Goal: Task Accomplishment & Management: Complete application form

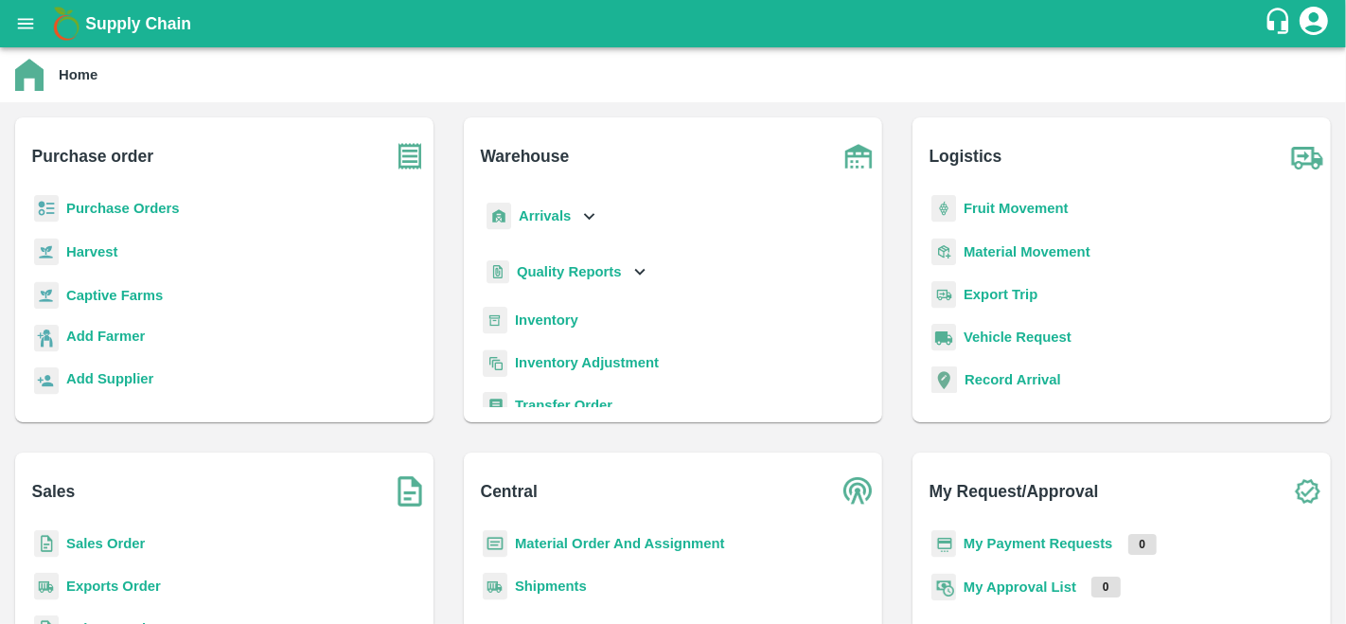
click at [100, 203] on b "Purchase Orders" at bounding box center [123, 208] width 114 height 15
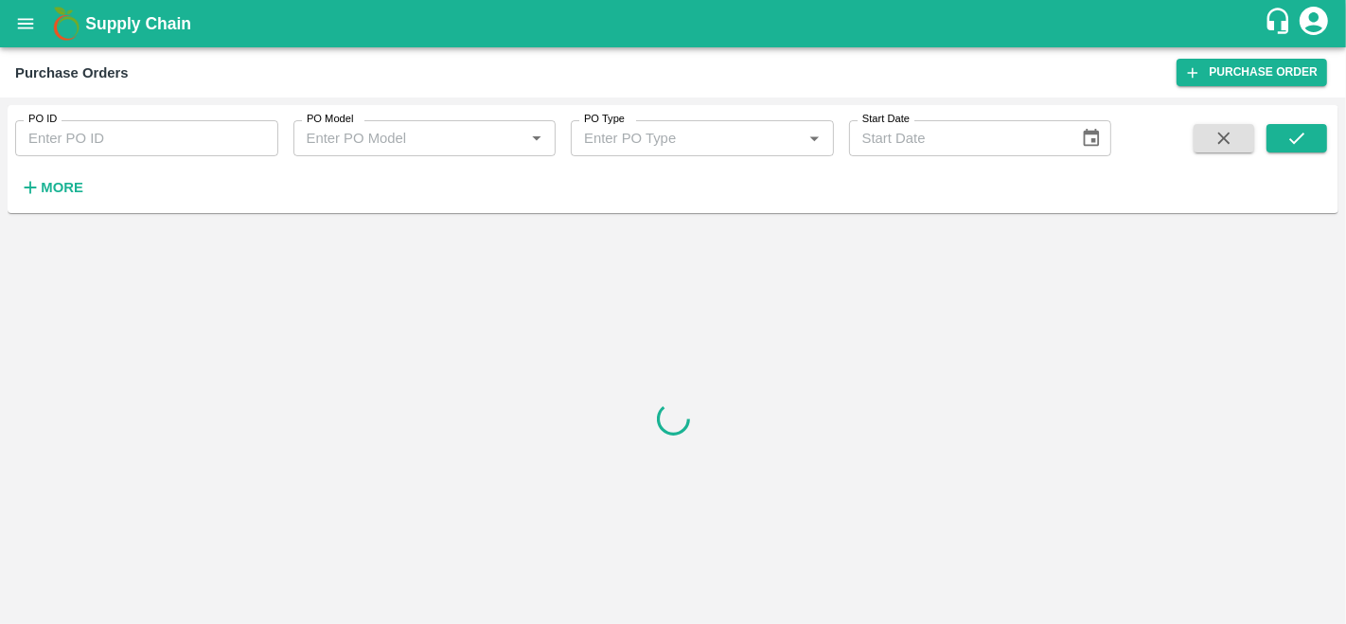
click at [89, 144] on input "PO ID" at bounding box center [146, 138] width 263 height 36
paste input "177544"
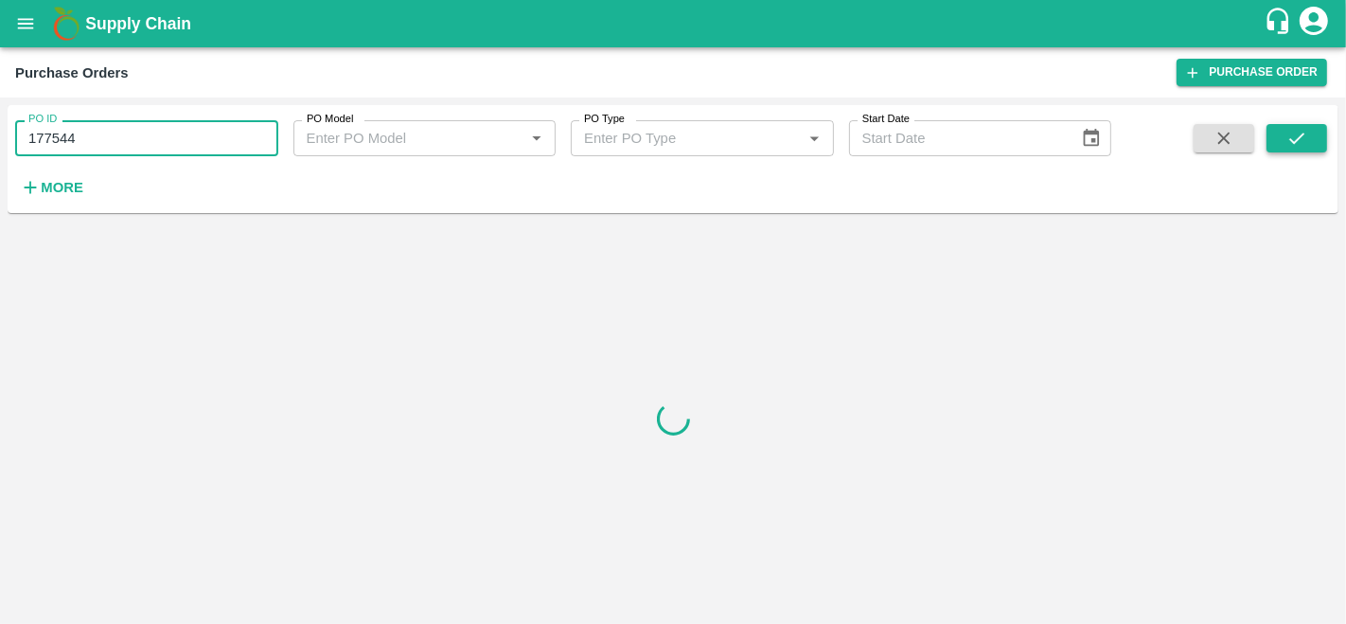
click at [1283, 142] on button "submit" at bounding box center [1296, 138] width 61 height 28
click at [1303, 144] on icon "submit" at bounding box center [1296, 138] width 21 height 21
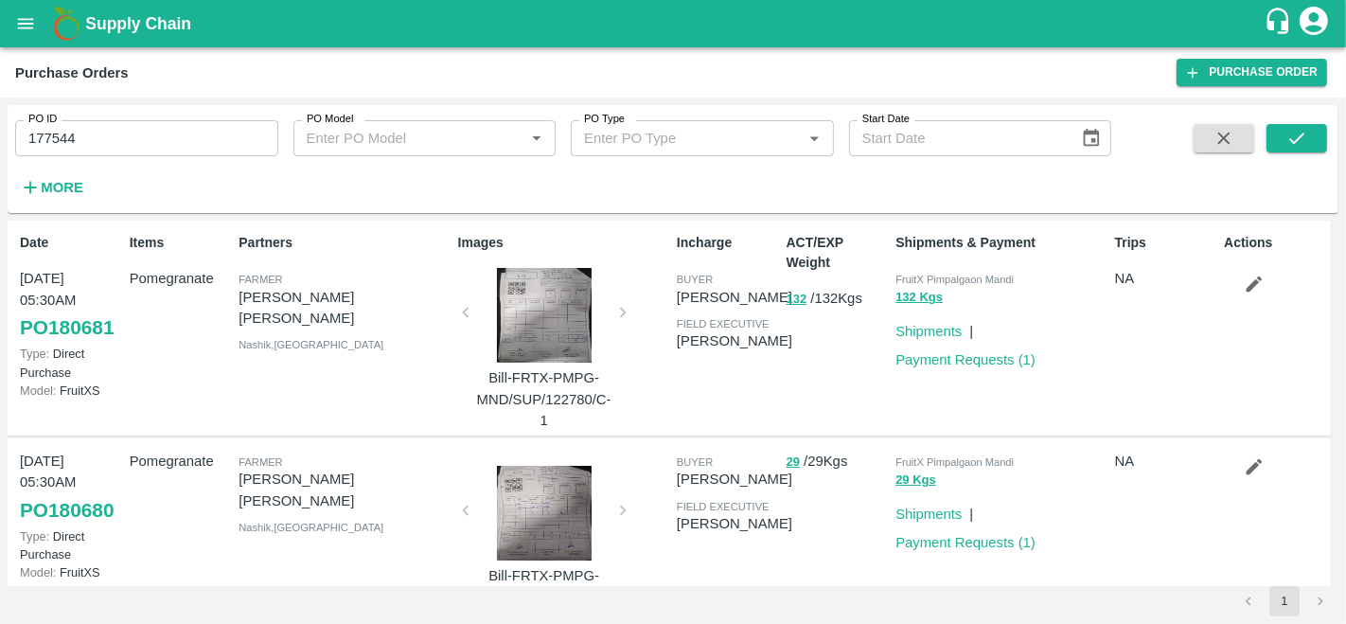
click at [941, 209] on div "PO ID 177544 PO ID PO Model PO Model   * PO Type PO Type   * Start Date Start D…" at bounding box center [673, 159] width 1331 height 108
click at [1298, 133] on icon "submit" at bounding box center [1296, 138] width 21 height 21
click at [148, 136] on input "177544" at bounding box center [146, 138] width 263 height 36
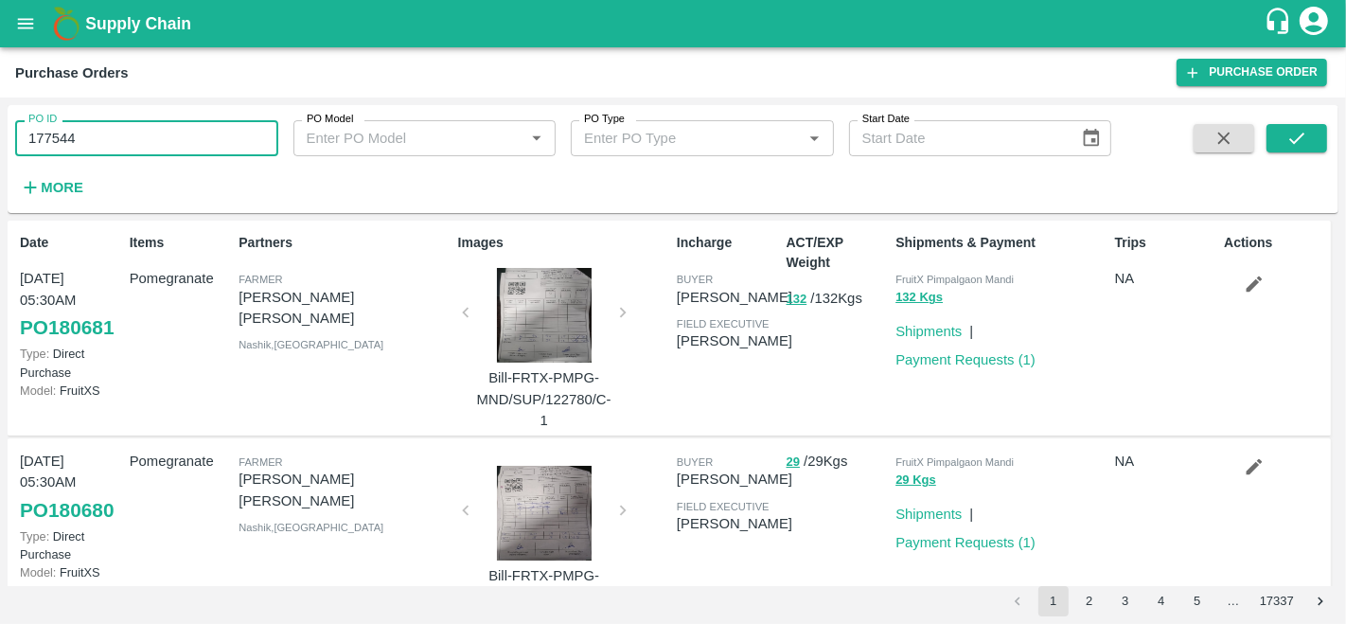
click at [30, 133] on input "177544" at bounding box center [146, 138] width 263 height 36
click at [113, 133] on input "177544" at bounding box center [146, 138] width 263 height 36
type input "177544"
click at [1284, 131] on button "submit" at bounding box center [1296, 138] width 61 height 28
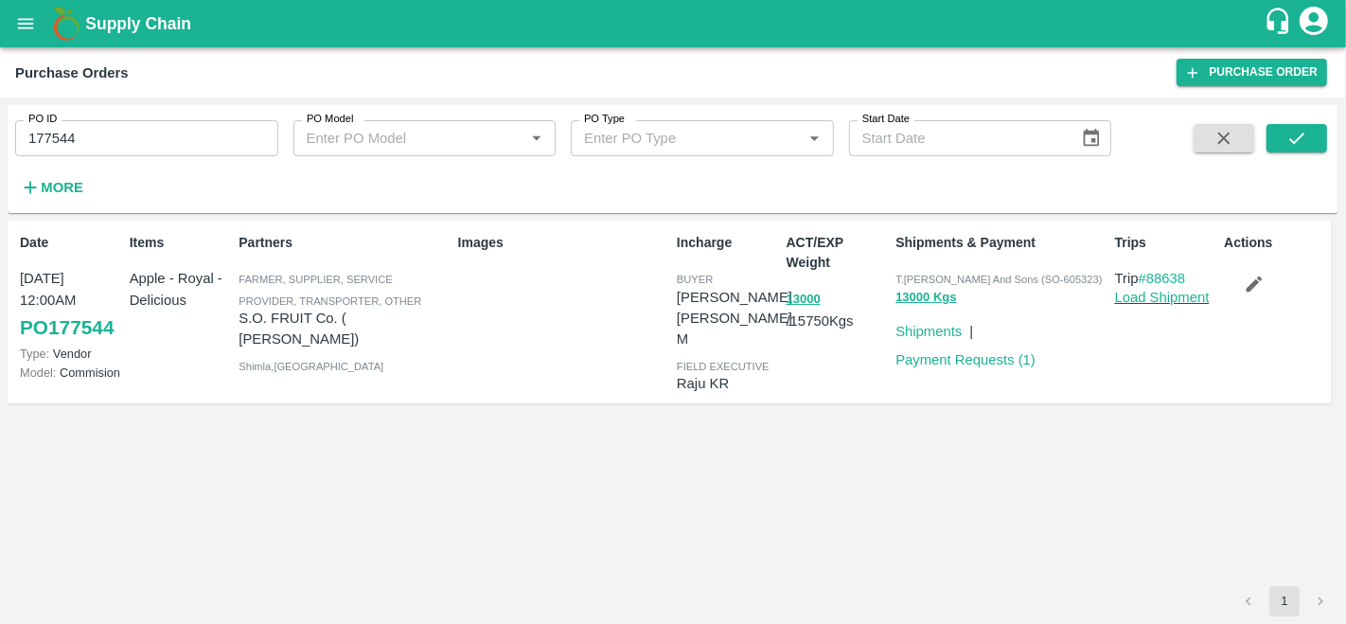
click at [1063, 278] on span "T.[PERSON_NAME] And Sons (SO-605323)" at bounding box center [998, 279] width 206 height 11
copy span "605323"
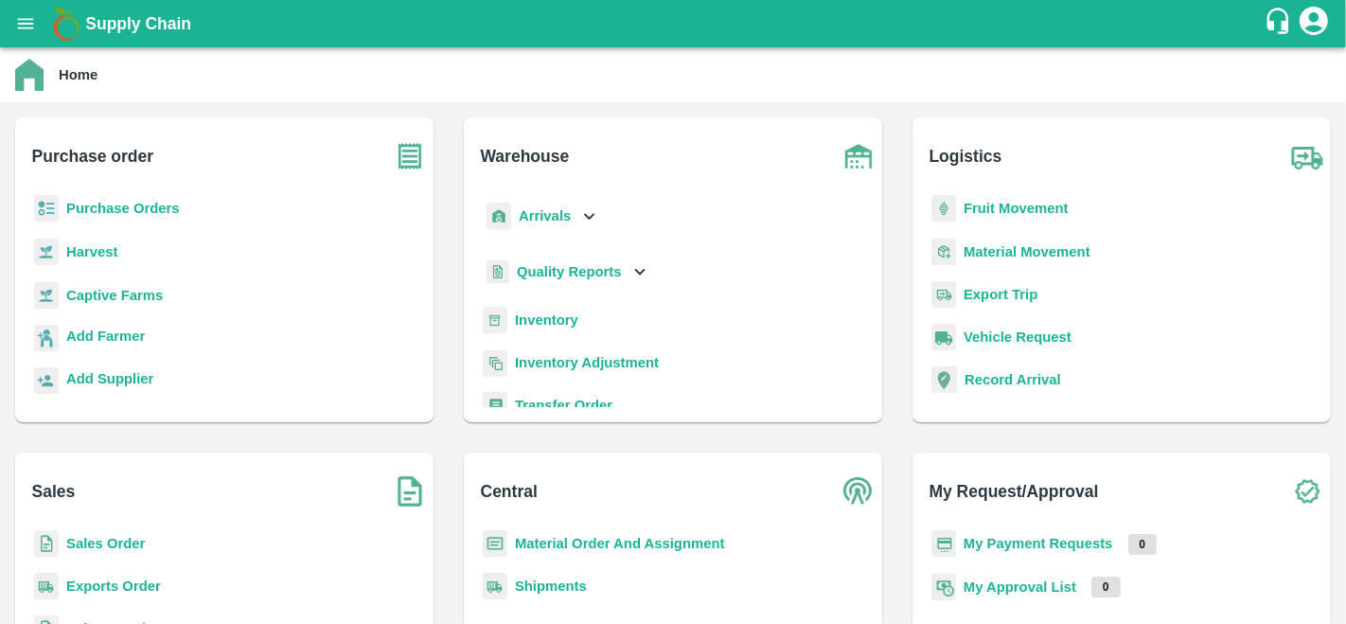
click at [118, 209] on b "Purchase Orders" at bounding box center [123, 208] width 114 height 15
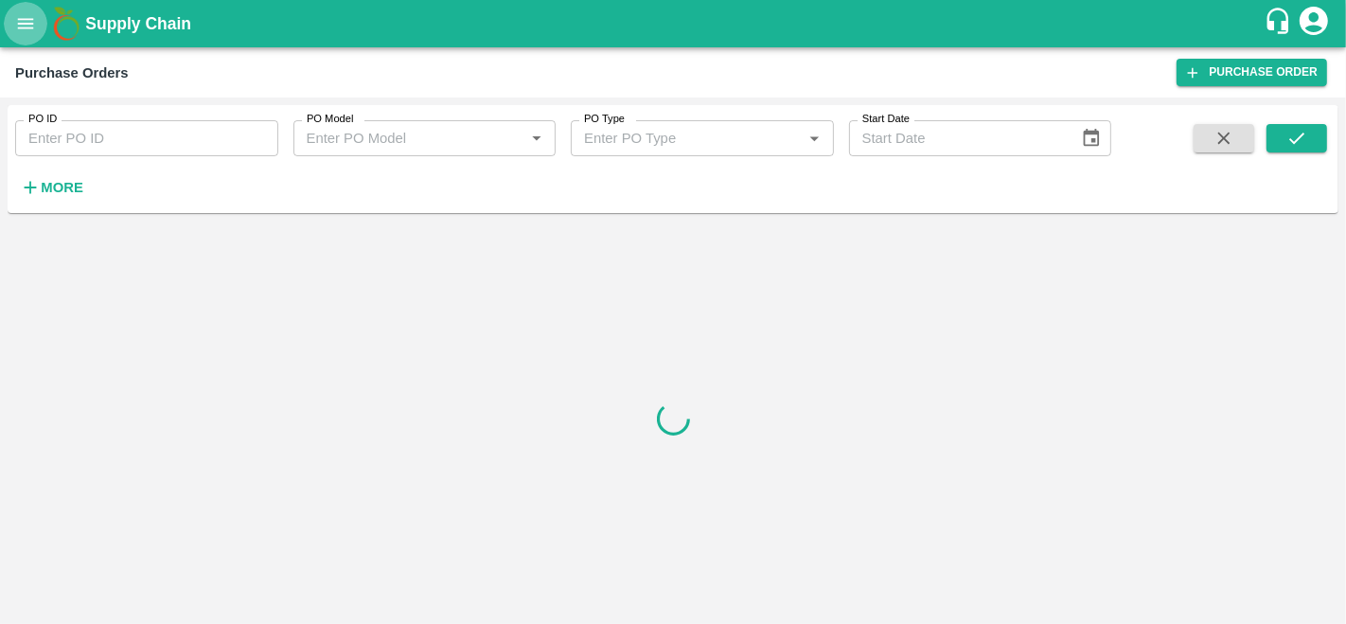
click at [4, 23] on button "open drawer" at bounding box center [26, 24] width 44 height 44
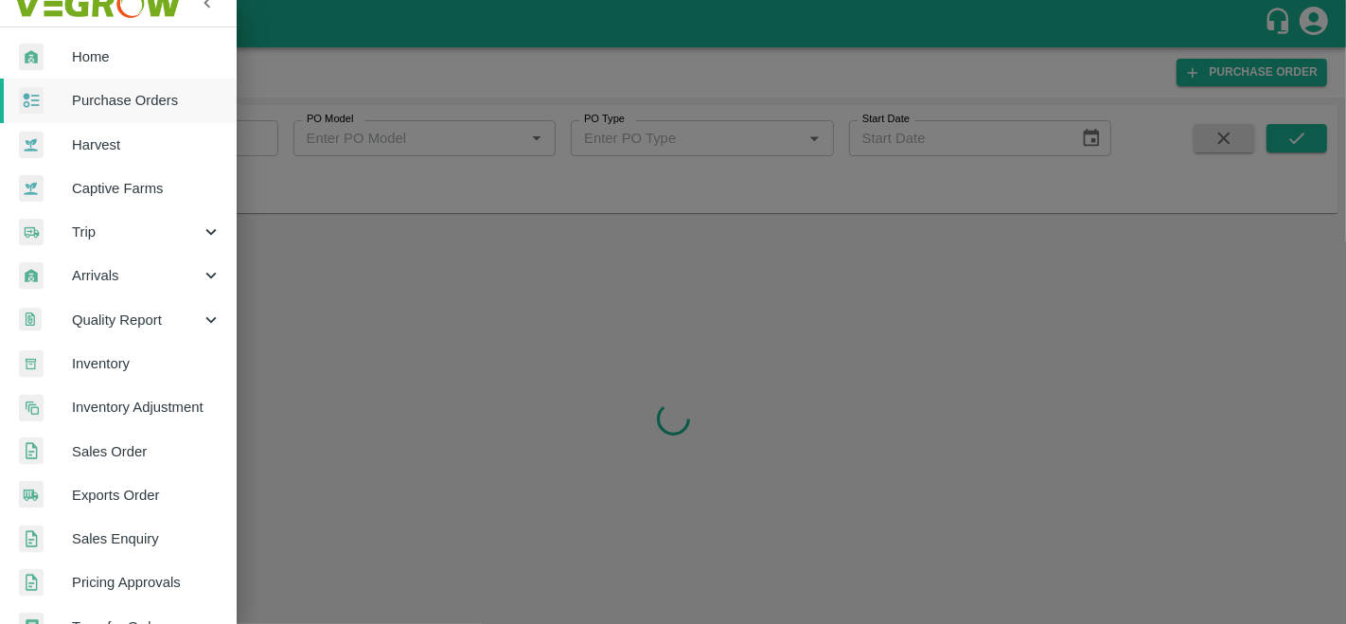
scroll to position [9, 0]
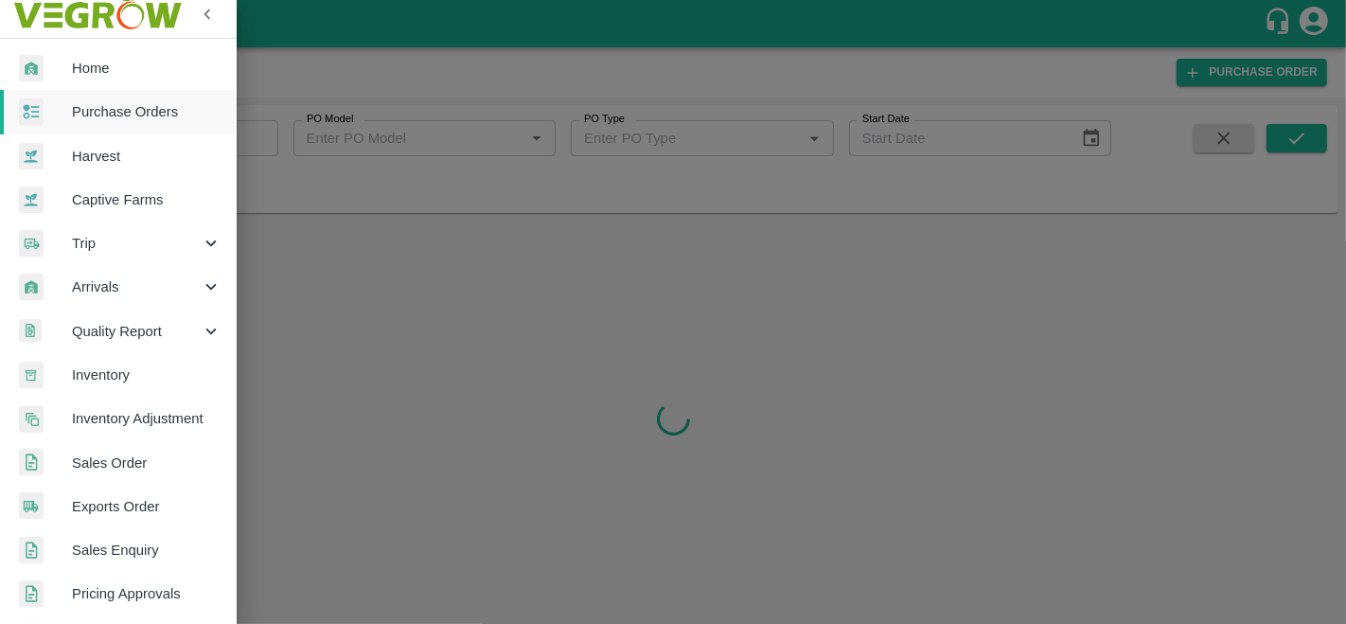
click at [109, 443] on link "Sales Order" at bounding box center [118, 463] width 237 height 44
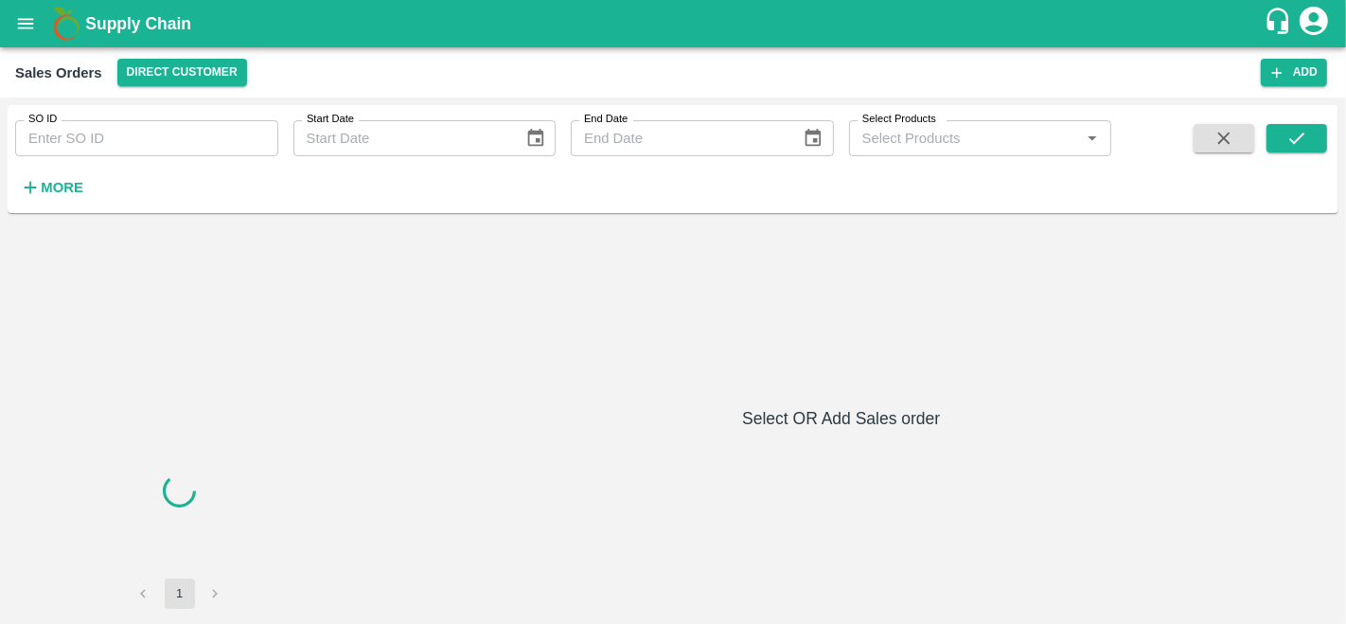
click at [57, 159] on div "More" at bounding box center [44, 179] width 88 height 47
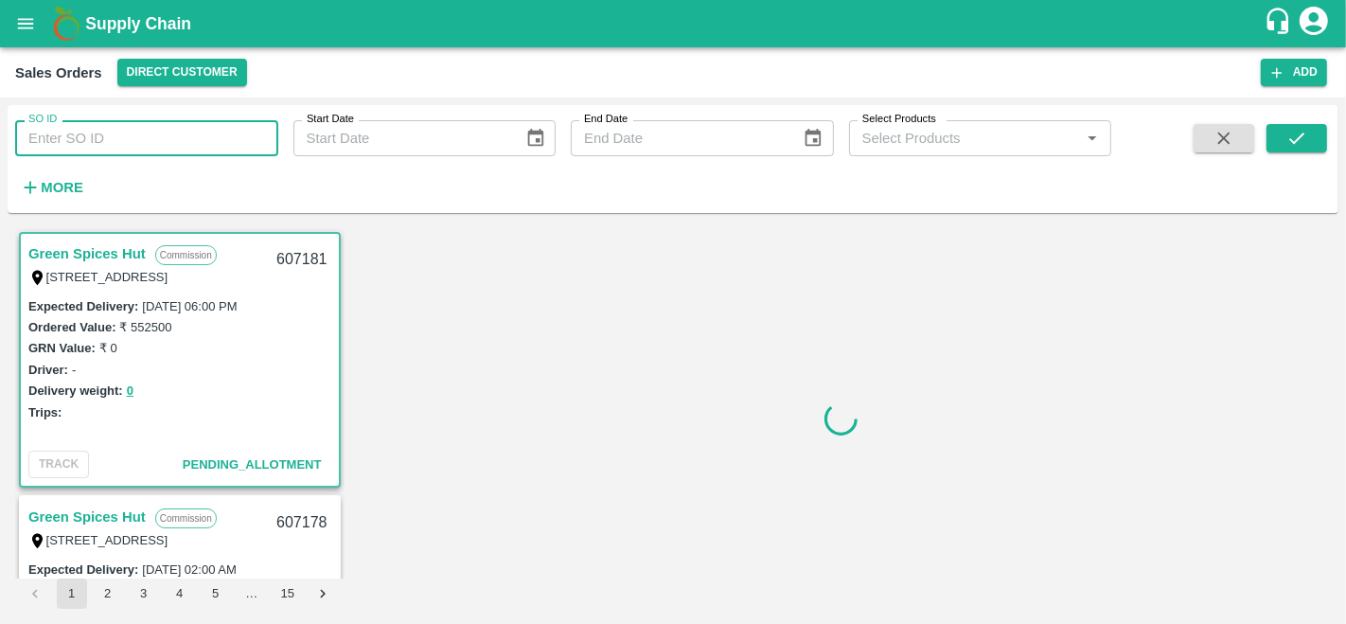
click at [59, 140] on input "SO ID" at bounding box center [146, 138] width 263 height 36
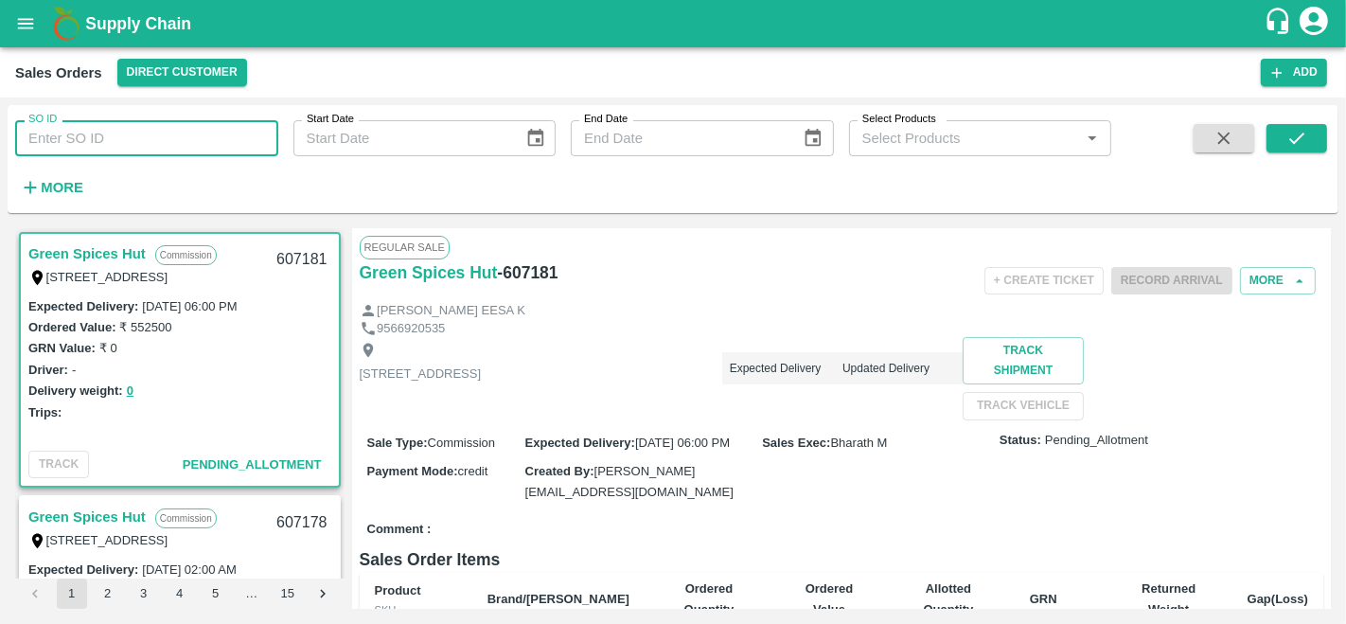
paste input "605323"
type input "605323"
click at [1296, 140] on icon "submit" at bounding box center [1296, 138] width 15 height 11
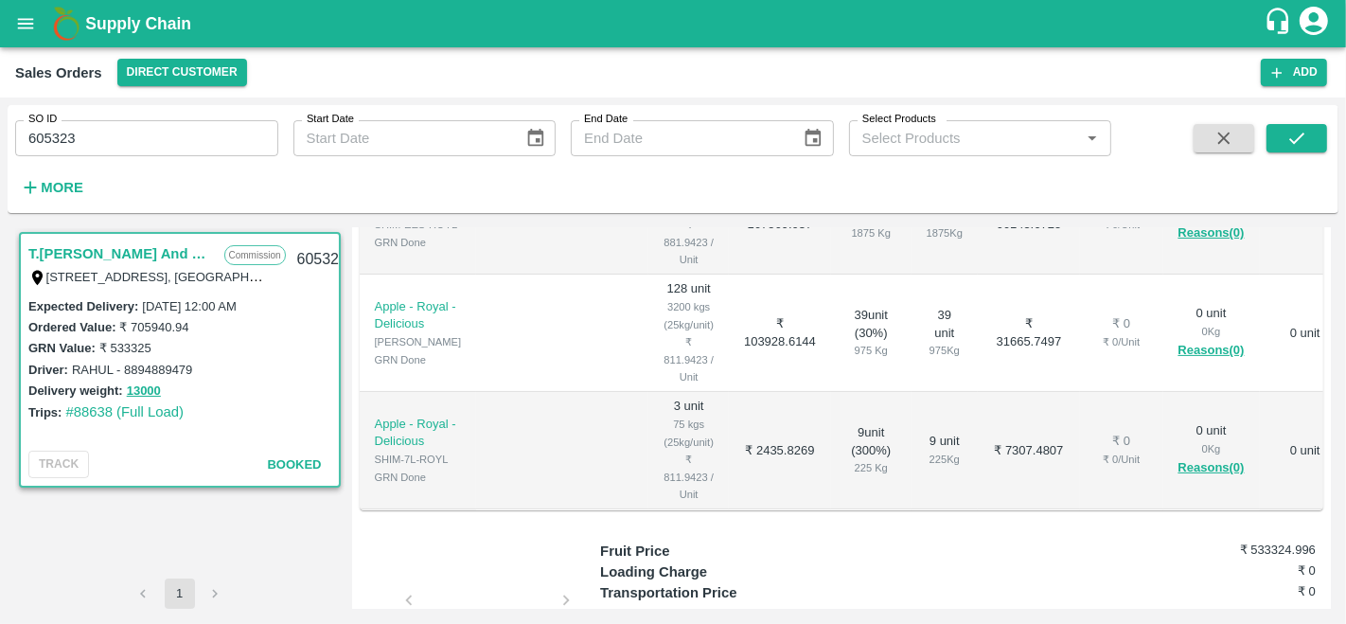
scroll to position [609, 0]
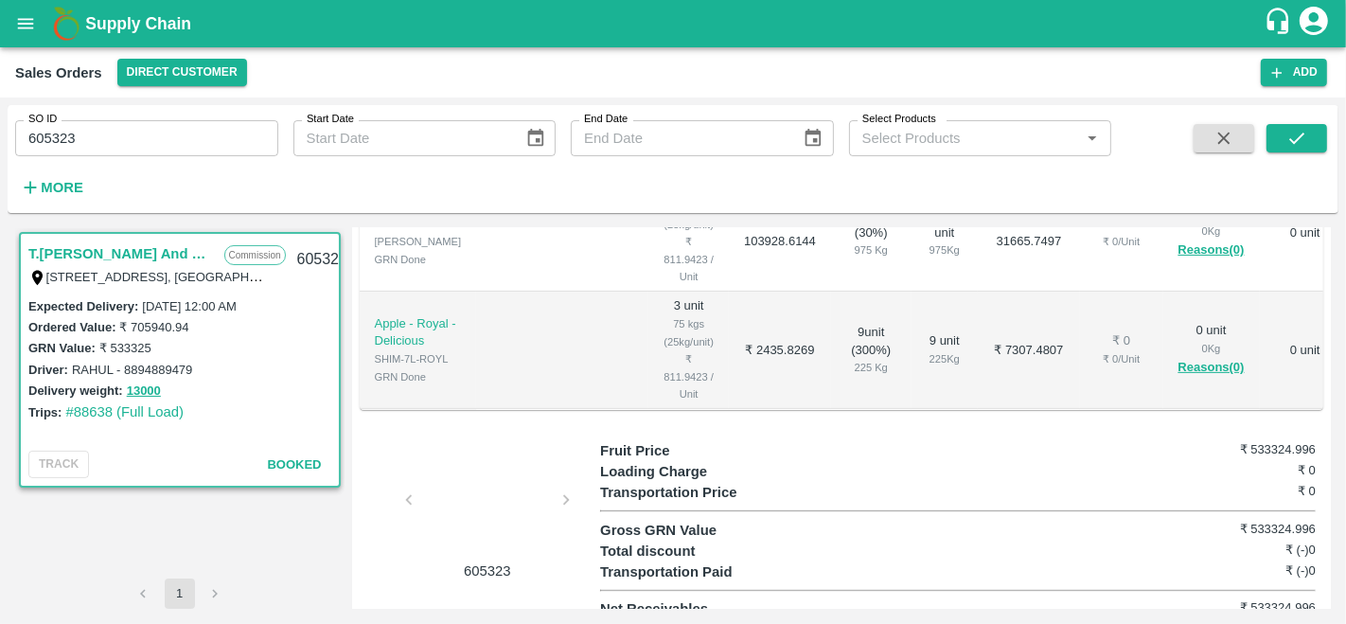
click at [1273, 598] on h6 "₹ 533324.996" at bounding box center [1255, 607] width 119 height 19
copy h6 "533324.996"
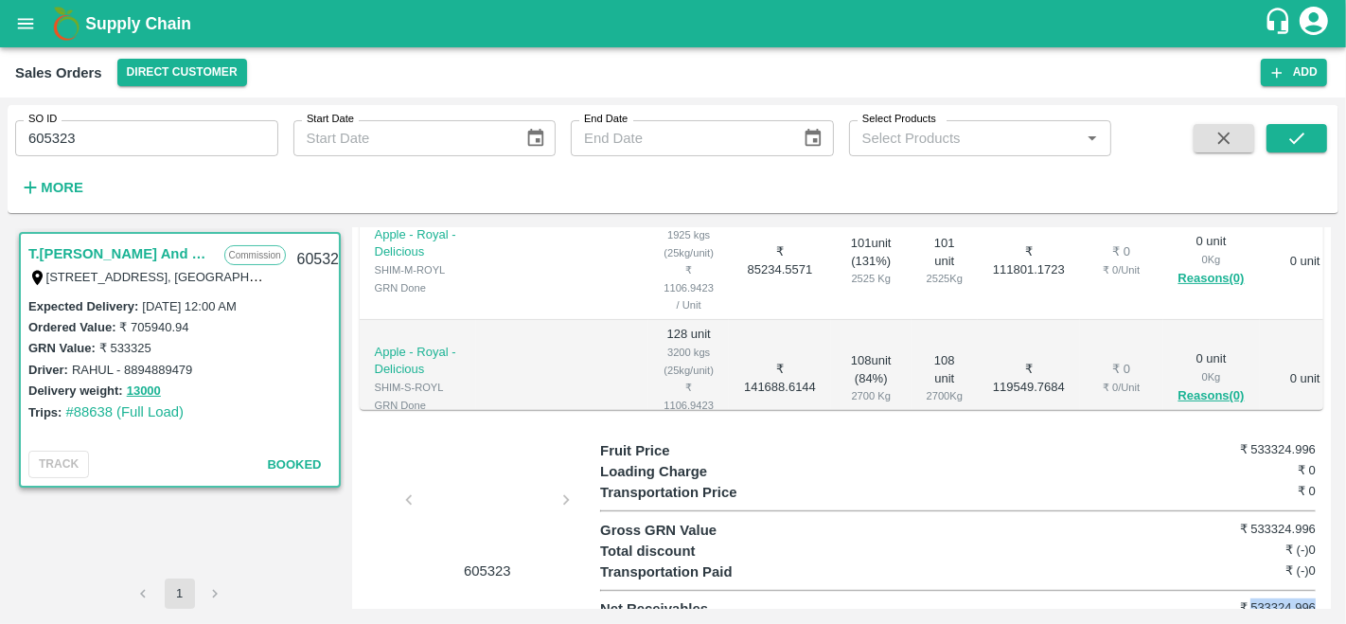
scroll to position [0, 0]
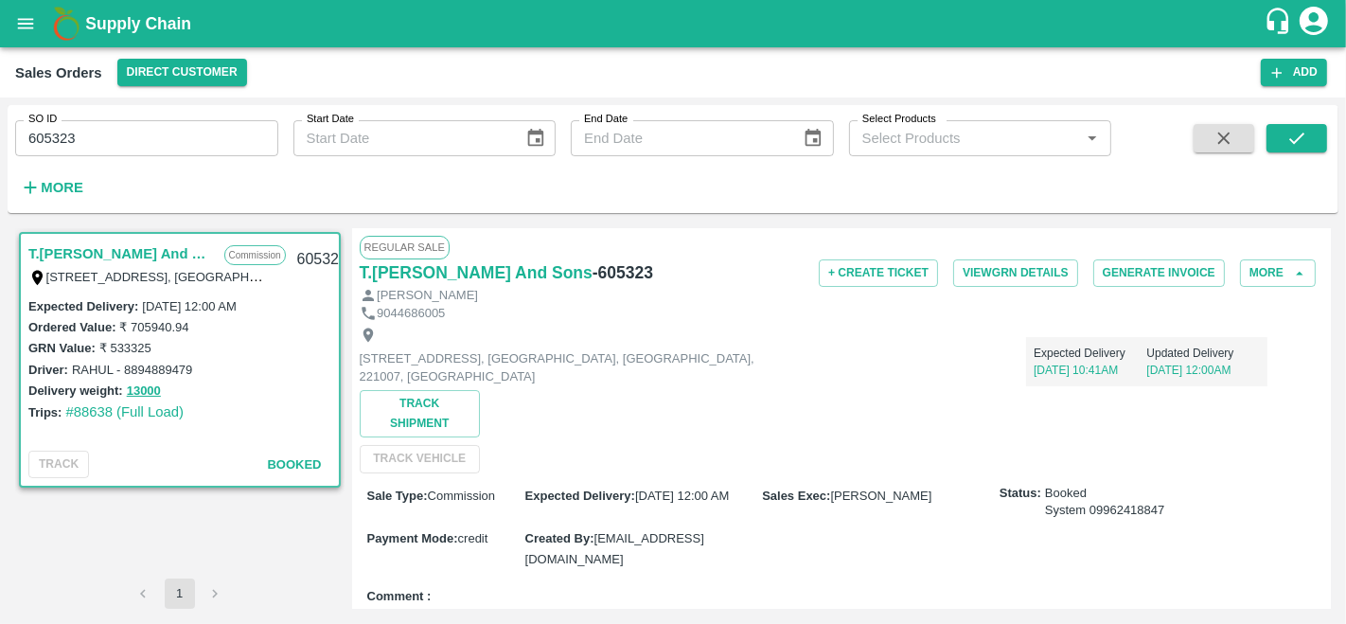
click at [22, 27] on icon "open drawer" at bounding box center [25, 23] width 21 height 21
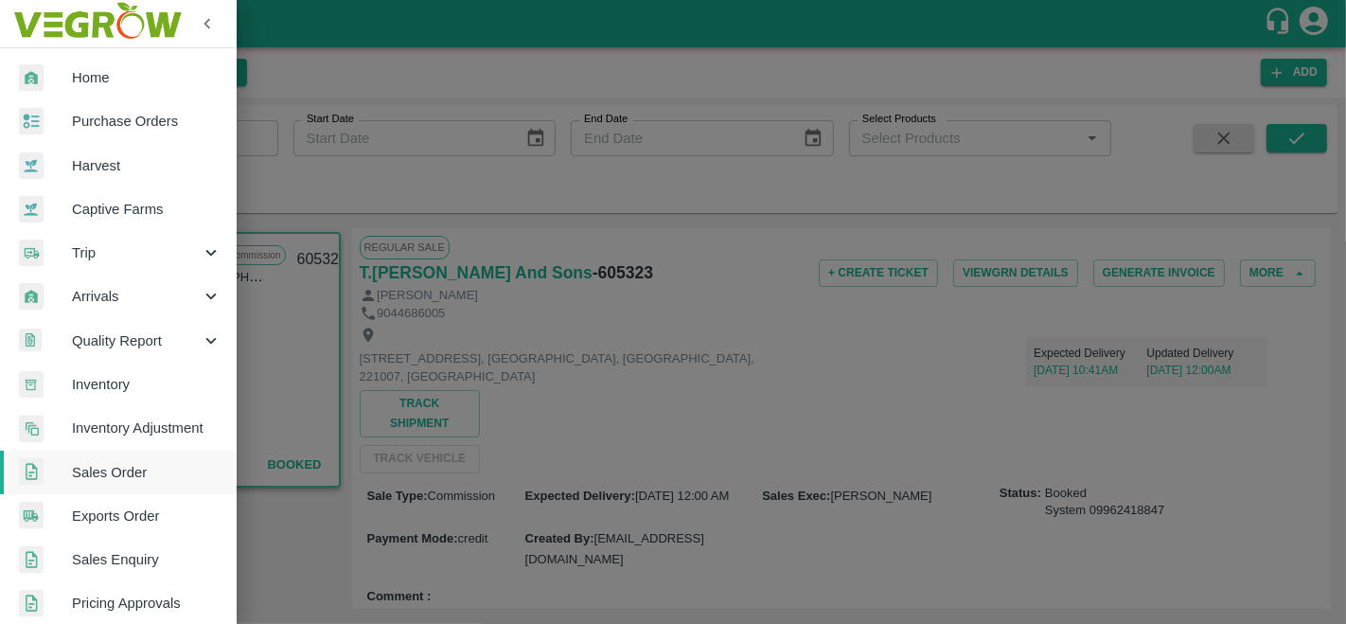
click at [138, 116] on span "Purchase Orders" at bounding box center [147, 121] width 150 height 21
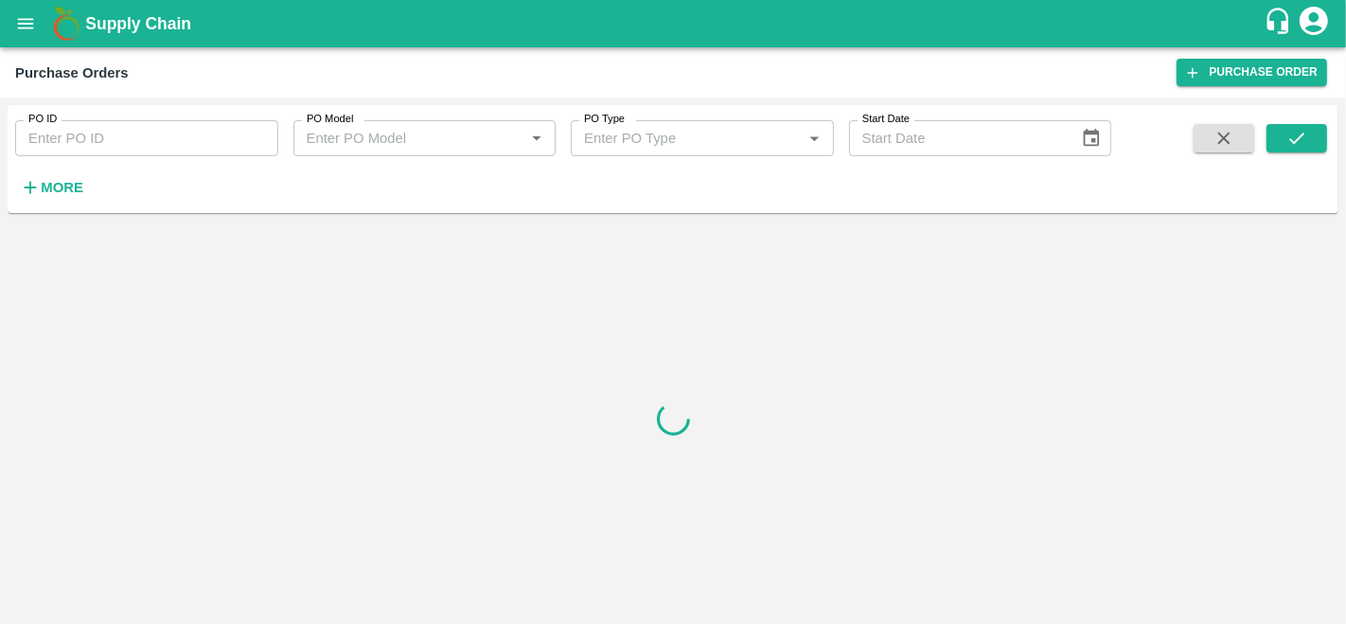
click at [64, 185] on strong "More" at bounding box center [62, 187] width 43 height 15
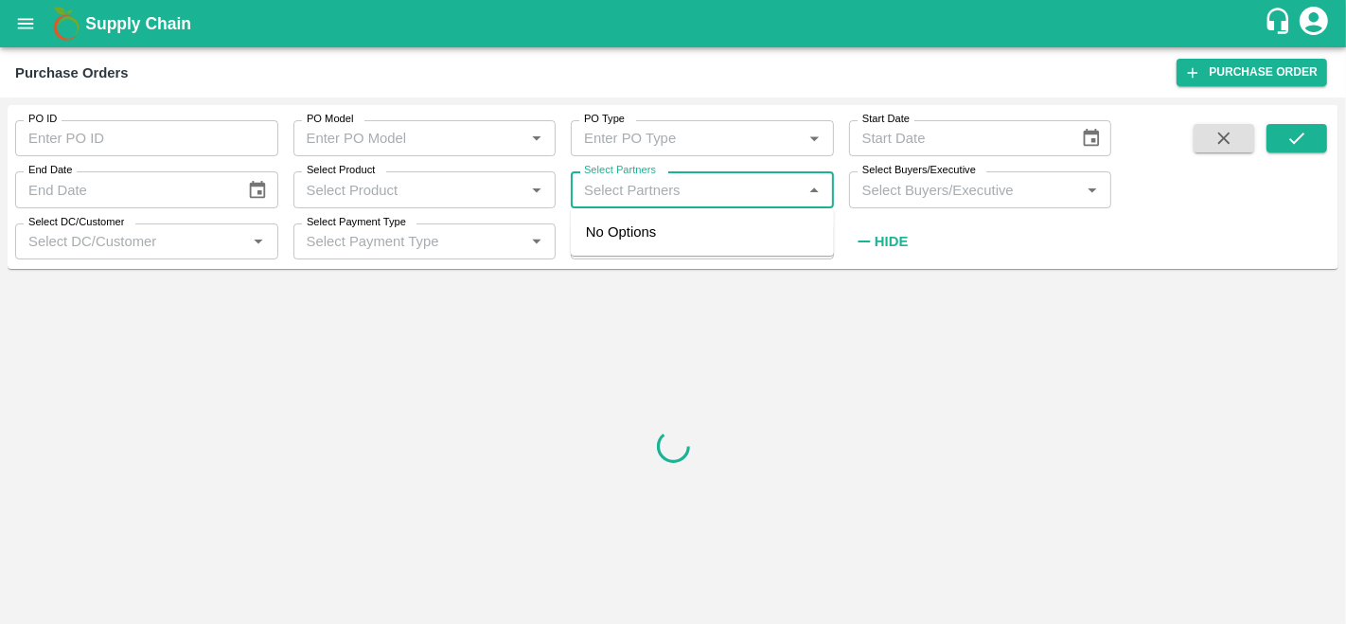
click at [646, 193] on input "Select Partners" at bounding box center [686, 189] width 221 height 25
type input "s.o."
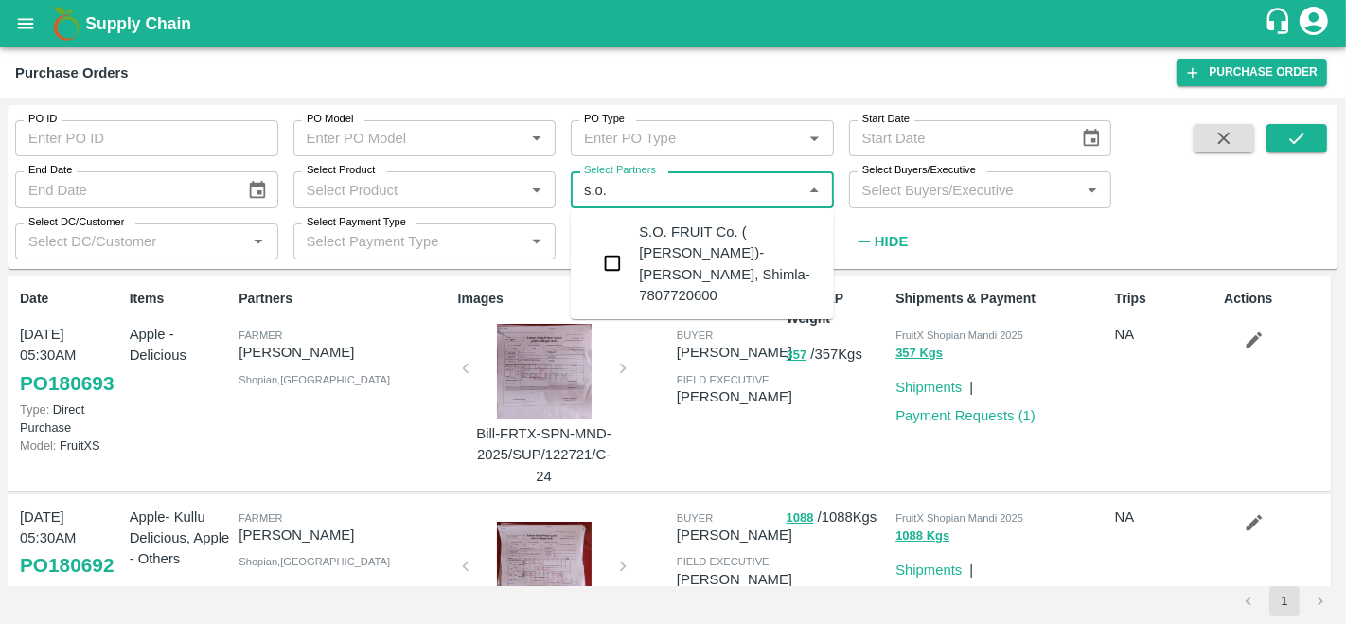
click at [615, 246] on input "checkbox" at bounding box center [612, 263] width 38 height 38
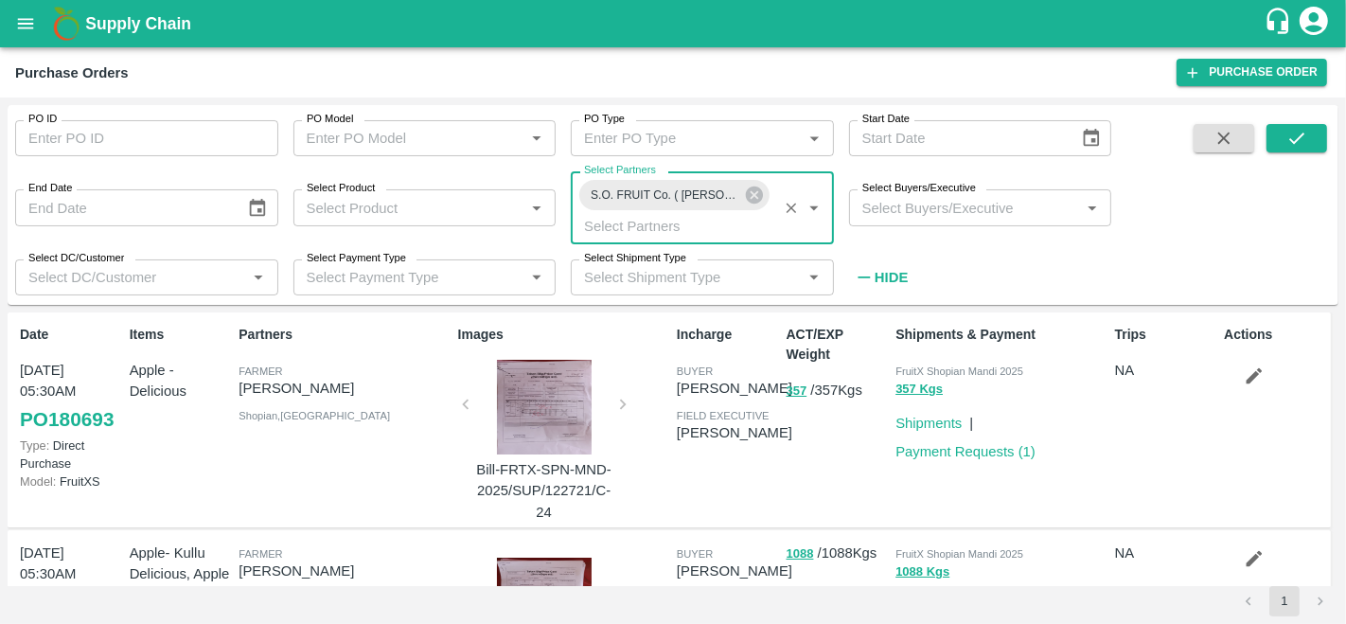
click at [893, 207] on input "Select Buyers/Executive" at bounding box center [965, 207] width 221 height 25
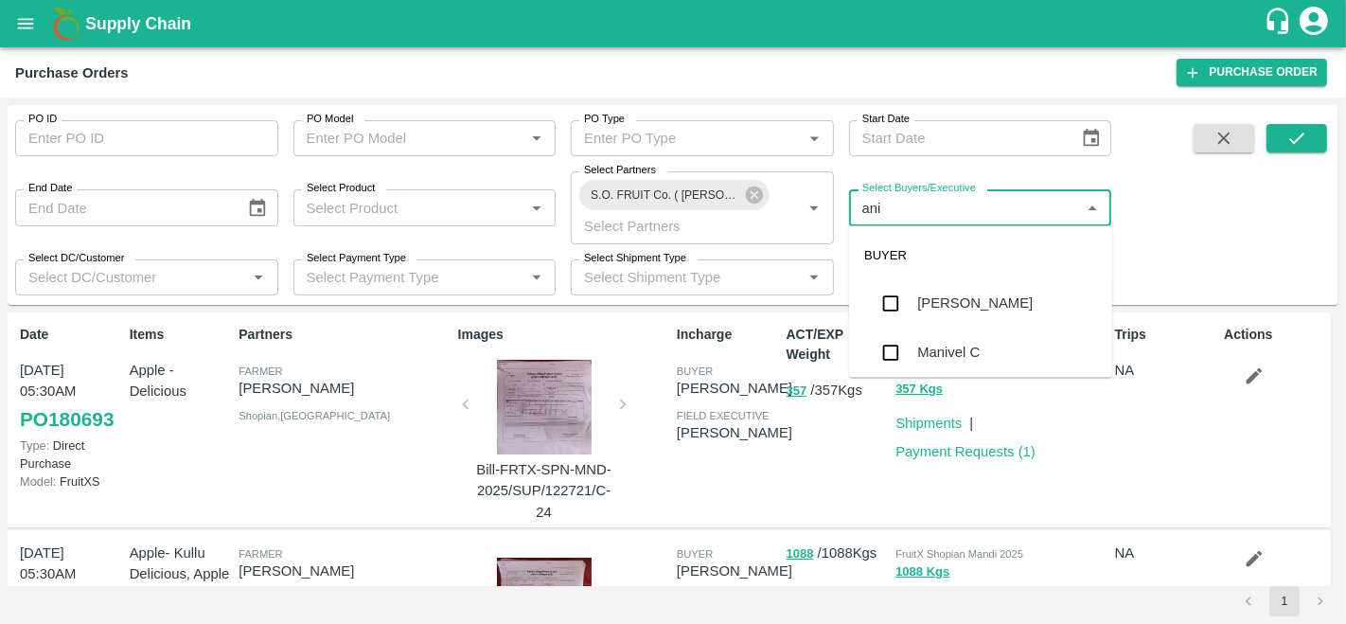
type input "anil"
click at [930, 300] on div "[PERSON_NAME]" at bounding box center [974, 303] width 115 height 21
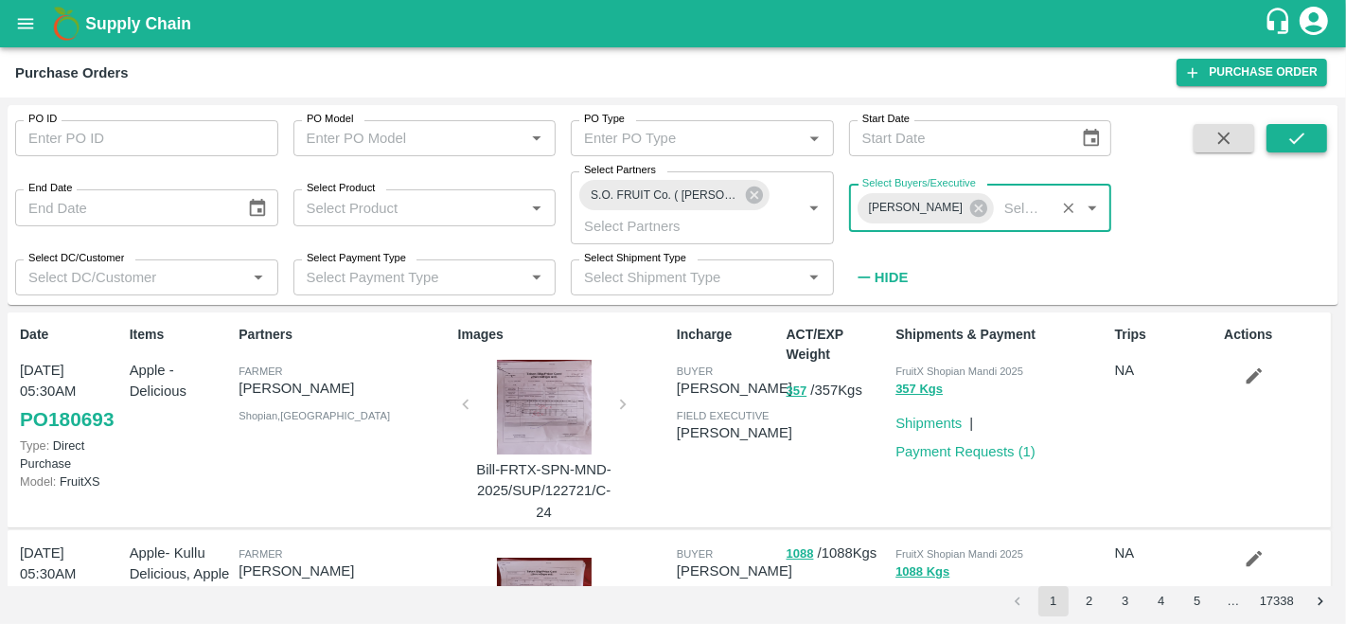
click at [1312, 139] on button "submit" at bounding box center [1296, 138] width 61 height 28
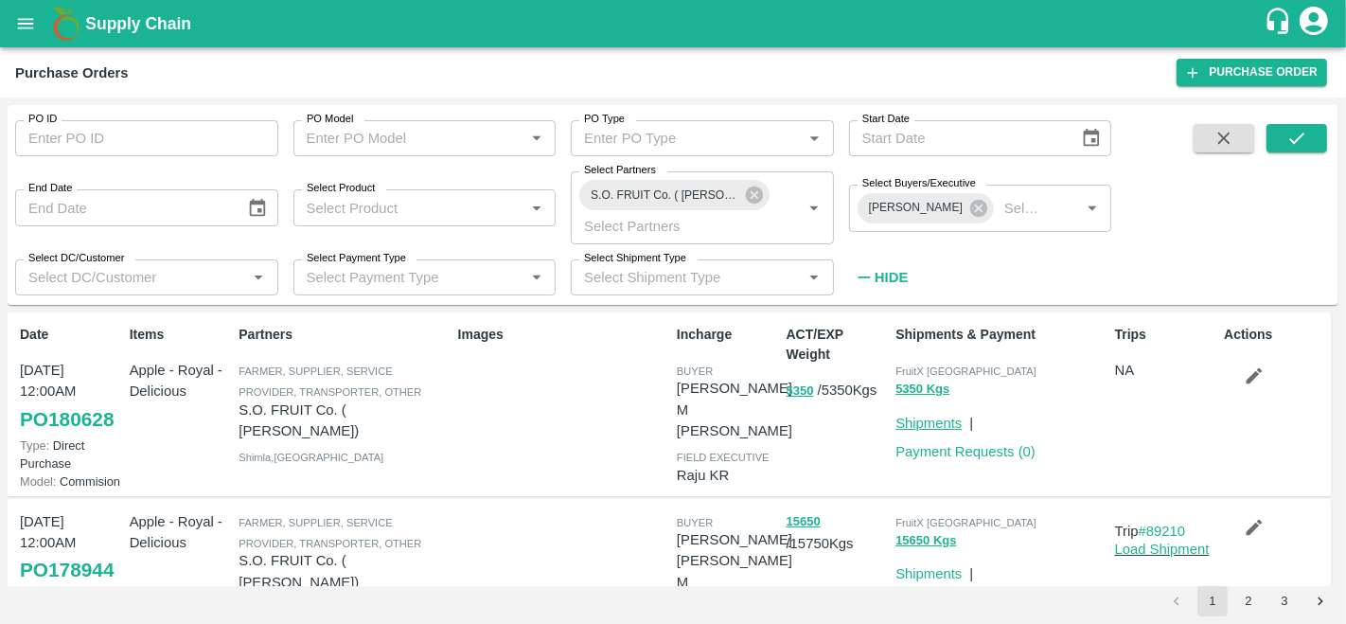
click at [927, 425] on link "Shipments" at bounding box center [928, 423] width 66 height 15
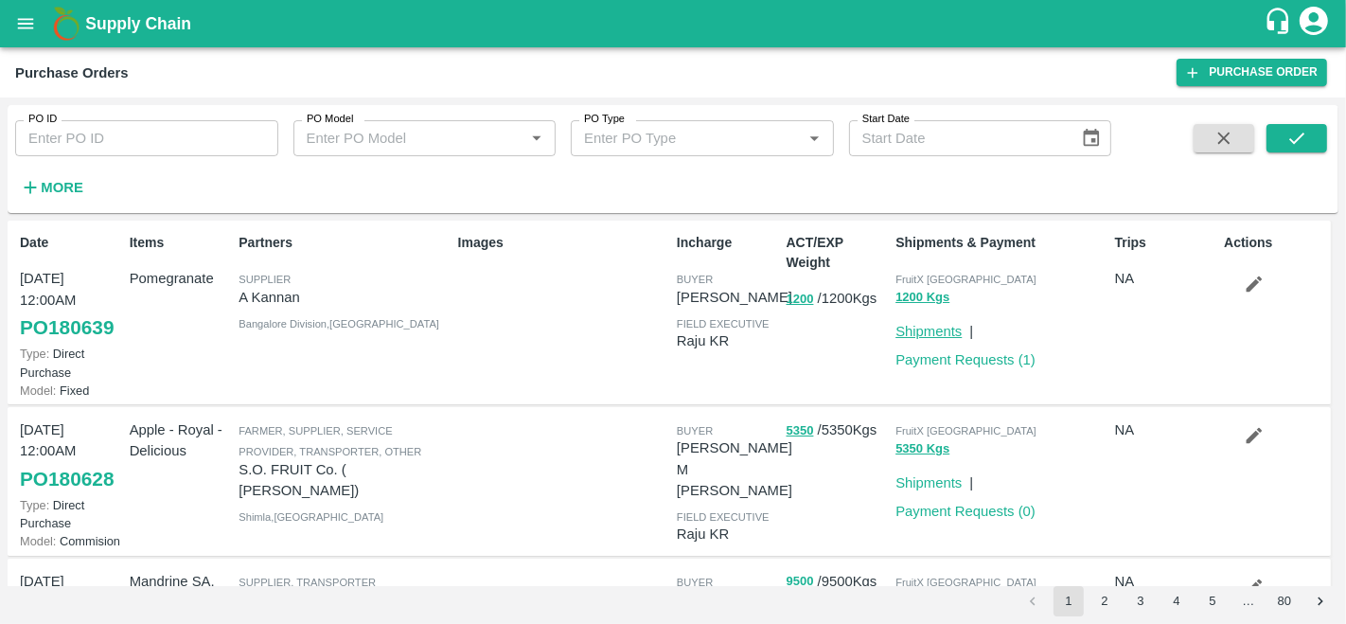
click at [925, 328] on link "Shipments" at bounding box center [928, 331] width 66 height 15
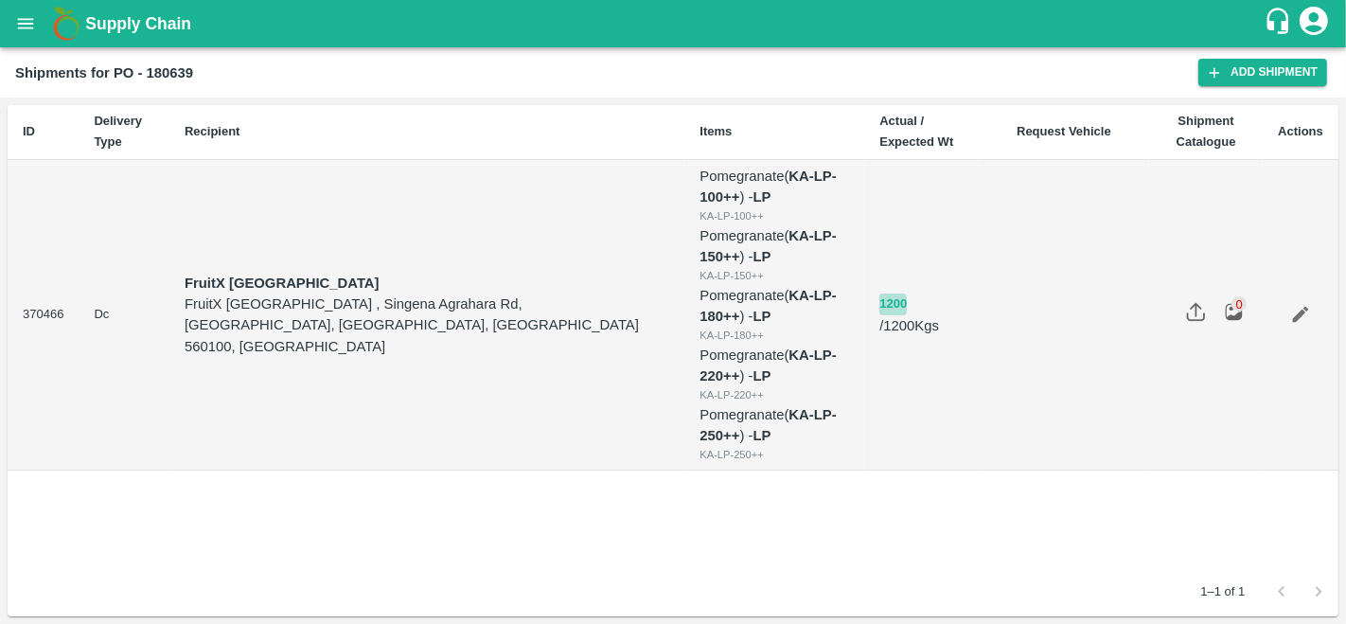
click at [879, 315] on button "1200" at bounding box center [892, 304] width 27 height 22
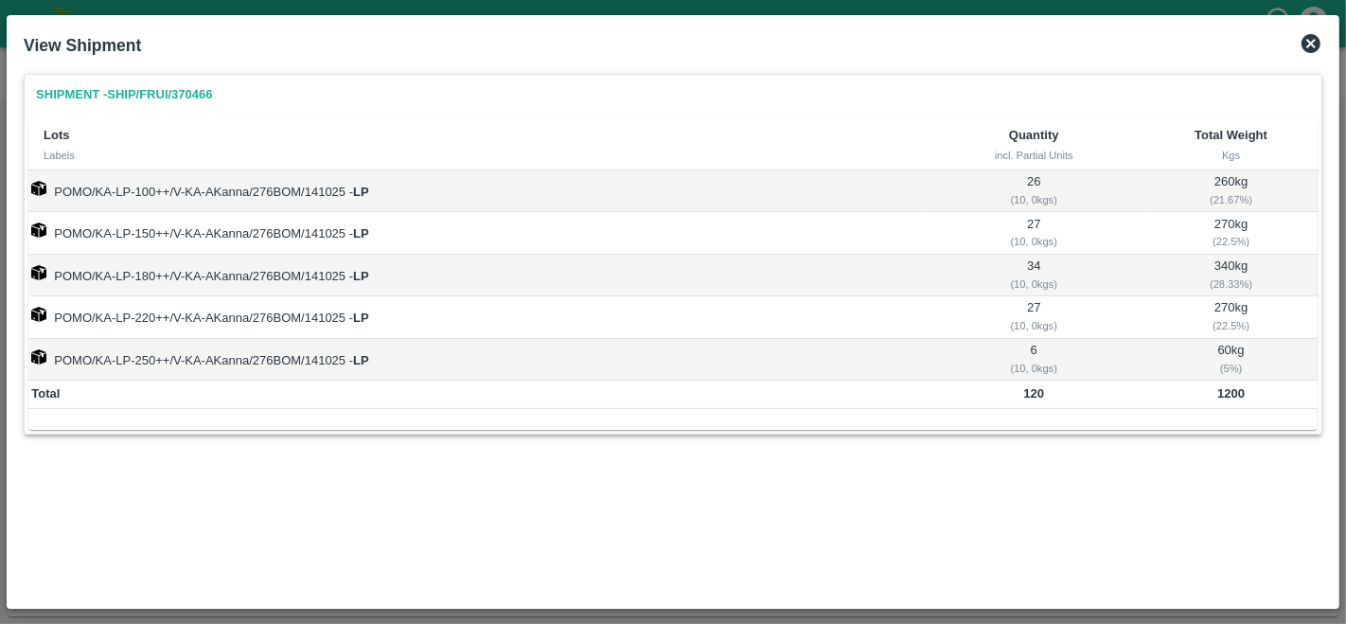
click at [1303, 42] on icon at bounding box center [1310, 43] width 19 height 19
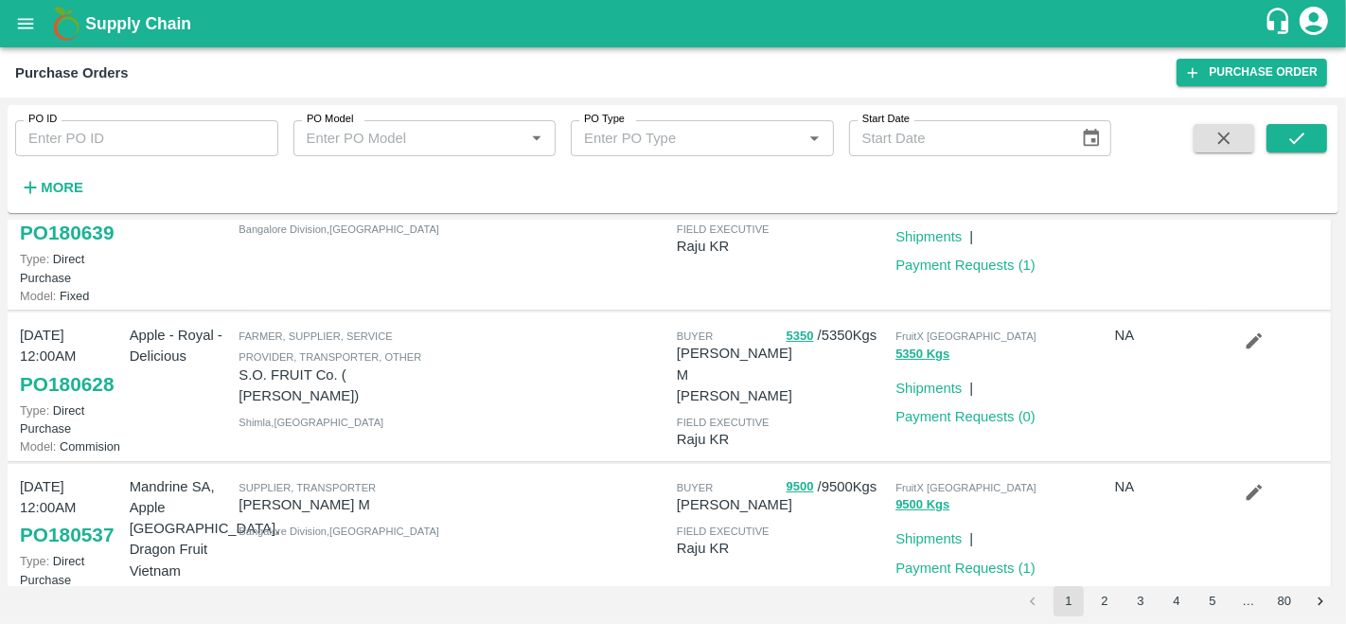
scroll to position [92, 0]
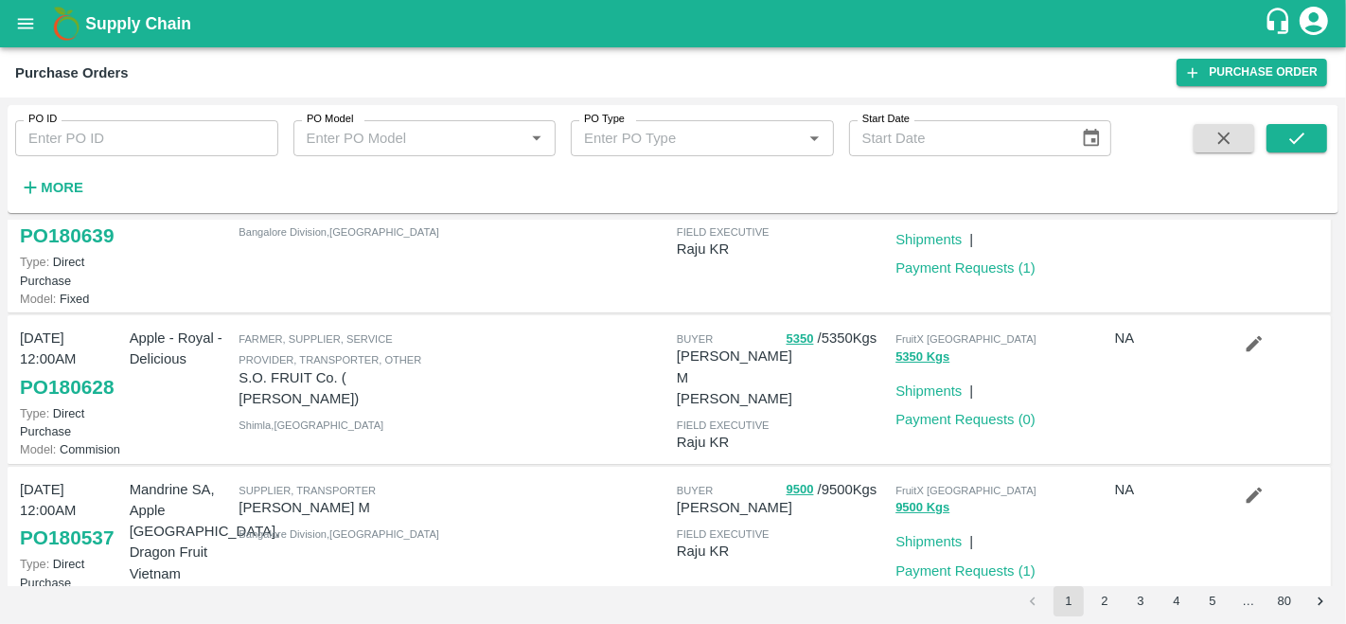
click at [920, 398] on p "Shipments" at bounding box center [928, 391] width 66 height 21
click at [919, 390] on link "Shipments" at bounding box center [928, 390] width 66 height 15
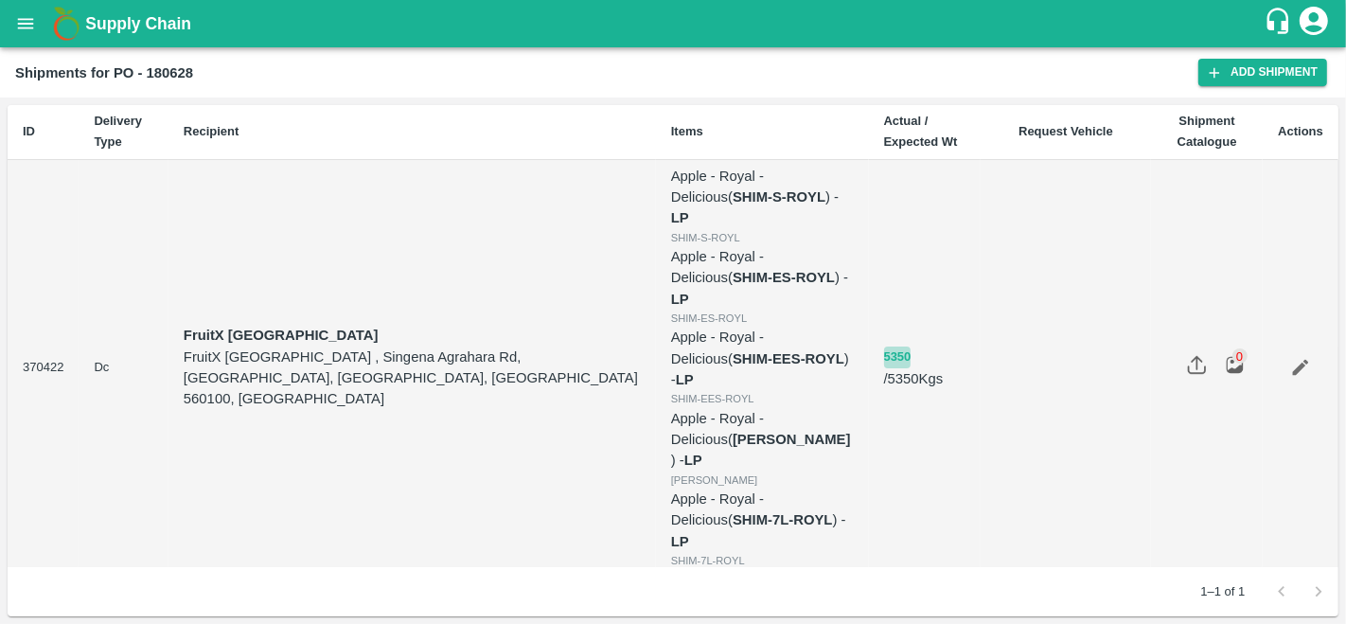
click at [884, 346] on button "5350" at bounding box center [897, 357] width 27 height 22
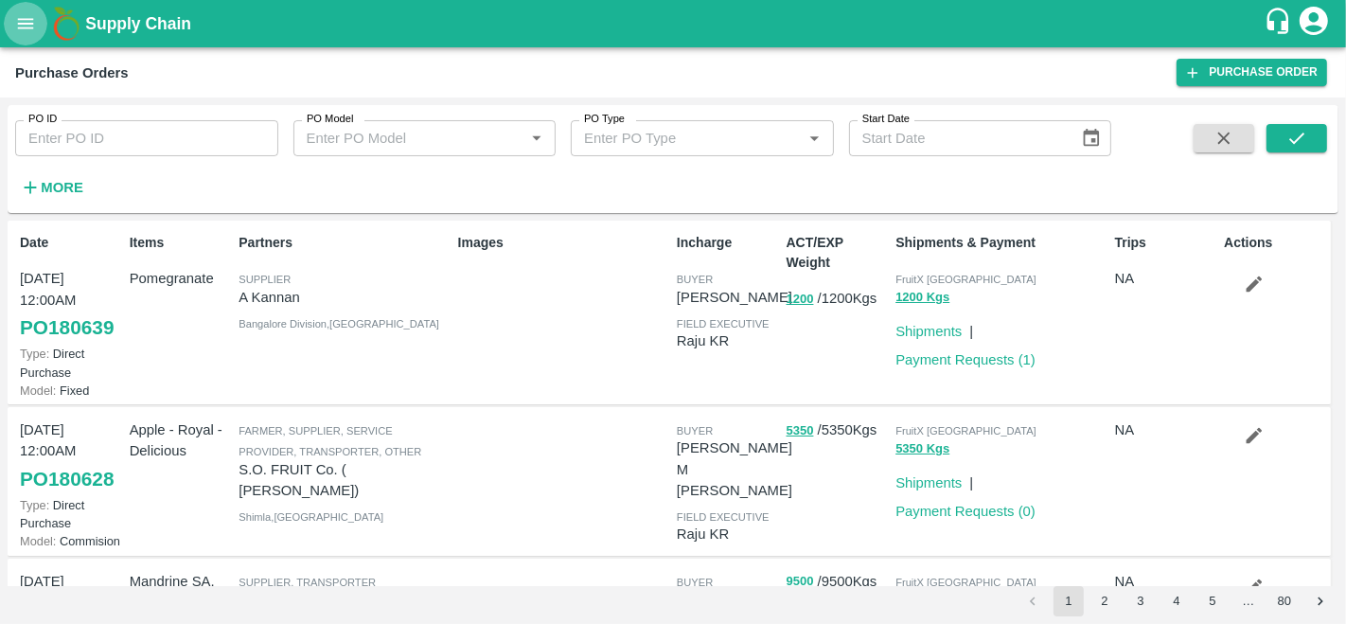
click at [30, 18] on icon "open drawer" at bounding box center [26, 23] width 16 height 10
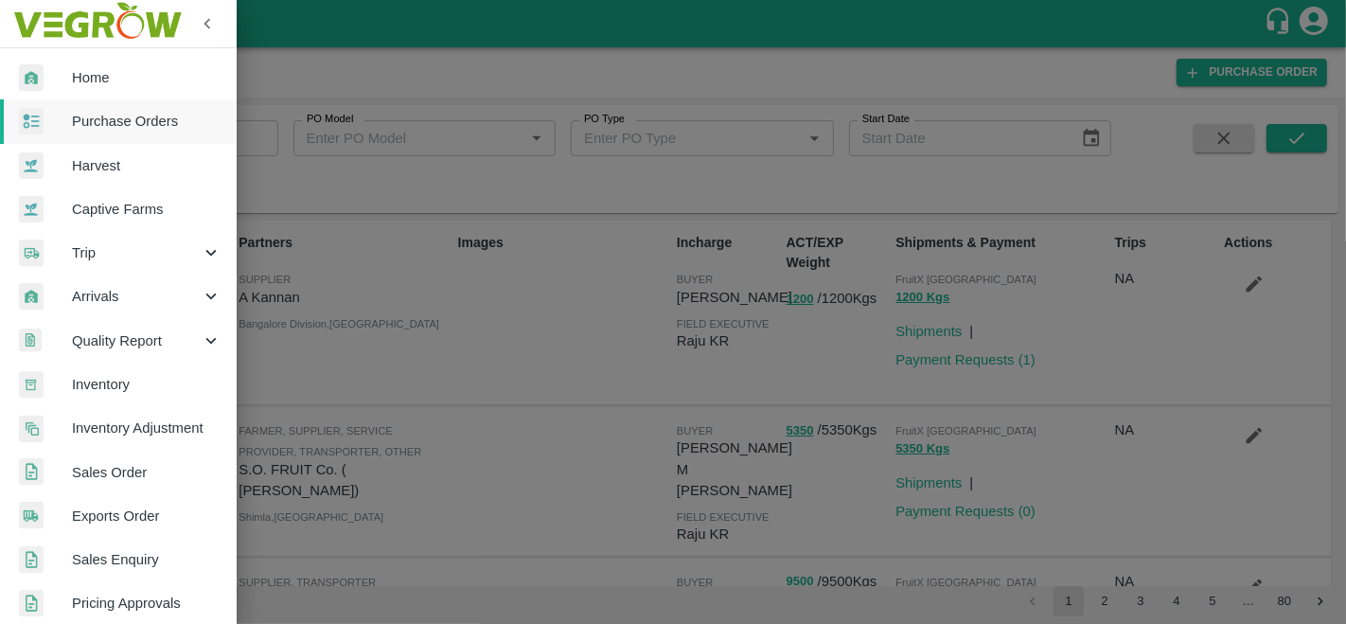
click at [121, 466] on span "Sales Order" at bounding box center [147, 472] width 150 height 21
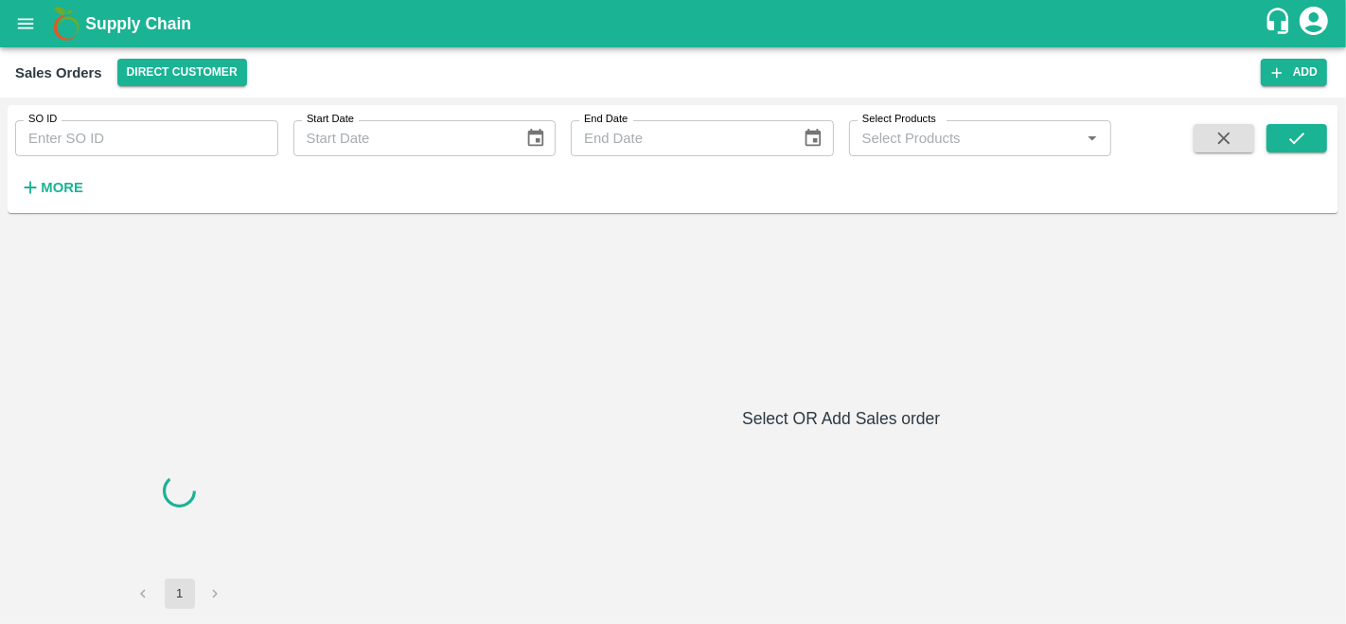
click at [82, 128] on input "SO ID" at bounding box center [146, 138] width 263 height 36
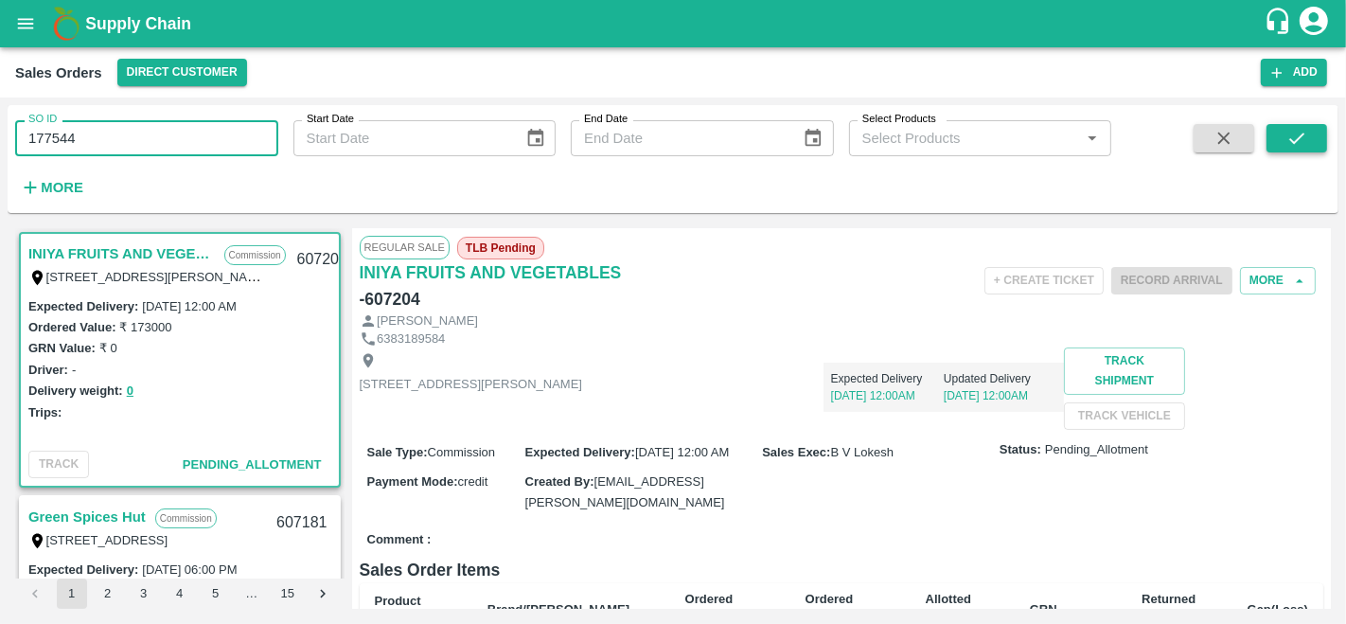
click at [1297, 140] on icon "submit" at bounding box center [1296, 138] width 15 height 11
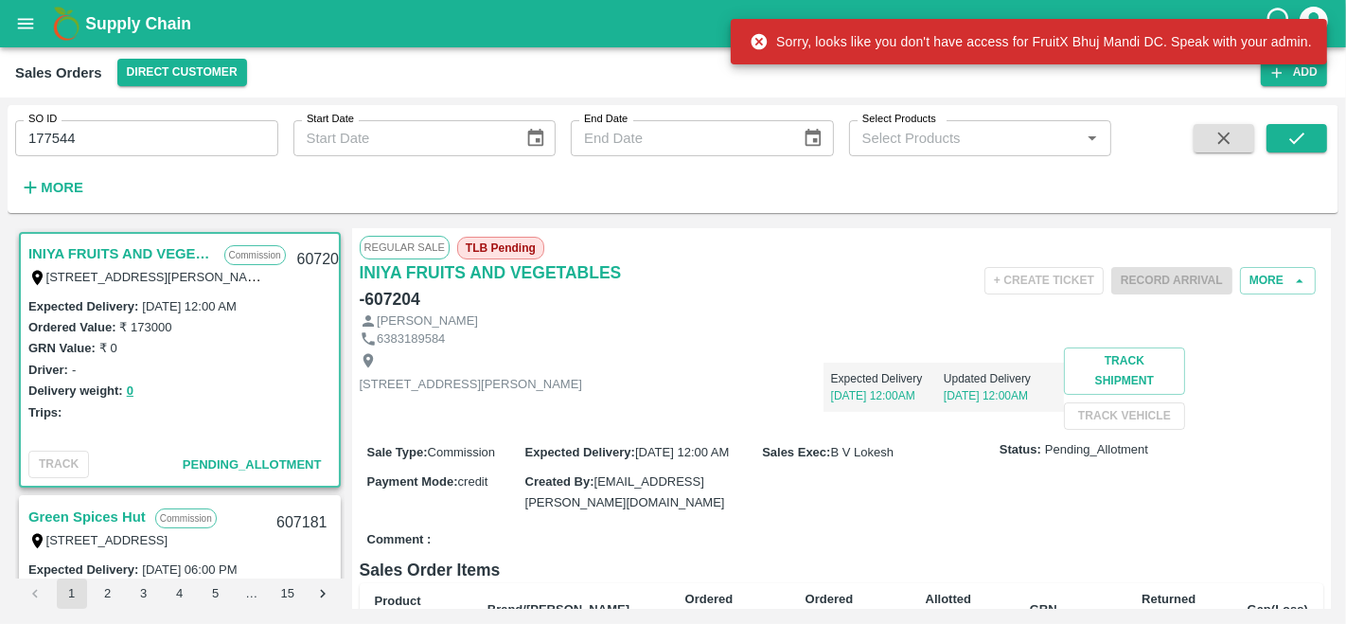
click at [145, 138] on input "177544" at bounding box center [146, 138] width 263 height 36
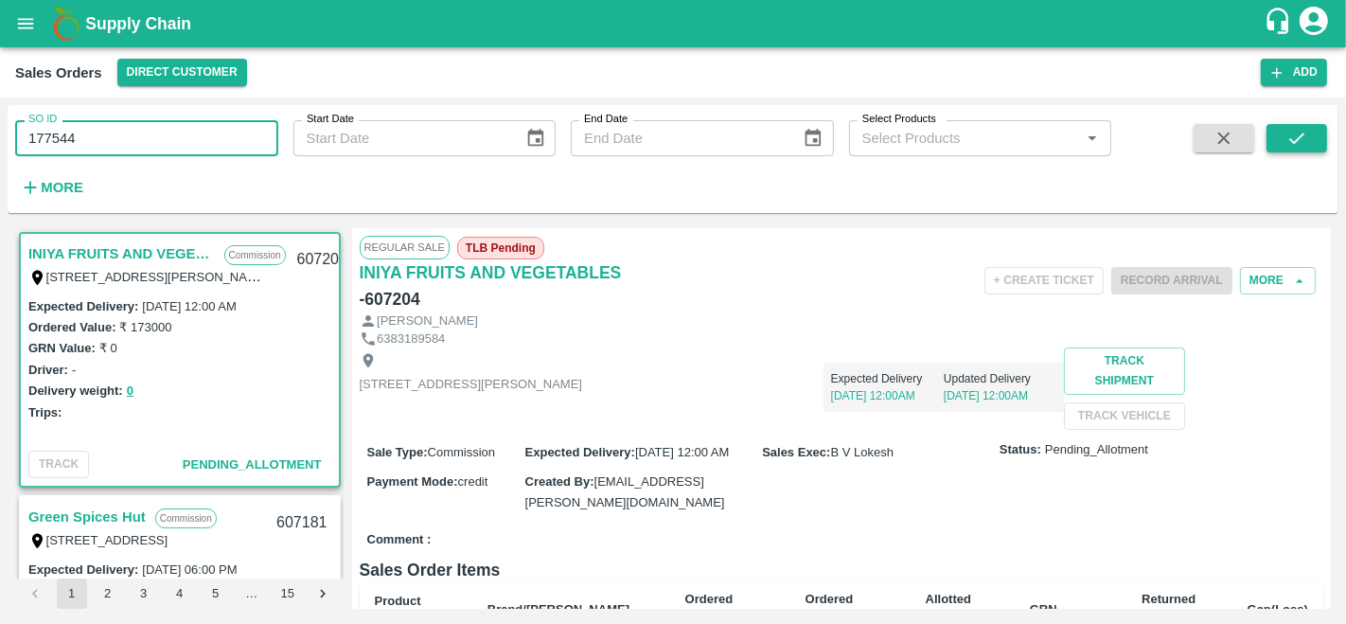
type input "177544"
click at [1303, 132] on icon "submit" at bounding box center [1296, 138] width 21 height 21
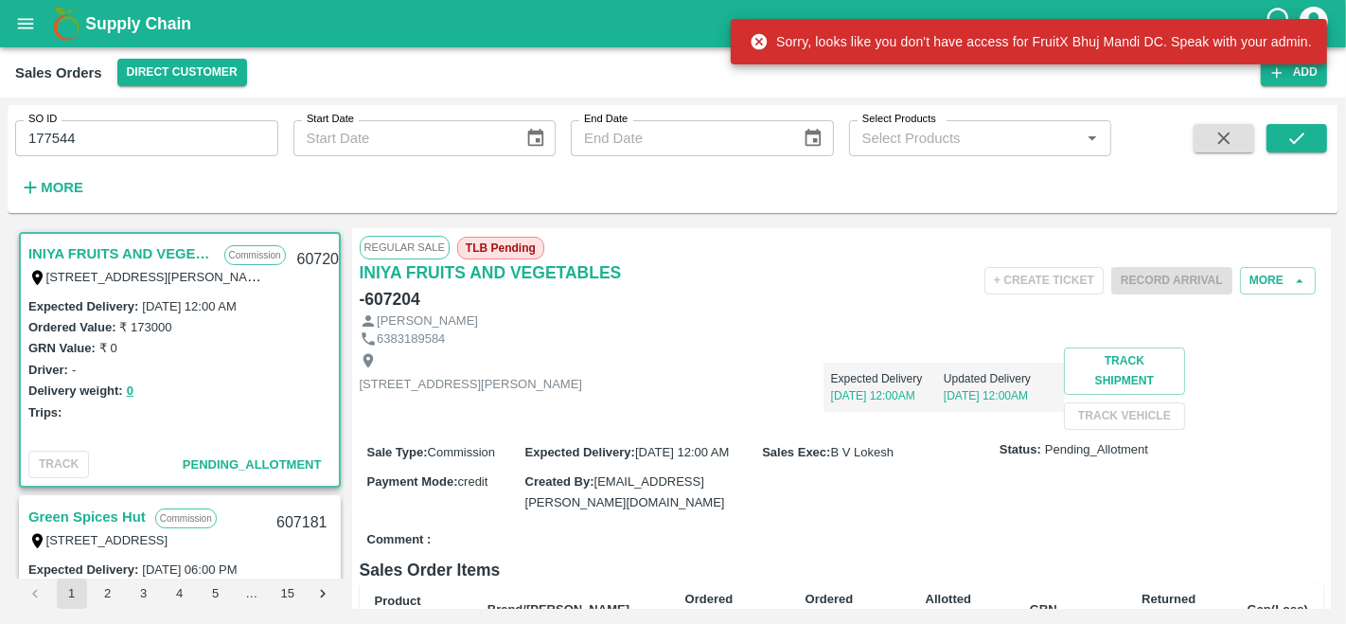
click at [25, 24] on icon "open drawer" at bounding box center [26, 23] width 16 height 10
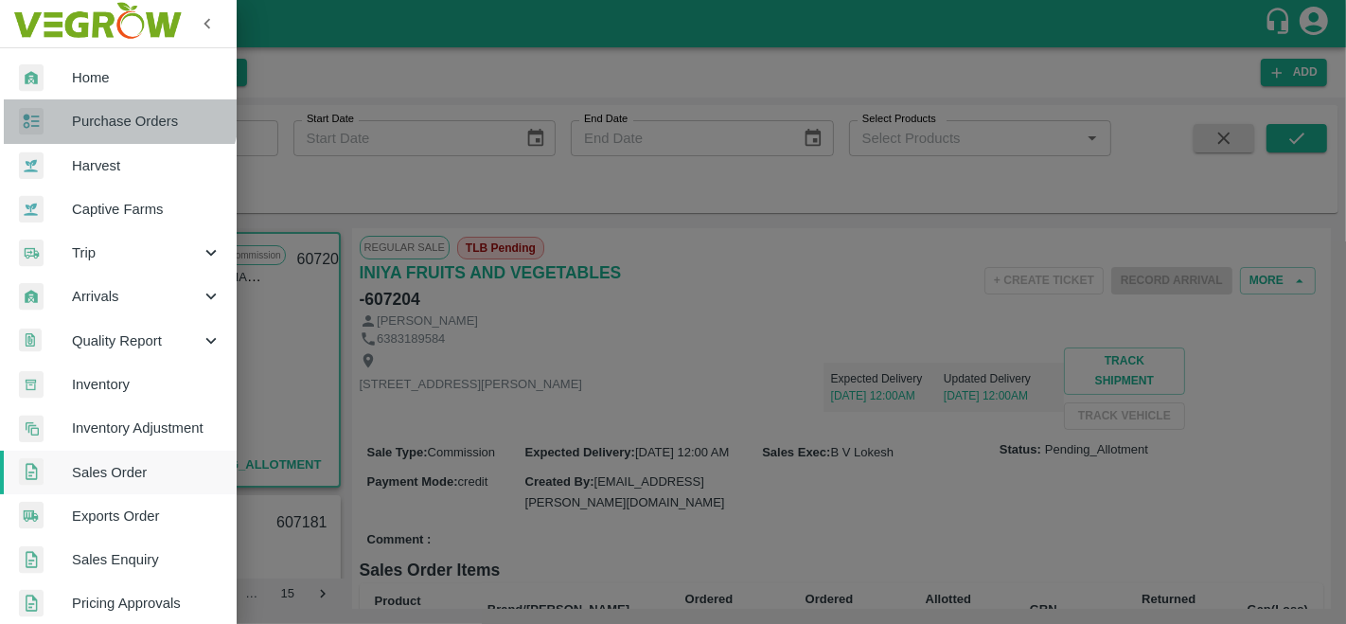
click at [111, 111] on span "Purchase Orders" at bounding box center [147, 121] width 150 height 21
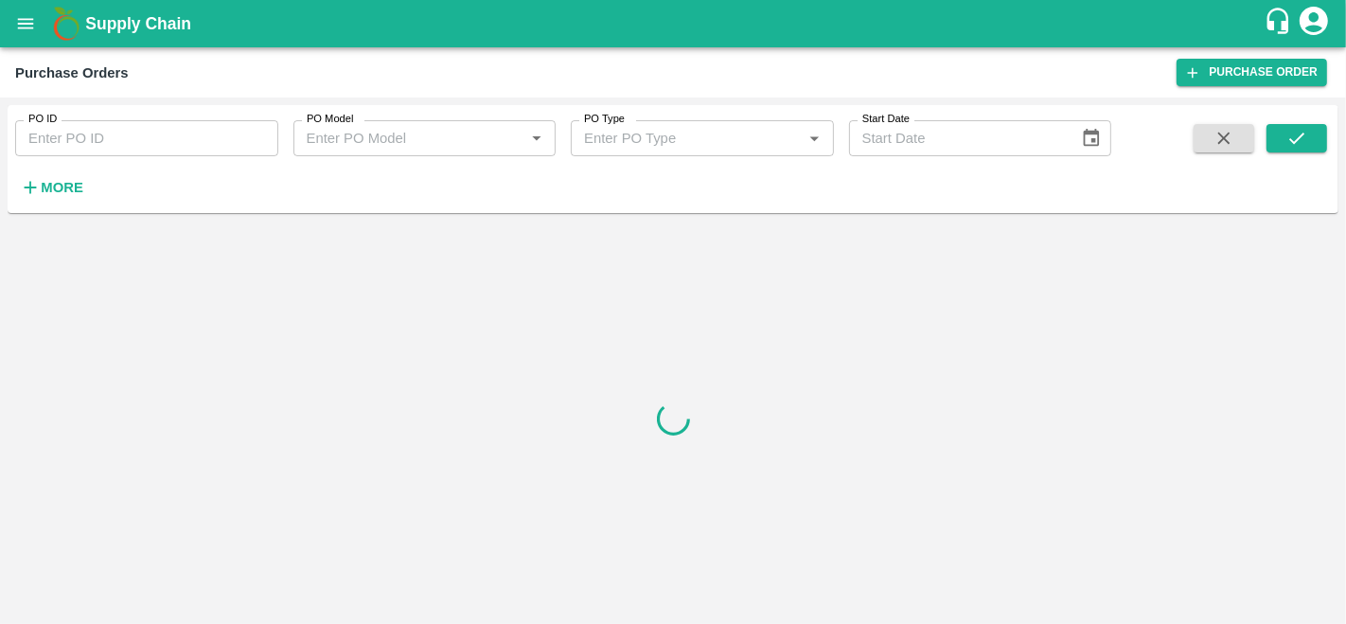
click at [63, 134] on input "PO ID" at bounding box center [146, 138] width 263 height 36
paste input "177544"
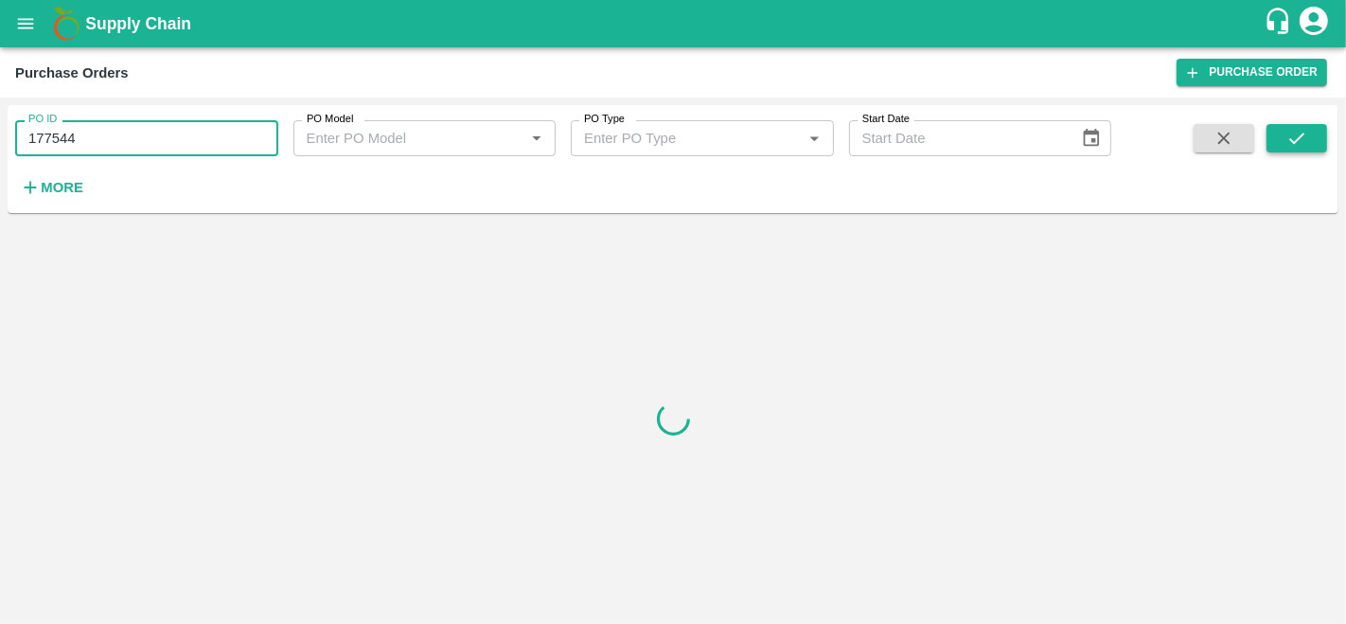
type input "177544"
click at [1296, 140] on icon "submit" at bounding box center [1296, 138] width 15 height 11
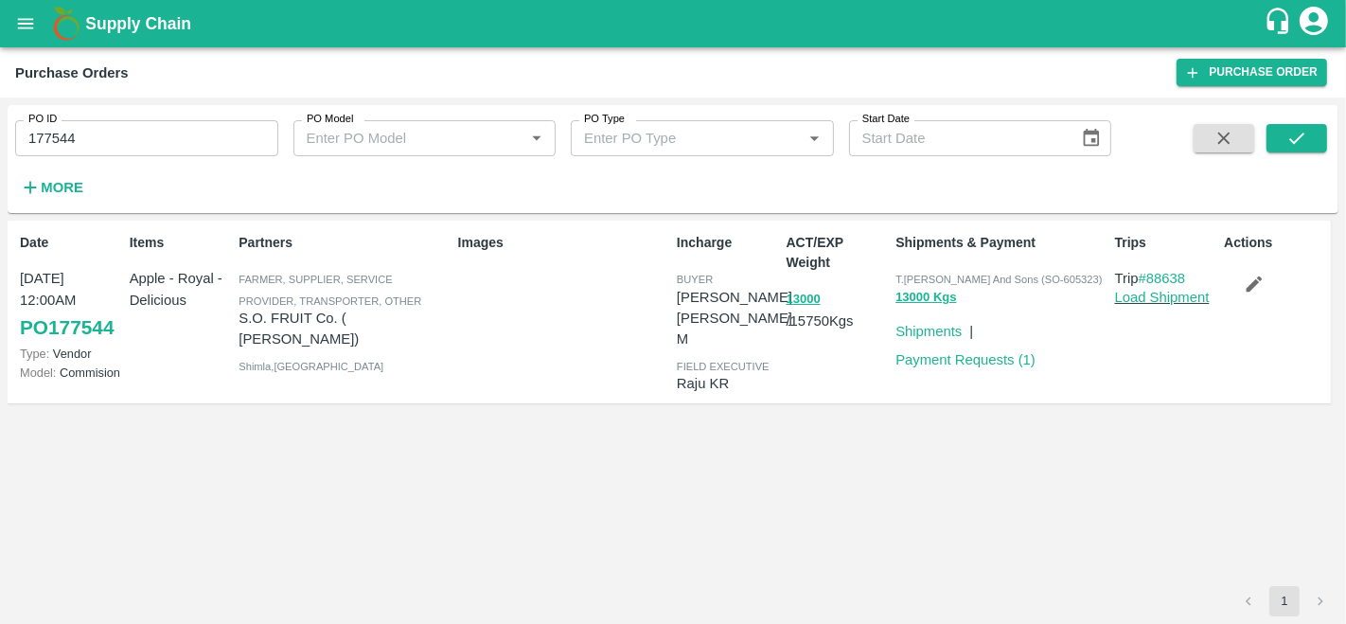
click at [1066, 277] on span "T.Kishore Kapoor And Sons (SO-605323)" at bounding box center [998, 279] width 206 height 11
copy span "605323"
click at [23, 27] on icon "open drawer" at bounding box center [25, 23] width 21 height 21
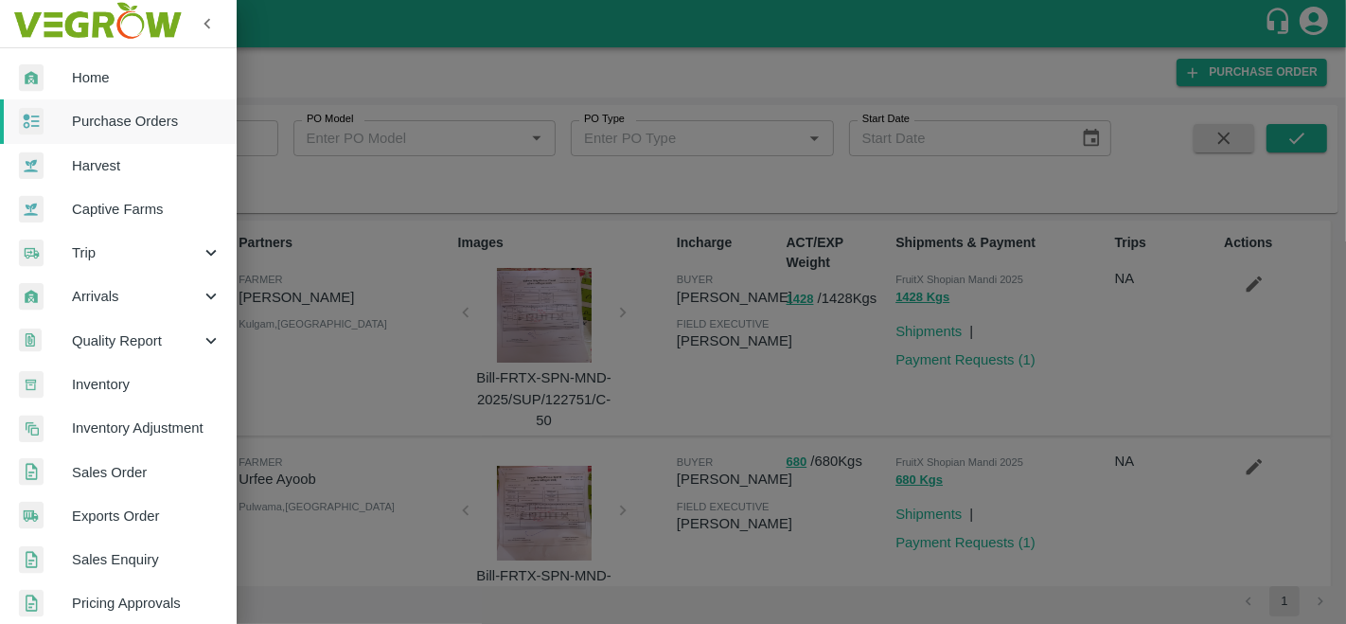
click at [113, 476] on span "Sales Order" at bounding box center [147, 472] width 150 height 21
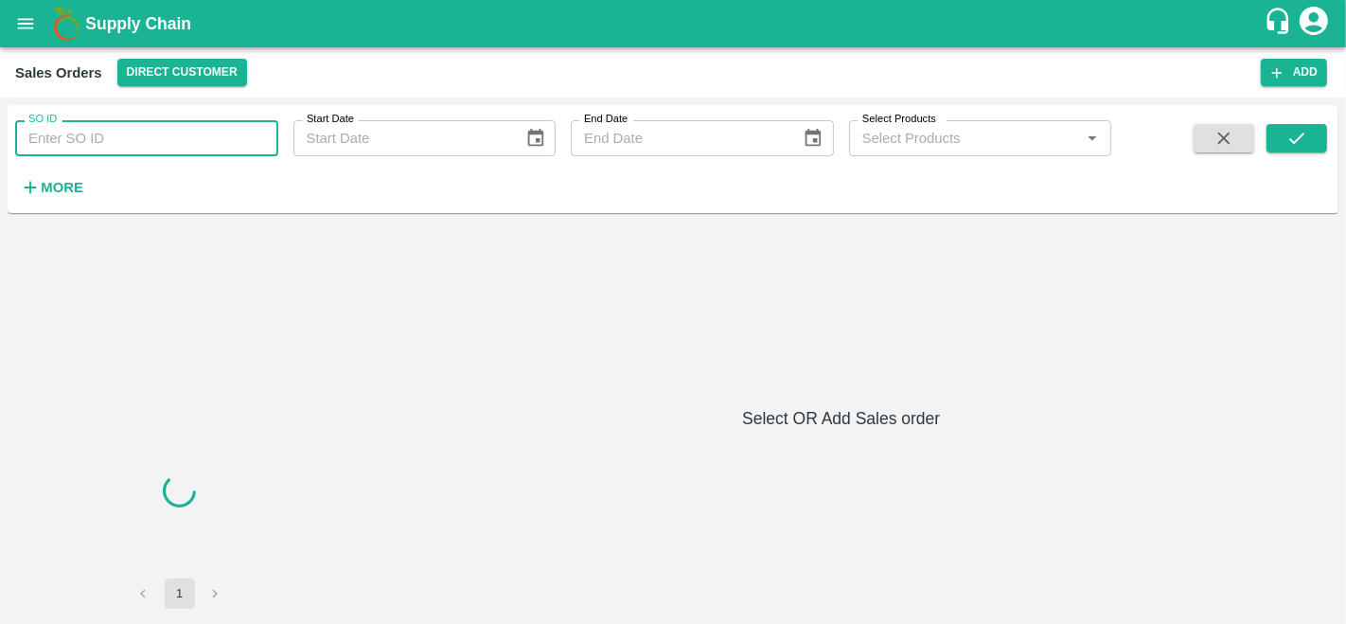
drag, startPoint x: 76, startPoint y: 142, endPoint x: 60, endPoint y: 132, distance: 19.2
click at [60, 132] on input "SO ID" at bounding box center [146, 138] width 263 height 36
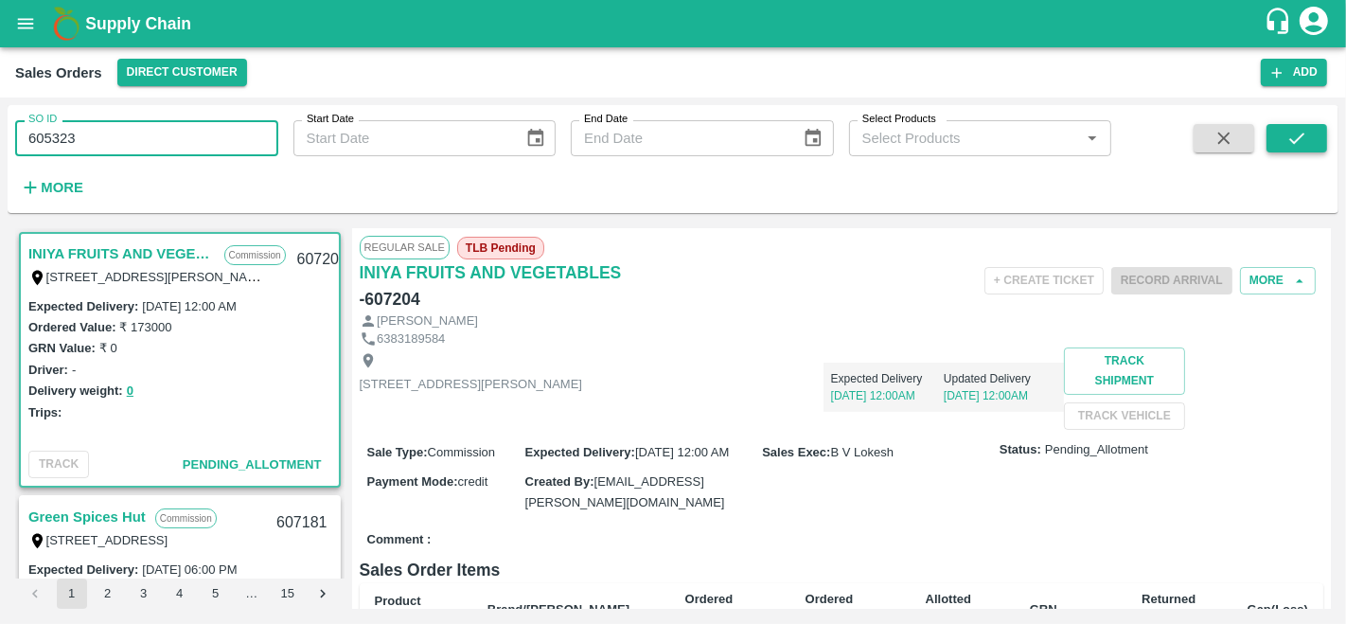
type input "605323"
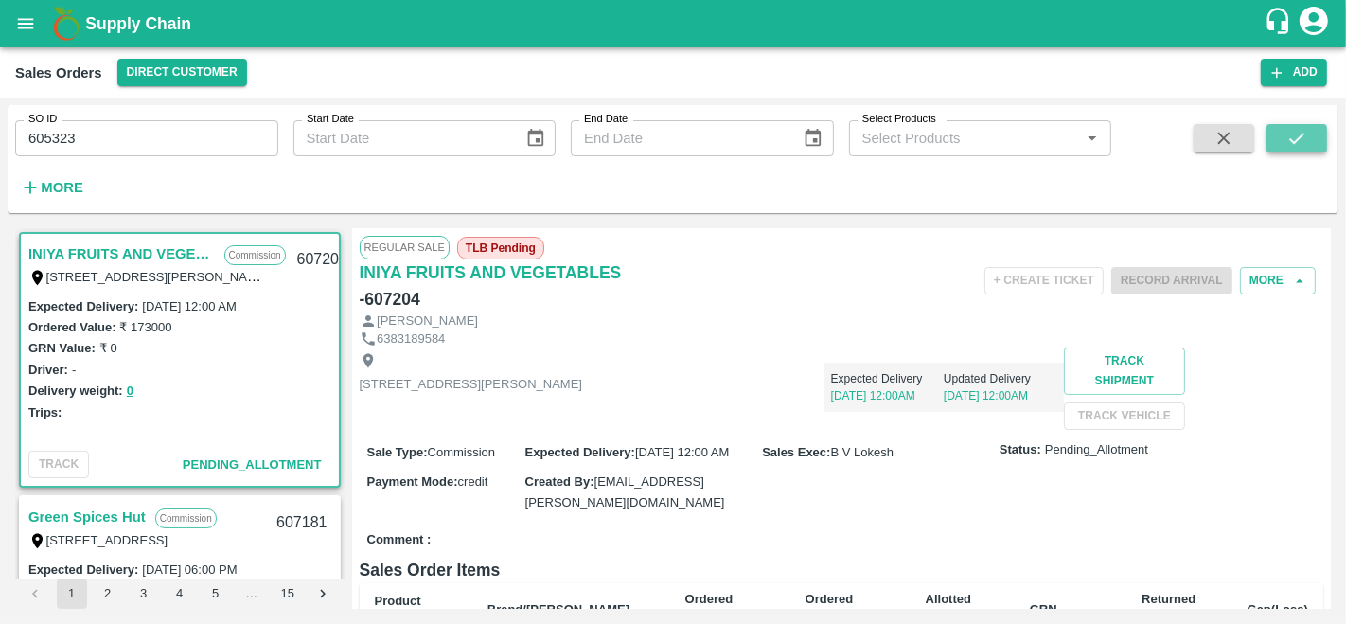
click at [1306, 147] on icon "submit" at bounding box center [1296, 138] width 21 height 21
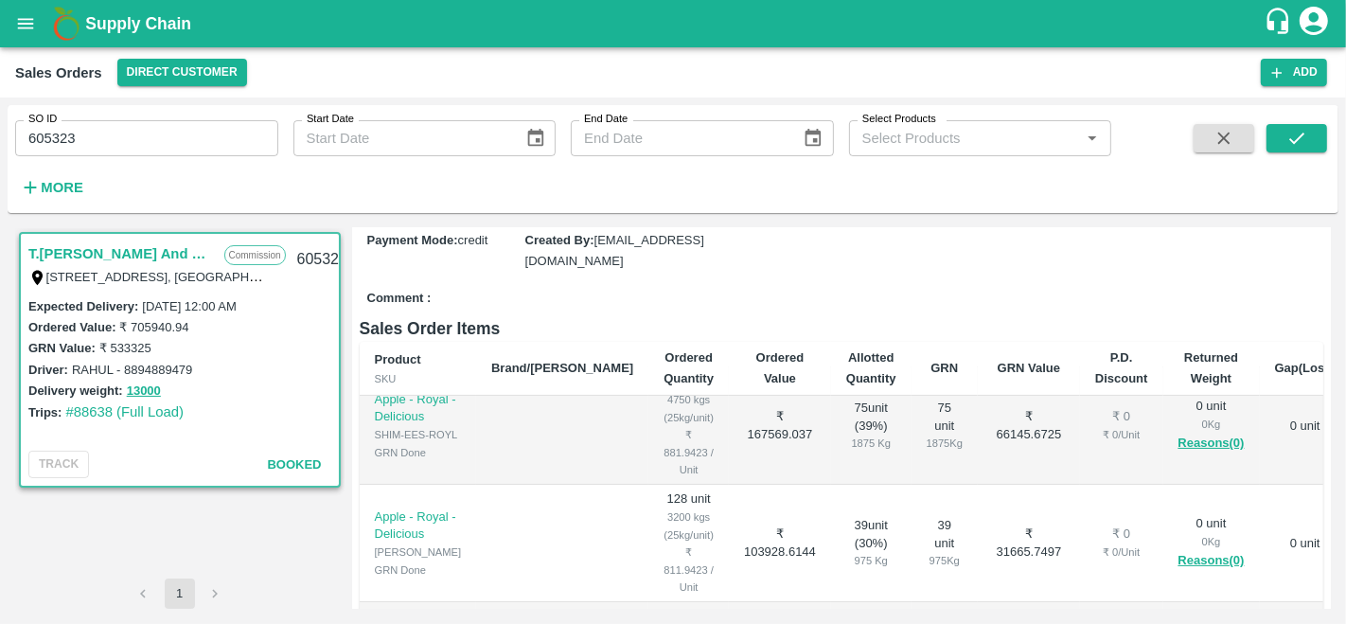
scroll to position [609, 0]
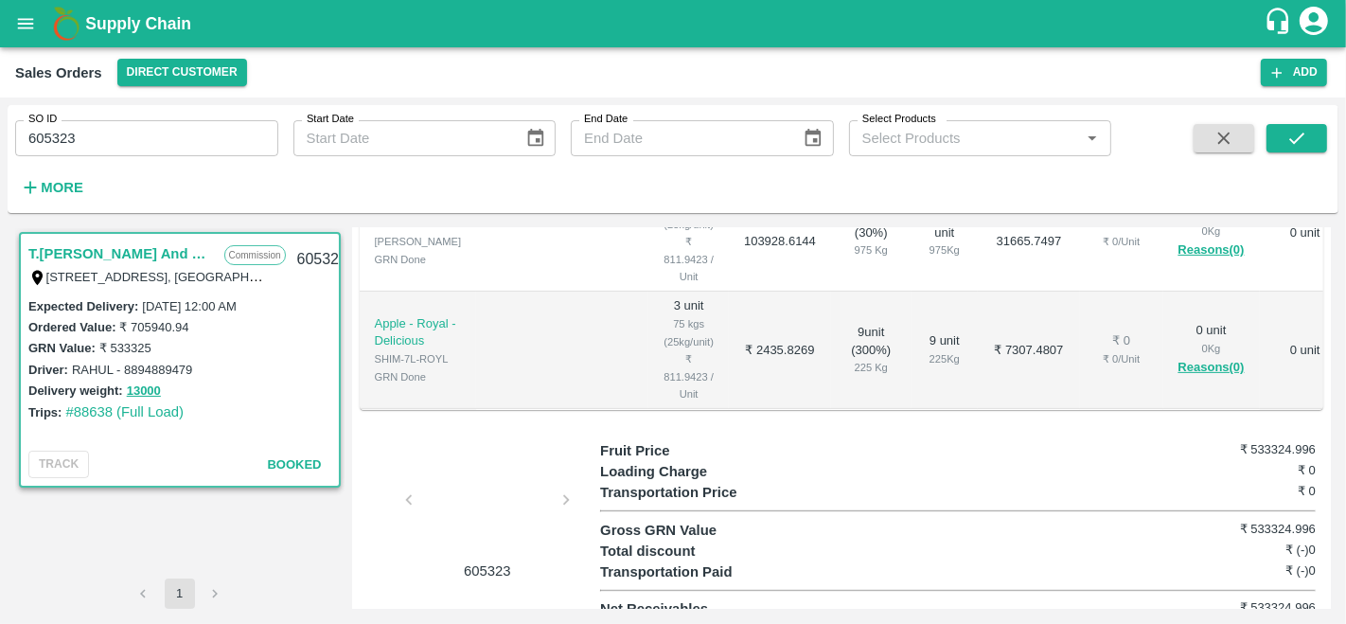
click at [446, 510] on div at bounding box center [487, 505] width 142 height 100
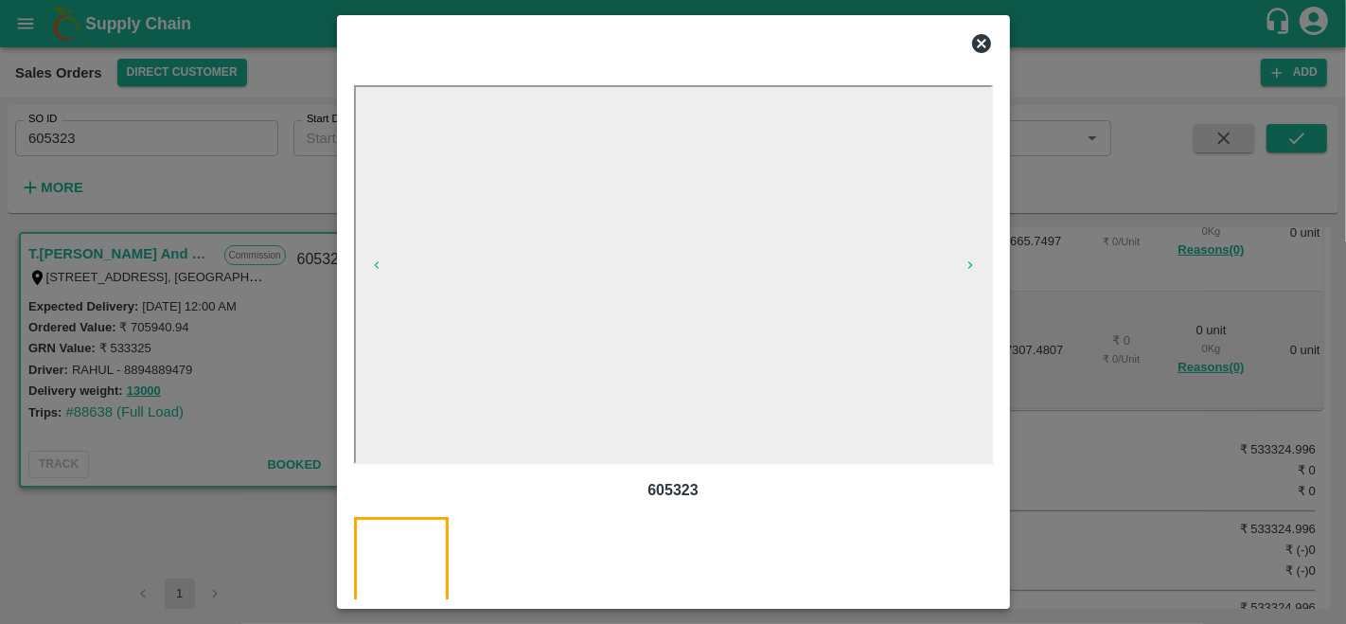
click at [980, 36] on icon at bounding box center [981, 43] width 19 height 19
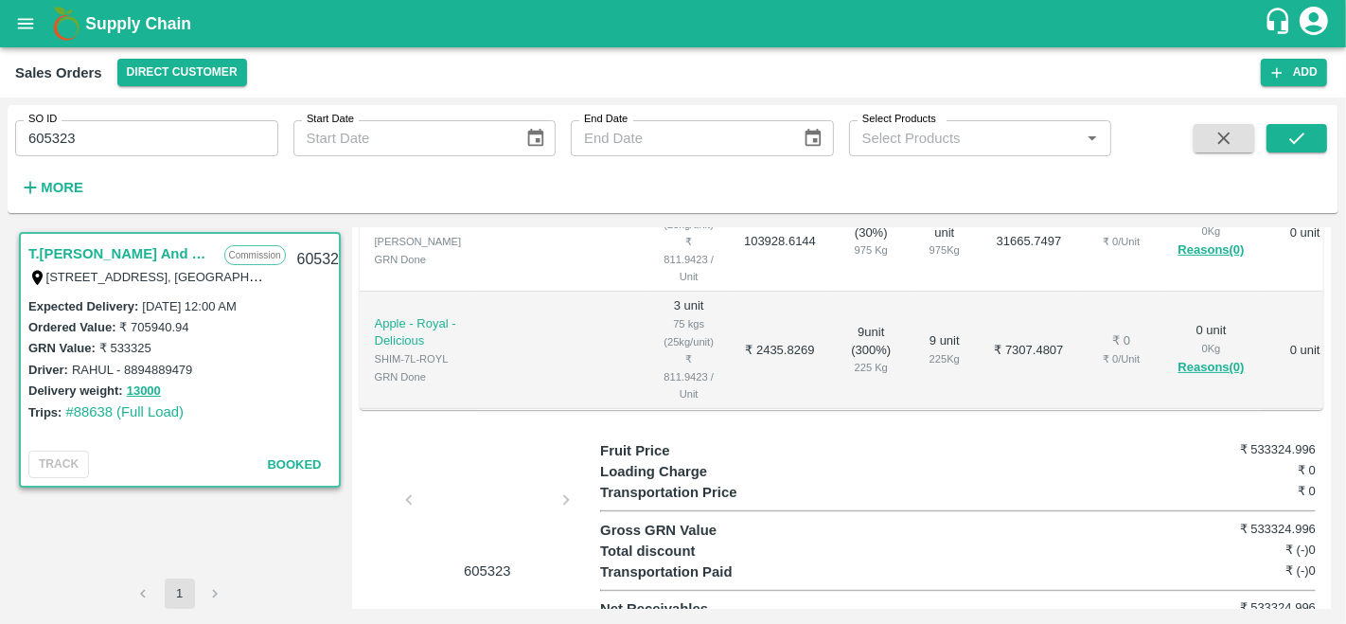
click at [494, 468] on div at bounding box center [487, 505] width 142 height 100
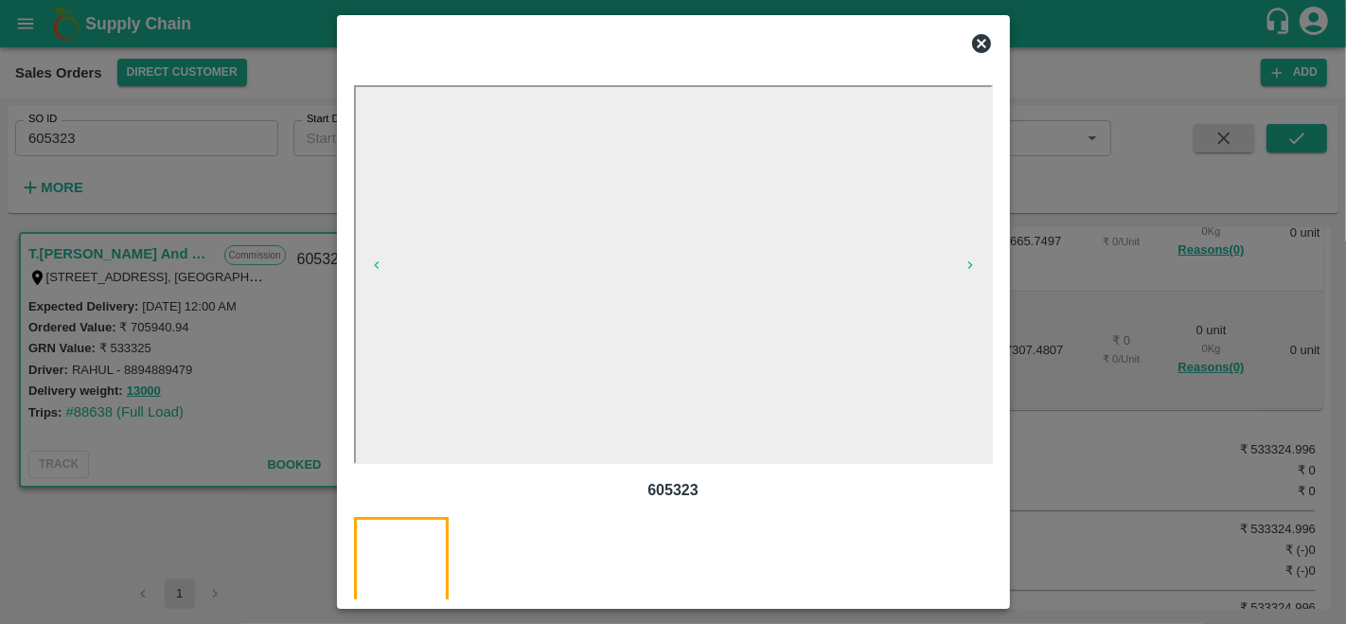
click at [982, 41] on icon at bounding box center [981, 43] width 19 height 19
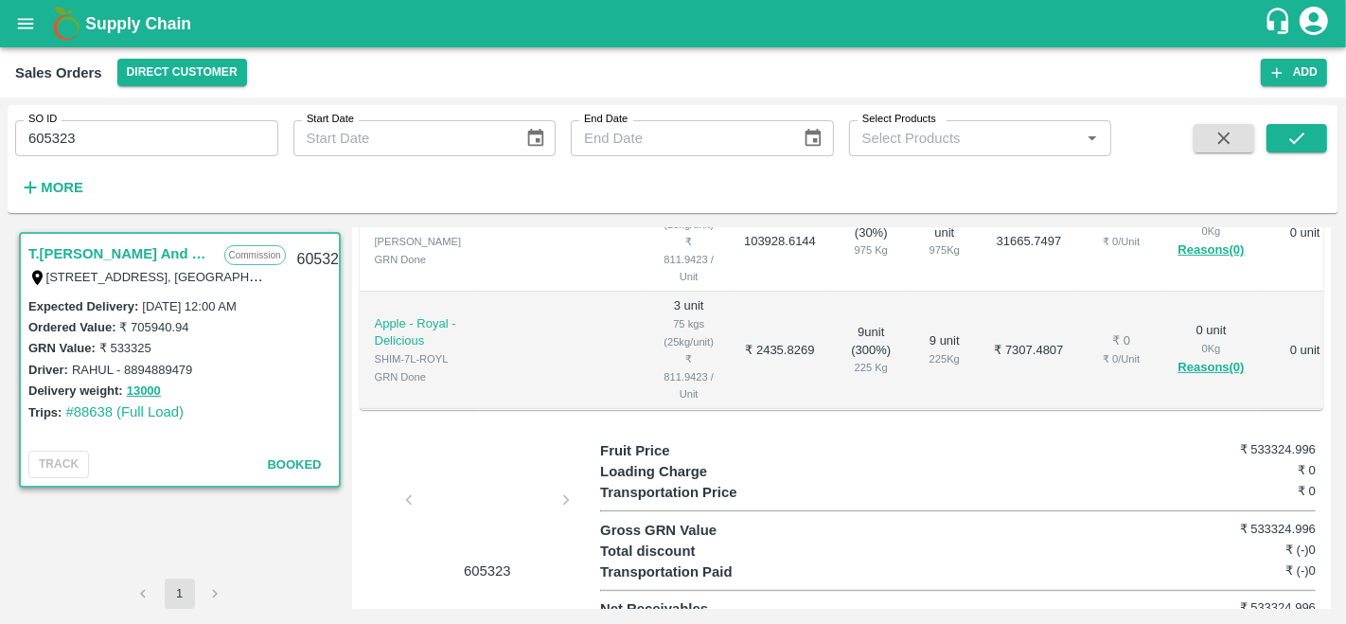
click at [20, 16] on icon "open drawer" at bounding box center [25, 23] width 21 height 21
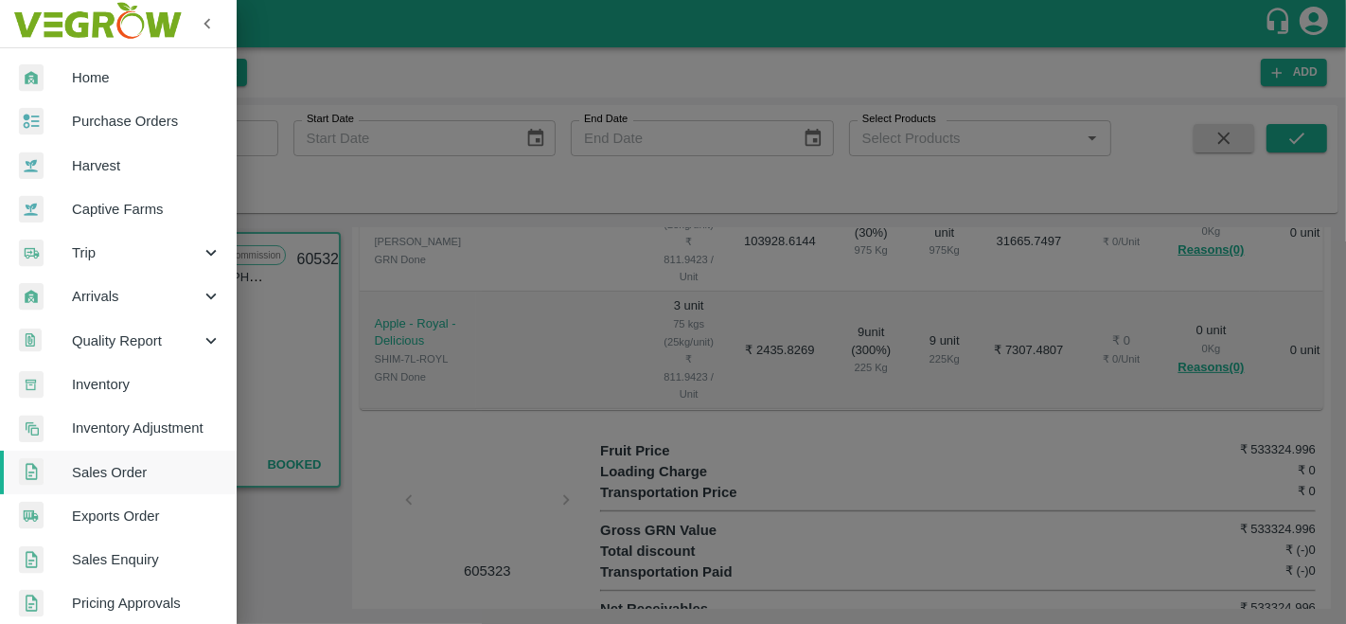
click at [153, 120] on span "Purchase Orders" at bounding box center [147, 121] width 150 height 21
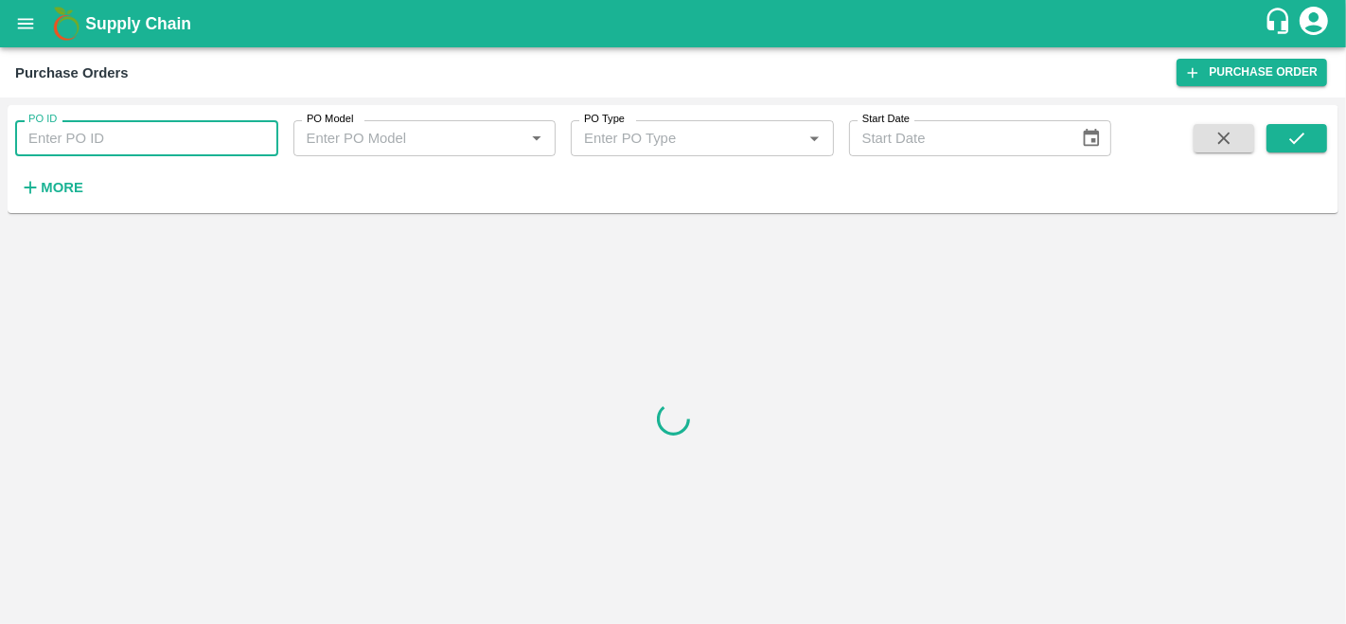
click at [59, 139] on input "PO ID" at bounding box center [146, 138] width 263 height 36
paste input "178480"
click at [1319, 142] on button "submit" at bounding box center [1296, 138] width 61 height 28
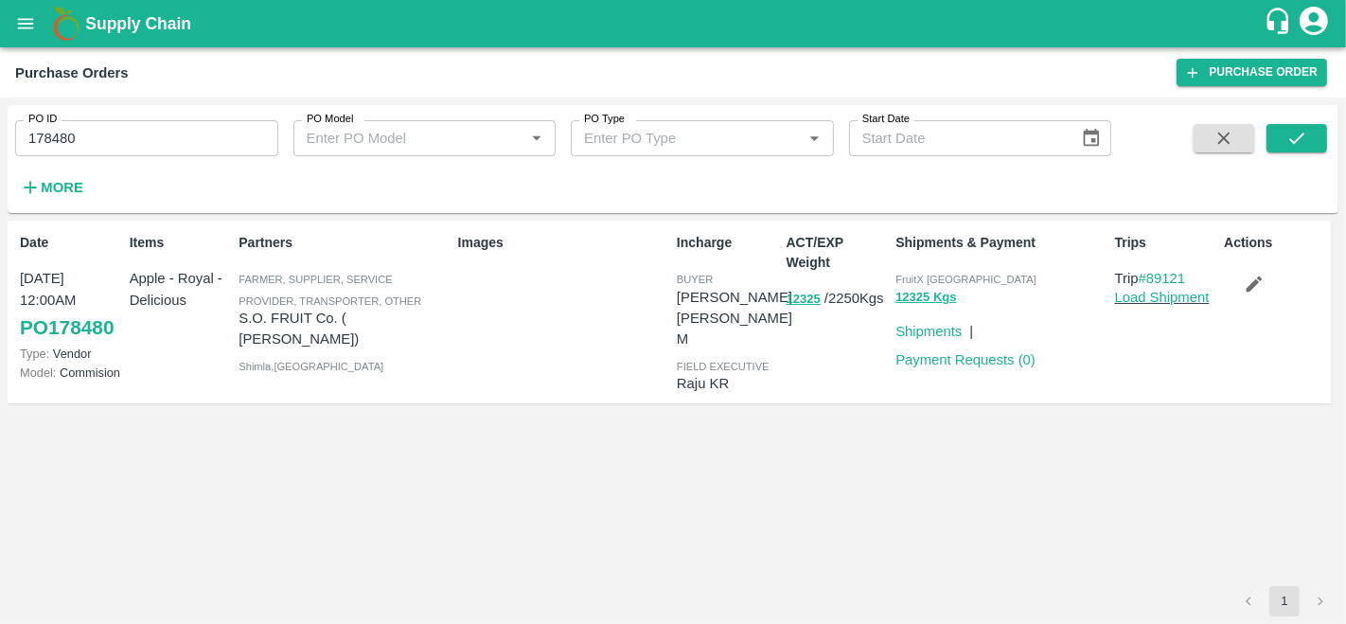
click at [89, 323] on link "PO 178480" at bounding box center [67, 327] width 94 height 34
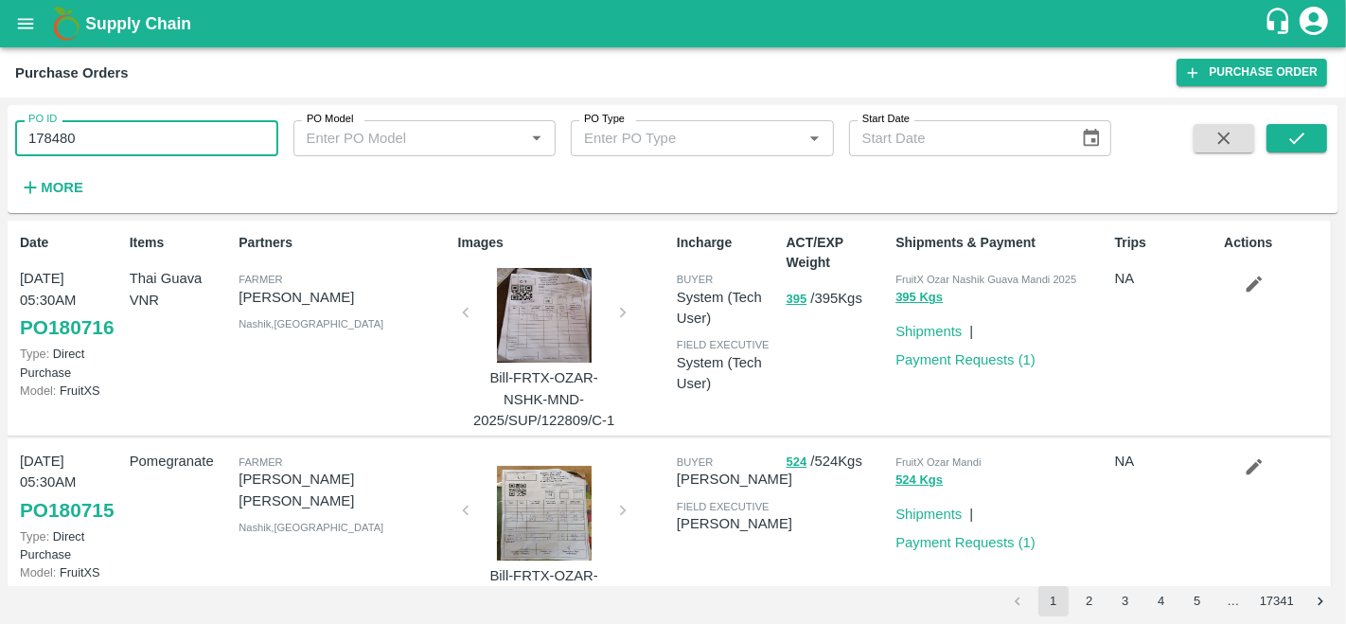
drag, startPoint x: 97, startPoint y: 133, endPoint x: 0, endPoint y: 155, distance: 99.9
click at [0, 155] on div "PO ID 178480 PO ID PO Model PO Model   * PO Type PO Type   * Start Date Start D…" at bounding box center [673, 360] width 1346 height 526
paste input "text"
click at [1294, 137] on icon "submit" at bounding box center [1296, 138] width 21 height 21
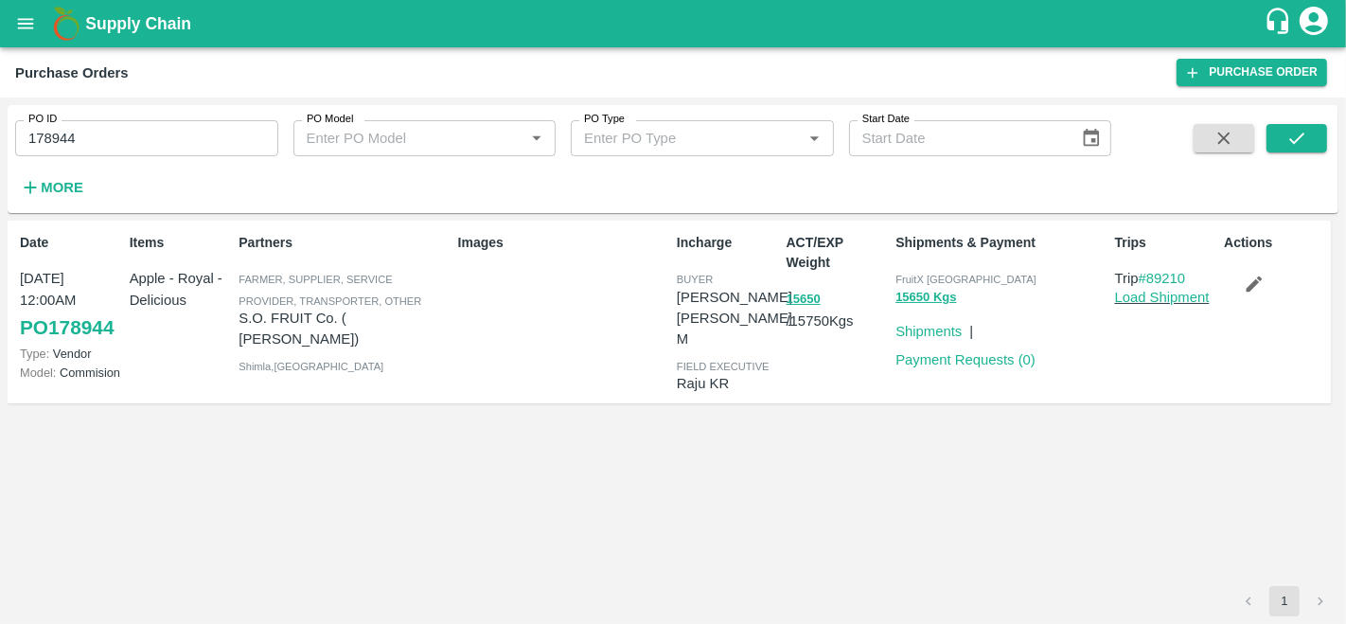
click at [94, 328] on link "PO 178944" at bounding box center [67, 327] width 94 height 34
click at [1167, 274] on link "#89210" at bounding box center [1162, 278] width 47 height 15
click at [25, 11] on button "open drawer" at bounding box center [26, 24] width 44 height 44
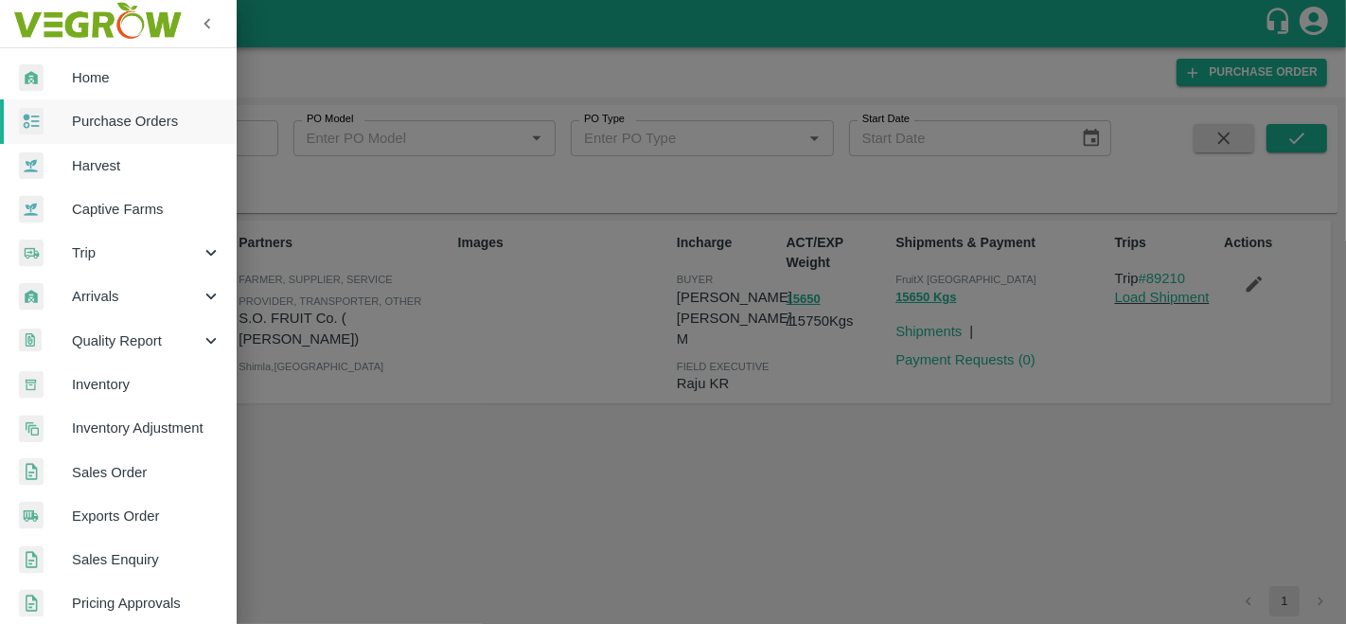
click at [436, 450] on div at bounding box center [673, 312] width 1346 height 624
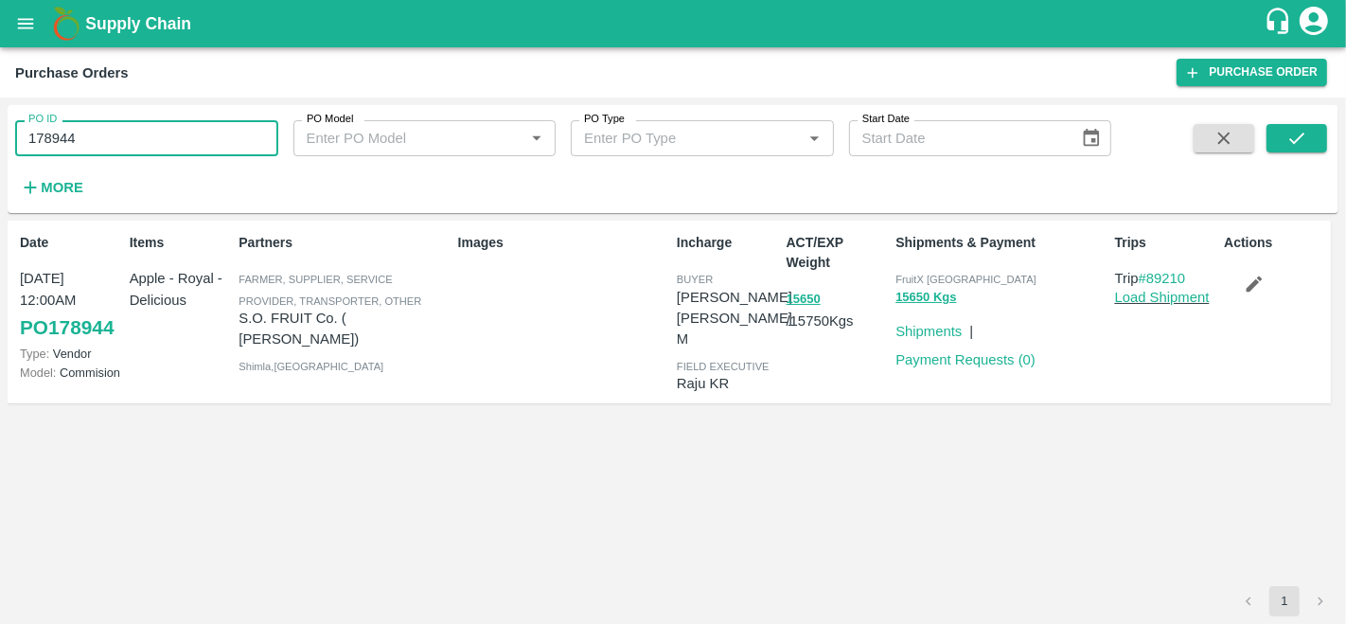
drag, startPoint x: 102, startPoint y: 152, endPoint x: 0, endPoint y: 138, distance: 103.2
click at [0, 138] on div "PO ID 178944 PO ID PO Model PO Model   * PO Type PO Type   * Start Date Start D…" at bounding box center [673, 360] width 1346 height 526
type input "178944"
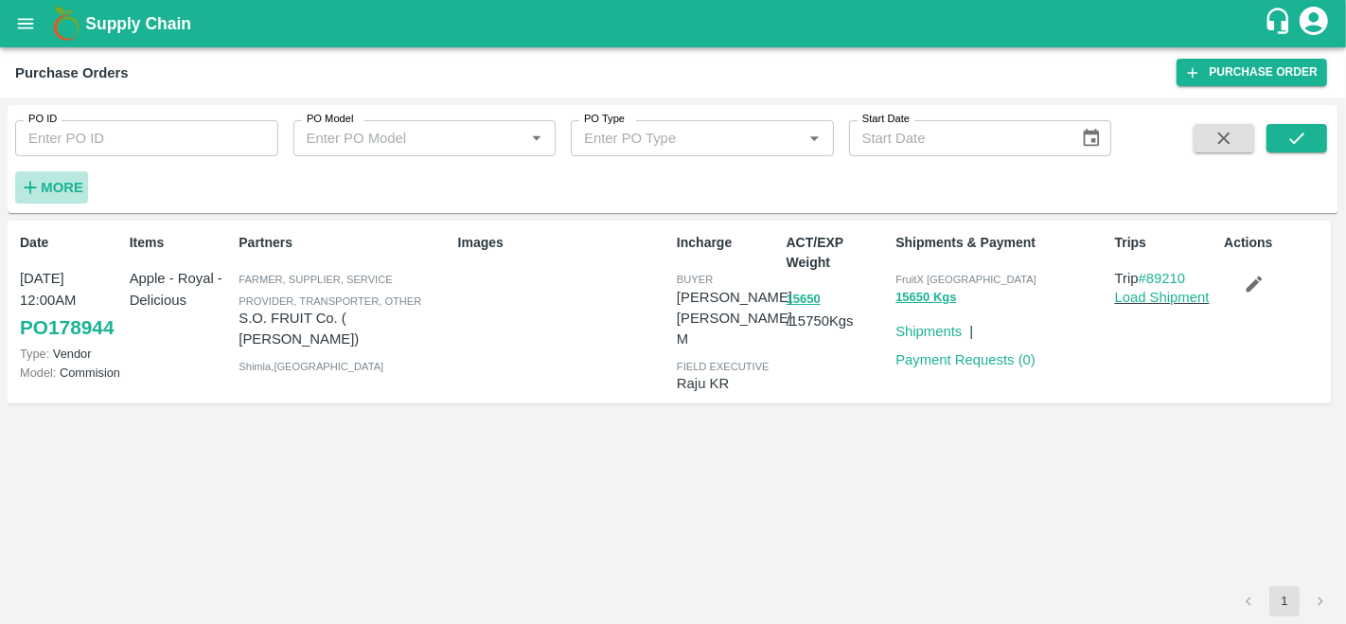
click at [74, 186] on strong "More" at bounding box center [62, 187] width 43 height 15
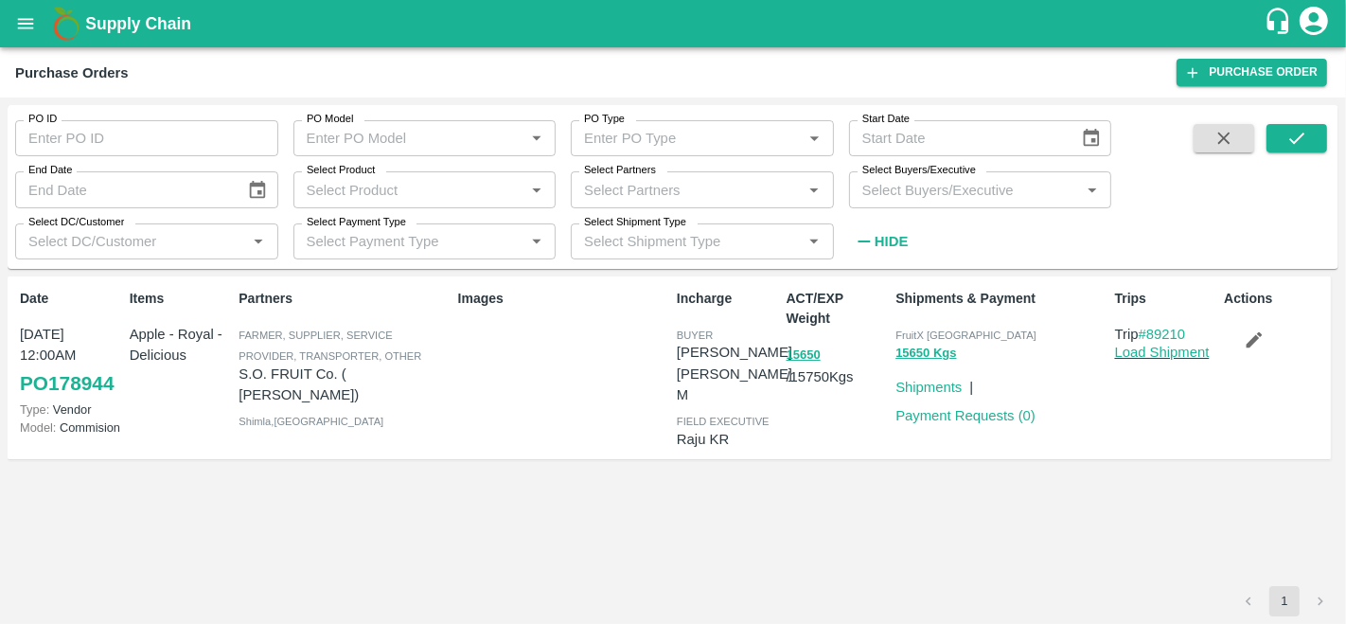
click at [700, 199] on input "Select Partners" at bounding box center [686, 189] width 221 height 25
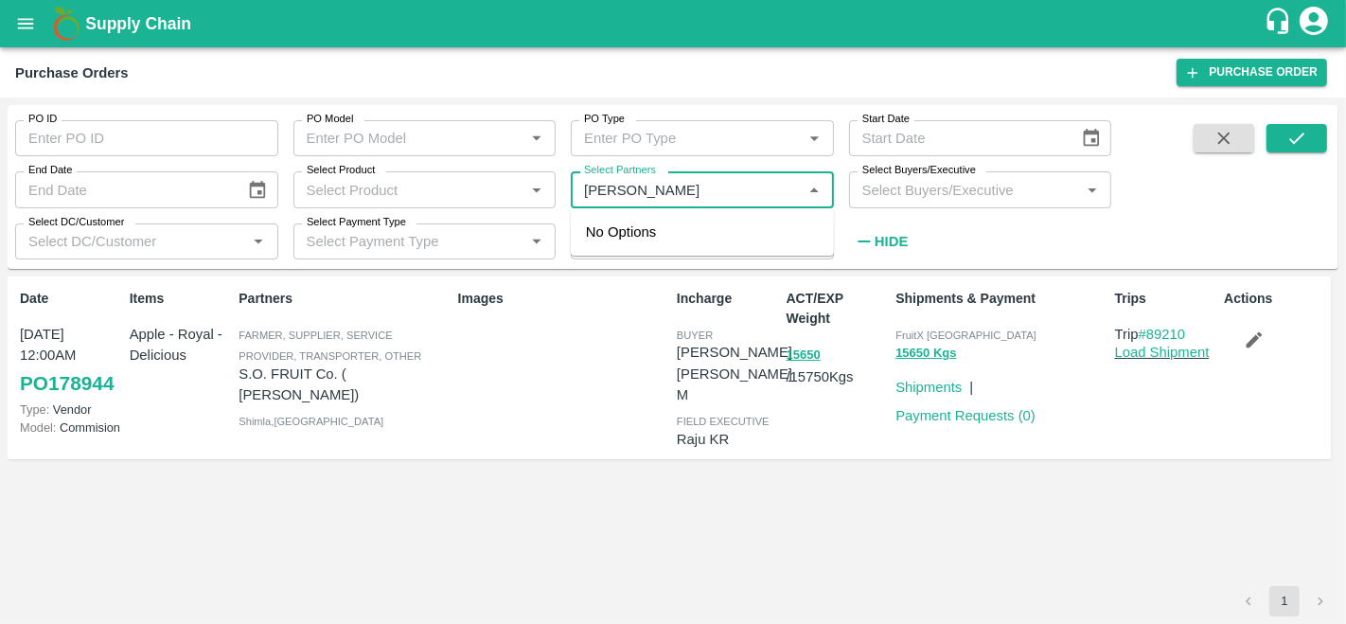
type input "amir ay"
type input "178944"
click at [621, 193] on input "Select Partners" at bounding box center [686, 189] width 221 height 25
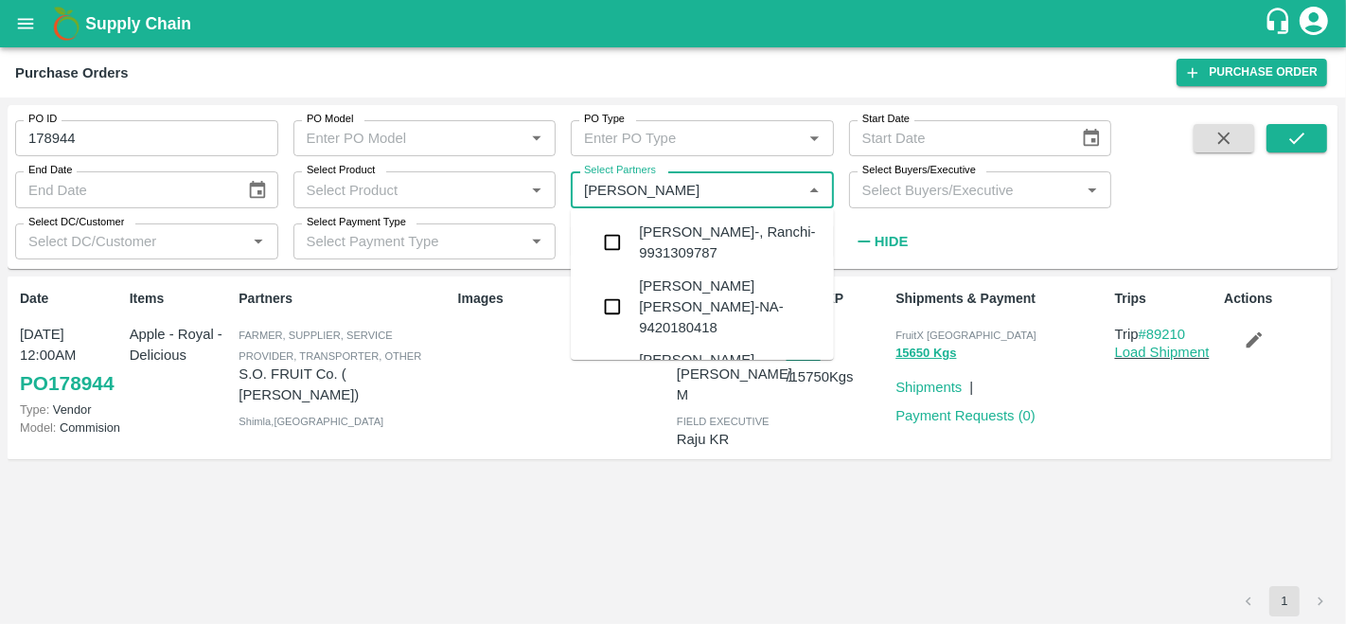
type input "amir ay"
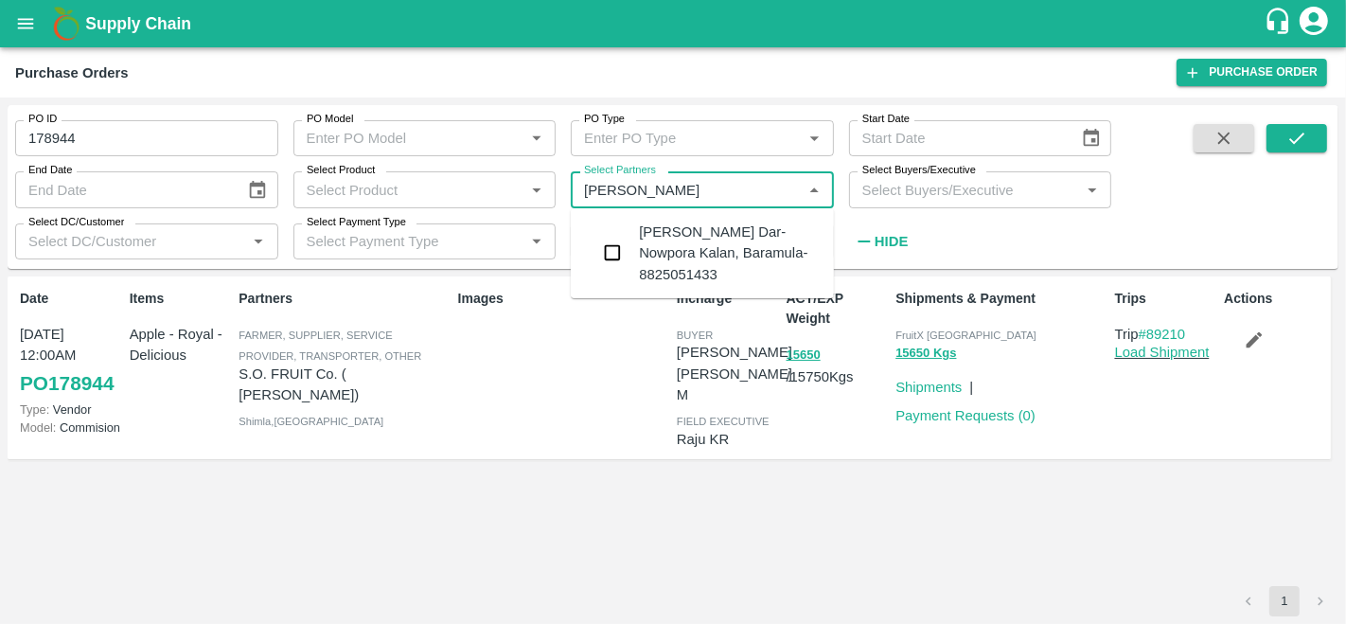
click at [627, 253] on input "checkbox" at bounding box center [612, 253] width 38 height 38
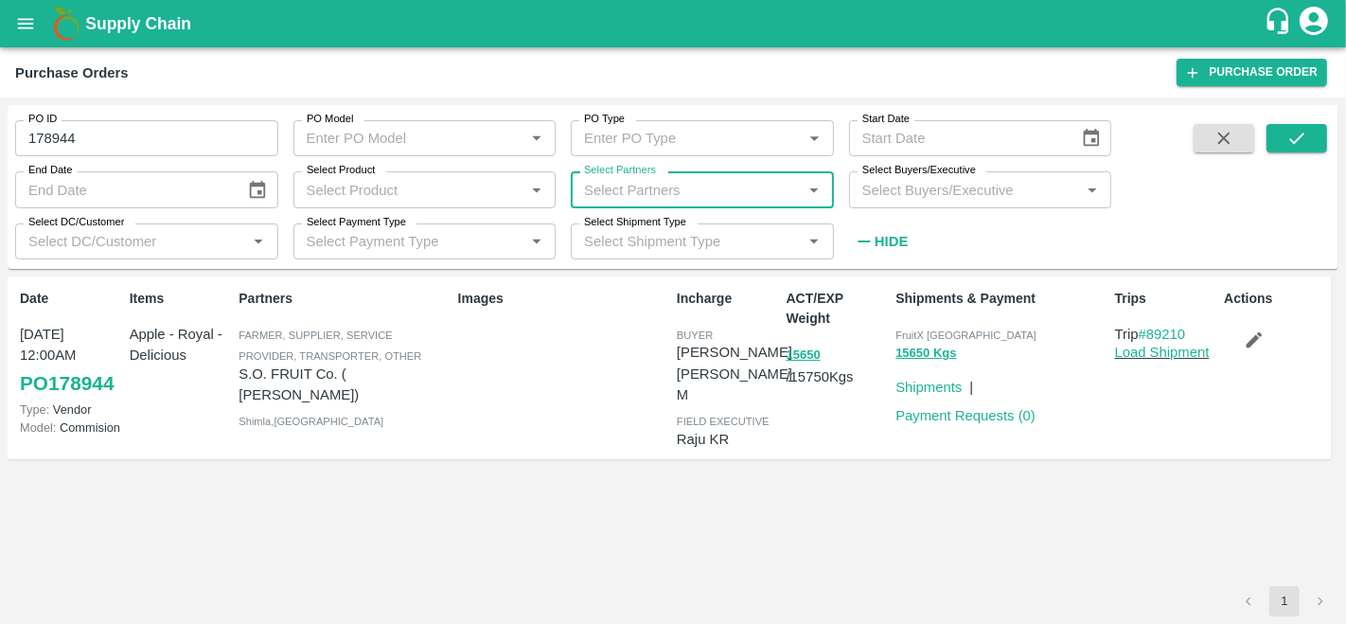
click at [119, 135] on input "178944" at bounding box center [146, 138] width 263 height 36
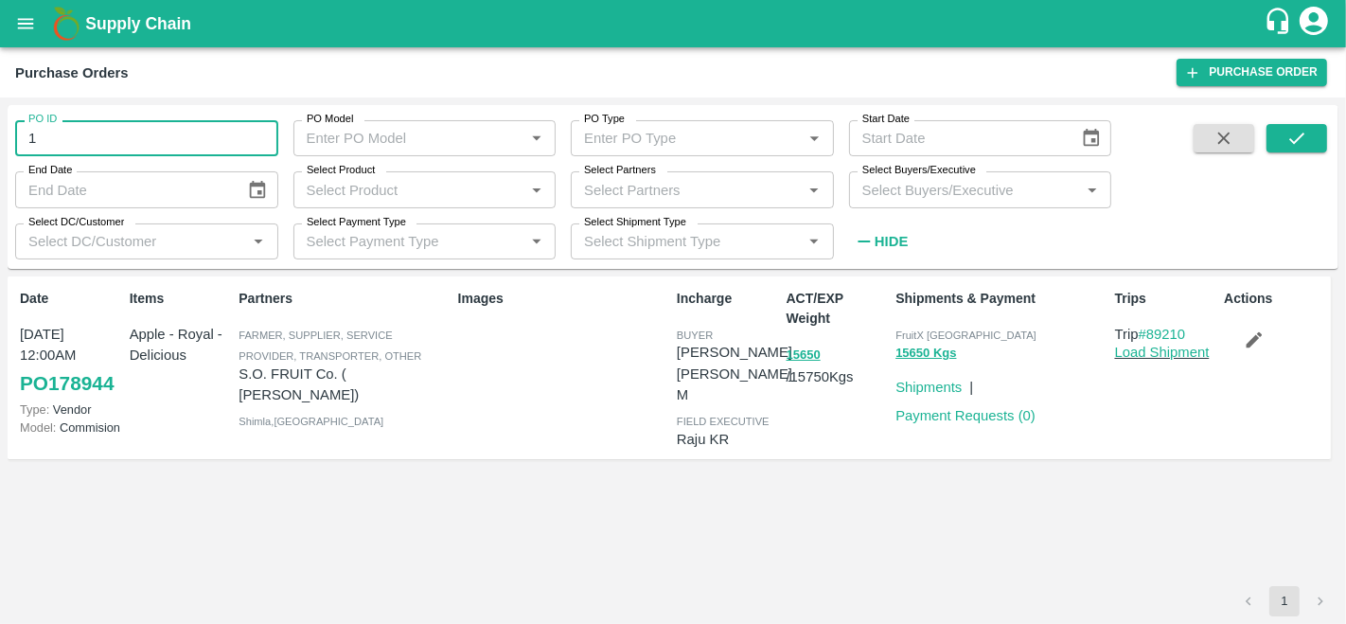
click at [119, 135] on input "1" at bounding box center [146, 138] width 263 height 36
type input "1"
click at [1284, 153] on span at bounding box center [1296, 190] width 61 height 133
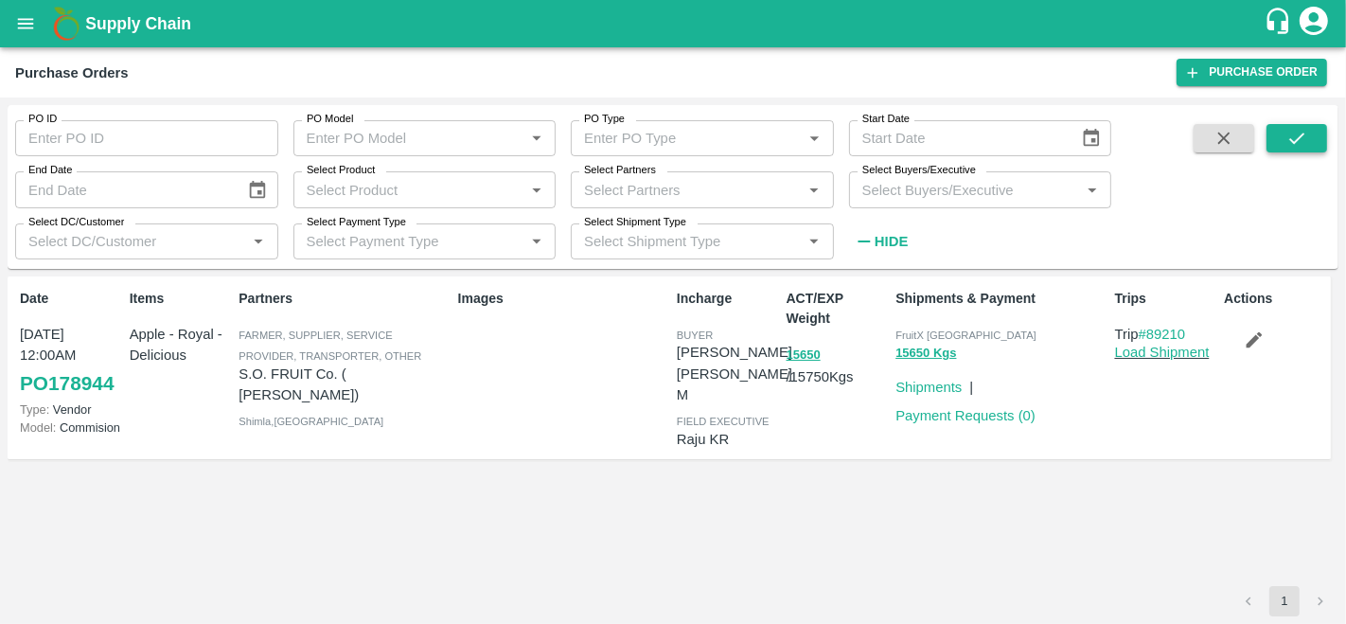
click at [1283, 141] on button "submit" at bounding box center [1296, 138] width 61 height 28
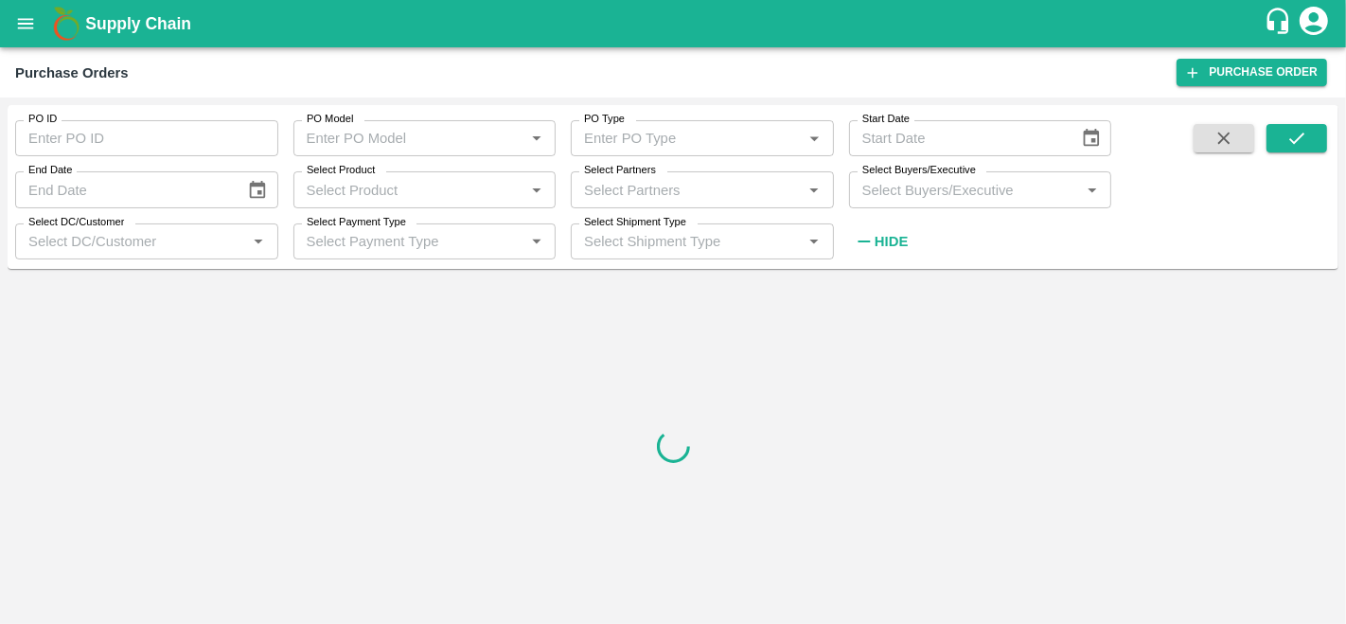
click at [619, 190] on input "Select Partners" at bounding box center [686, 189] width 221 height 25
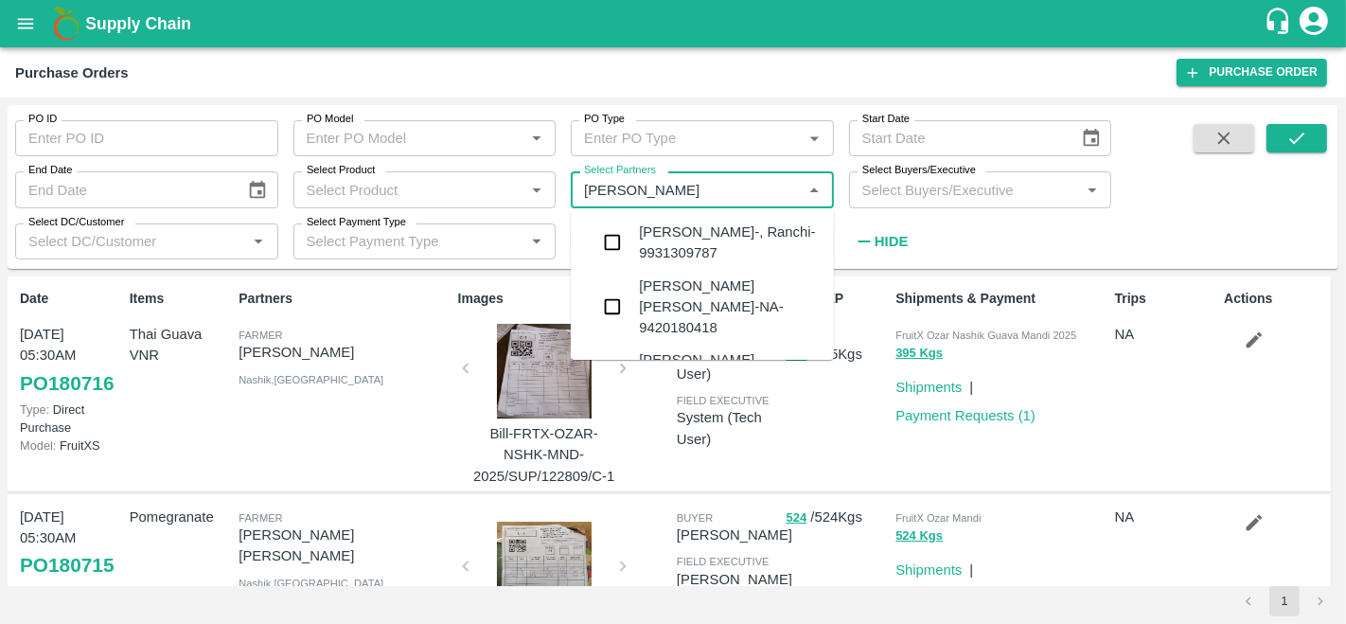
type input "amir ay"
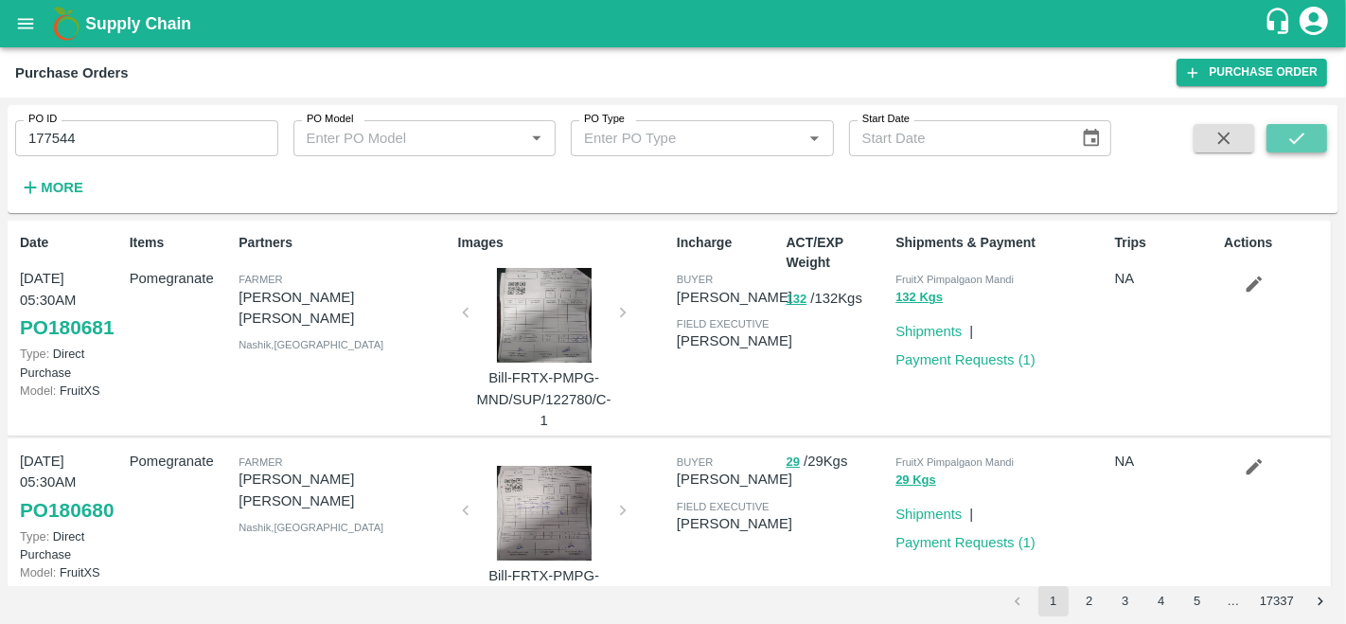
click at [1316, 127] on button "submit" at bounding box center [1296, 138] width 61 height 28
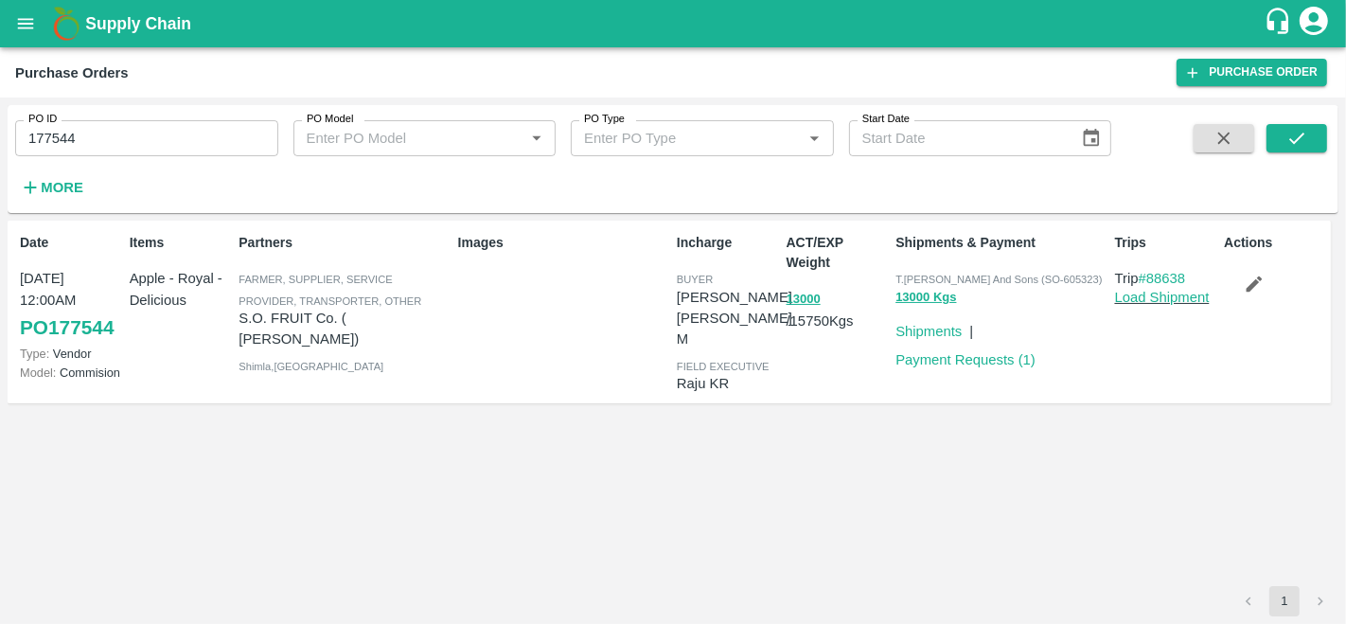
click at [92, 320] on link "PO 177544" at bounding box center [67, 327] width 94 height 34
drag, startPoint x: 80, startPoint y: 144, endPoint x: 0, endPoint y: 153, distance: 80.1
click at [0, 153] on div "PO ID 177544 PO ID PO Model PO Model   * PO Type PO Type   * Start Date Start D…" at bounding box center [673, 360] width 1346 height 526
paste input "text"
type input "176581"
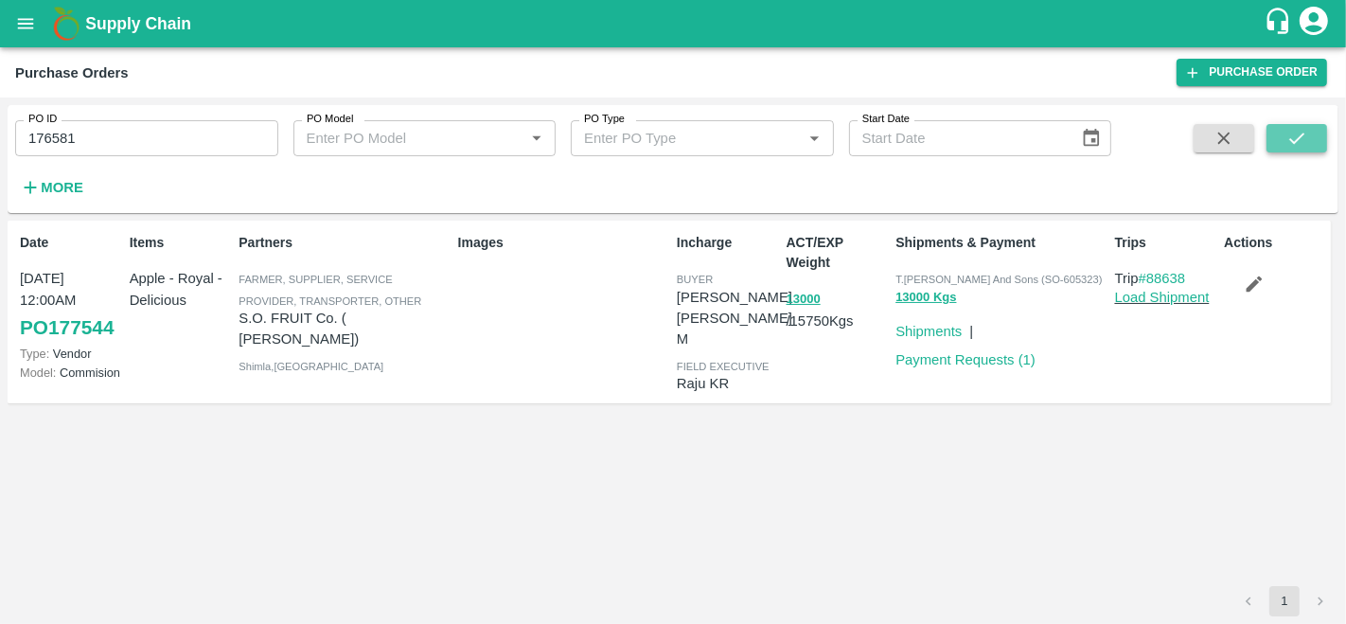
click at [1290, 141] on icon "submit" at bounding box center [1296, 138] width 21 height 21
click at [554, 326] on div at bounding box center [544, 318] width 142 height 100
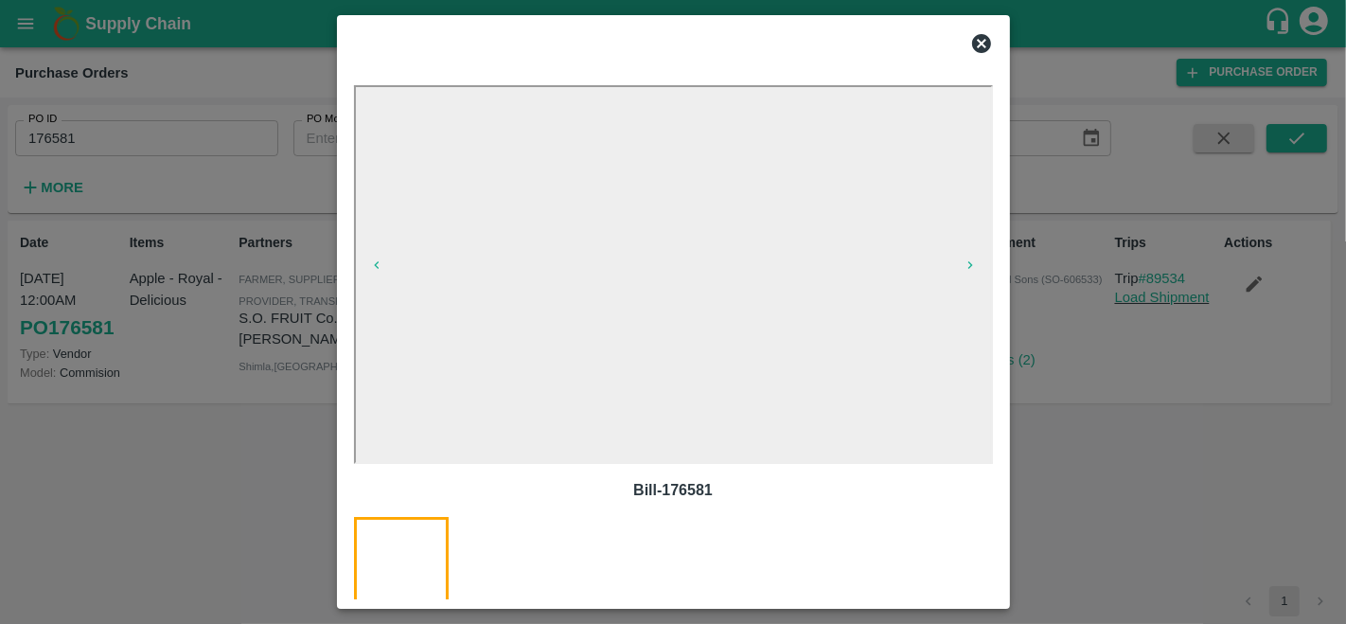
click at [986, 47] on icon at bounding box center [981, 43] width 19 height 19
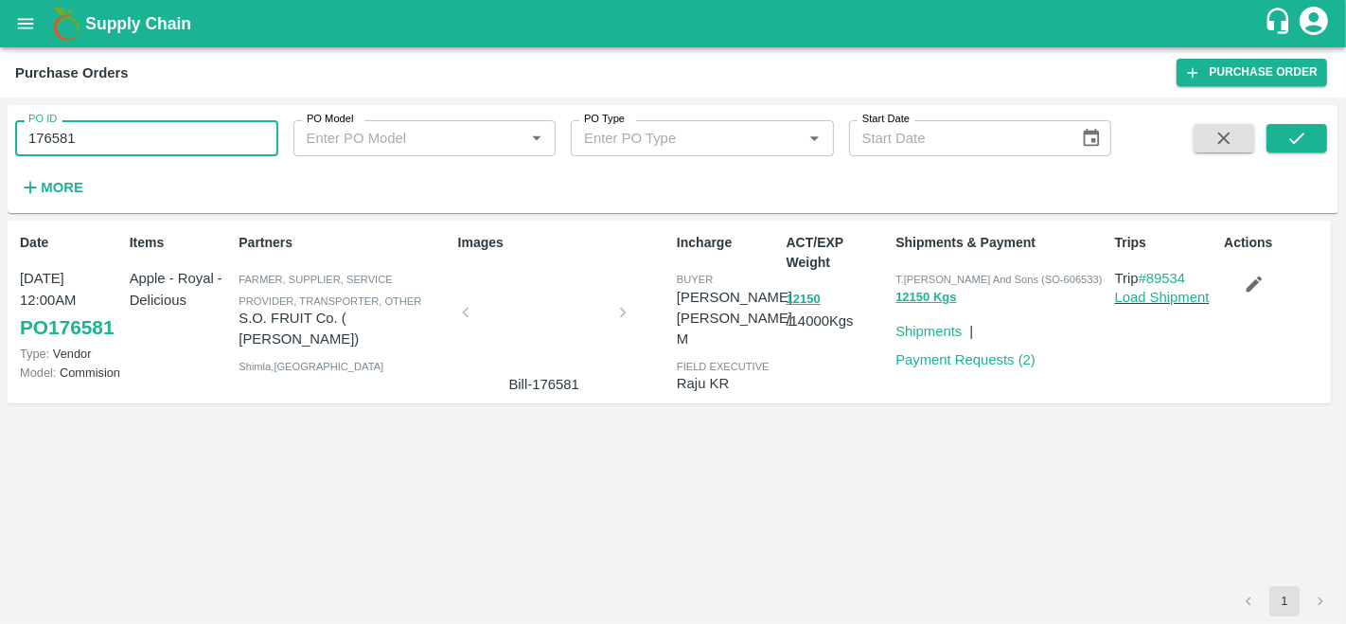
drag, startPoint x: 97, startPoint y: 151, endPoint x: 0, endPoint y: 139, distance: 97.3
click at [0, 139] on div "PO ID 176581 PO ID PO Model PO Model   * PO Type PO Type   * Start Date Start D…" at bounding box center [673, 360] width 1346 height 526
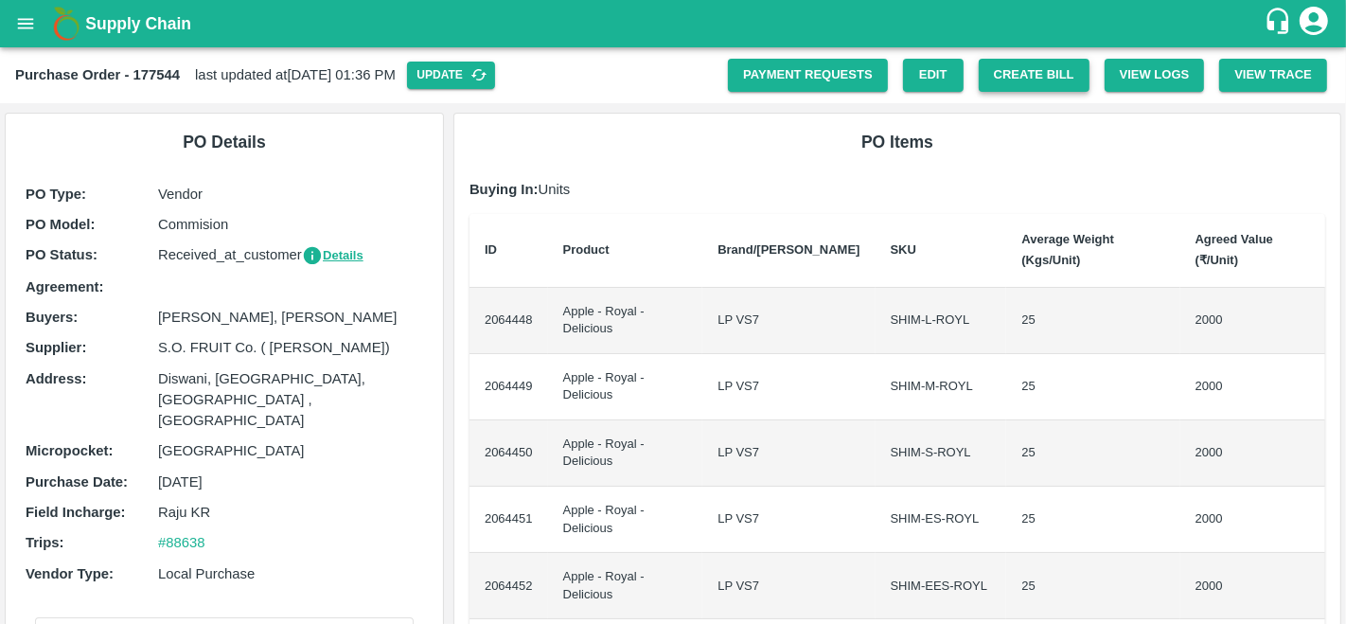
click at [1022, 71] on button "Create Bill" at bounding box center [1034, 75] width 111 height 33
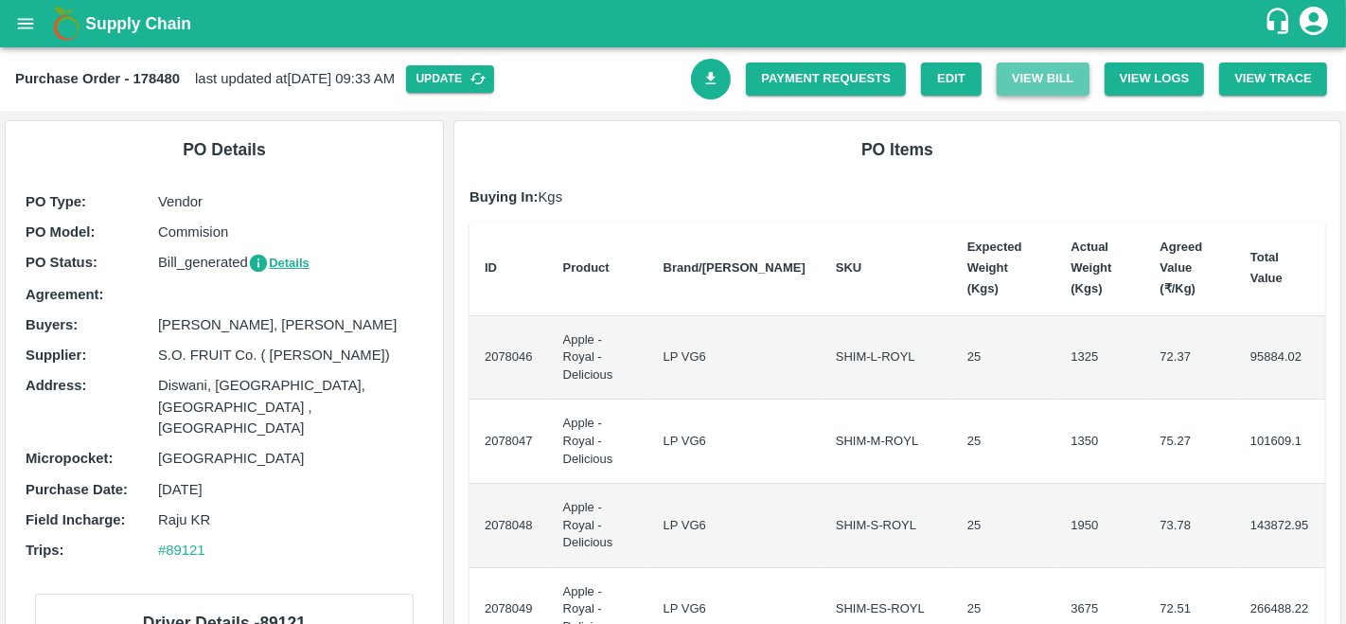
click at [1042, 85] on button "View Bill" at bounding box center [1043, 78] width 93 height 33
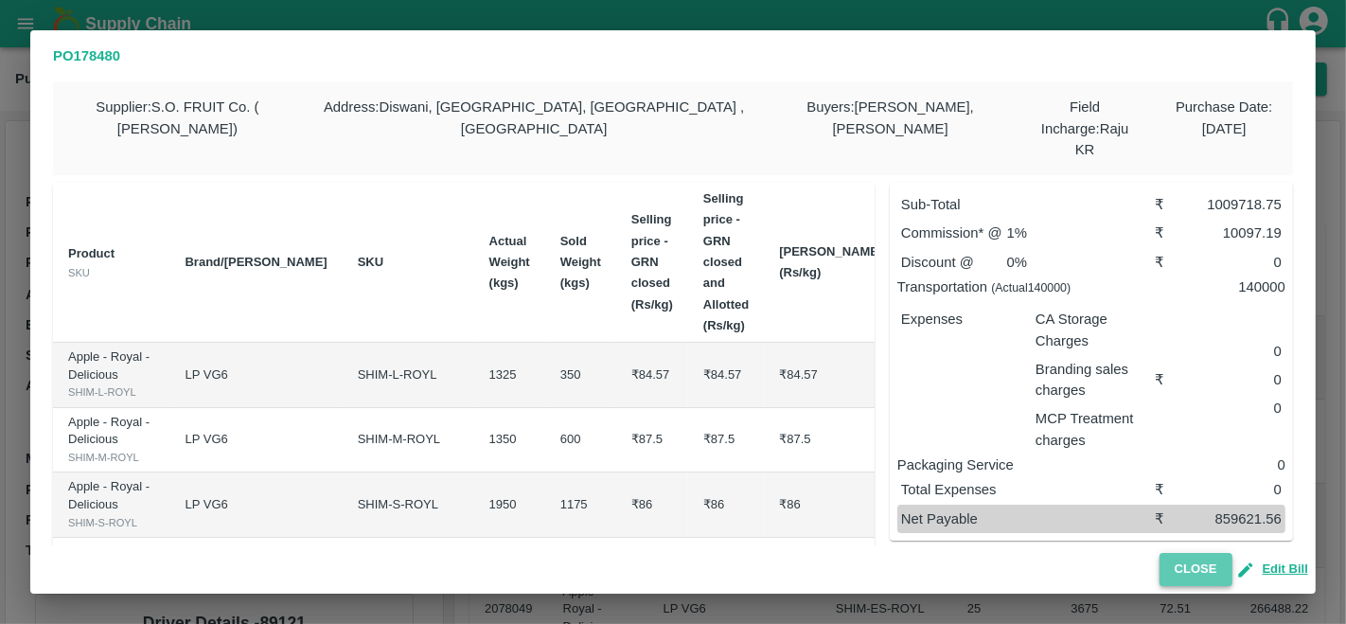
click at [1193, 570] on button "Close" at bounding box center [1195, 569] width 73 height 33
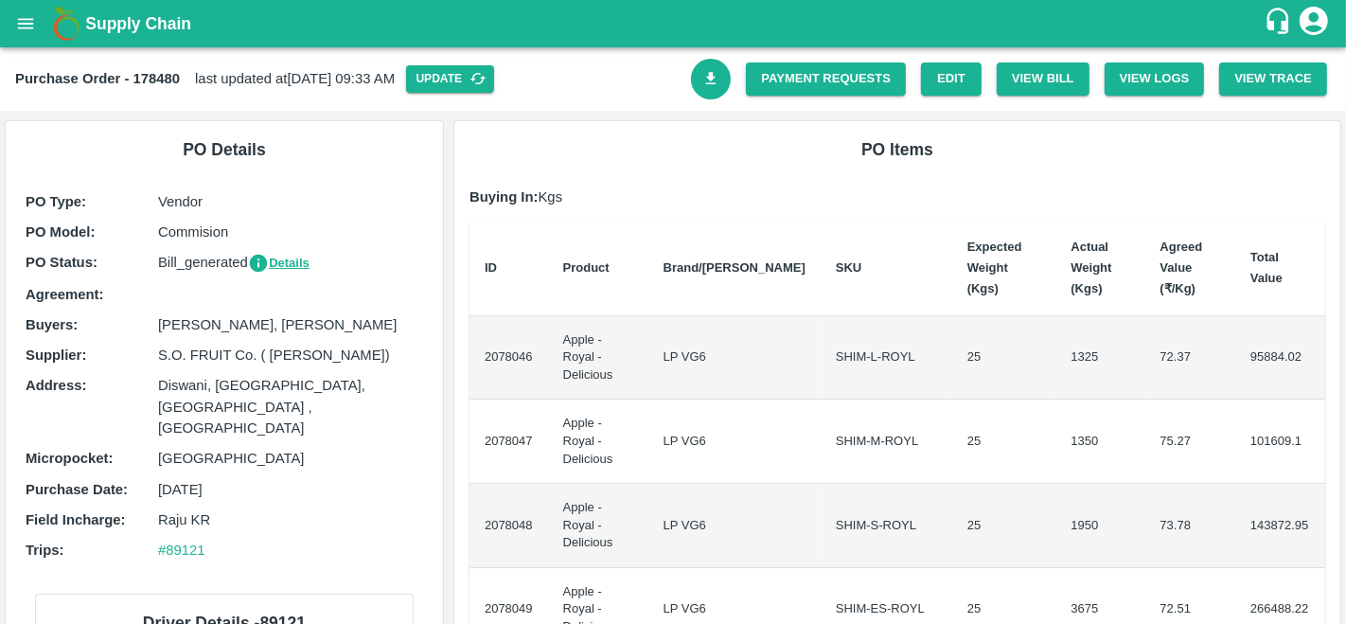
click at [27, 27] on icon "open drawer" at bounding box center [26, 23] width 16 height 10
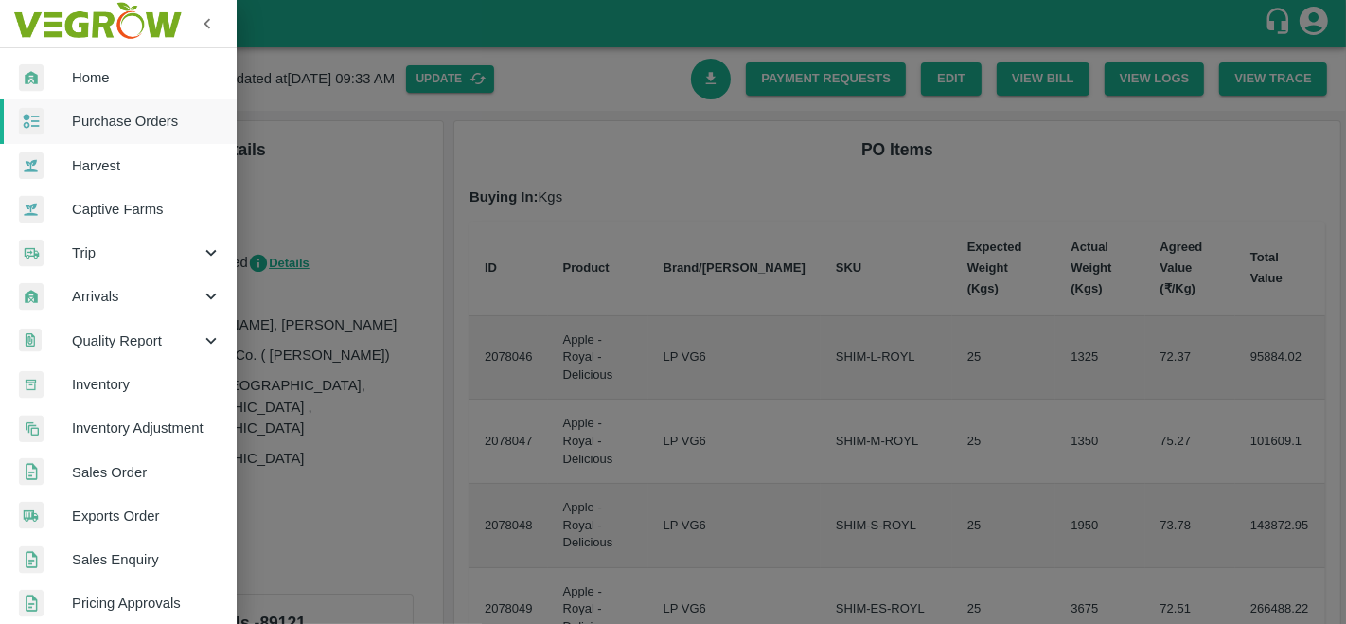
click at [124, 471] on span "Sales Order" at bounding box center [147, 472] width 150 height 21
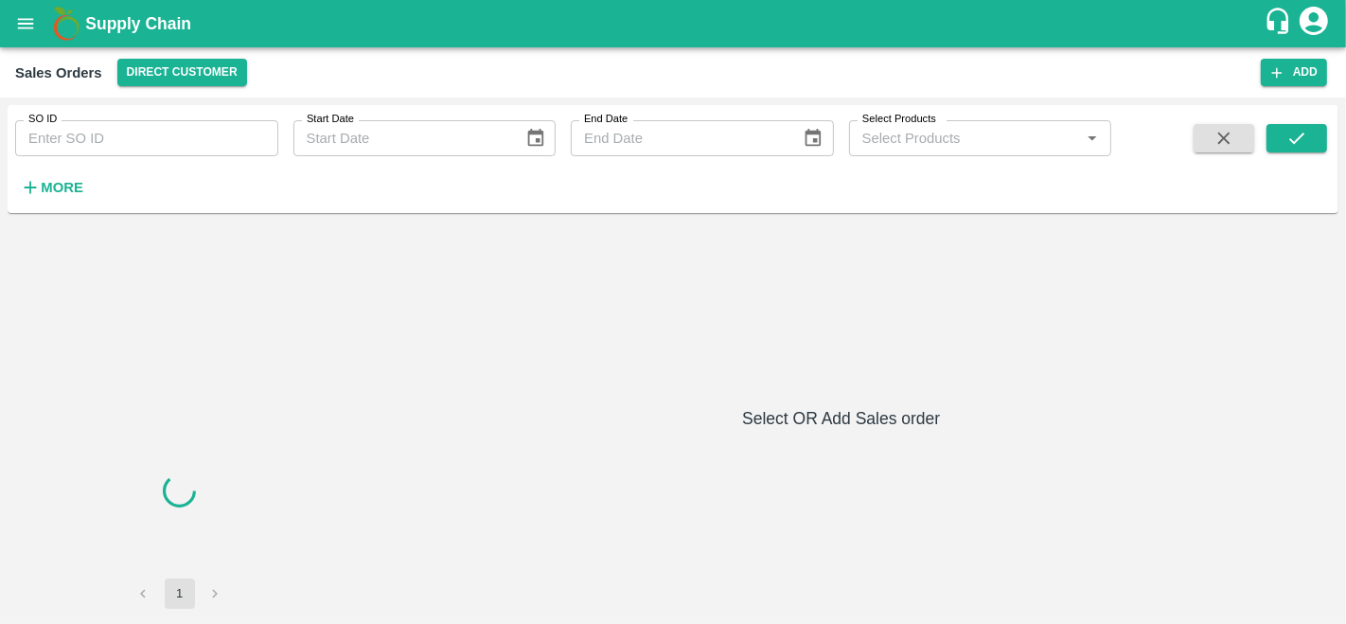
click at [120, 133] on input "SO ID" at bounding box center [146, 138] width 263 height 36
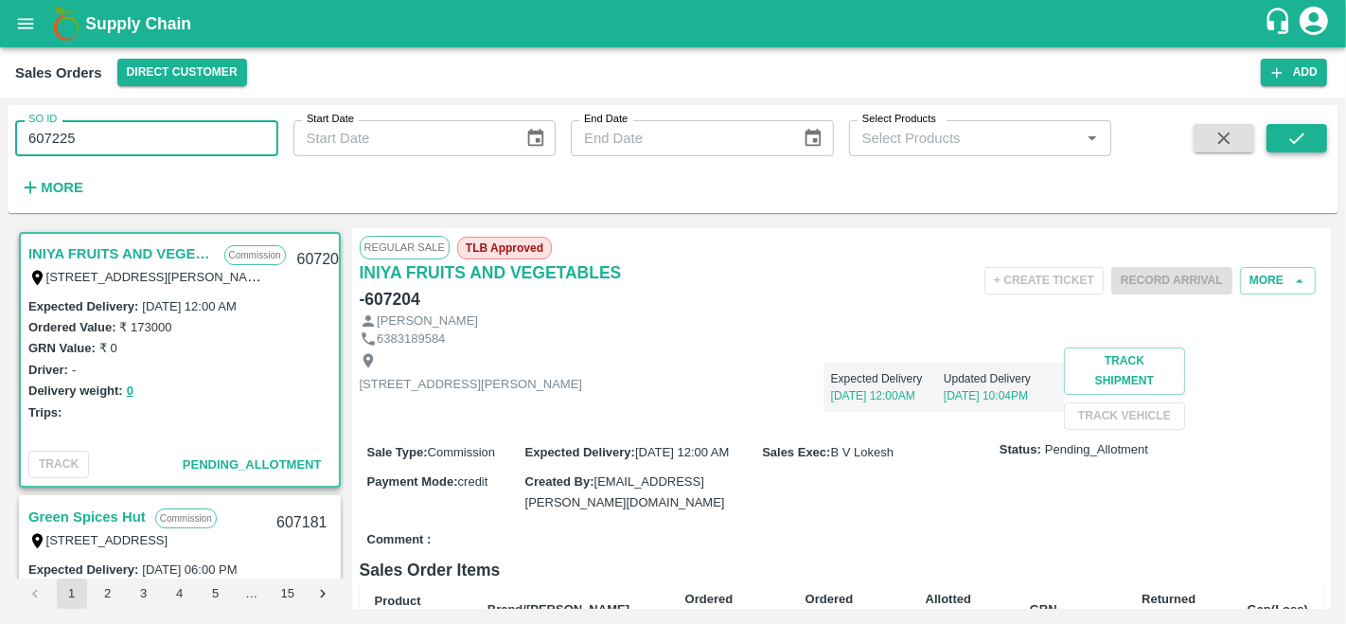
type input "607225"
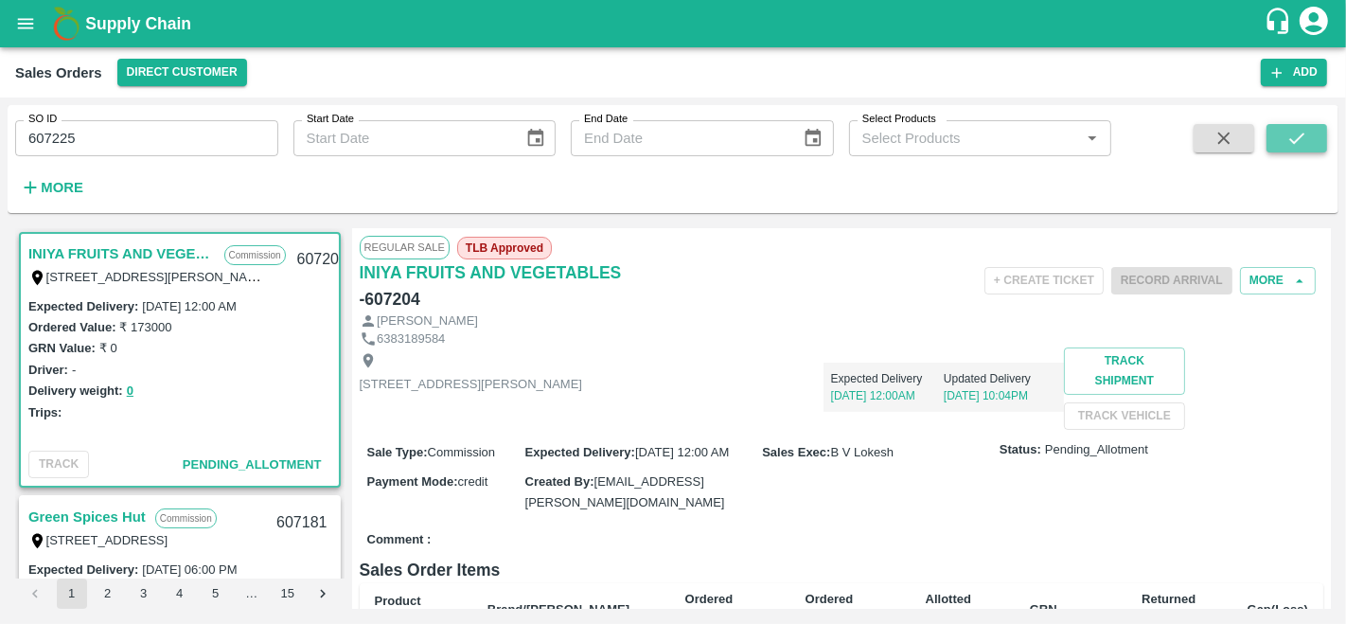
click at [1289, 134] on icon "submit" at bounding box center [1296, 138] width 21 height 21
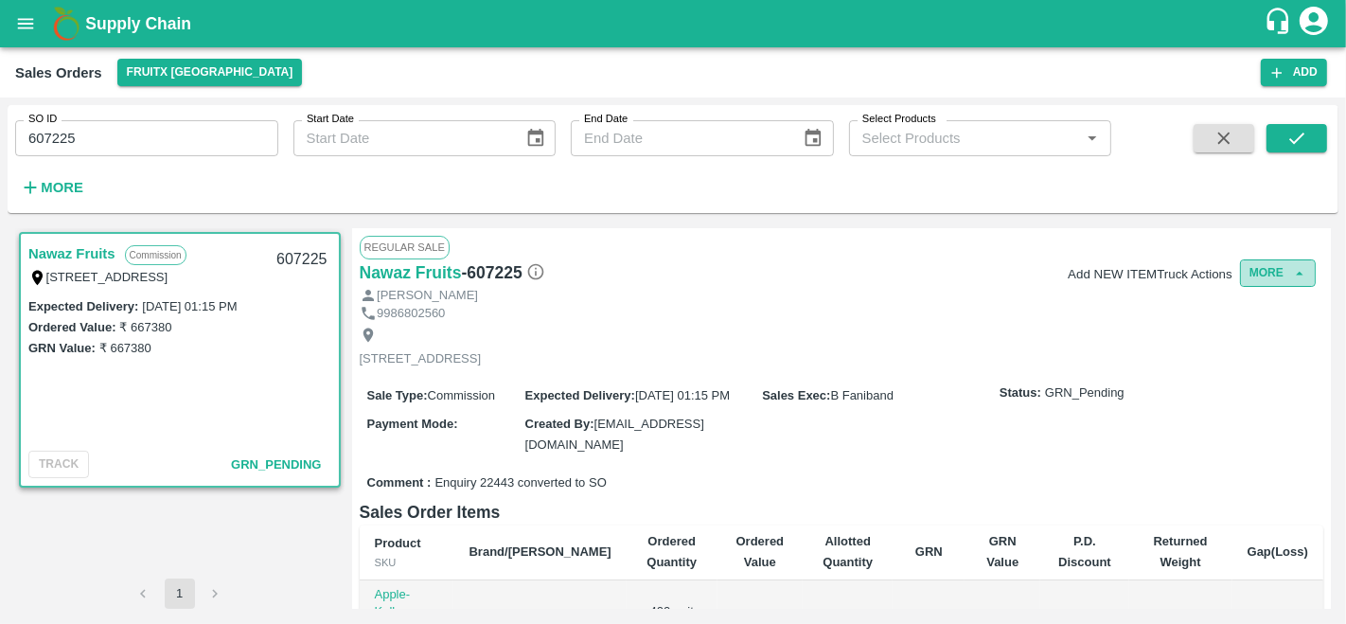
click at [1253, 275] on button "More" at bounding box center [1278, 272] width 76 height 27
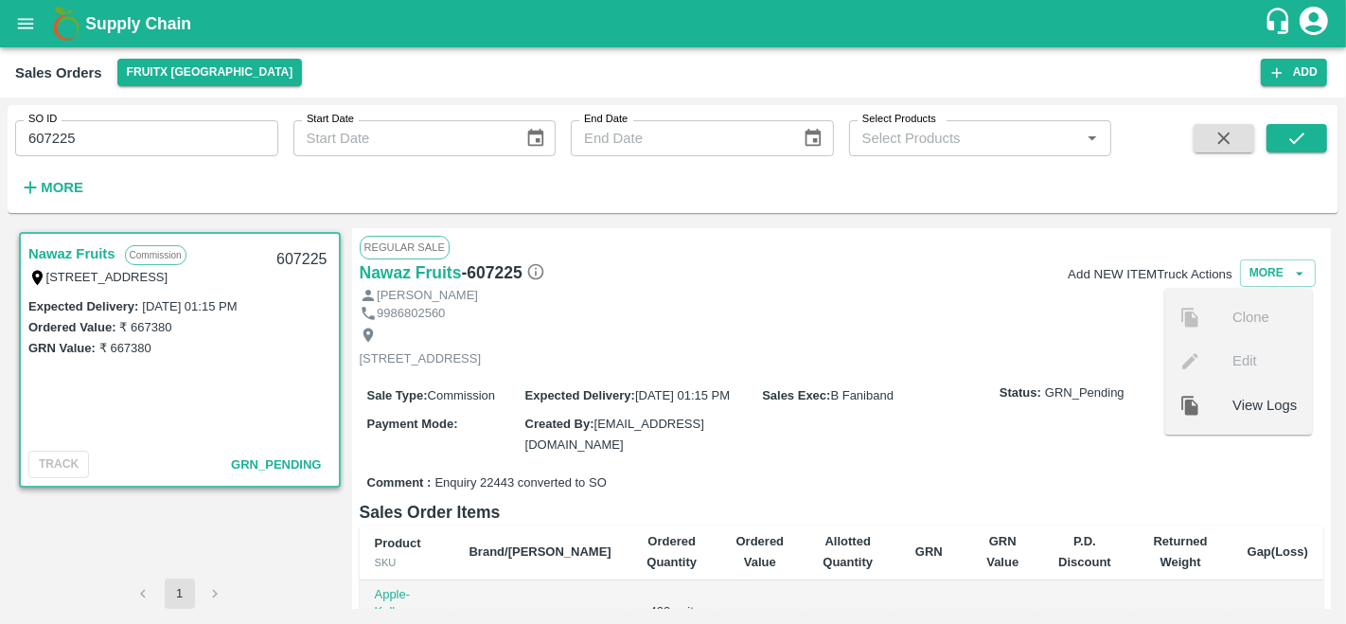
click at [1088, 351] on div "[STREET_ADDRESS]" at bounding box center [842, 347] width 965 height 50
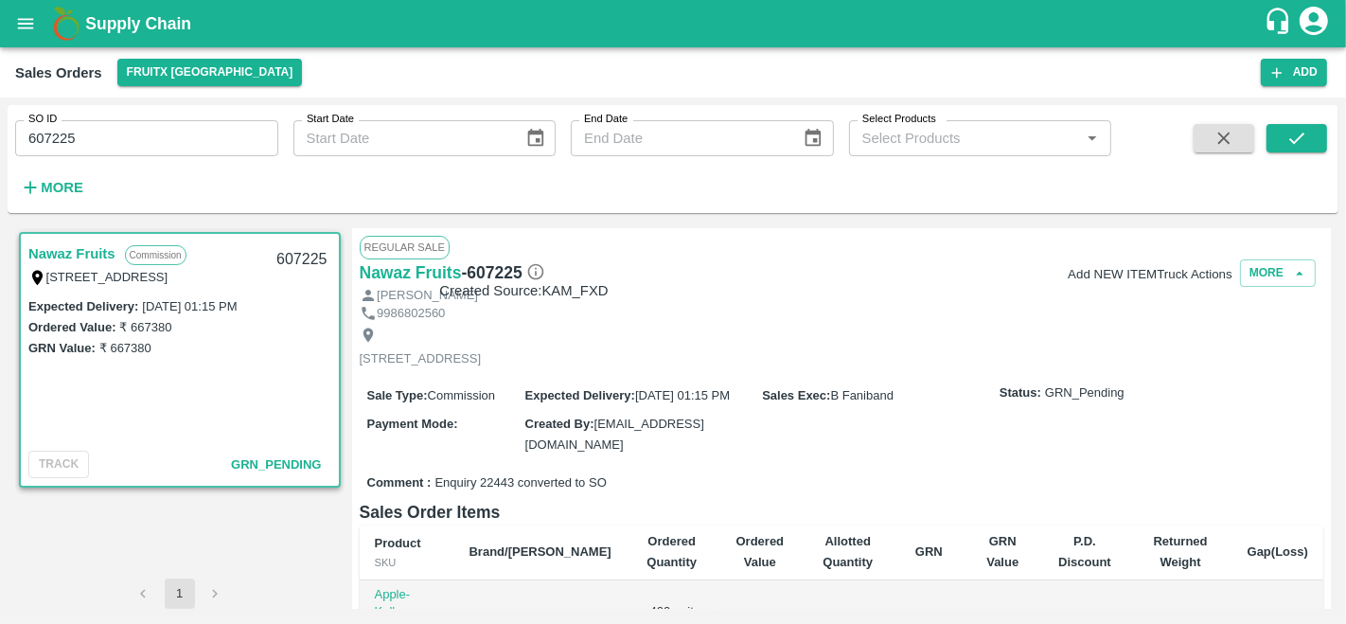
click at [527, 272] on icon at bounding box center [535, 271] width 19 height 19
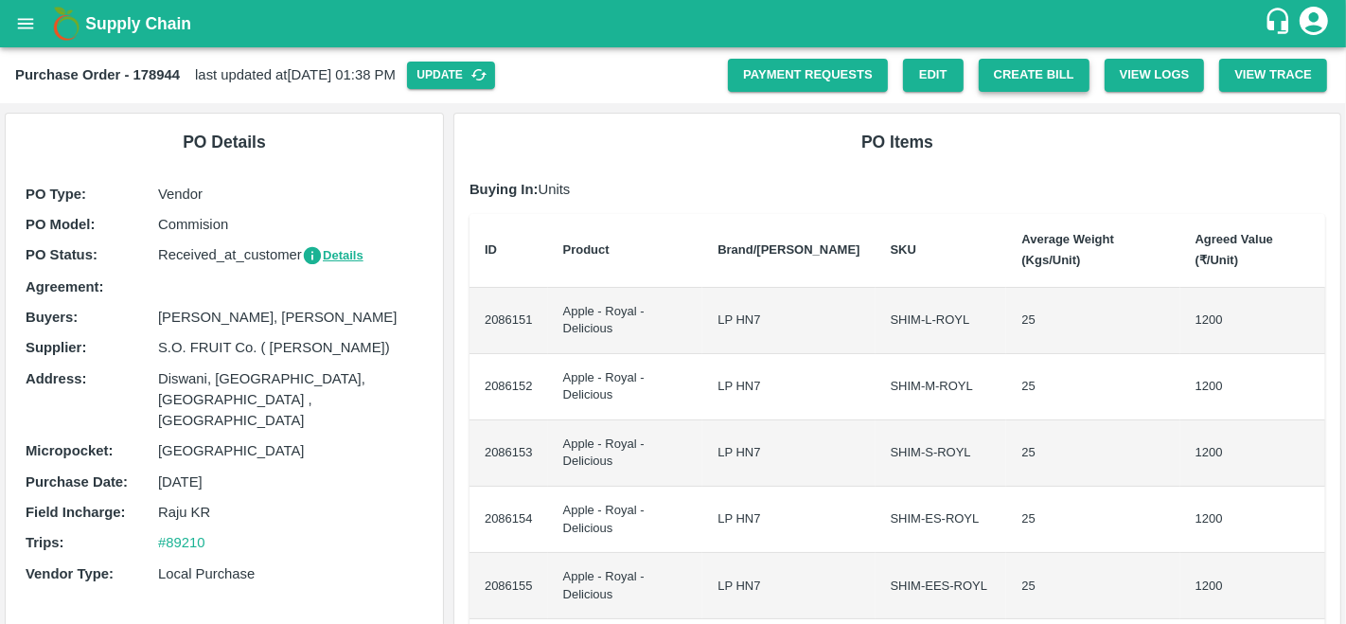
click at [1012, 72] on button "Create Bill" at bounding box center [1034, 75] width 111 height 33
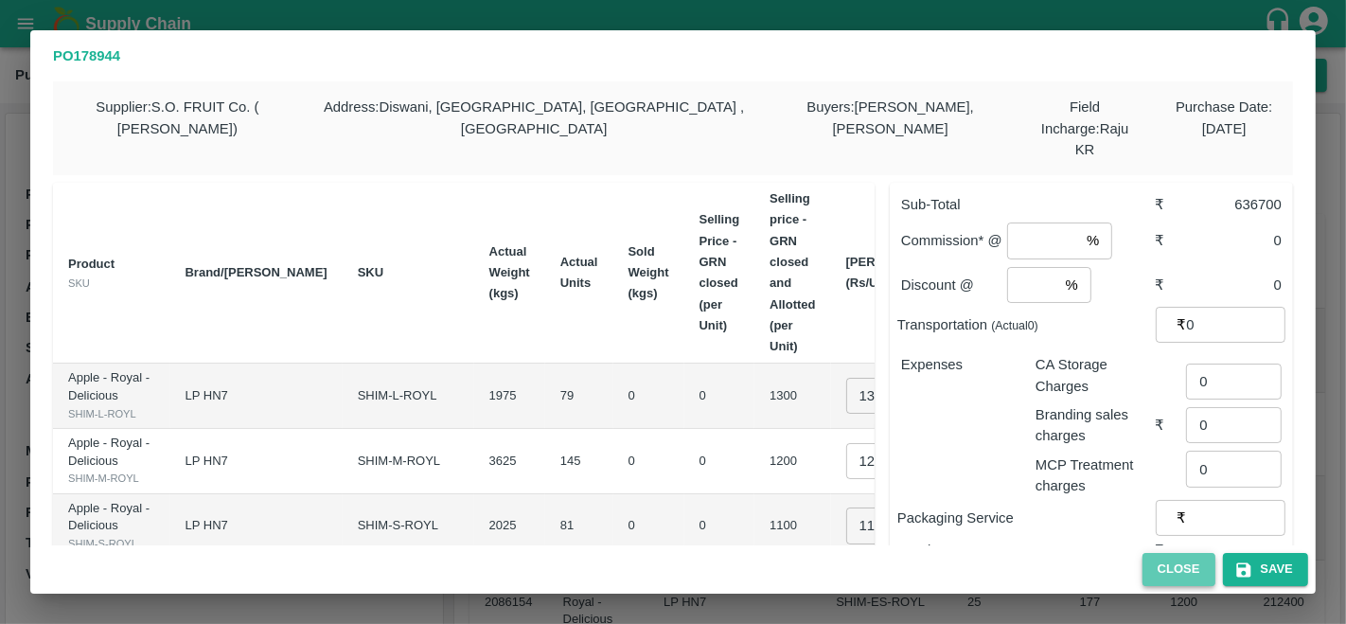
click at [1167, 554] on button "Close" at bounding box center [1178, 569] width 73 height 33
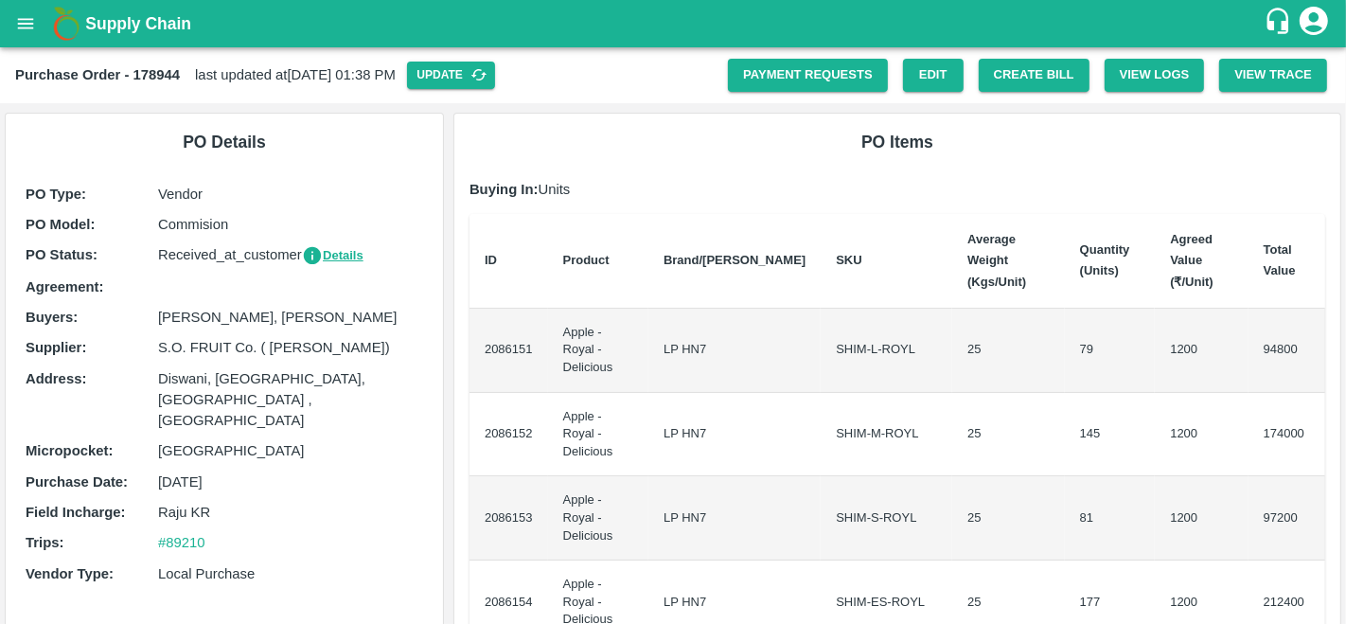
click at [27, 21] on icon "open drawer" at bounding box center [25, 23] width 21 height 21
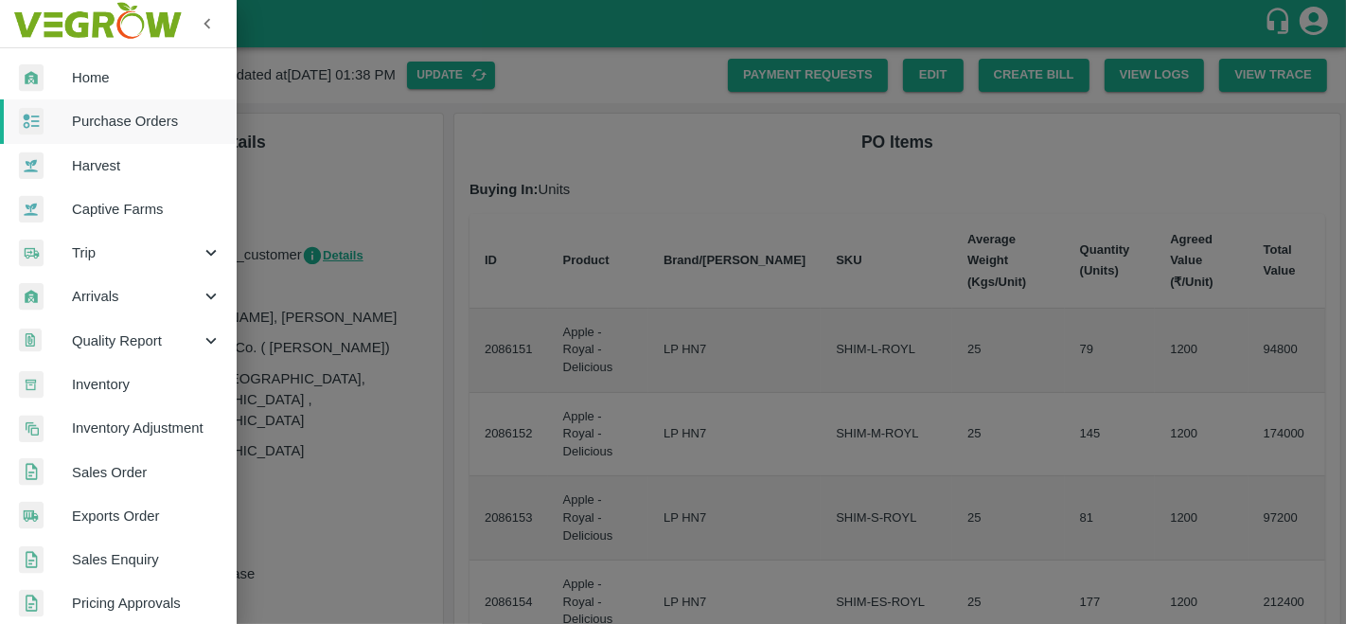
click at [134, 550] on span "Sales Enquiry" at bounding box center [147, 559] width 150 height 21
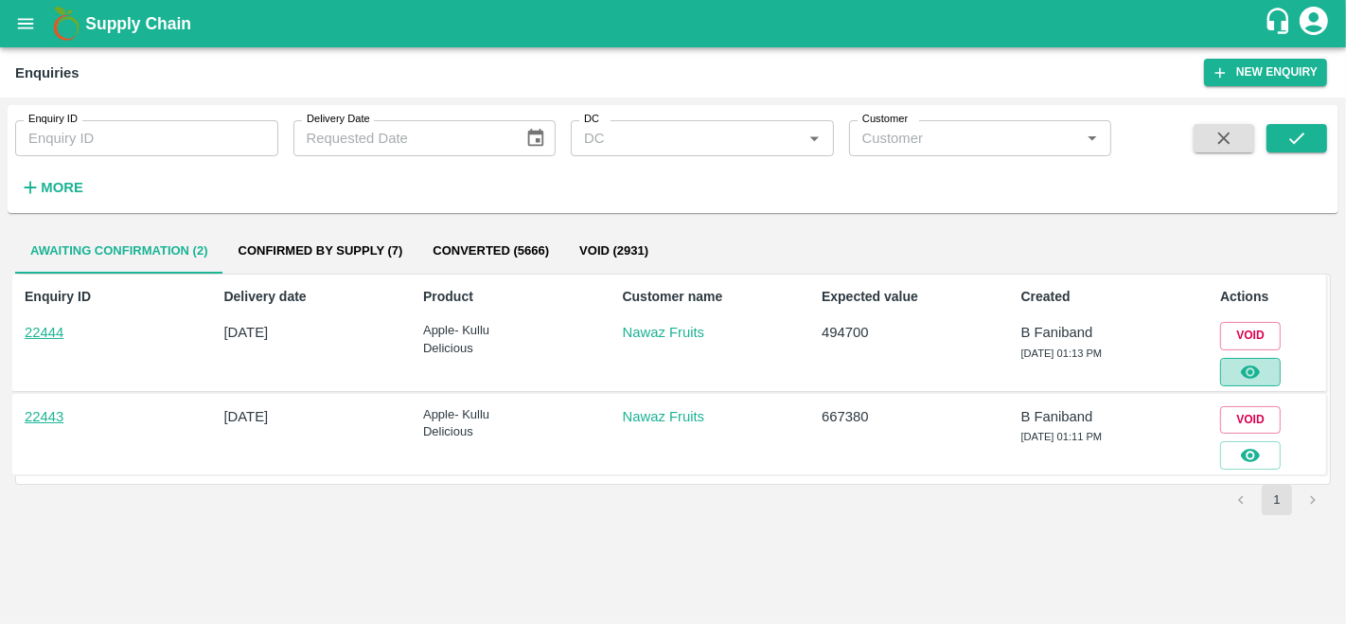
click at [1250, 369] on icon "button" at bounding box center [1250, 371] width 19 height 13
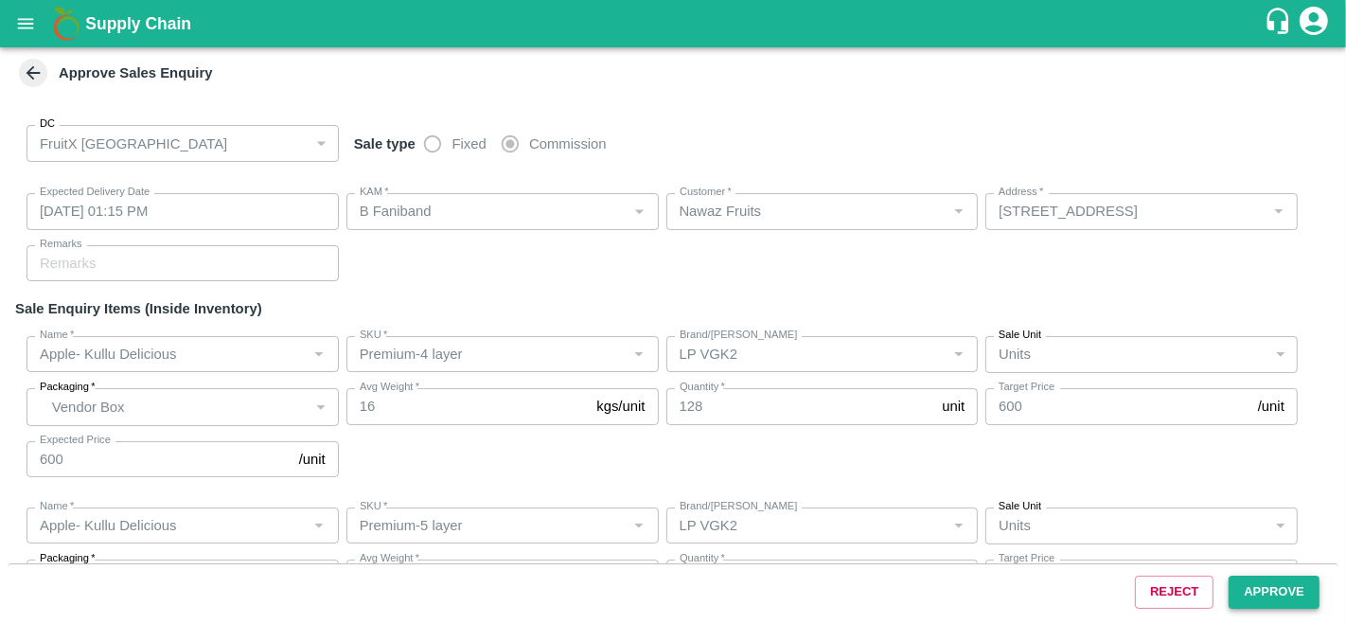
click at [1265, 592] on button "Approve" at bounding box center [1274, 591] width 91 height 33
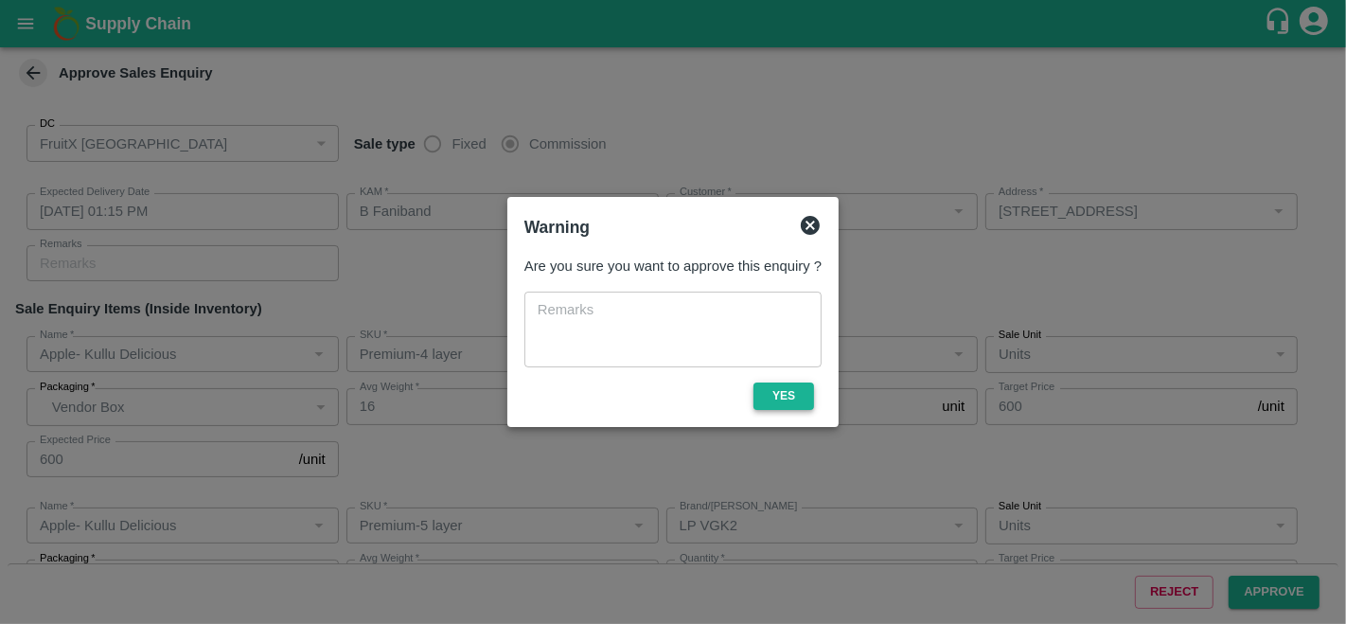
click at [786, 396] on button "Yes" at bounding box center [783, 395] width 61 height 27
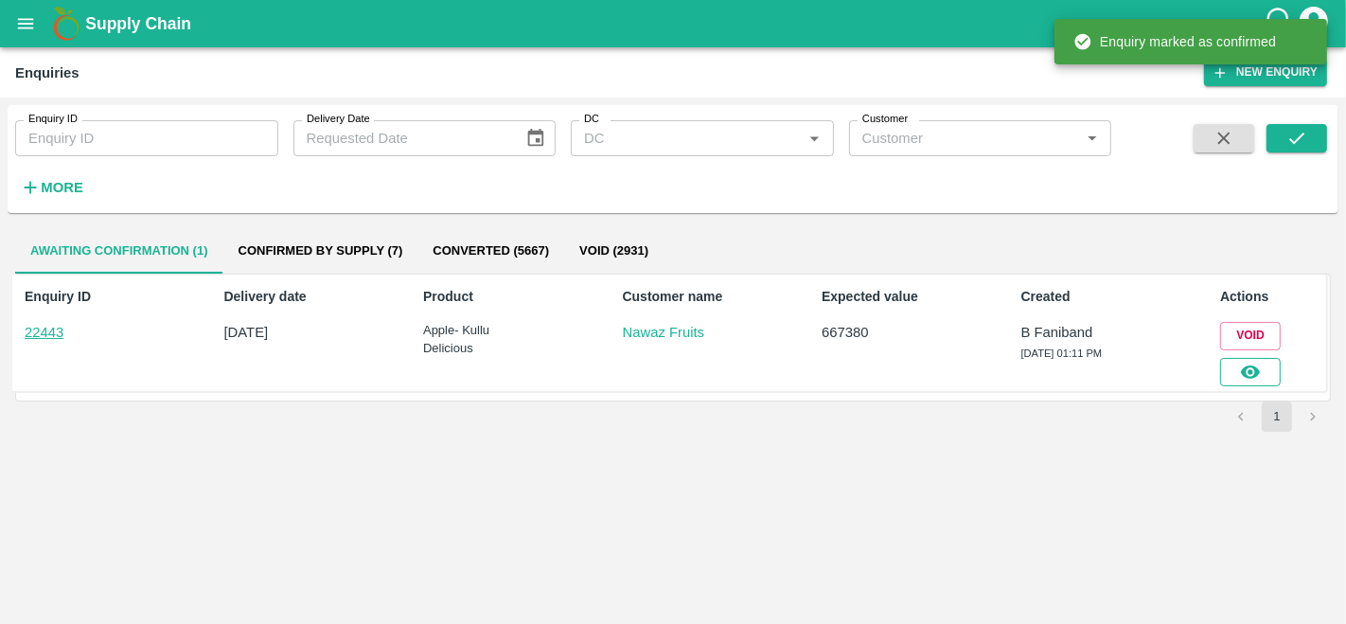
click at [1247, 373] on icon "button" at bounding box center [1250, 371] width 19 height 13
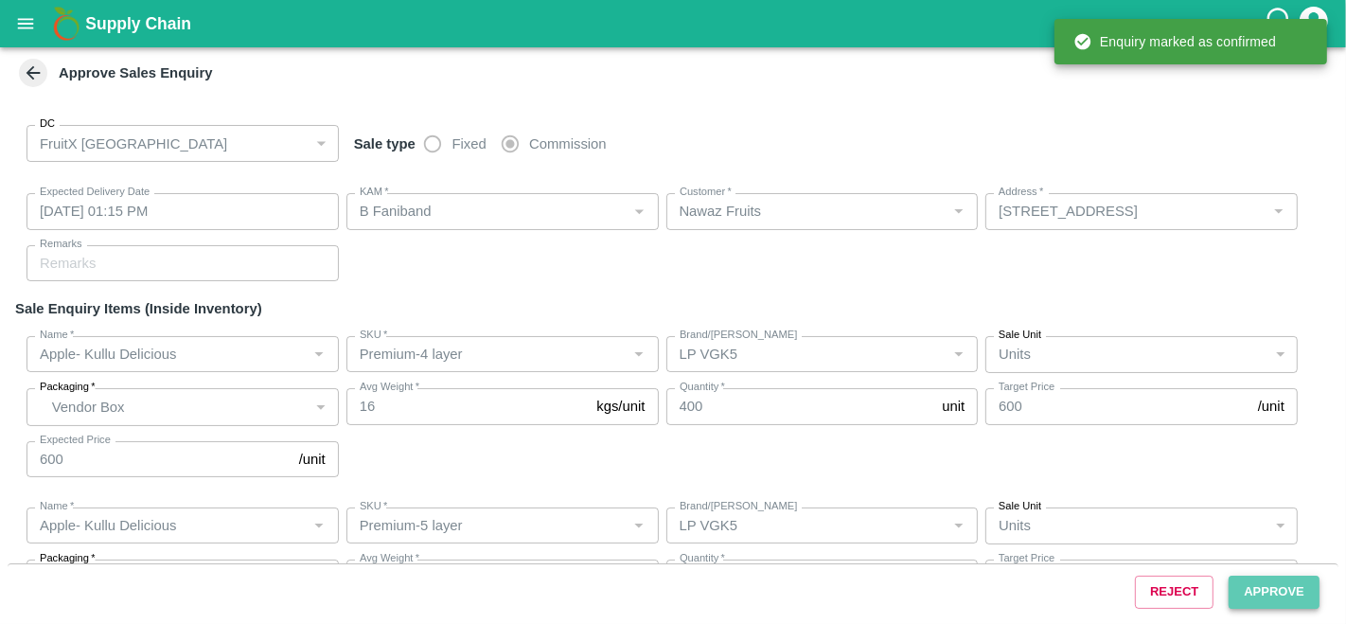
click at [1268, 598] on button "Approve" at bounding box center [1274, 591] width 91 height 33
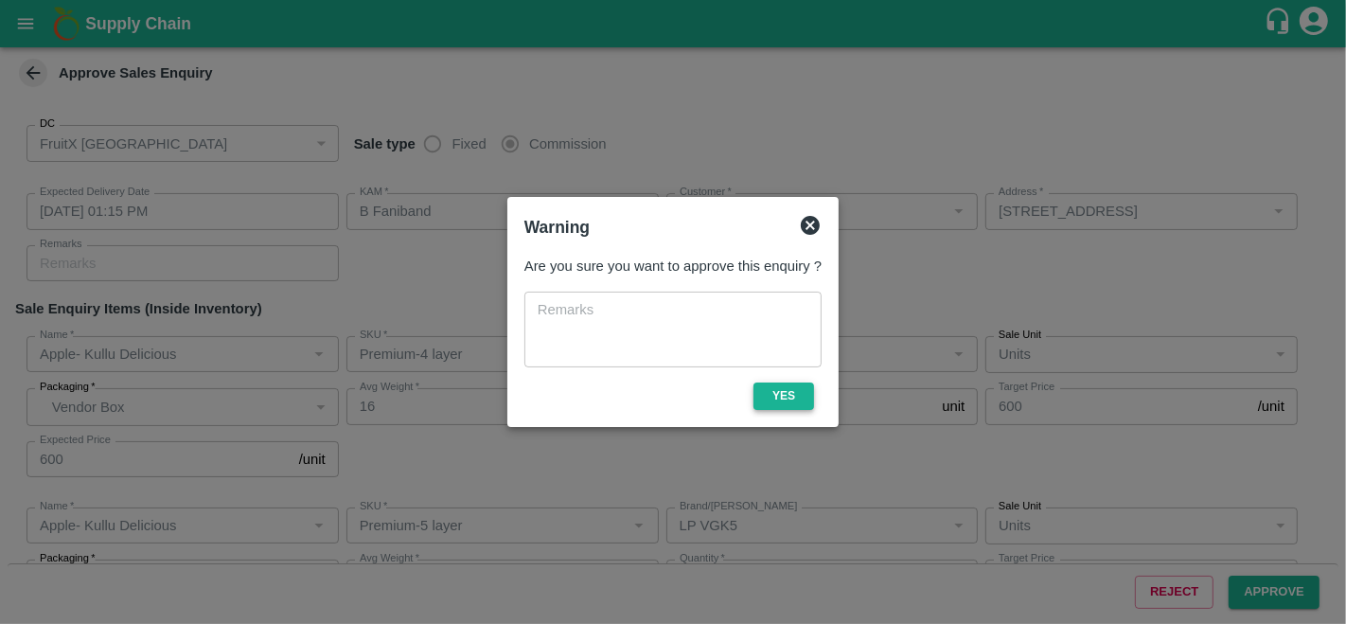
click at [773, 386] on button "Yes" at bounding box center [783, 395] width 61 height 27
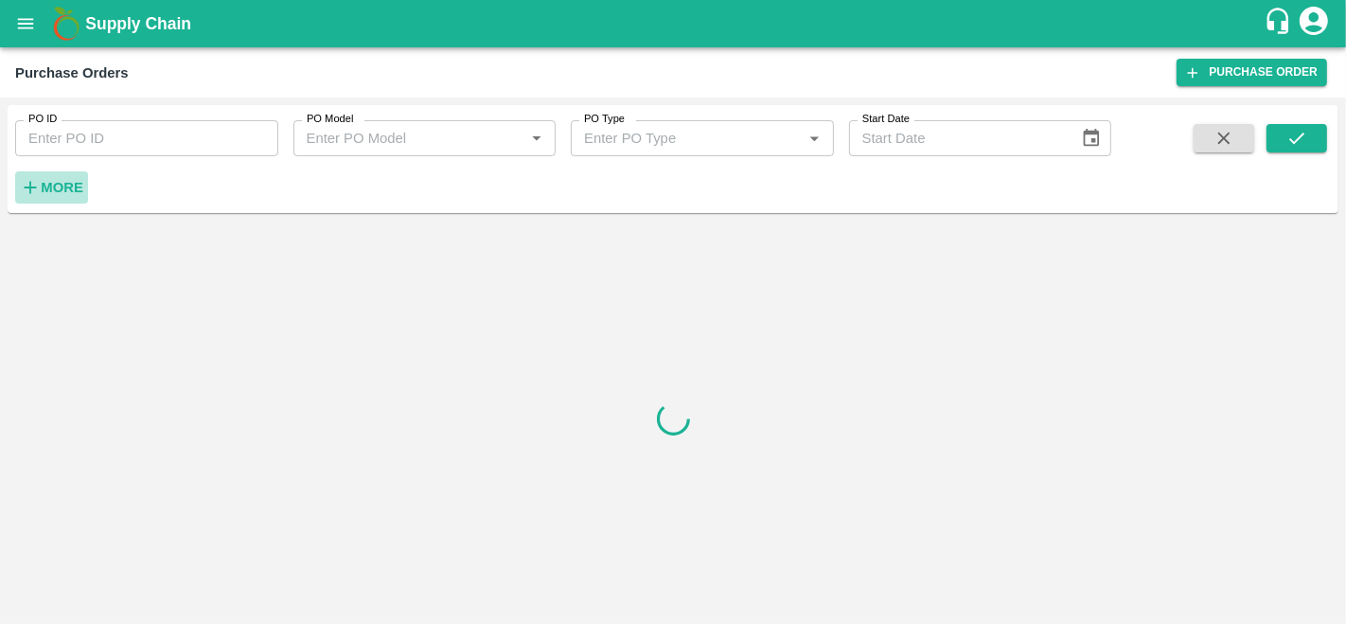
click at [81, 182] on strong "More" at bounding box center [62, 187] width 43 height 15
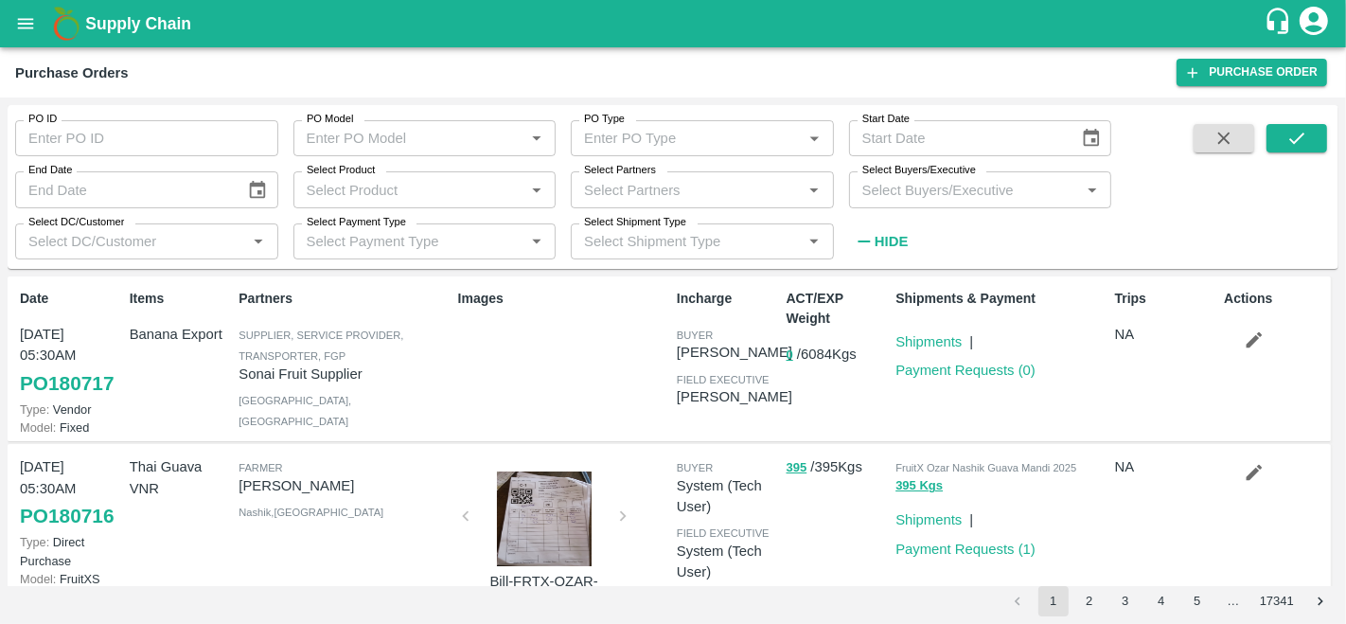
click at [705, 196] on input "Select Partners" at bounding box center [686, 189] width 221 height 25
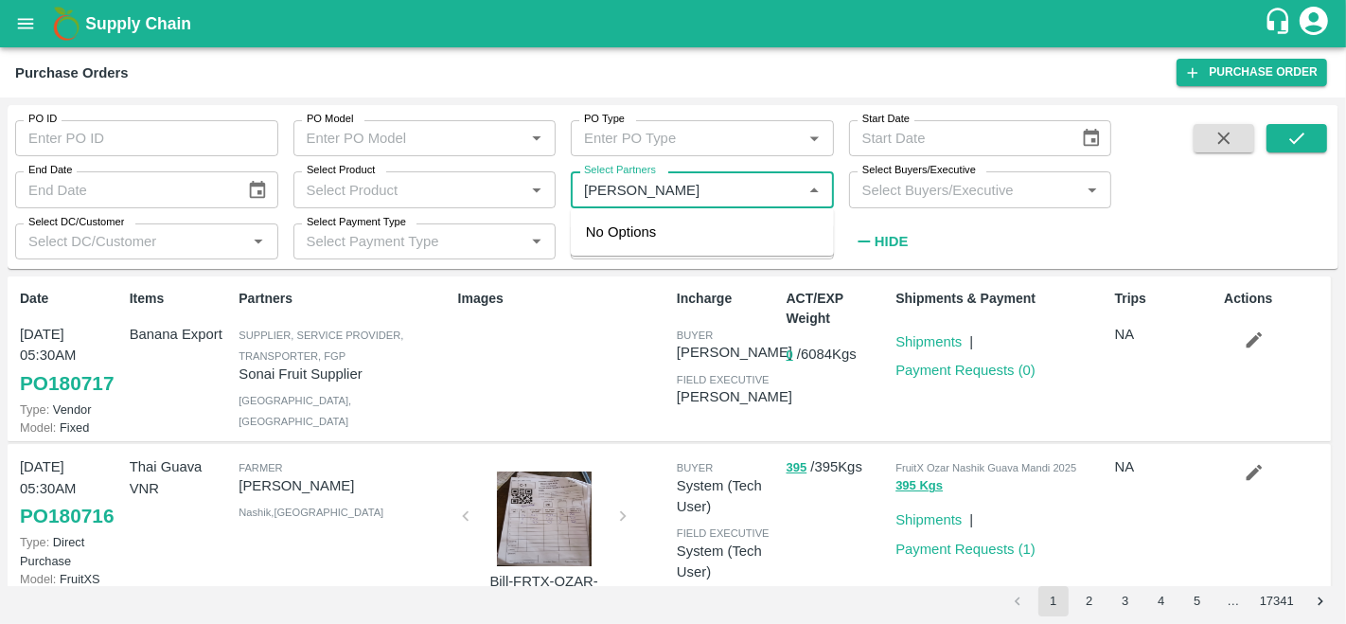
type input "[PERSON_NAME]"
click at [668, 248] on div "[PERSON_NAME] Dar-Nowpora Kalan, Baramula-8825051433" at bounding box center [729, 252] width 180 height 63
click at [660, 189] on input "Select Partners" at bounding box center [686, 189] width 221 height 25
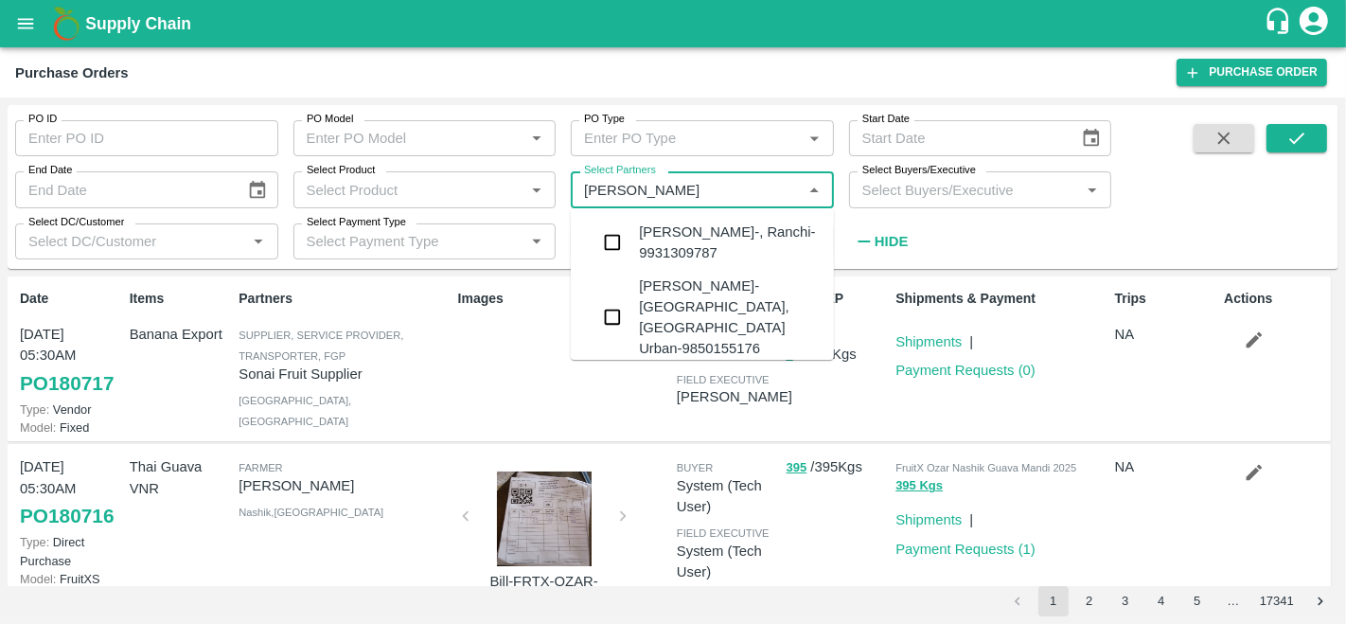
type input "[PERSON_NAME]"
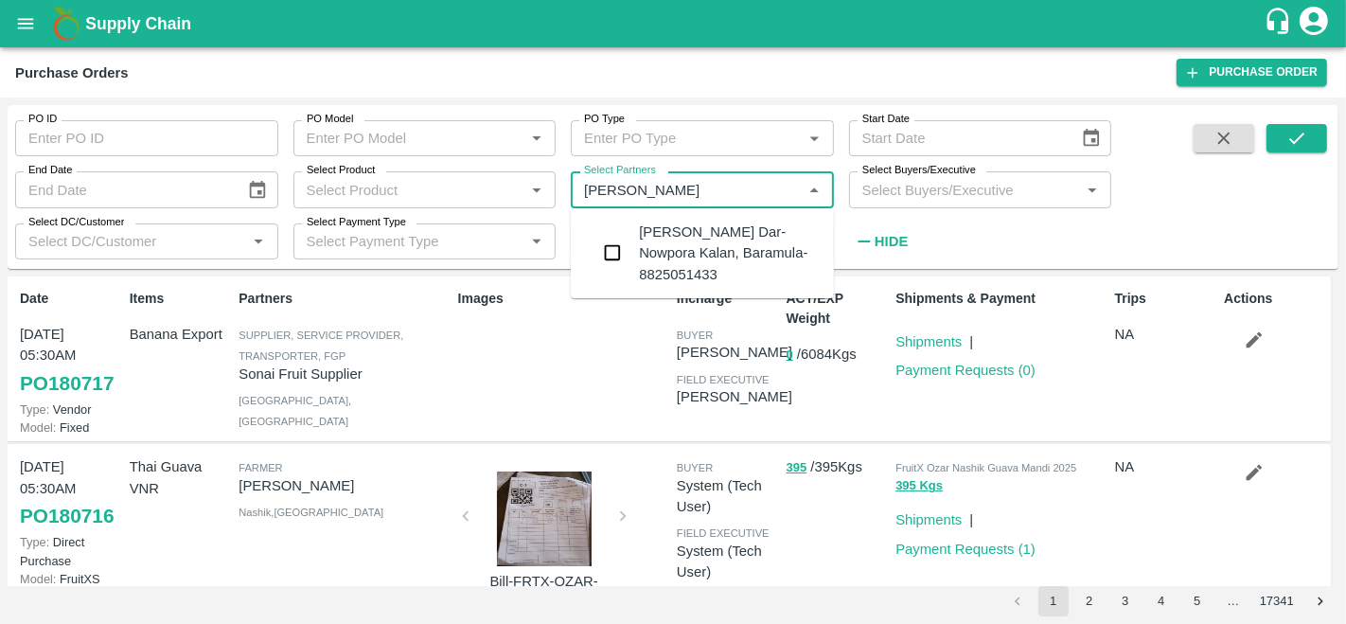
click at [616, 257] on input "checkbox" at bounding box center [612, 253] width 38 height 38
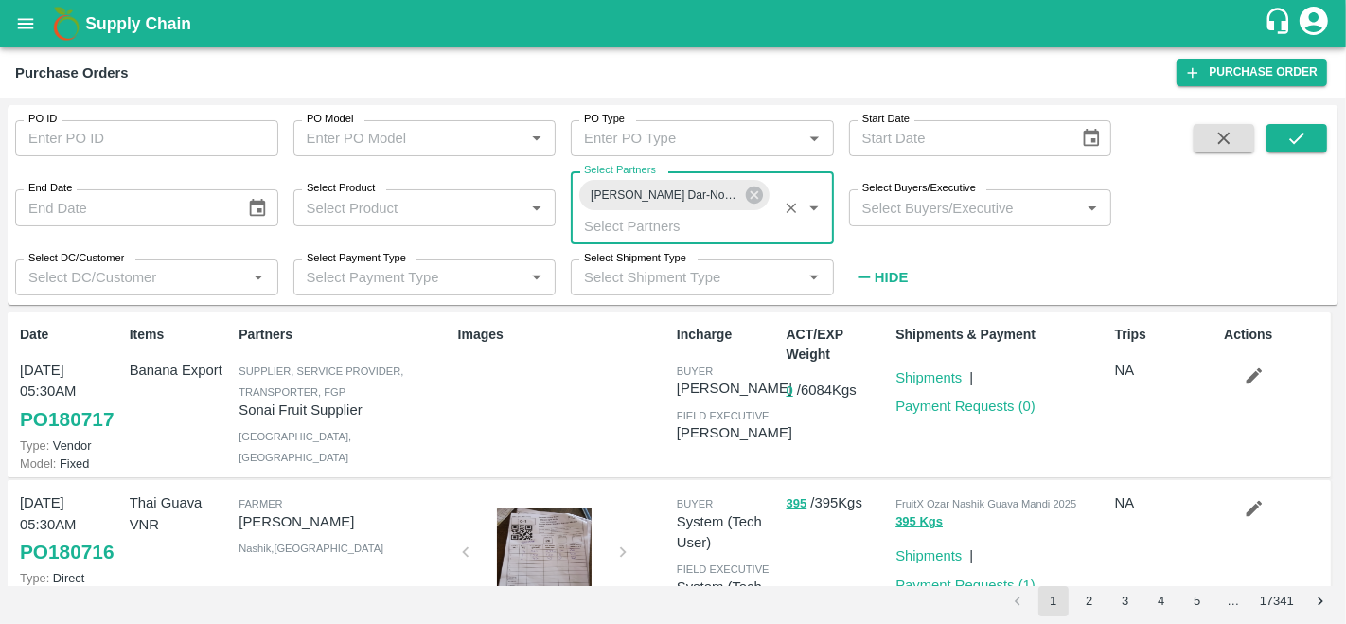
click at [970, 217] on input "Select Buyers/Executive" at bounding box center [965, 207] width 221 height 25
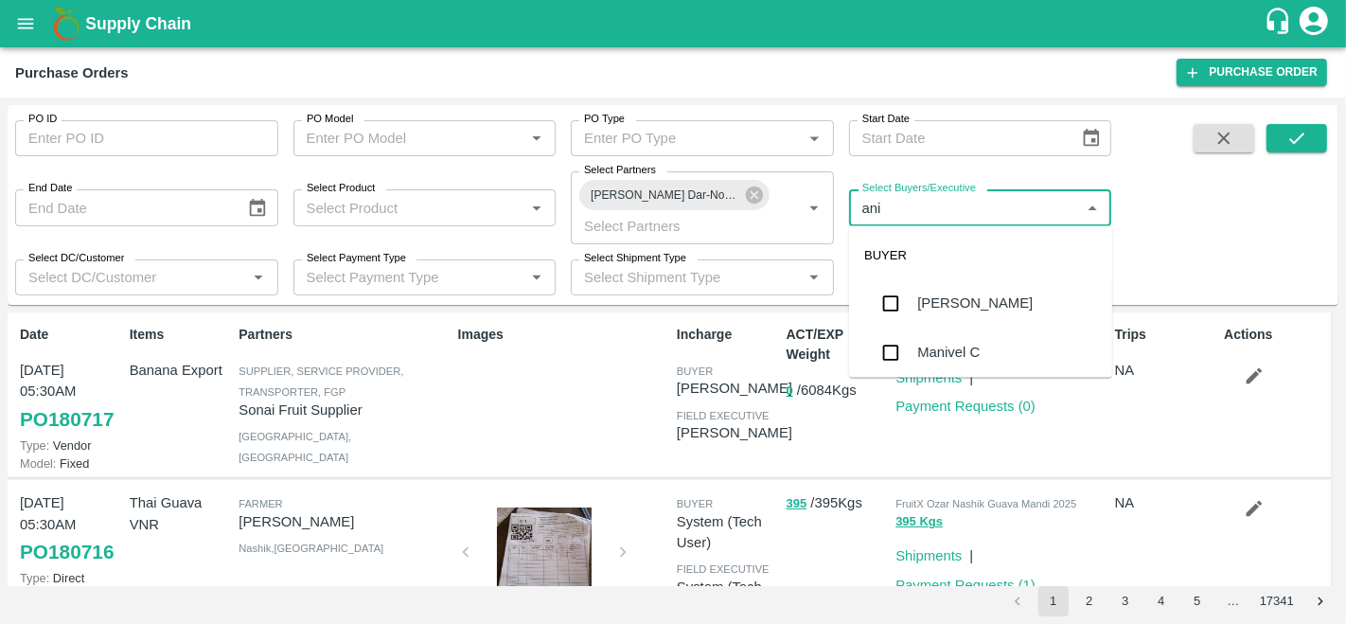
type input "anil"
click at [970, 291] on div "[PERSON_NAME]" at bounding box center [980, 303] width 263 height 49
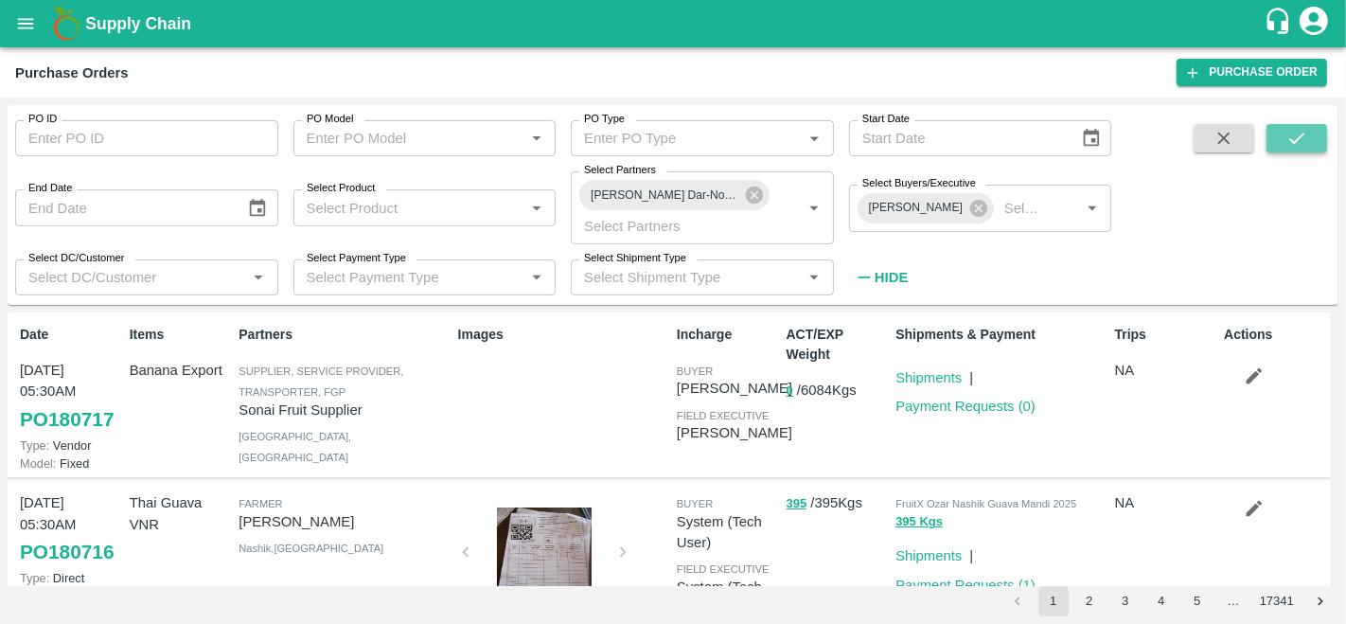
click at [1282, 138] on button "submit" at bounding box center [1296, 138] width 61 height 28
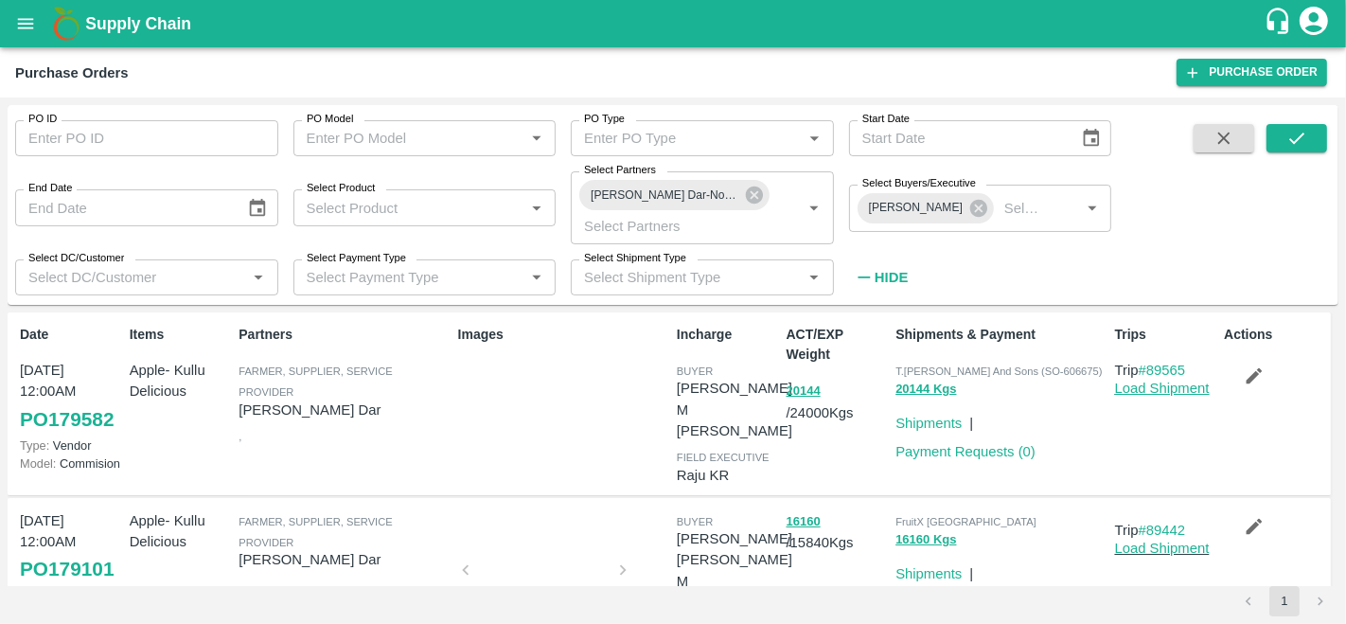
click at [1138, 394] on link "Load Shipment" at bounding box center [1162, 388] width 95 height 15
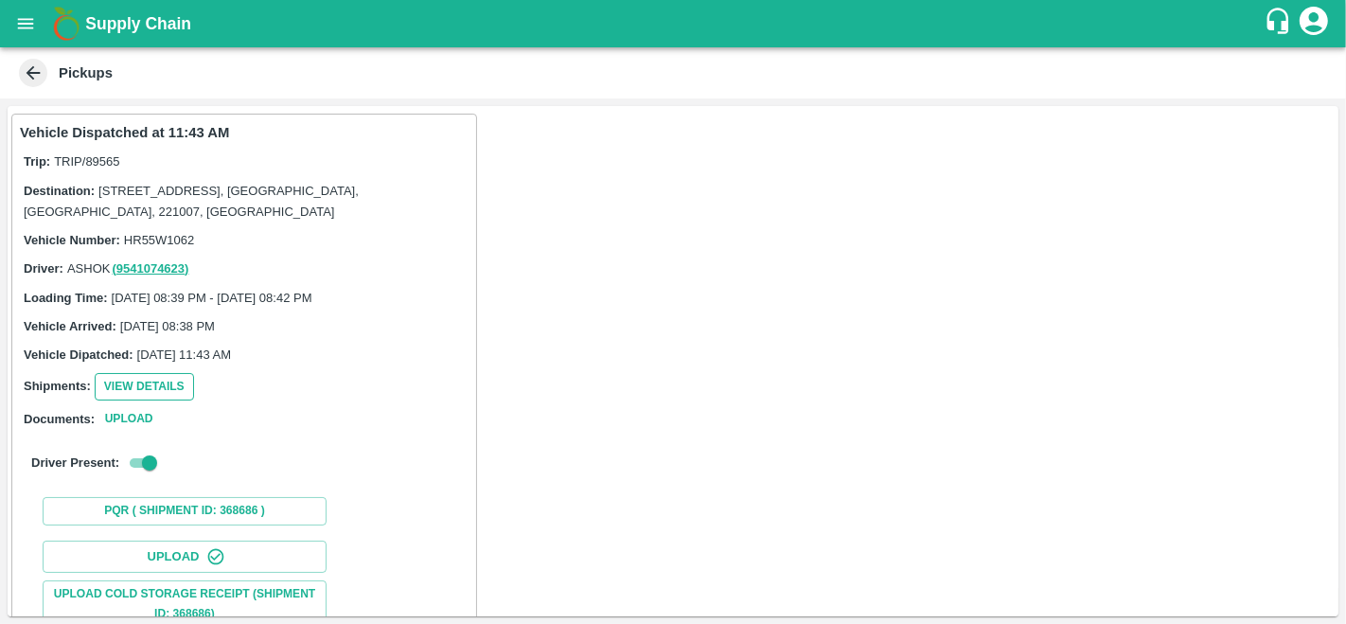
click at [121, 390] on button "View Details" at bounding box center [144, 386] width 99 height 27
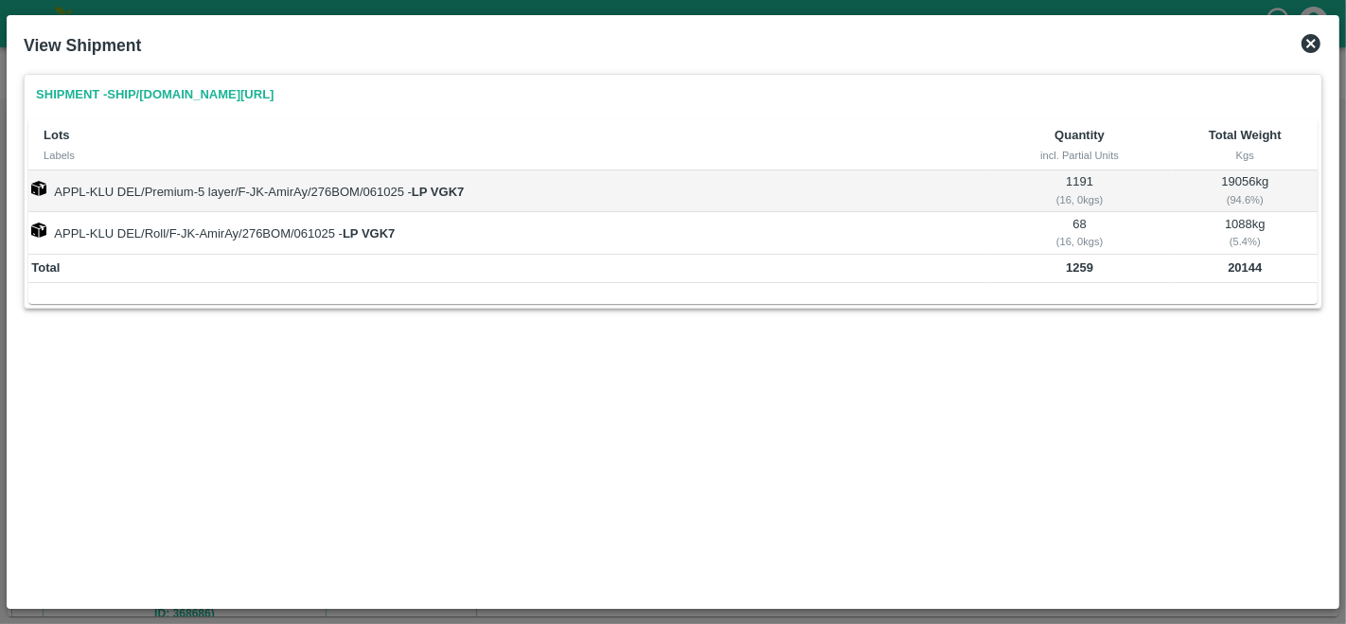
click at [1317, 44] on icon at bounding box center [1310, 43] width 19 height 19
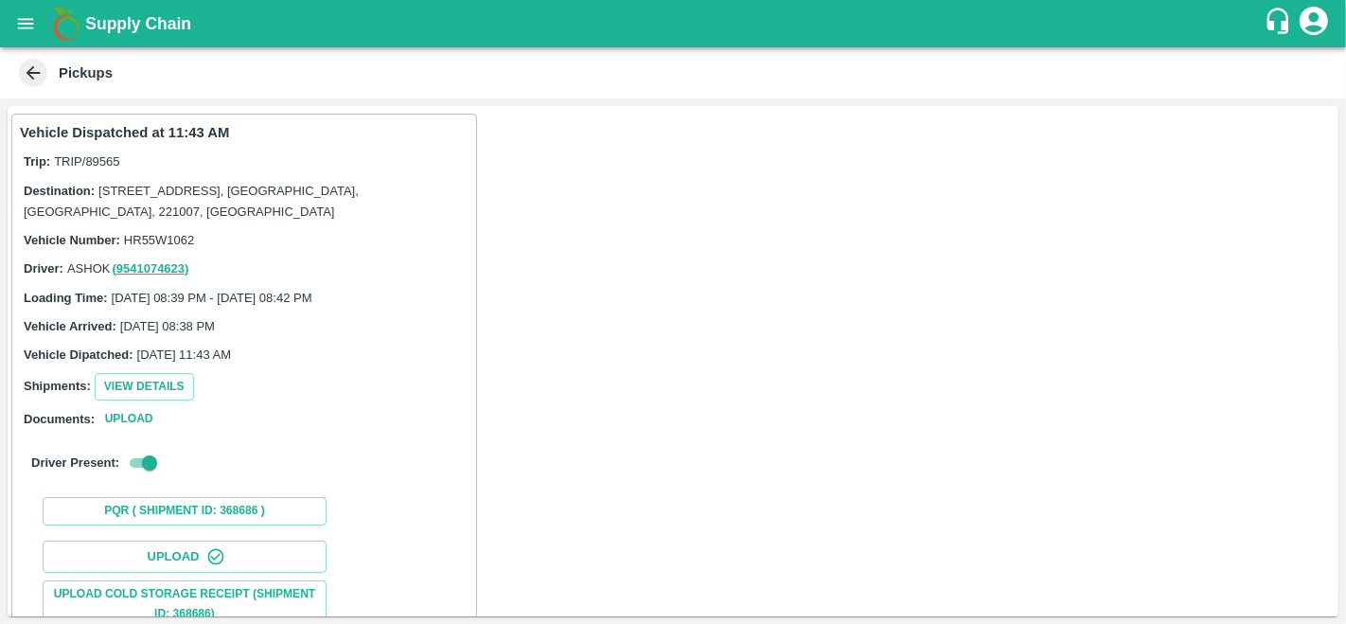
click at [43, 74] on icon at bounding box center [33, 72] width 21 height 21
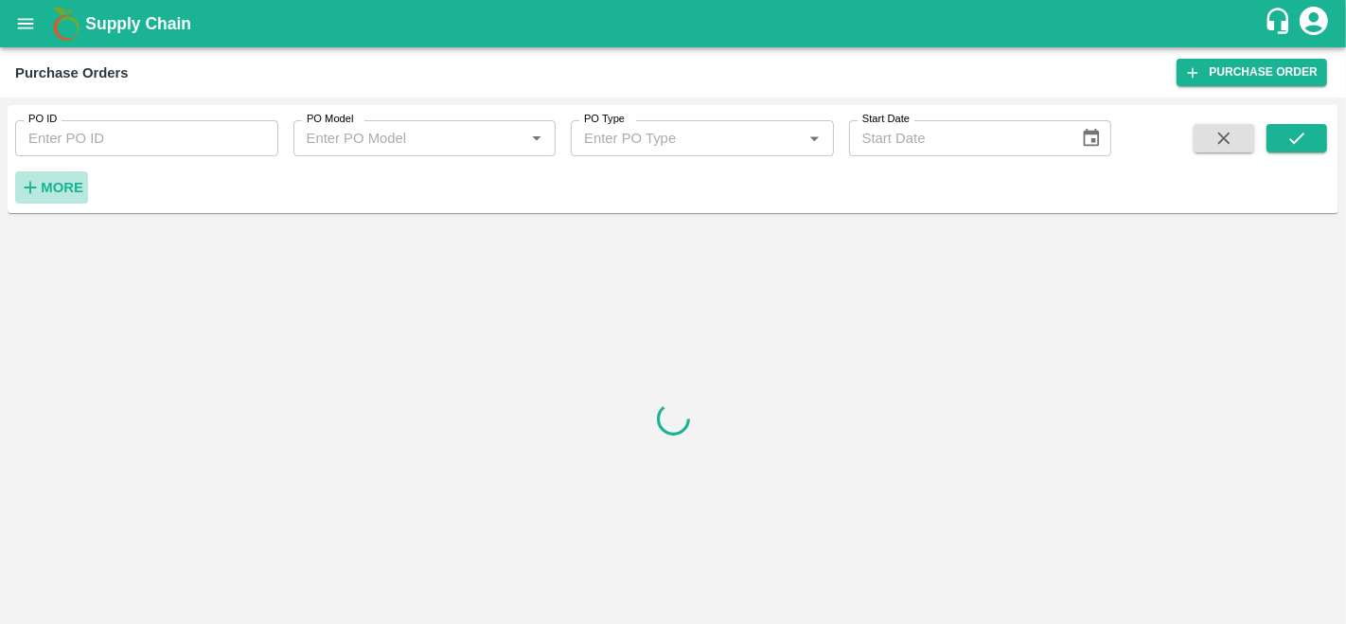
click at [64, 194] on strong "More" at bounding box center [62, 187] width 43 height 15
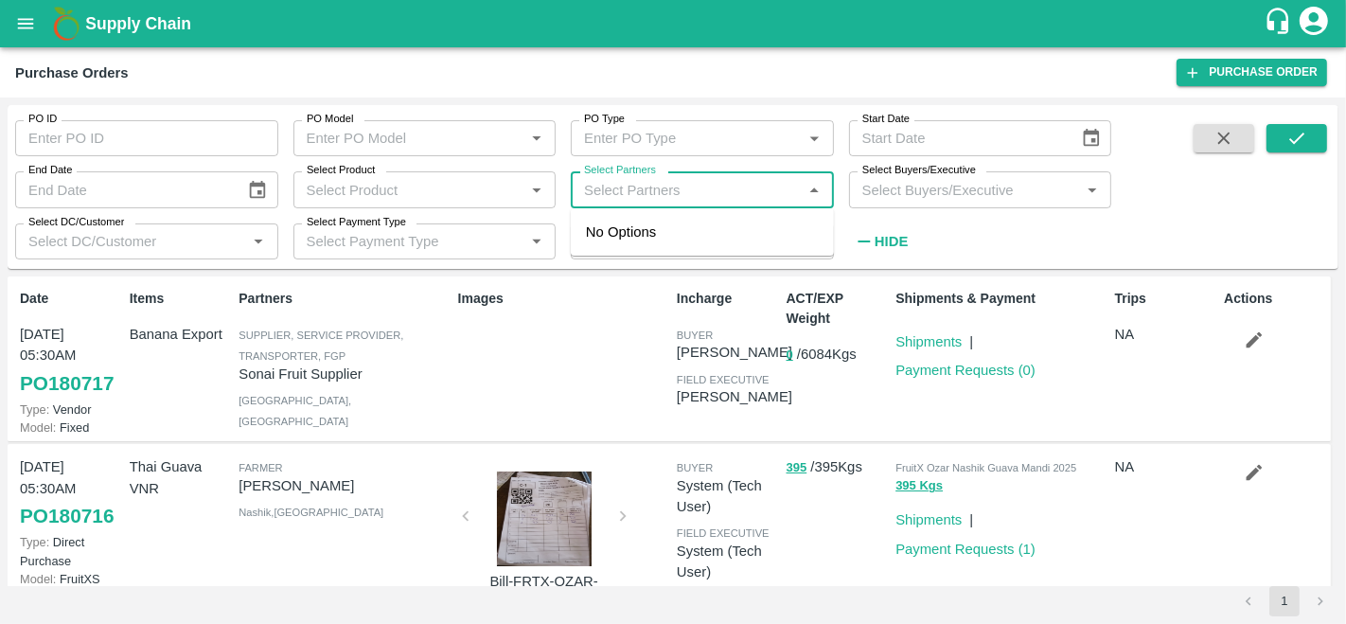
click at [705, 195] on input "Select Partners" at bounding box center [686, 189] width 221 height 25
type input "[PERSON_NAME]"
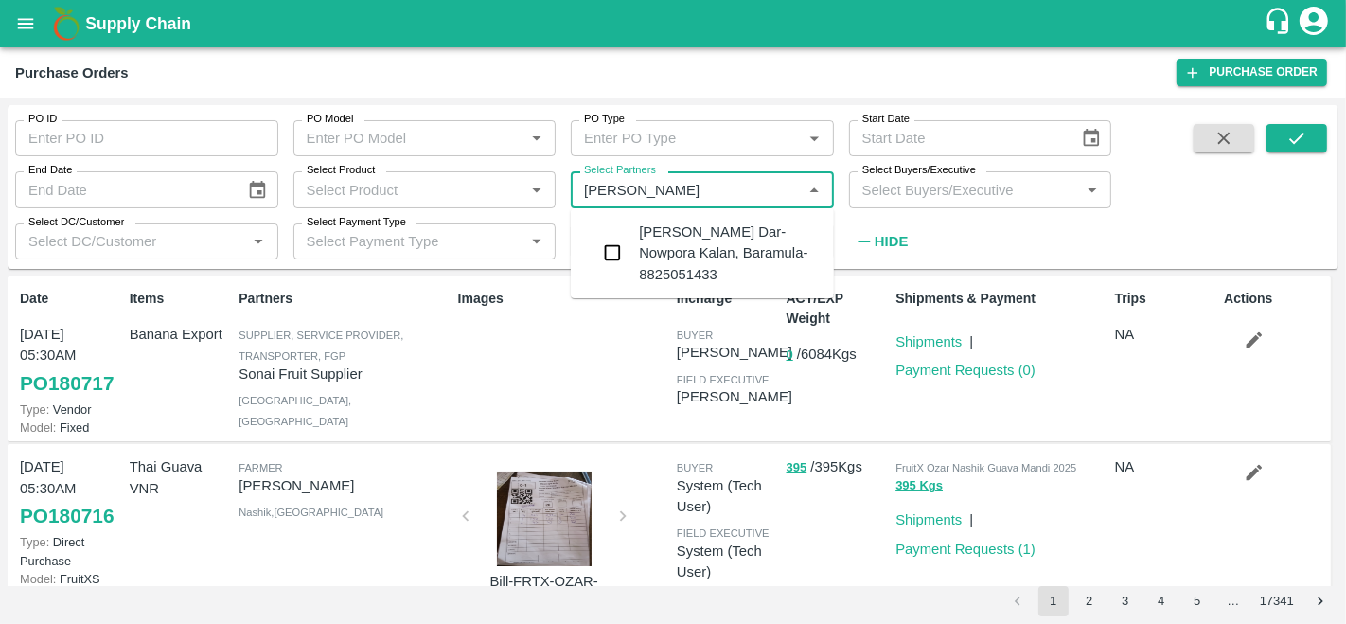
click at [615, 258] on input "checkbox" at bounding box center [612, 253] width 38 height 38
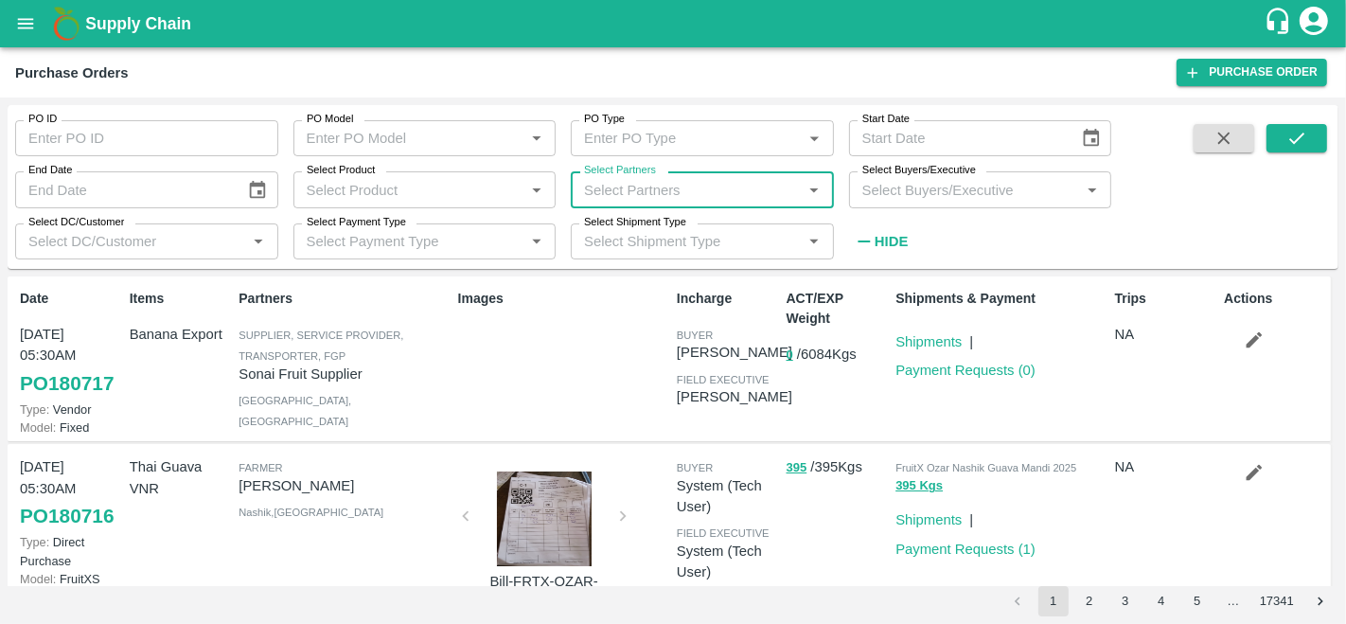
click at [762, 188] on input "Select Partners" at bounding box center [686, 189] width 221 height 25
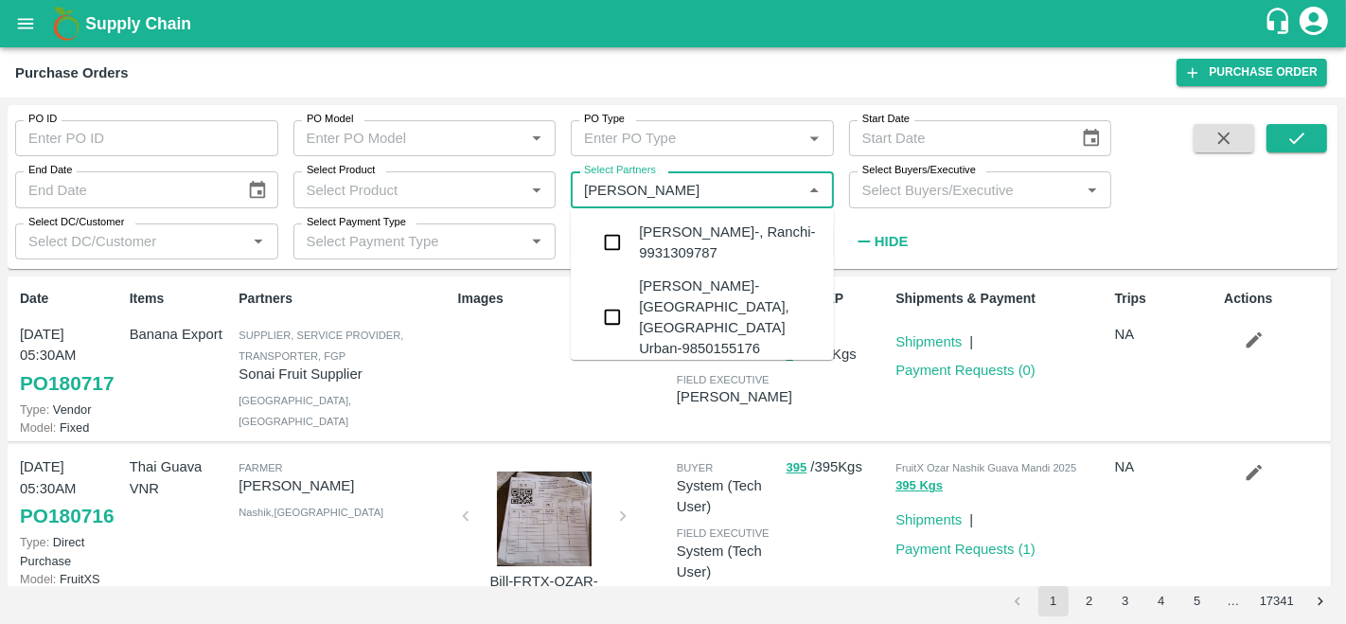
type input "[PERSON_NAME]"
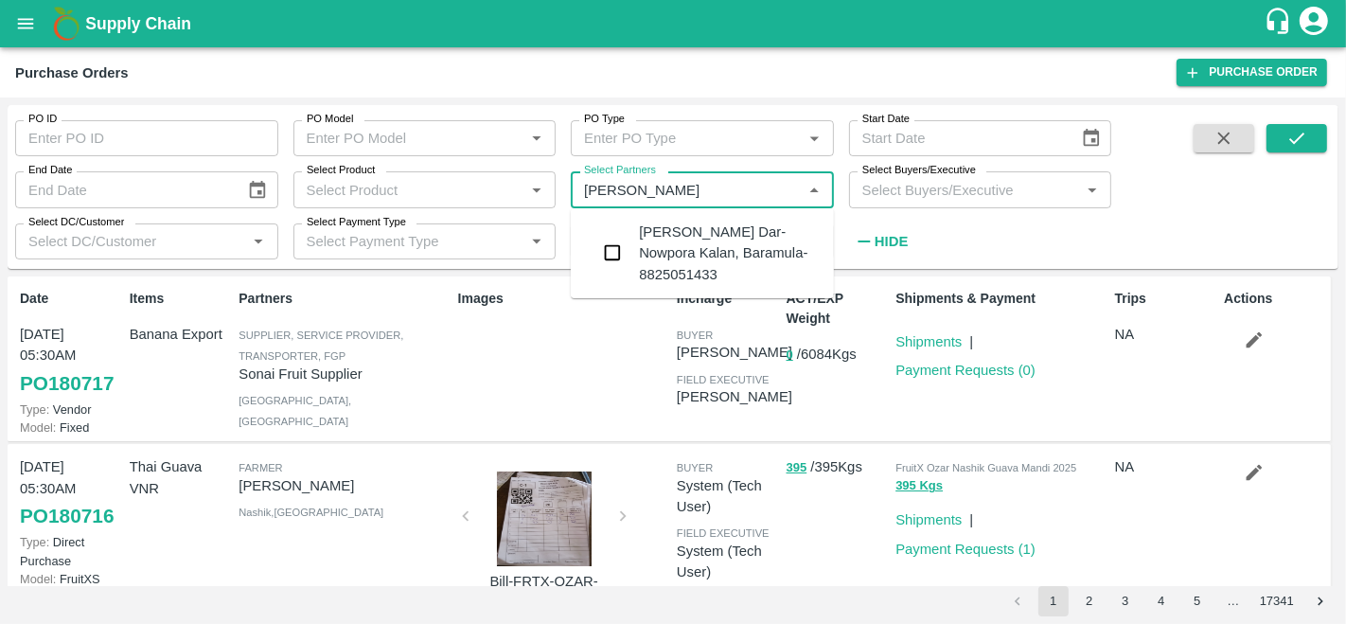
click at [671, 259] on div "[PERSON_NAME] Dar-Nowpora Kalan, Baramula-8825051433" at bounding box center [729, 252] width 180 height 63
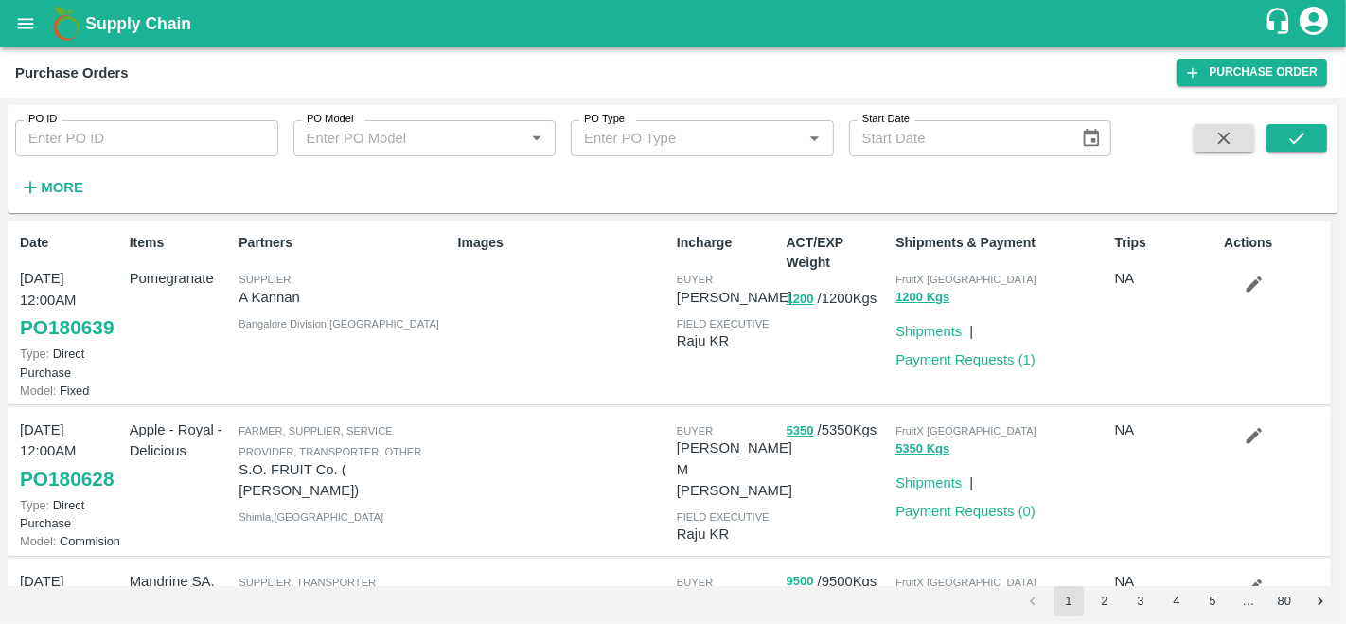
click at [46, 181] on strong "More" at bounding box center [62, 187] width 43 height 15
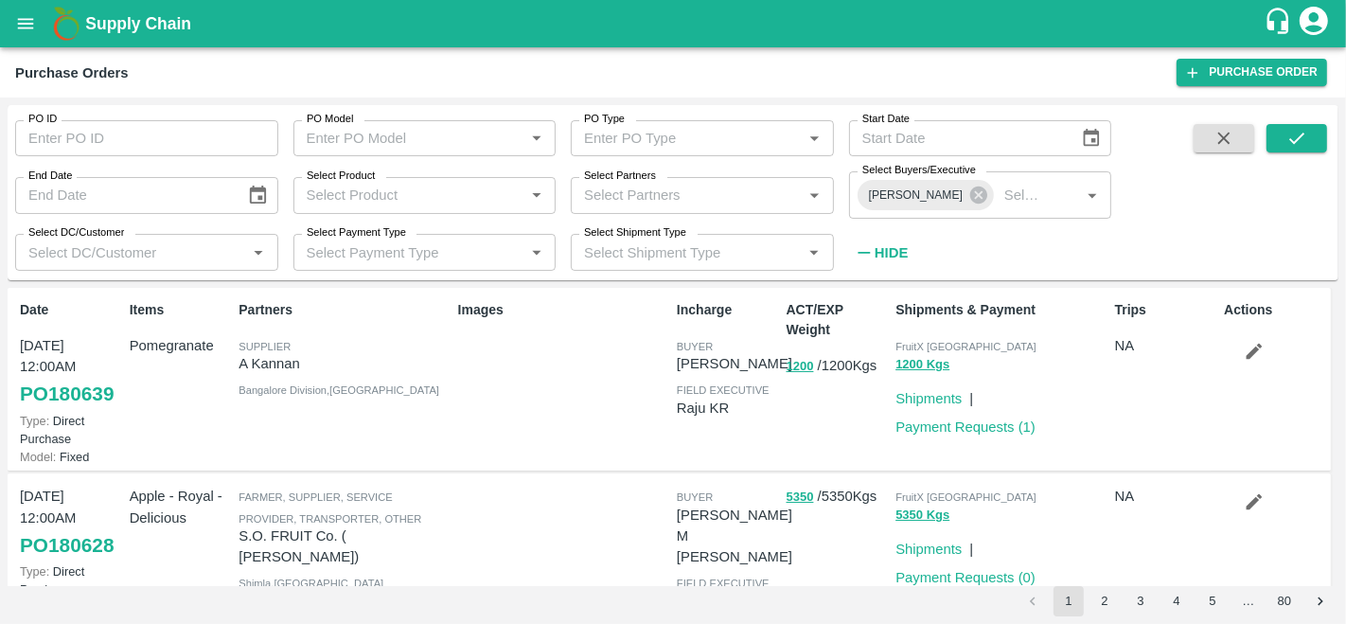
click at [708, 201] on input "Select Partners" at bounding box center [686, 195] width 221 height 25
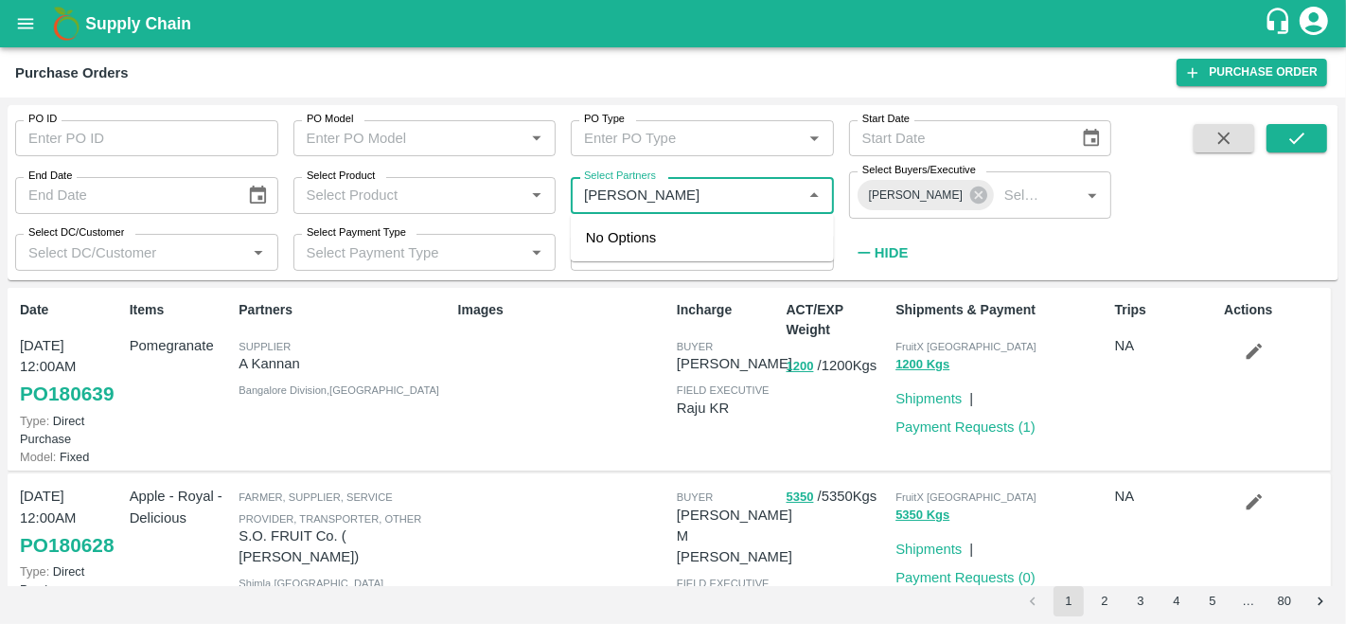
type input "[PERSON_NAME]"
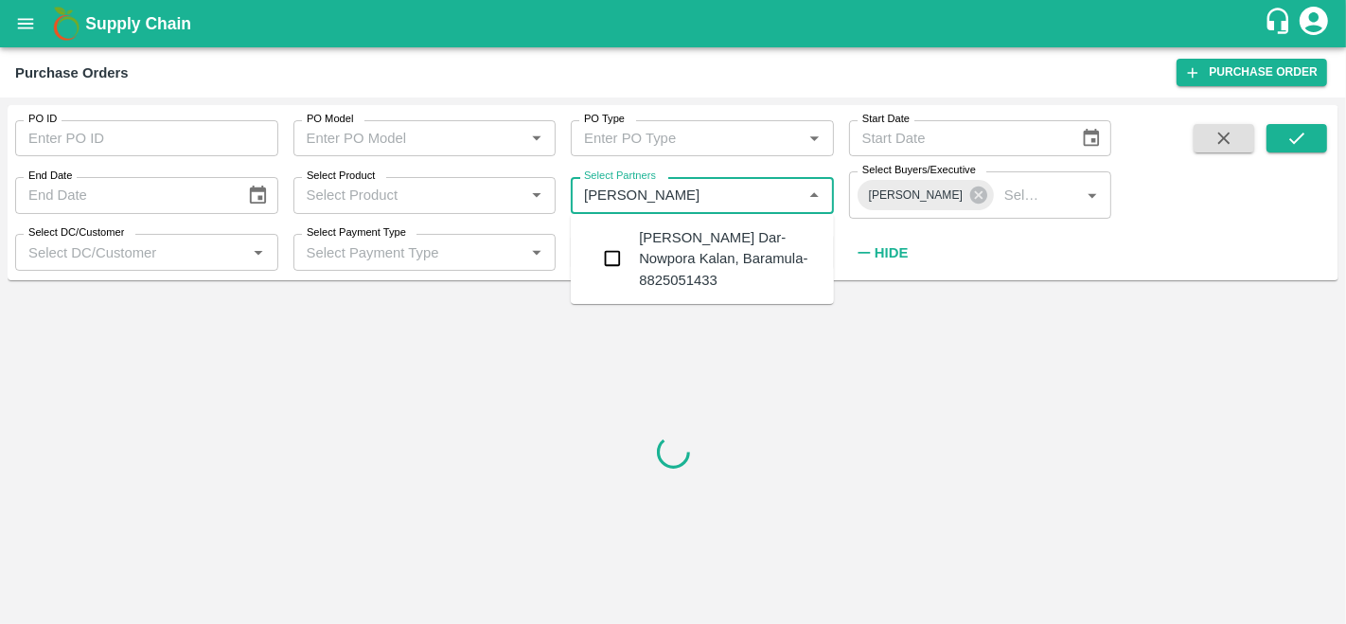
click at [615, 257] on input "checkbox" at bounding box center [612, 258] width 38 height 38
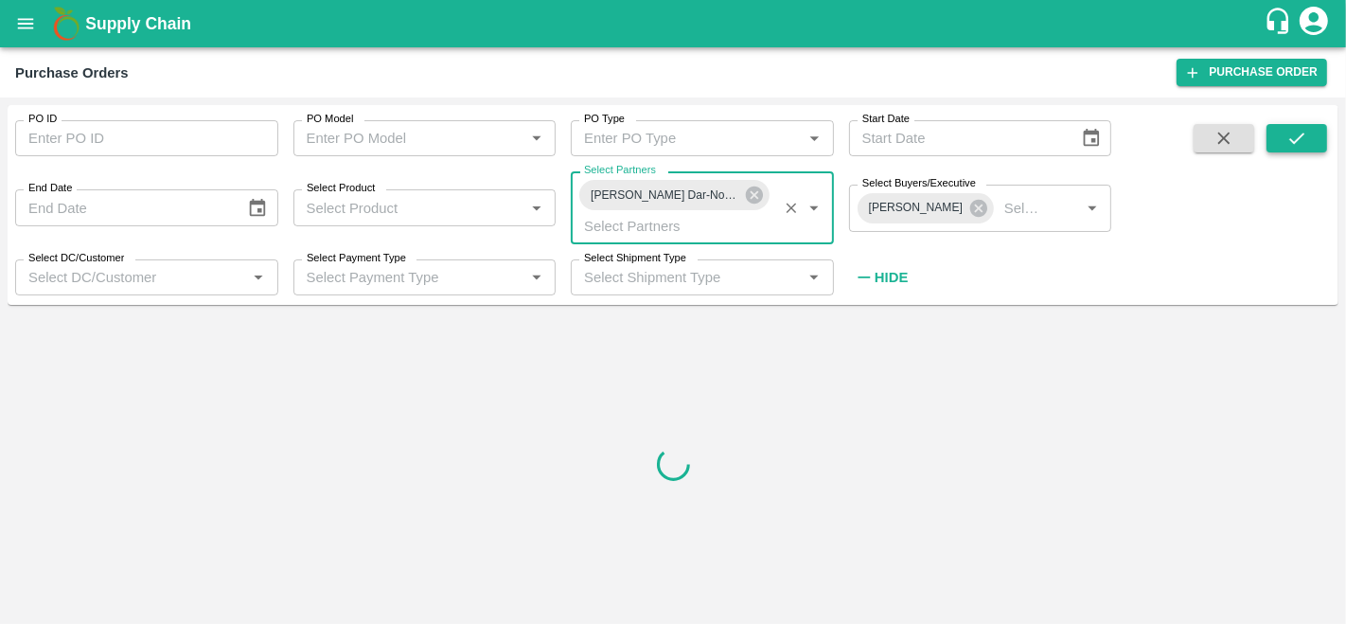
click at [1282, 139] on button "submit" at bounding box center [1296, 138] width 61 height 28
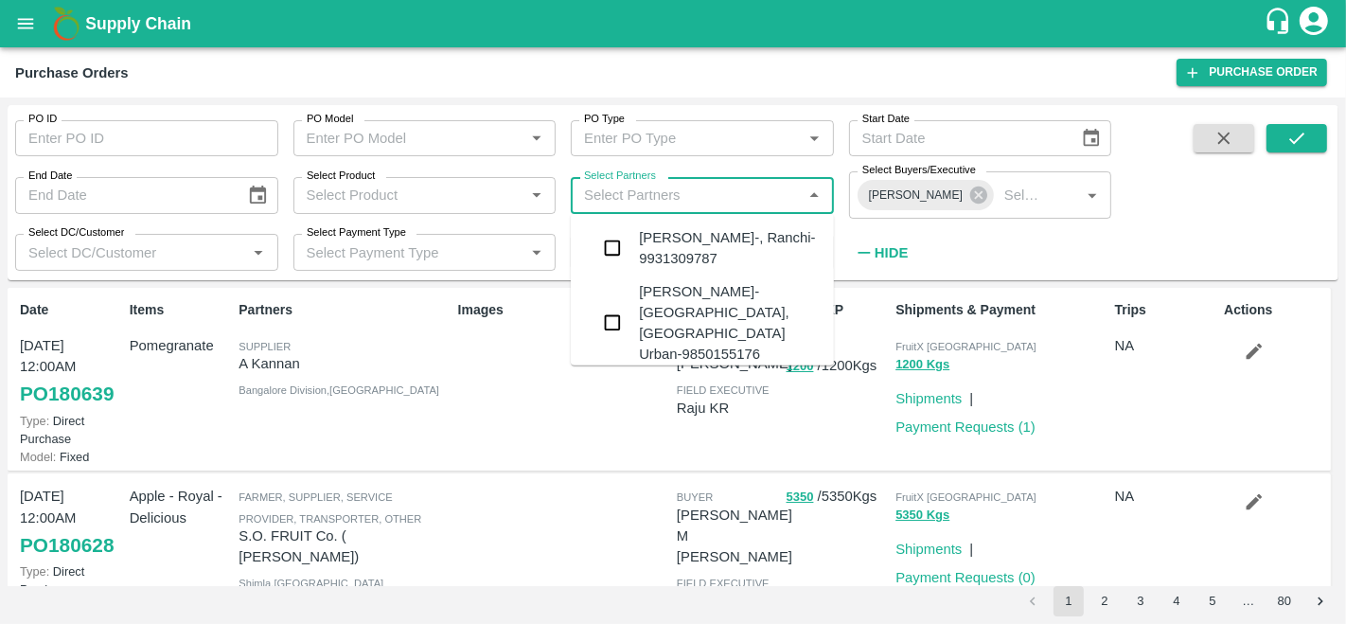
click at [772, 198] on input "Select Partners" at bounding box center [686, 195] width 221 height 25
type input "[PERSON_NAME]"
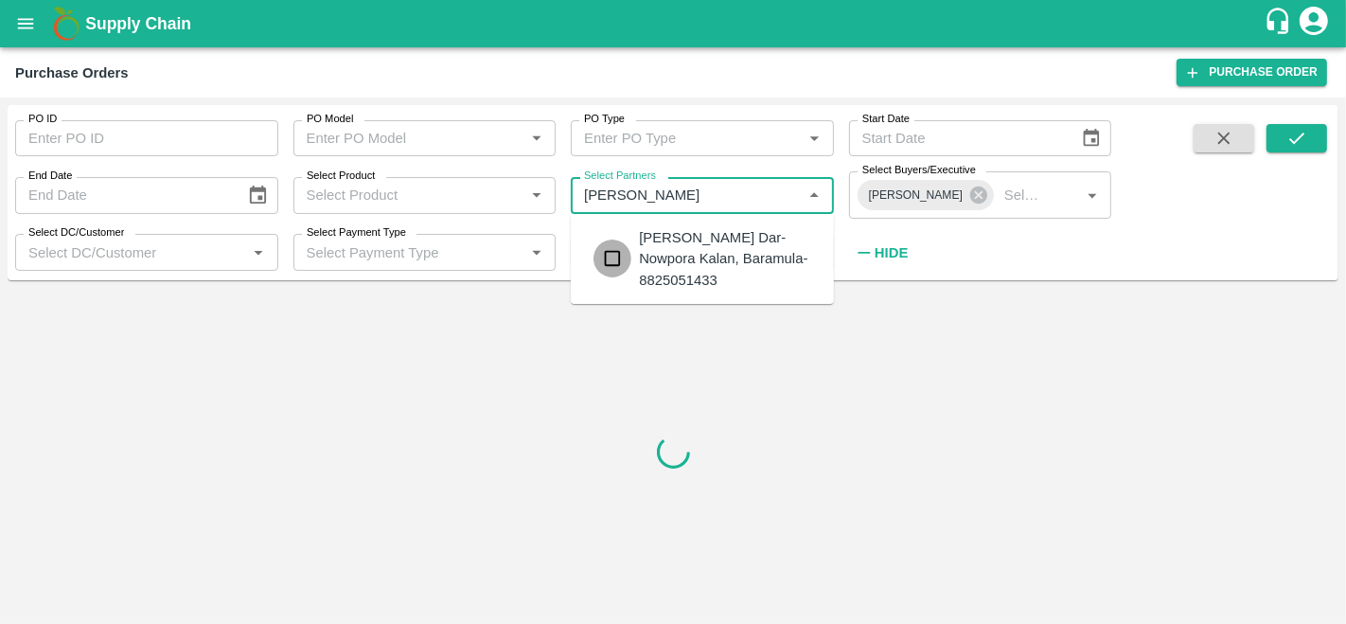
click at [618, 274] on input "checkbox" at bounding box center [612, 258] width 38 height 38
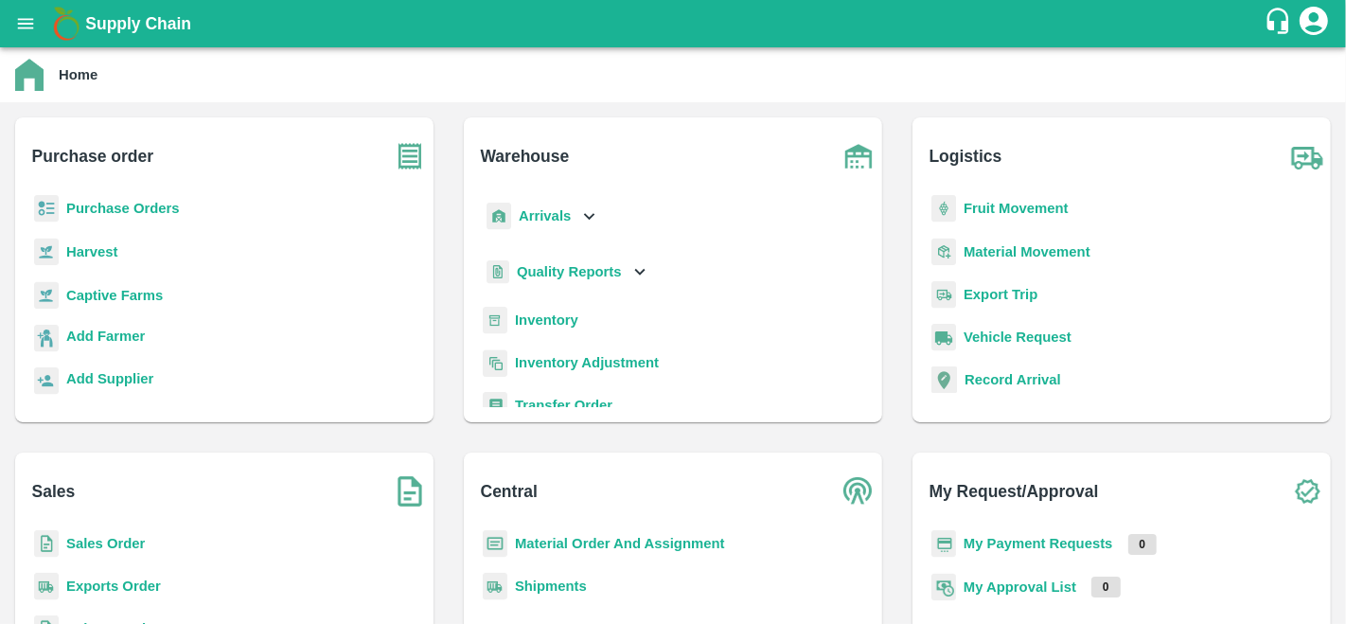
click at [152, 211] on b "Purchase Orders" at bounding box center [123, 208] width 114 height 15
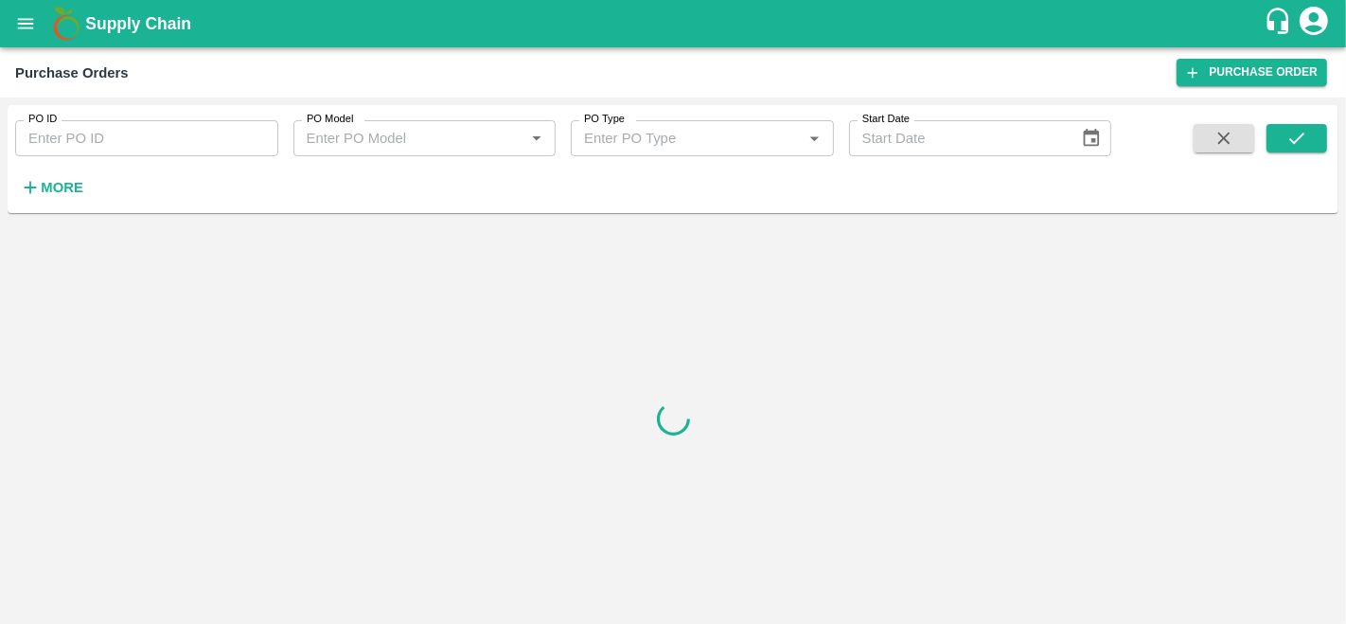
click at [48, 191] on strong "More" at bounding box center [62, 187] width 43 height 15
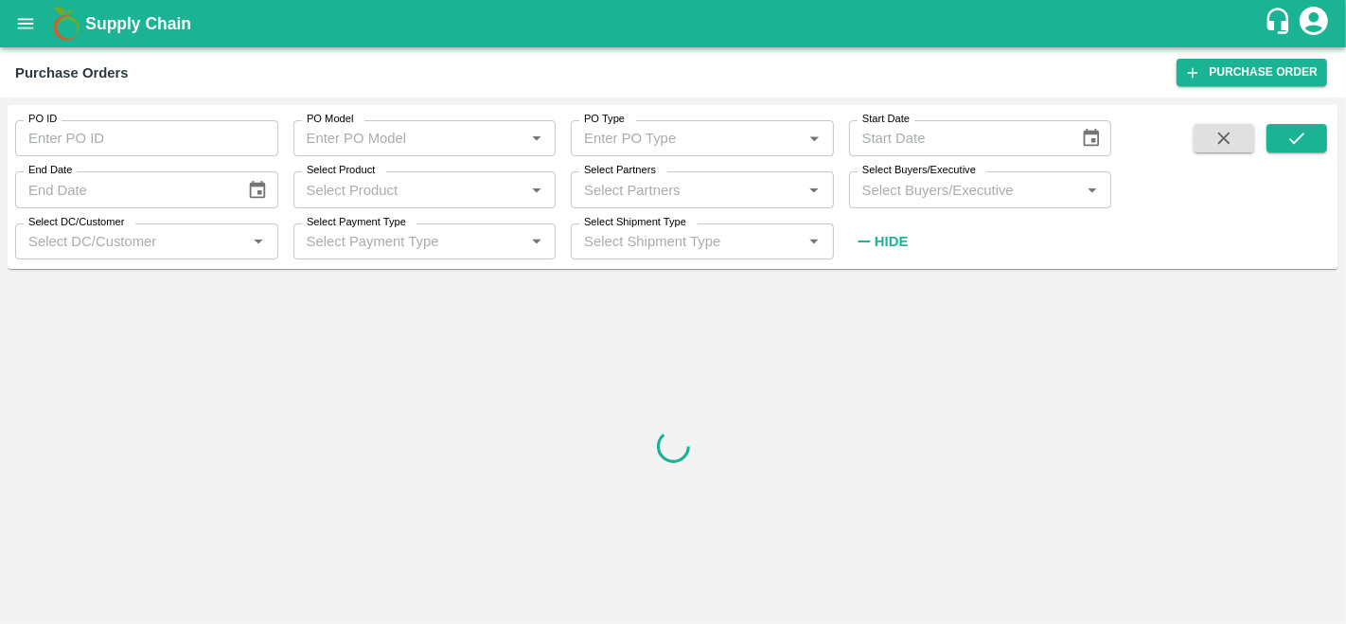
click at [663, 186] on input "Select Partners" at bounding box center [686, 189] width 221 height 25
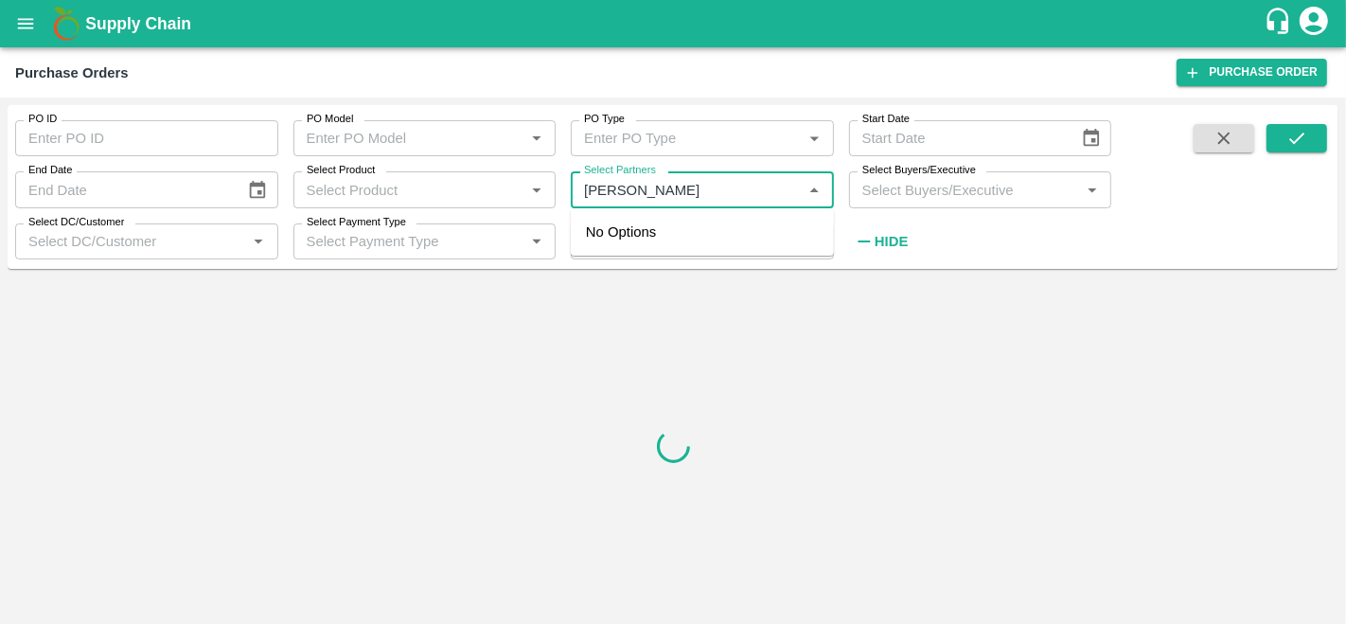
type input "amir ay"
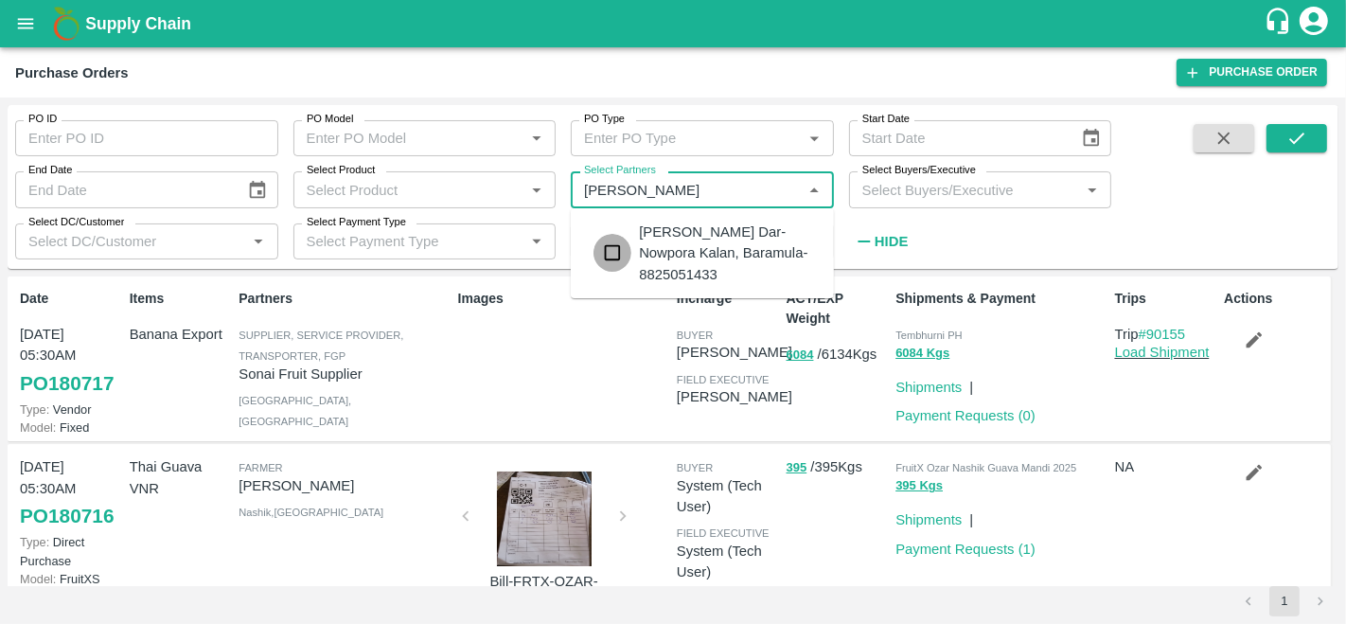
click at [616, 251] on input "checkbox" at bounding box center [612, 253] width 38 height 38
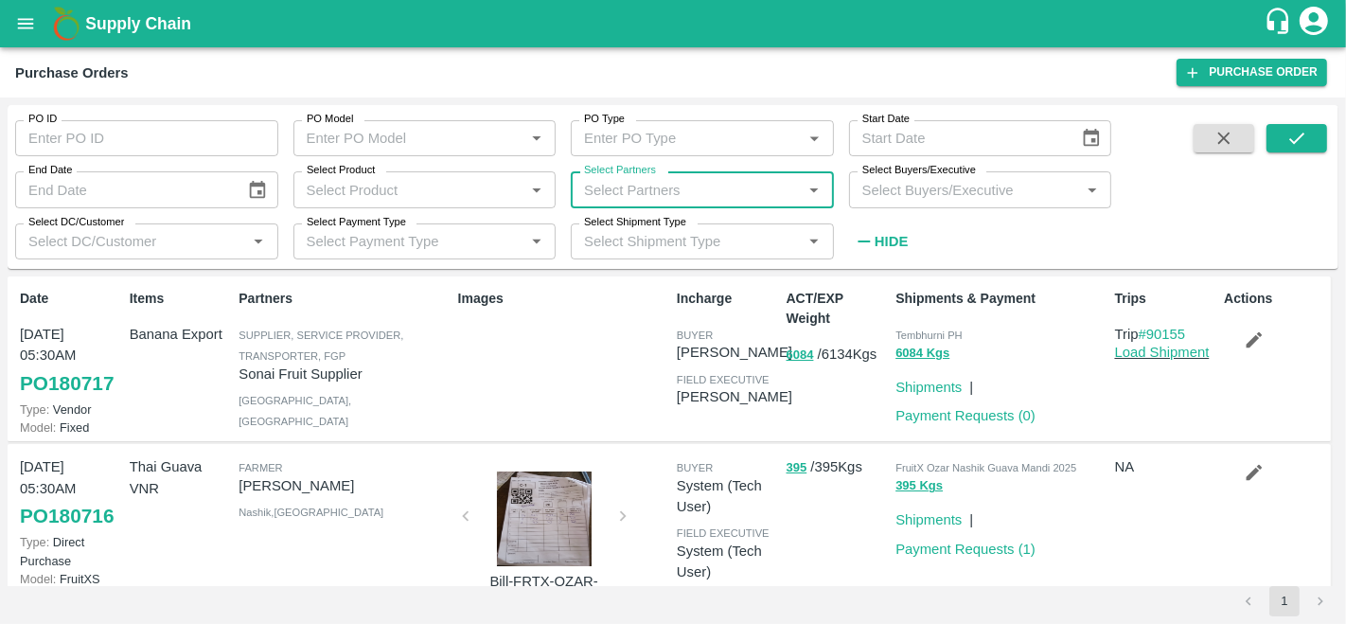
click at [720, 195] on input "Select Partners" at bounding box center [686, 189] width 221 height 25
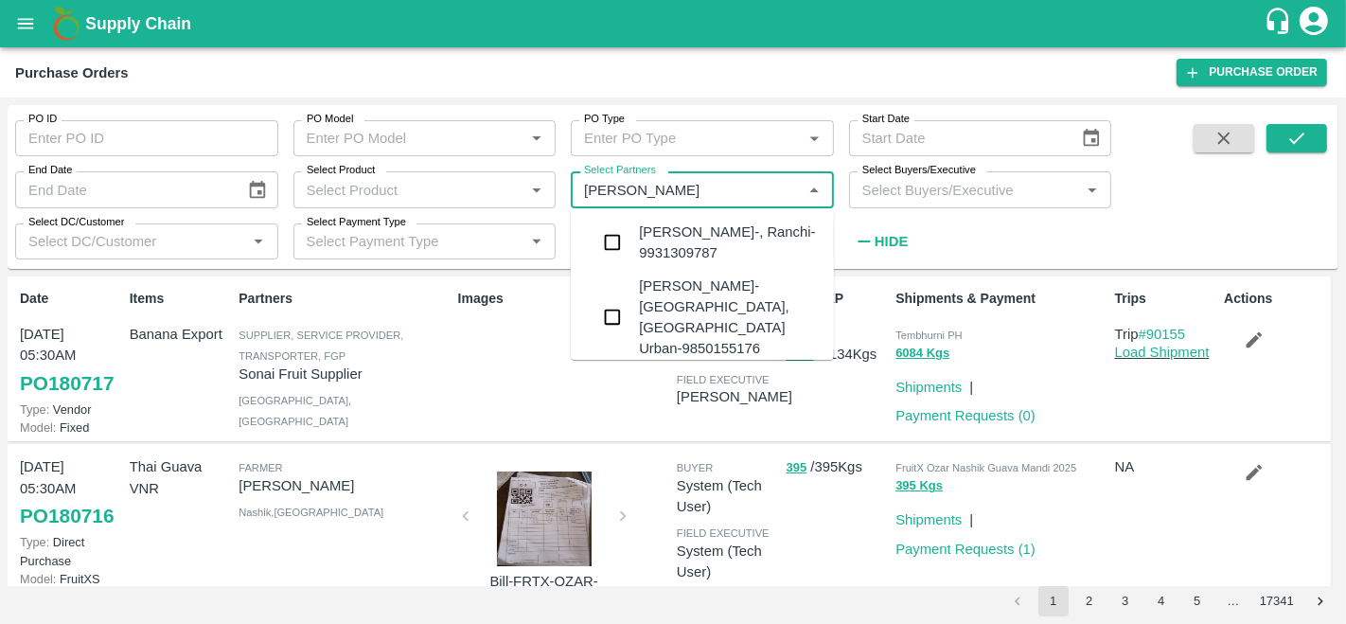
type input "amir ay"
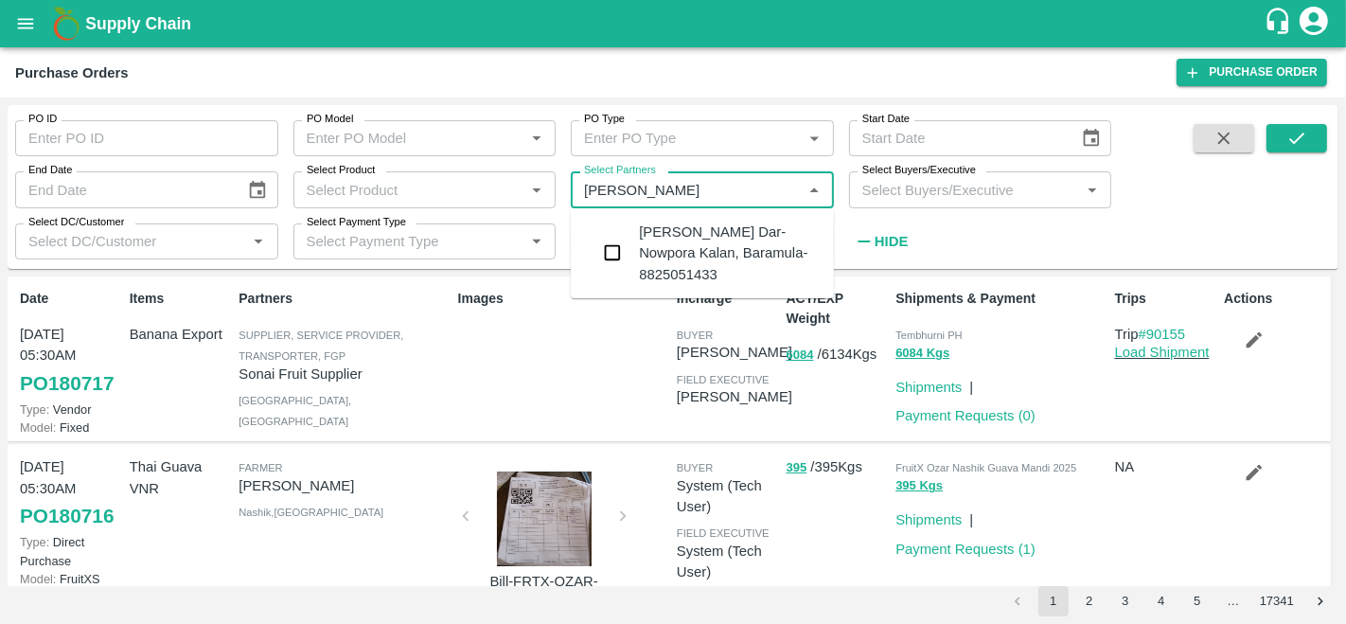
click at [608, 282] on div "Amir Ayoub Dar-Nowpora Kalan, Baramula-8825051433" at bounding box center [702, 253] width 263 height 75
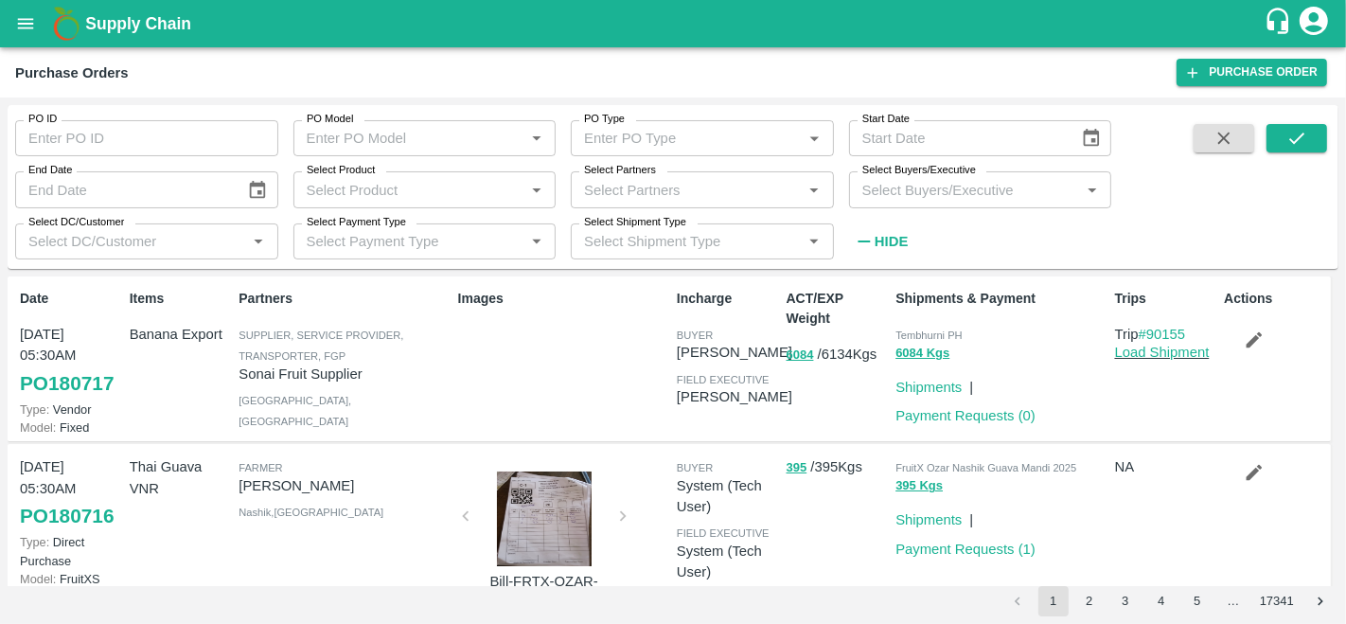
click at [661, 193] on input "Select Partners" at bounding box center [686, 189] width 221 height 25
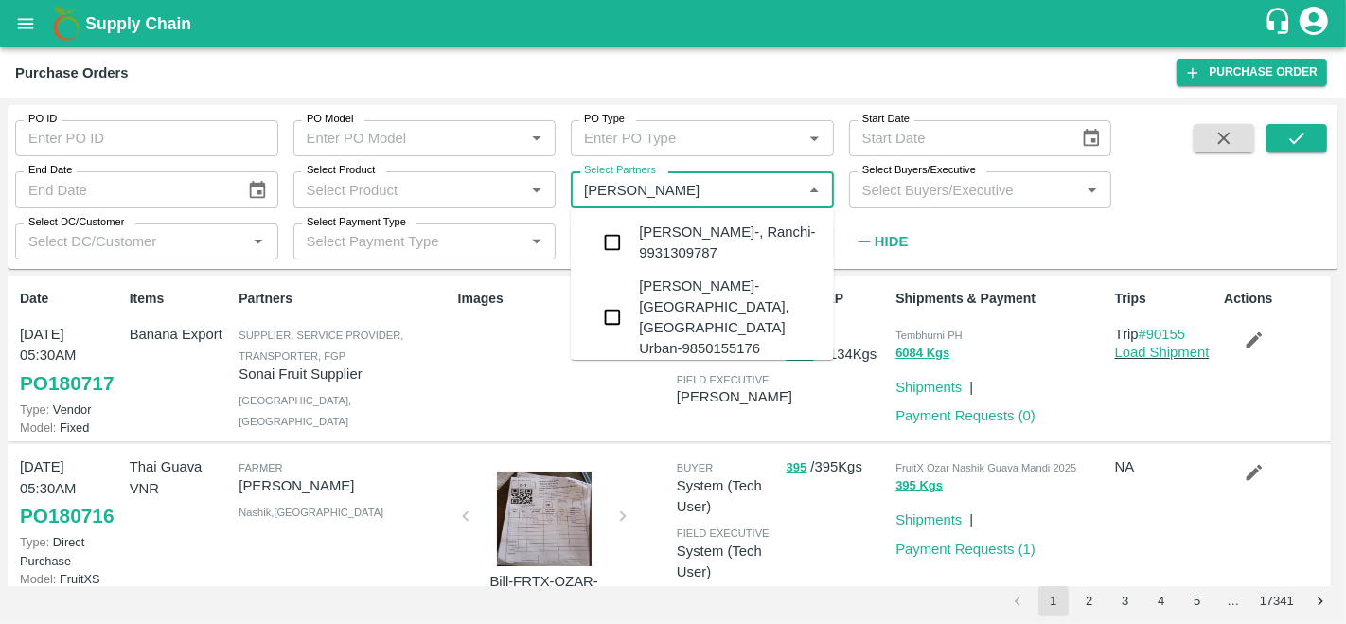
type input "amir ay"
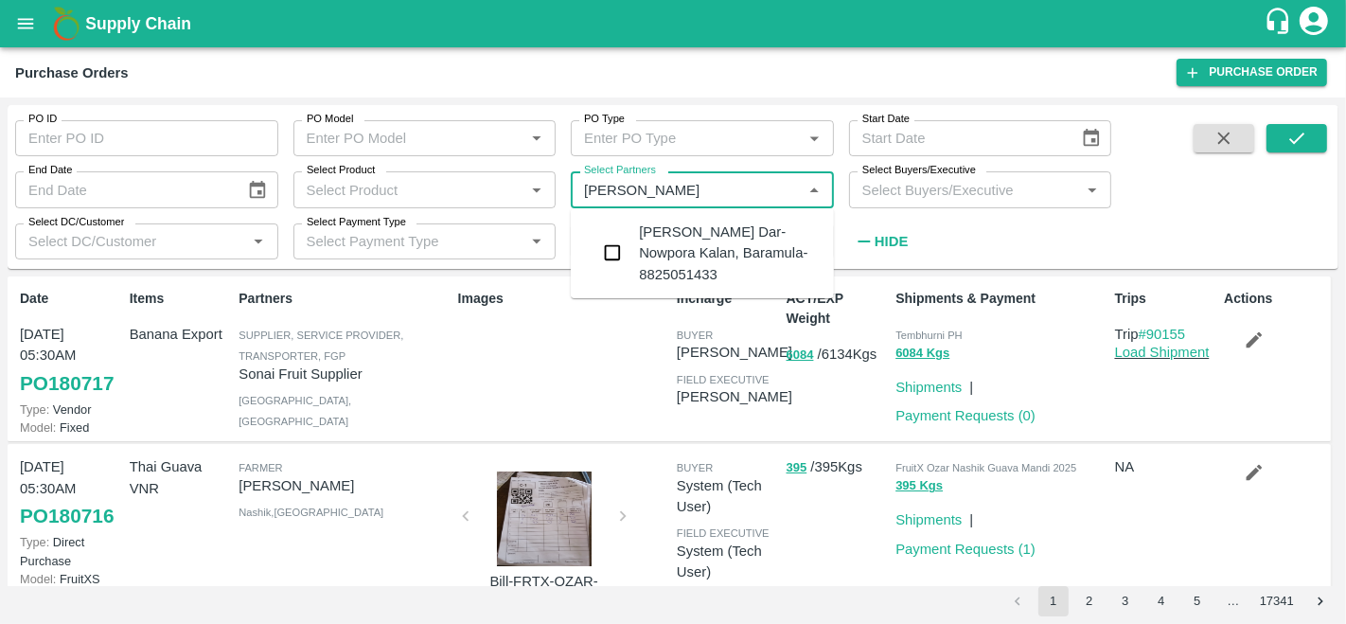
click at [620, 241] on input "checkbox" at bounding box center [612, 253] width 38 height 38
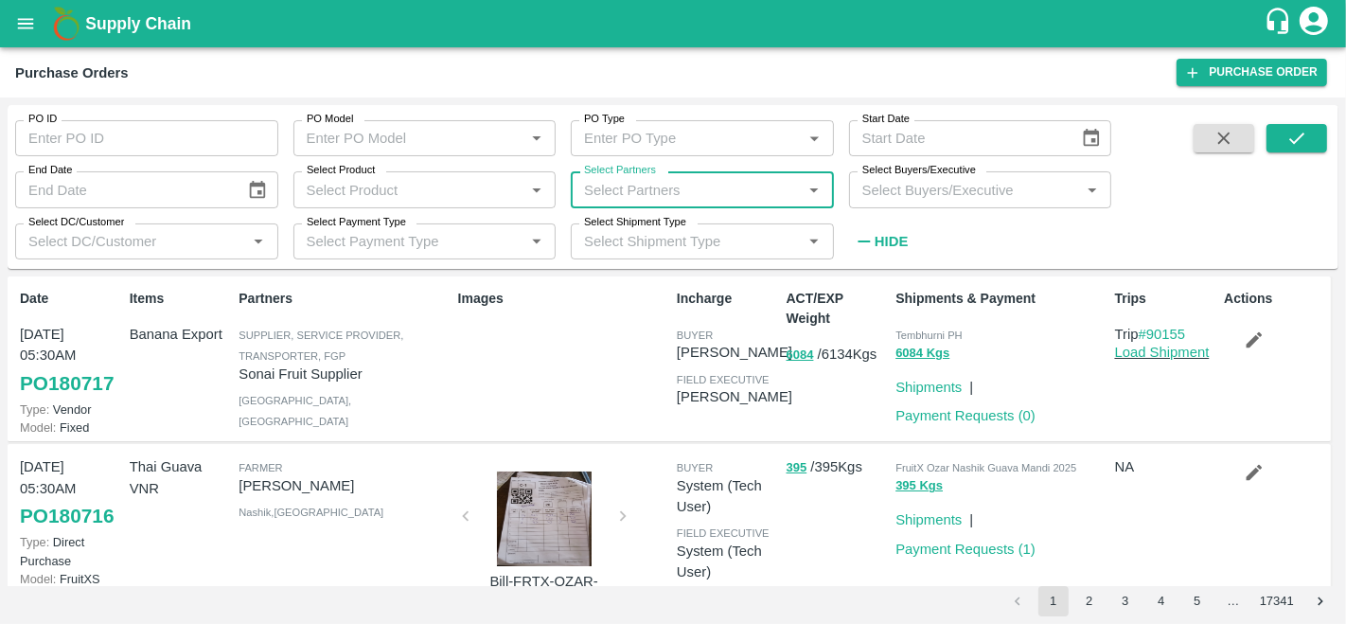
click at [682, 198] on input "Select Partners" at bounding box center [686, 189] width 221 height 25
type input "amir ay"
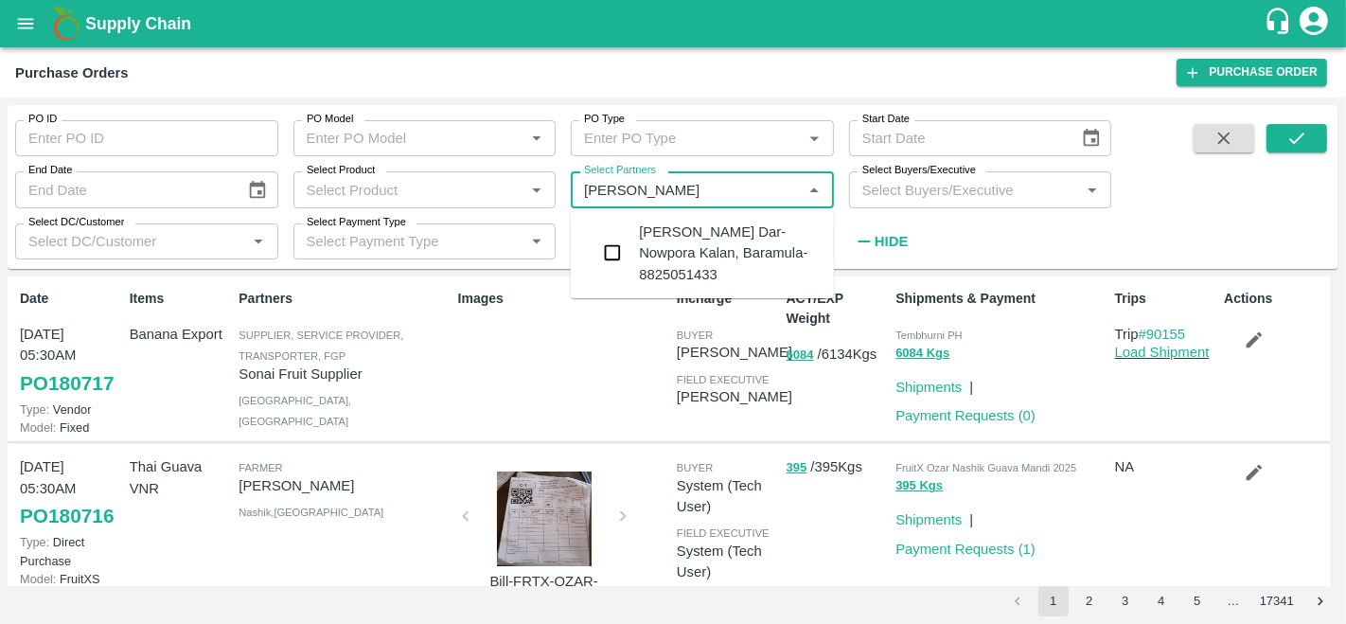
click at [627, 249] on input "checkbox" at bounding box center [612, 253] width 38 height 38
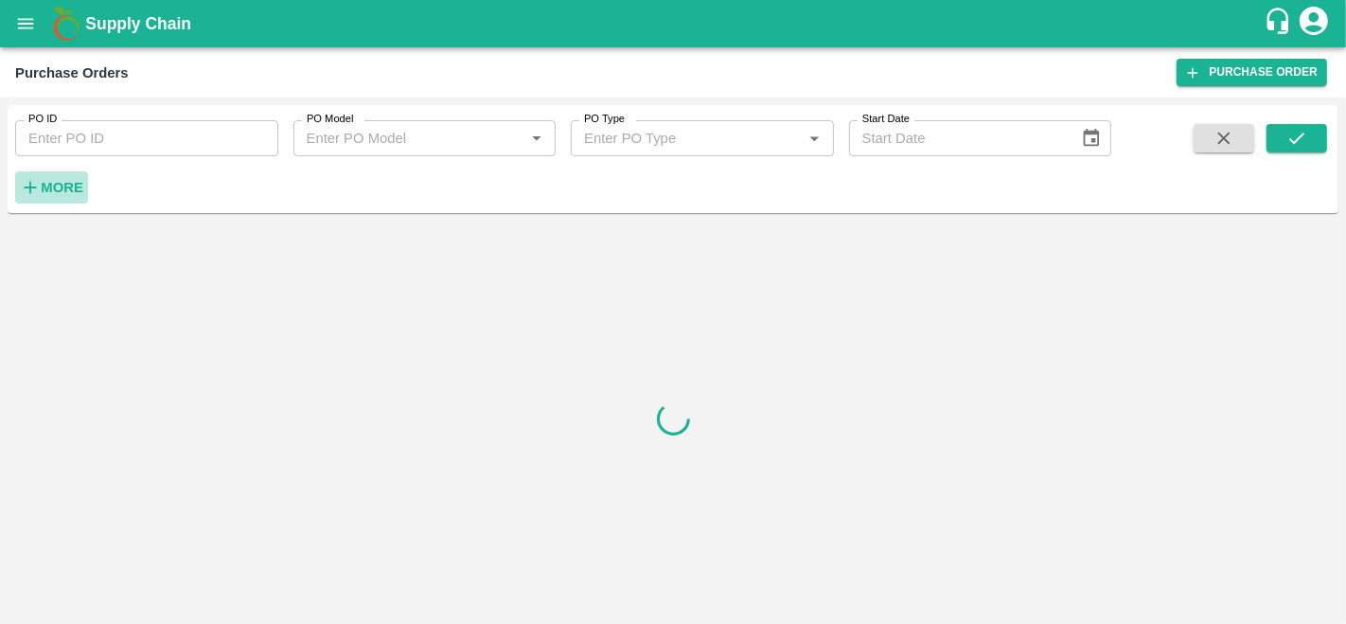
click at [65, 192] on strong "More" at bounding box center [62, 187] width 43 height 15
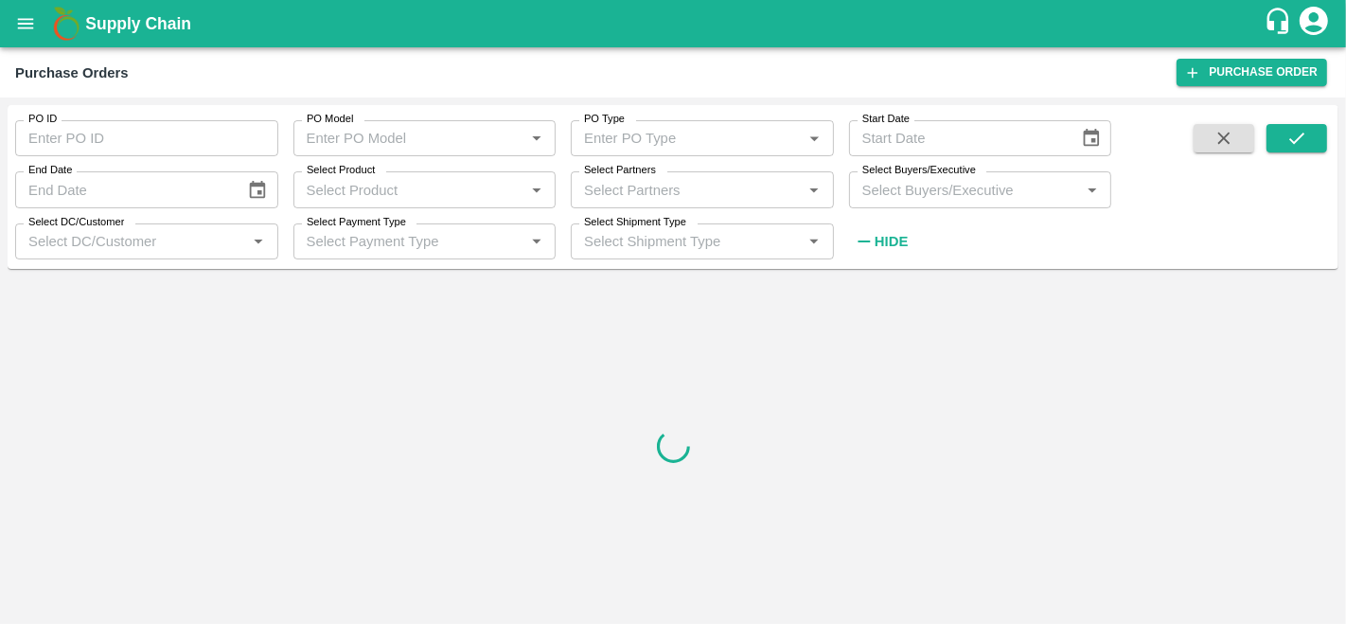
type input "DD/MM/YYYY"
click at [65, 192] on input "DD/MM/YYYY" at bounding box center [123, 189] width 217 height 36
click at [674, 195] on input "Select Partners" at bounding box center [686, 189] width 221 height 25
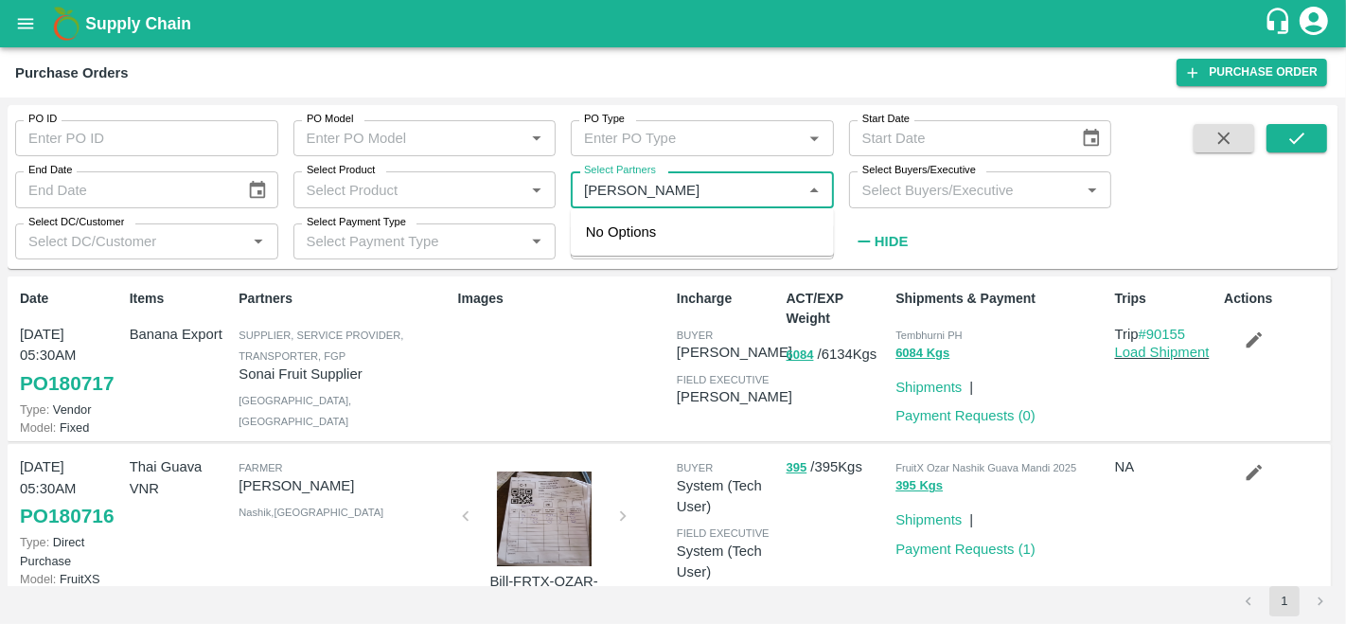
type input "amir ay"
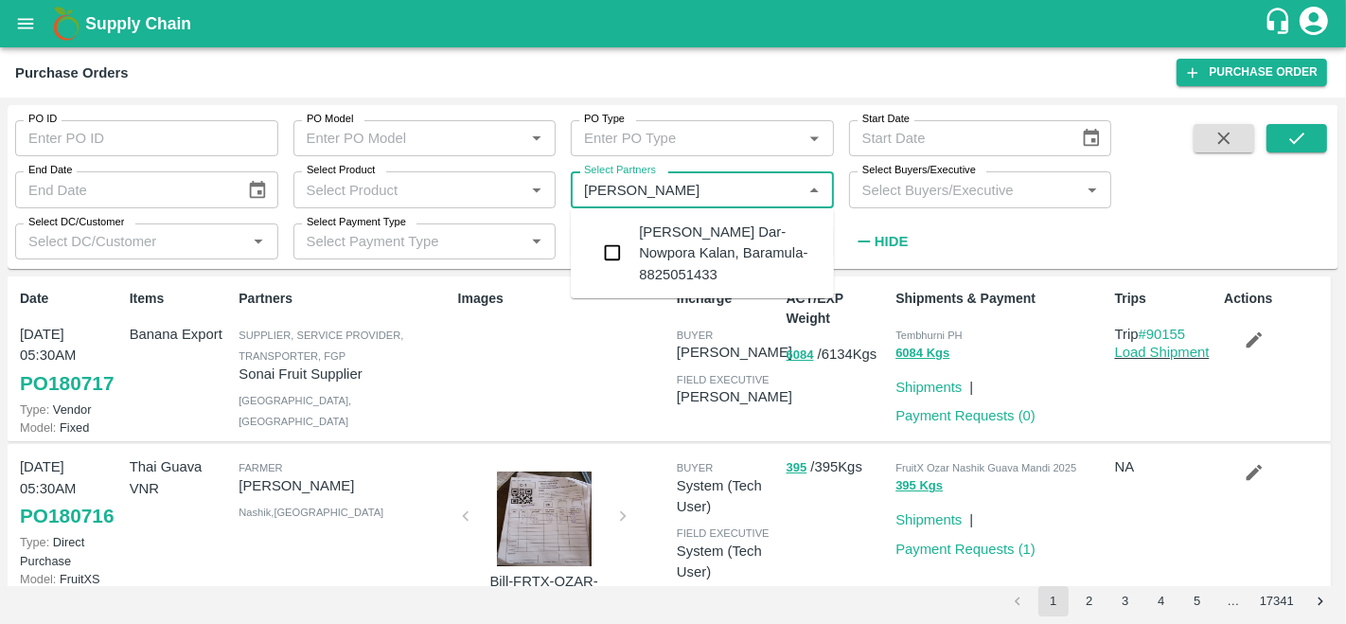
click at [648, 249] on div "Amir Ayoub Dar-Nowpora Kalan, Baramula-8825051433" at bounding box center [729, 252] width 180 height 63
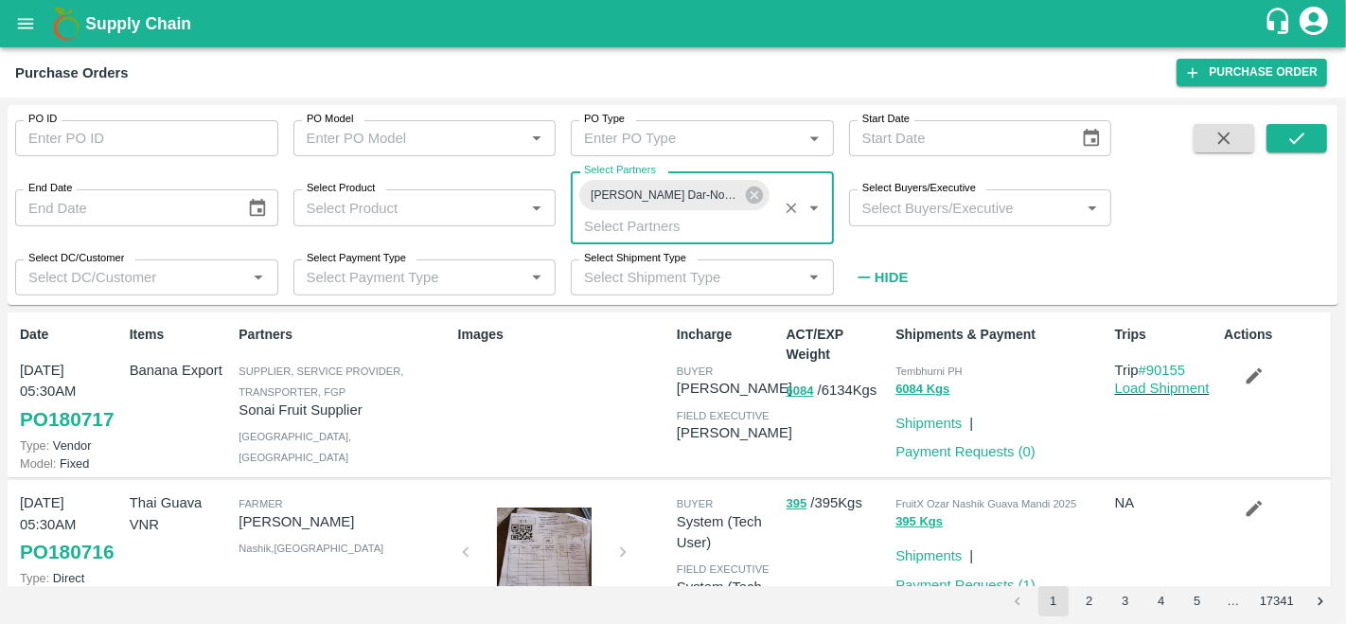
click at [893, 216] on input "Select Buyers/Executive" at bounding box center [965, 207] width 221 height 25
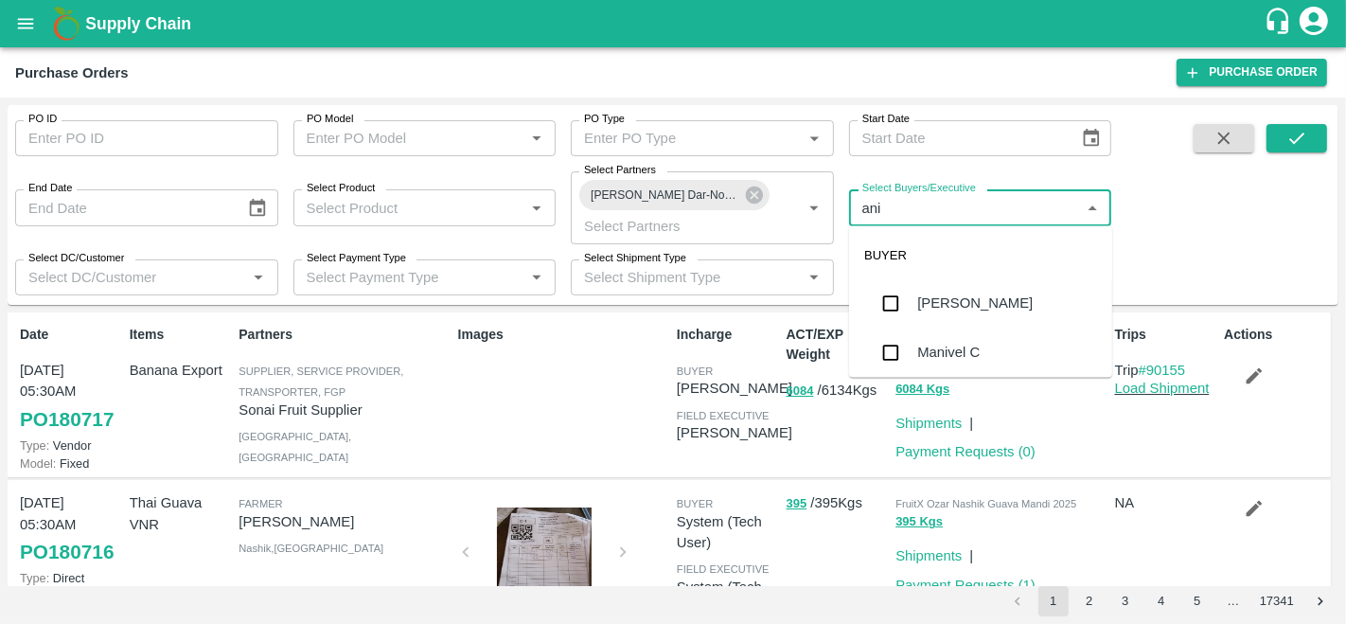
type input "anil"
click at [933, 309] on div "[PERSON_NAME]" at bounding box center [974, 303] width 115 height 21
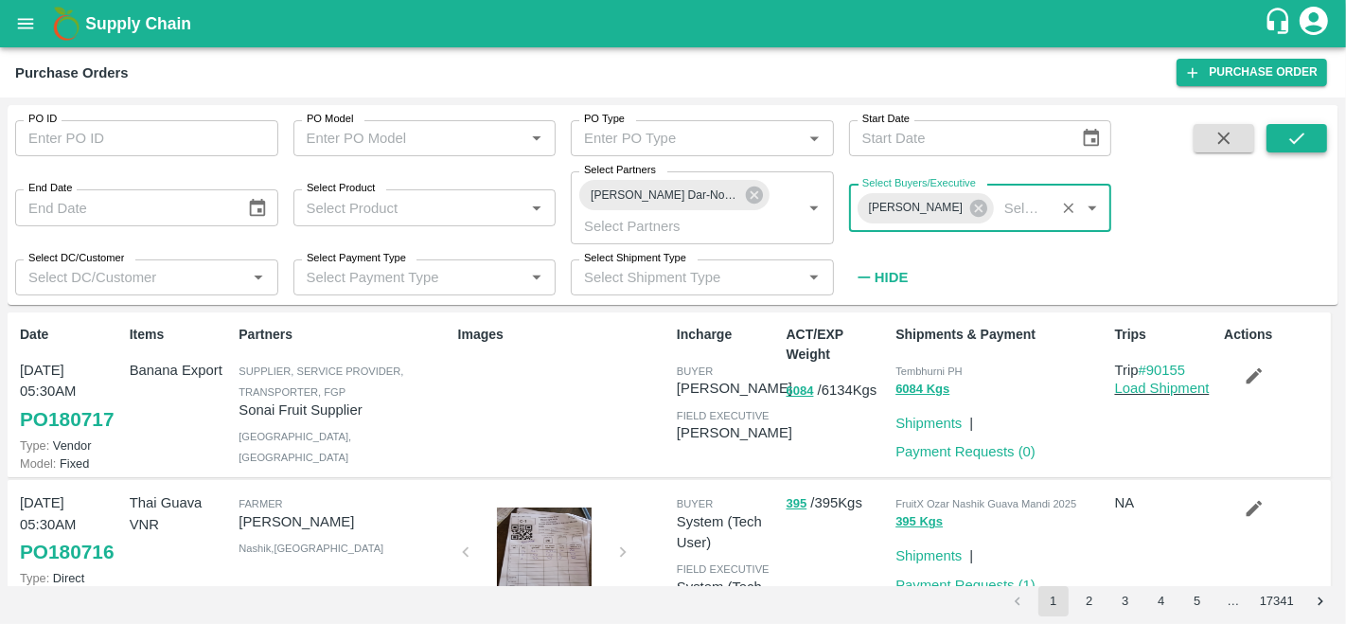
click at [1299, 137] on icon "submit" at bounding box center [1296, 138] width 15 height 11
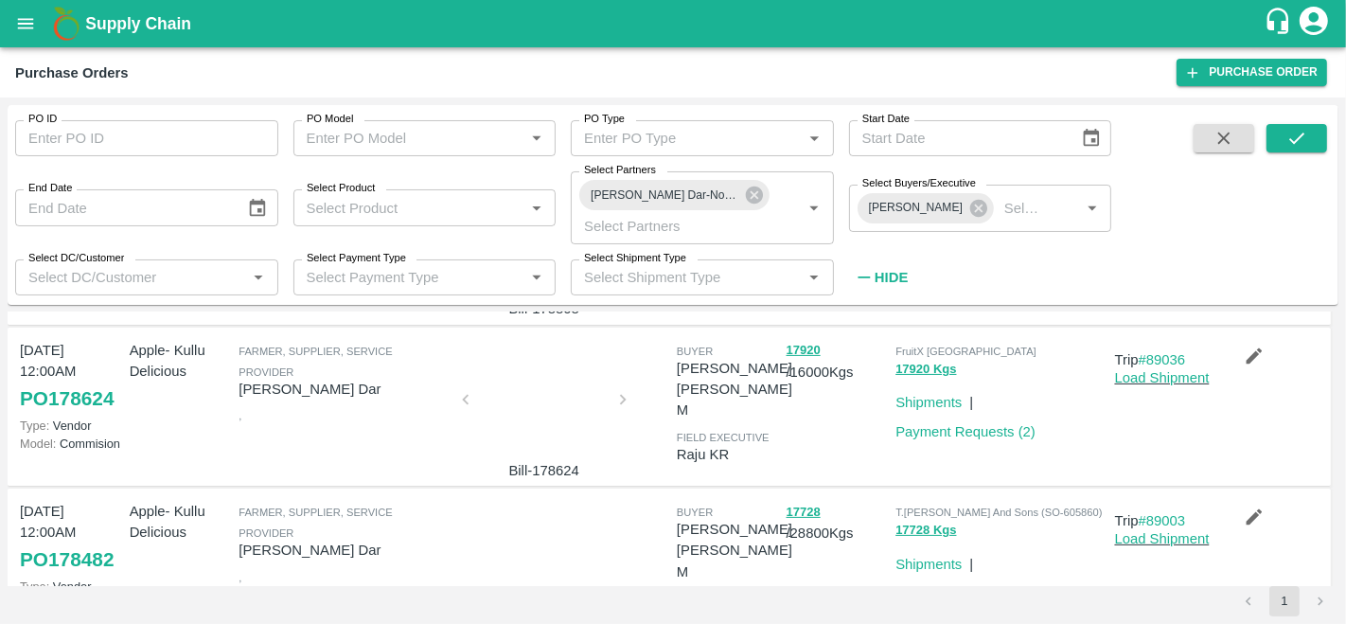
scroll to position [494, 0]
click at [528, 367] on div at bounding box center [544, 404] width 142 height 100
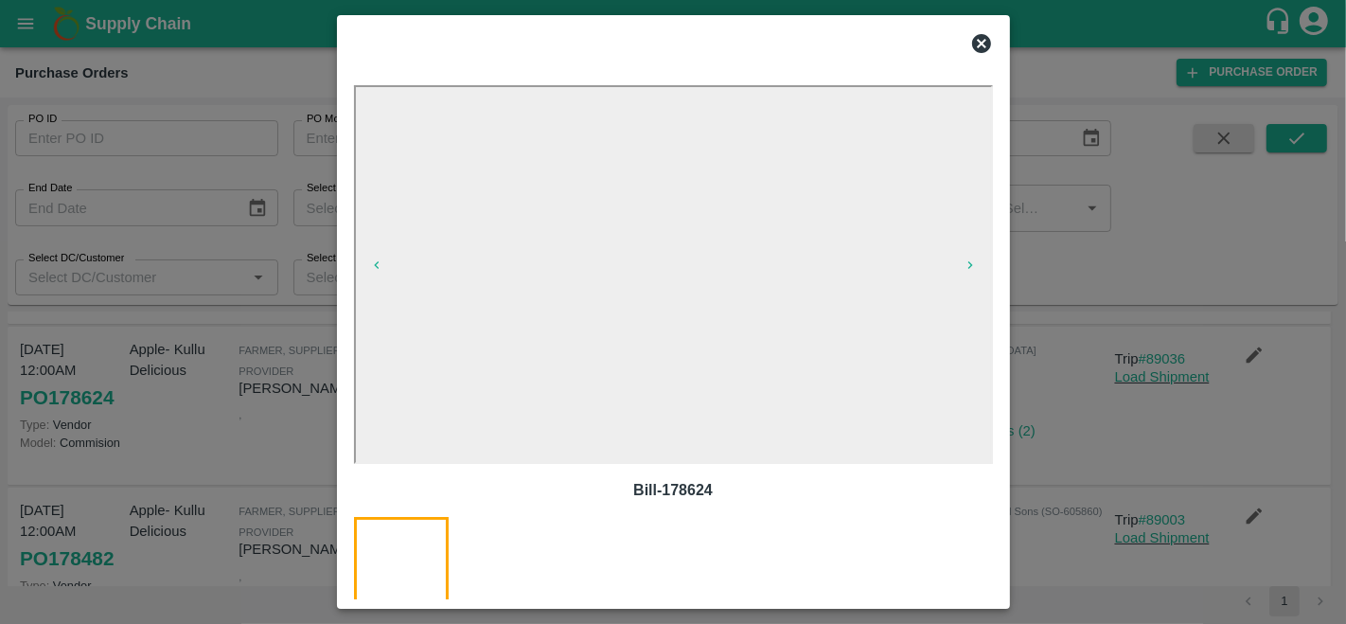
click at [987, 44] on icon at bounding box center [981, 43] width 19 height 19
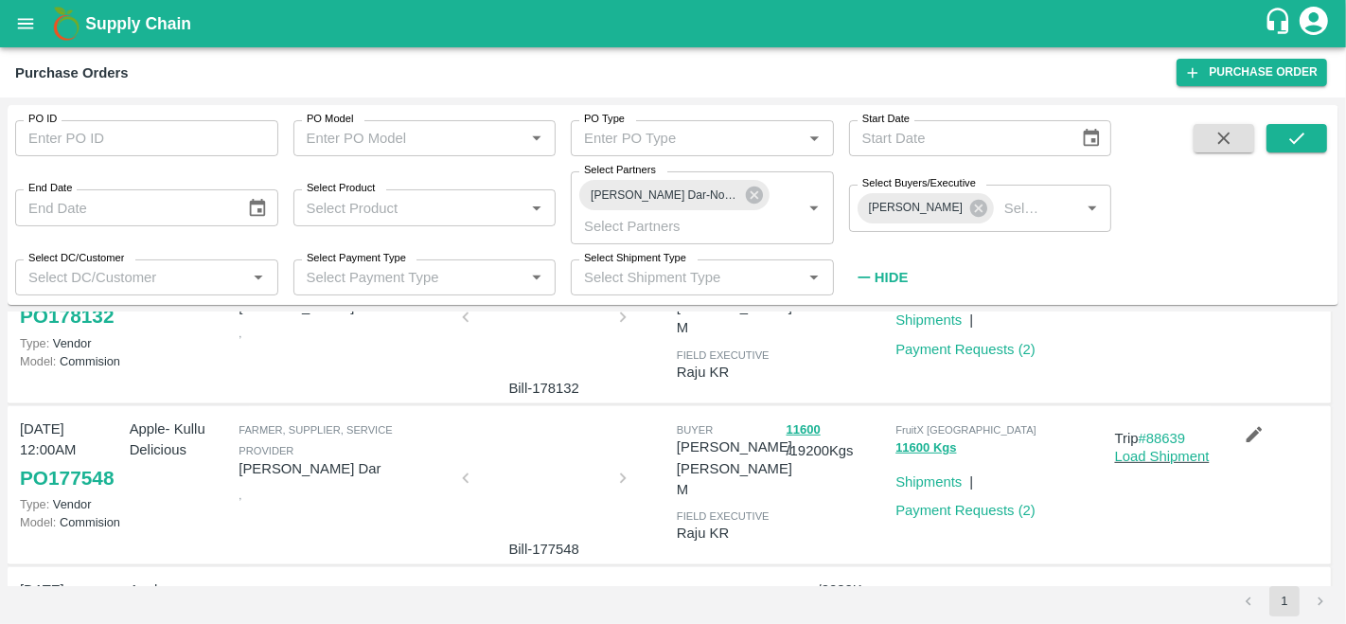
scroll to position [887, 0]
click at [540, 443] on div at bounding box center [544, 484] width 142 height 100
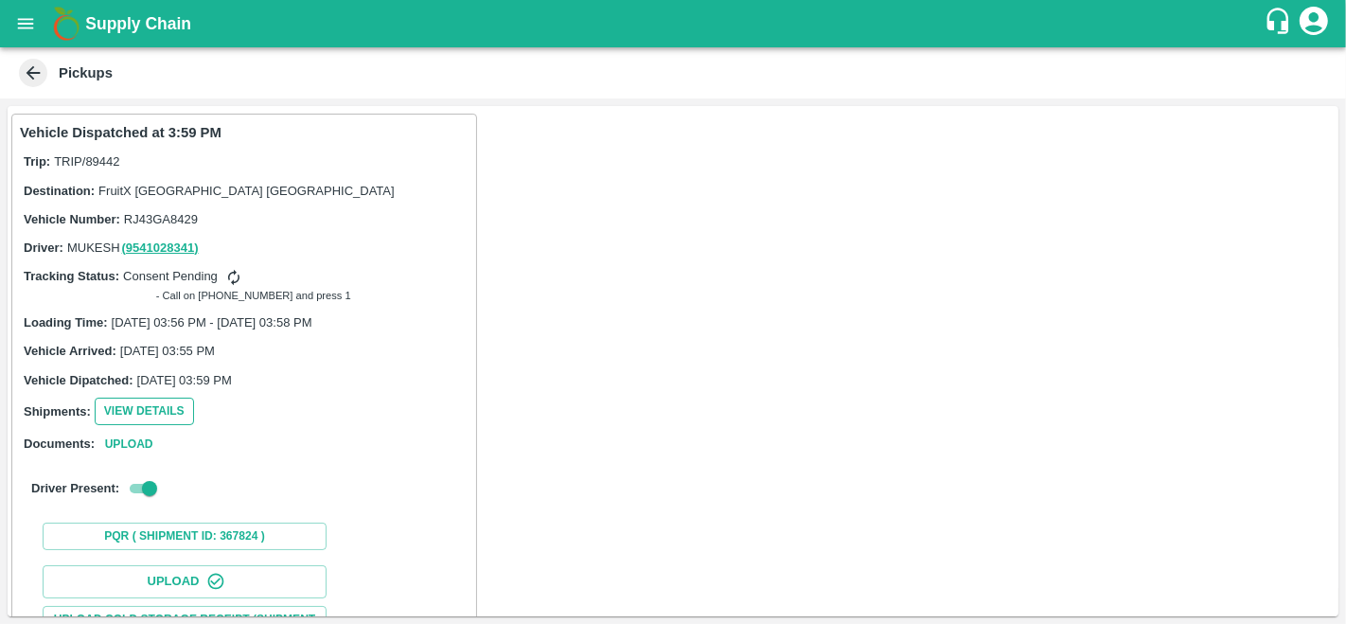
click at [162, 409] on button "View Details" at bounding box center [144, 411] width 99 height 27
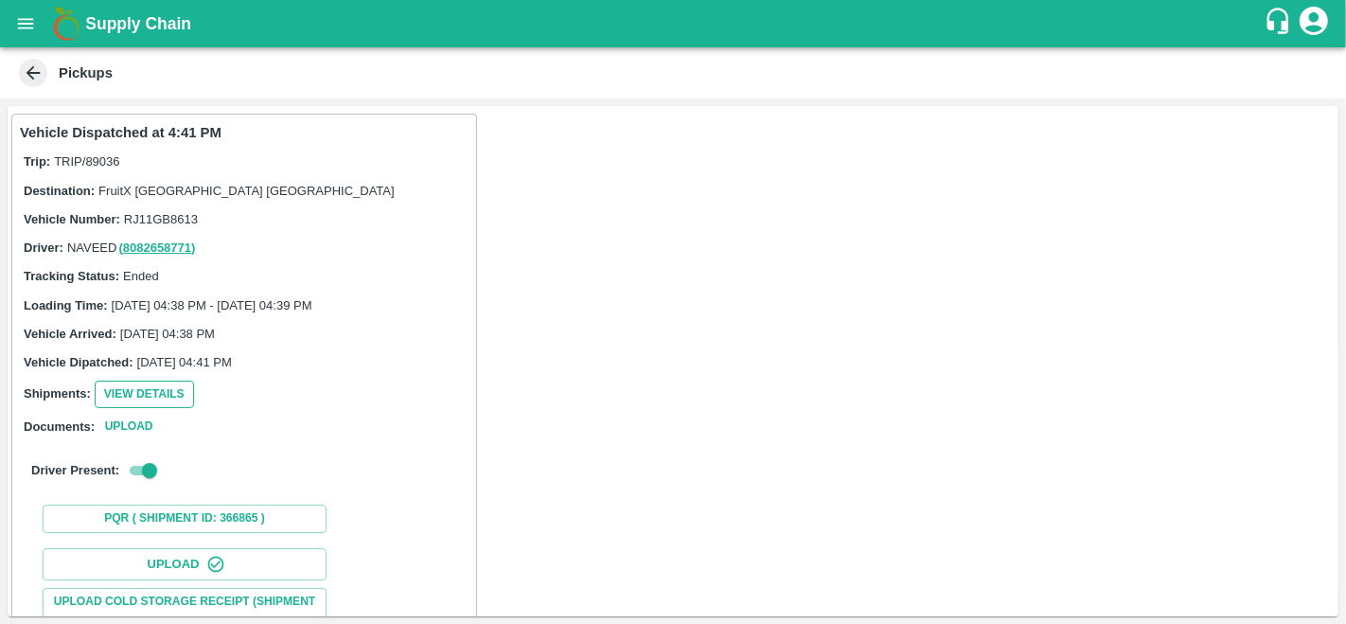
click at [149, 390] on button "View Details" at bounding box center [144, 394] width 99 height 27
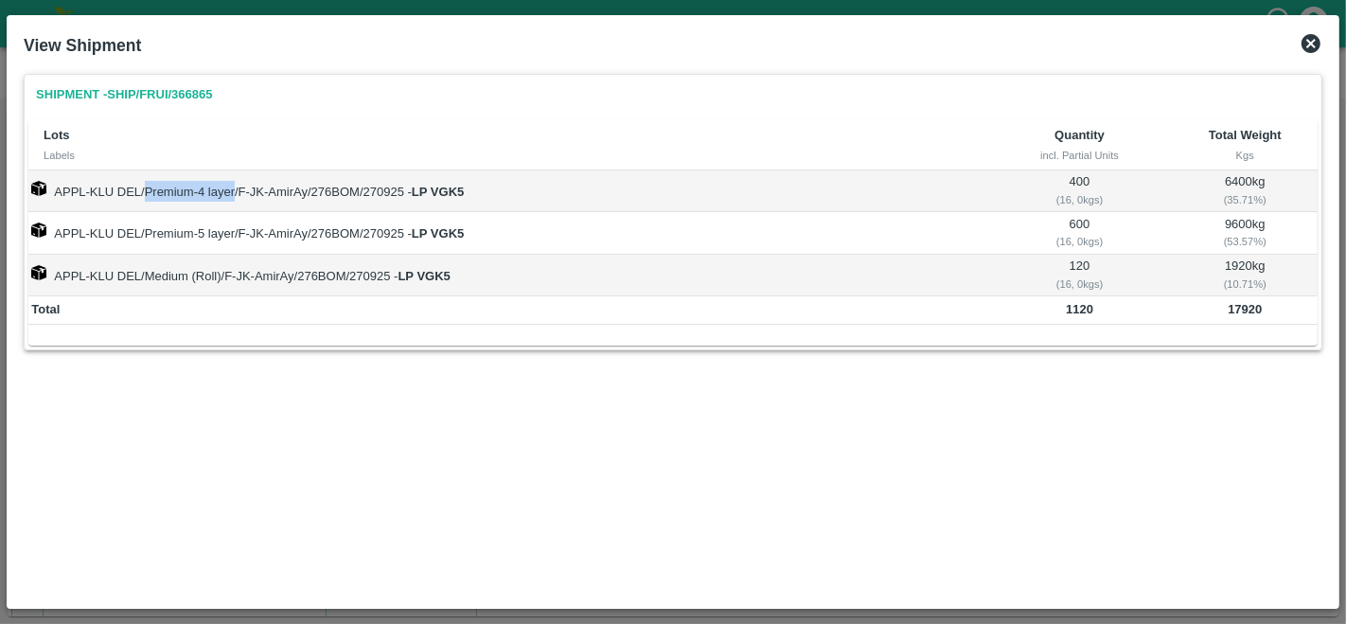
drag, startPoint x: 145, startPoint y: 186, endPoint x: 235, endPoint y: 185, distance: 89.9
click at [235, 185] on td "APPL-KLU DEL/Premium-4 layer/F-JK-AmirAy/276BOM/270925 - LP VGK5" at bounding box center [507, 191] width 958 height 42
copy td "Premium-4 layer"
drag, startPoint x: 148, startPoint y: 269, endPoint x: 220, endPoint y: 269, distance: 71.9
click at [220, 269] on td "APPL-KLU DEL/Medium (Roll)/F-JK-AmirAy/276BOM/270925 - LP VGK5" at bounding box center [507, 276] width 958 height 42
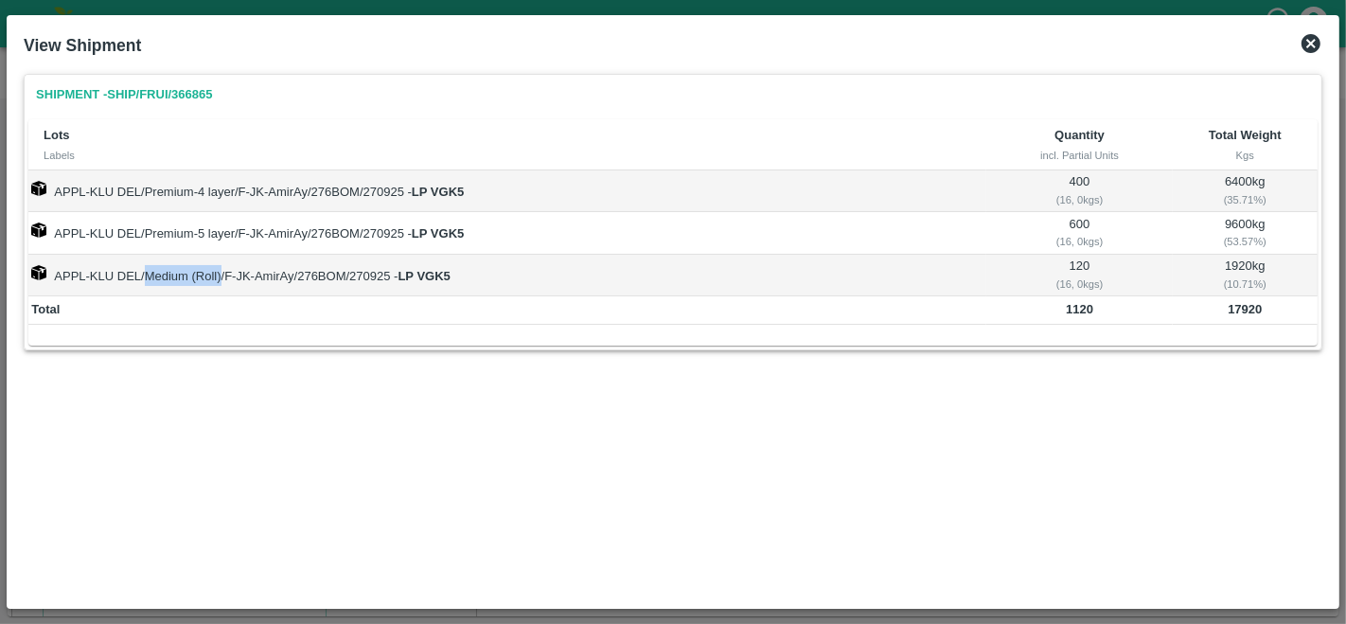
copy td "Medium (Roll)"
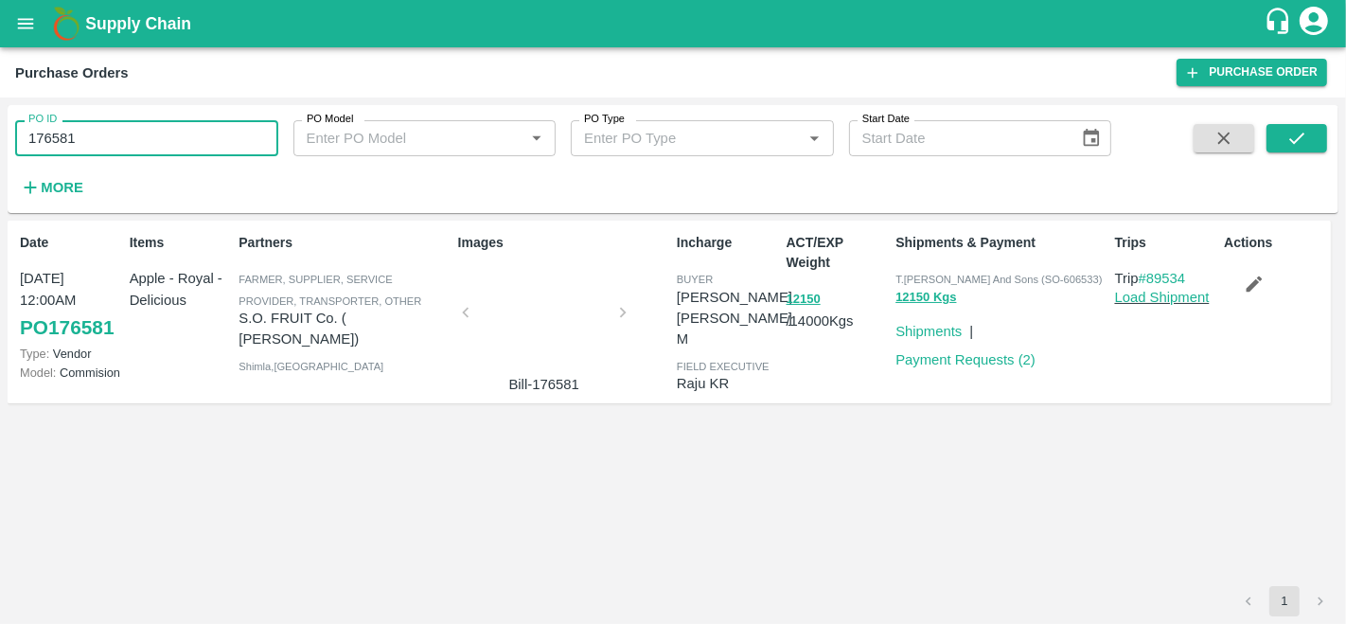
drag, startPoint x: 0, startPoint y: 0, endPoint x: 0, endPoint y: 151, distance: 151.4
click at [0, 151] on div "PO ID 176581 PO ID PO Model PO Model   * PO Type PO Type   * Start Date Start D…" at bounding box center [673, 360] width 1346 height 526
type input "176998"
click at [1305, 140] on icon "submit" at bounding box center [1296, 138] width 21 height 21
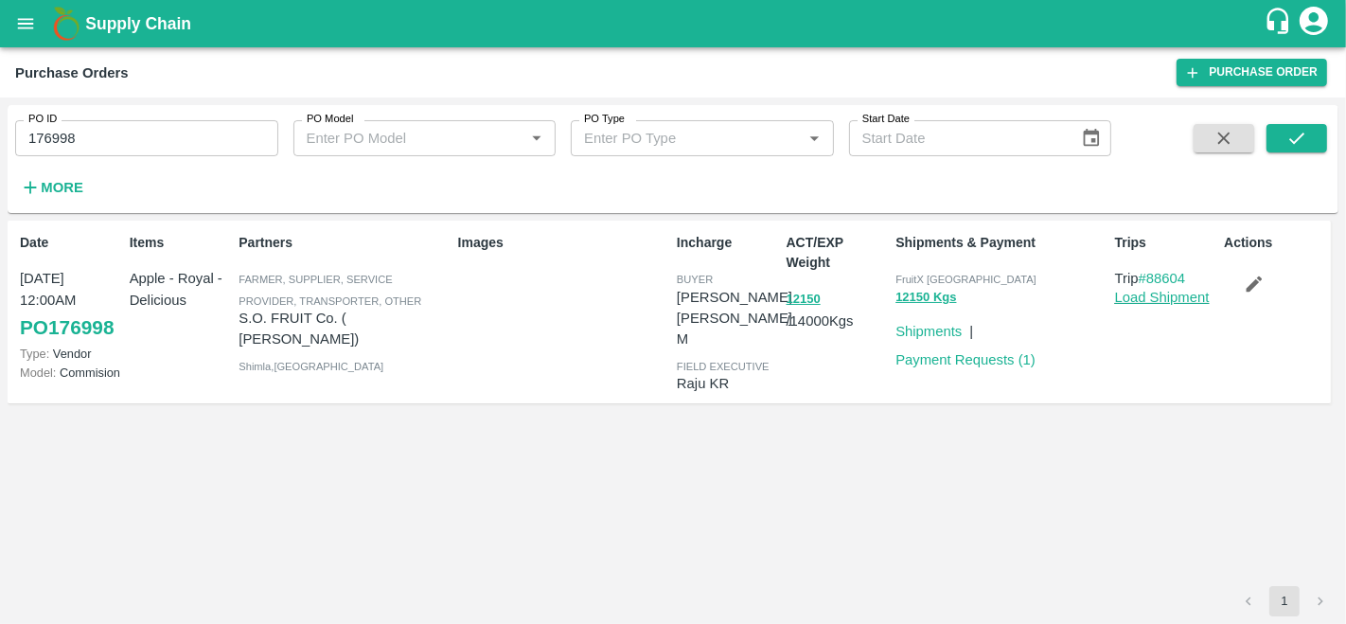
click at [1153, 297] on link "Load Shipment" at bounding box center [1162, 297] width 95 height 15
click at [54, 336] on link "PO 176998" at bounding box center [67, 327] width 94 height 34
click at [26, 24] on icon "open drawer" at bounding box center [26, 23] width 16 height 10
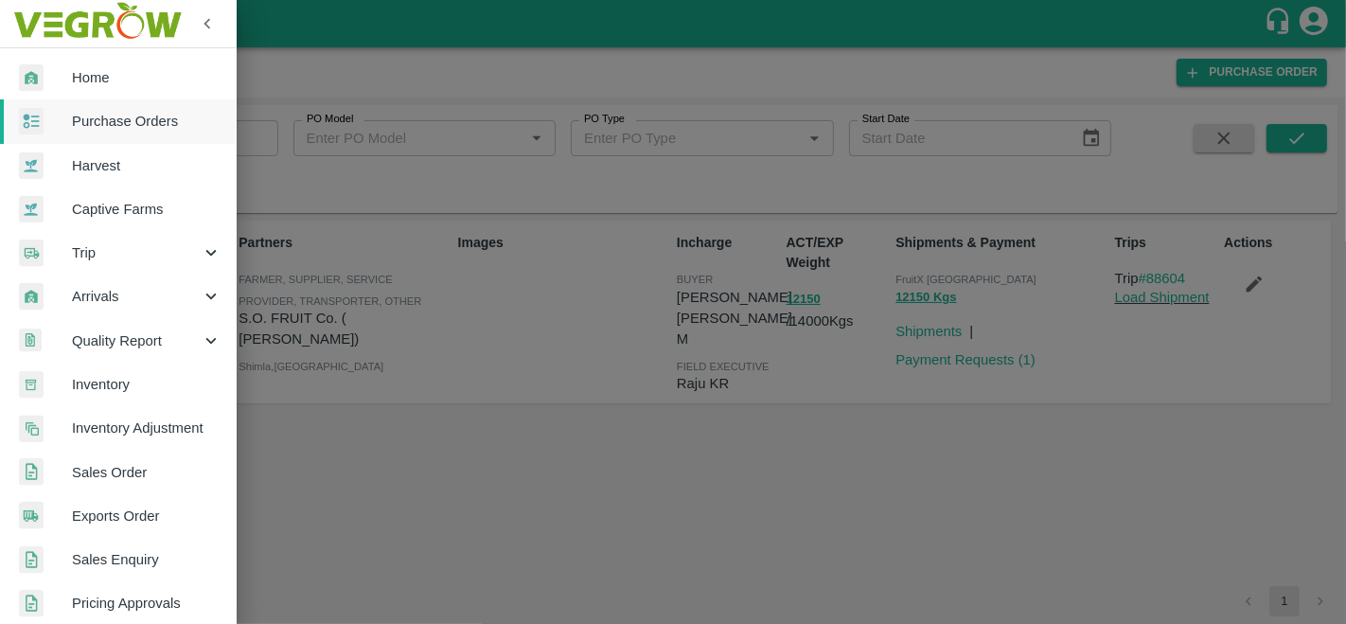
click at [117, 130] on span "Purchase Orders" at bounding box center [147, 121] width 150 height 21
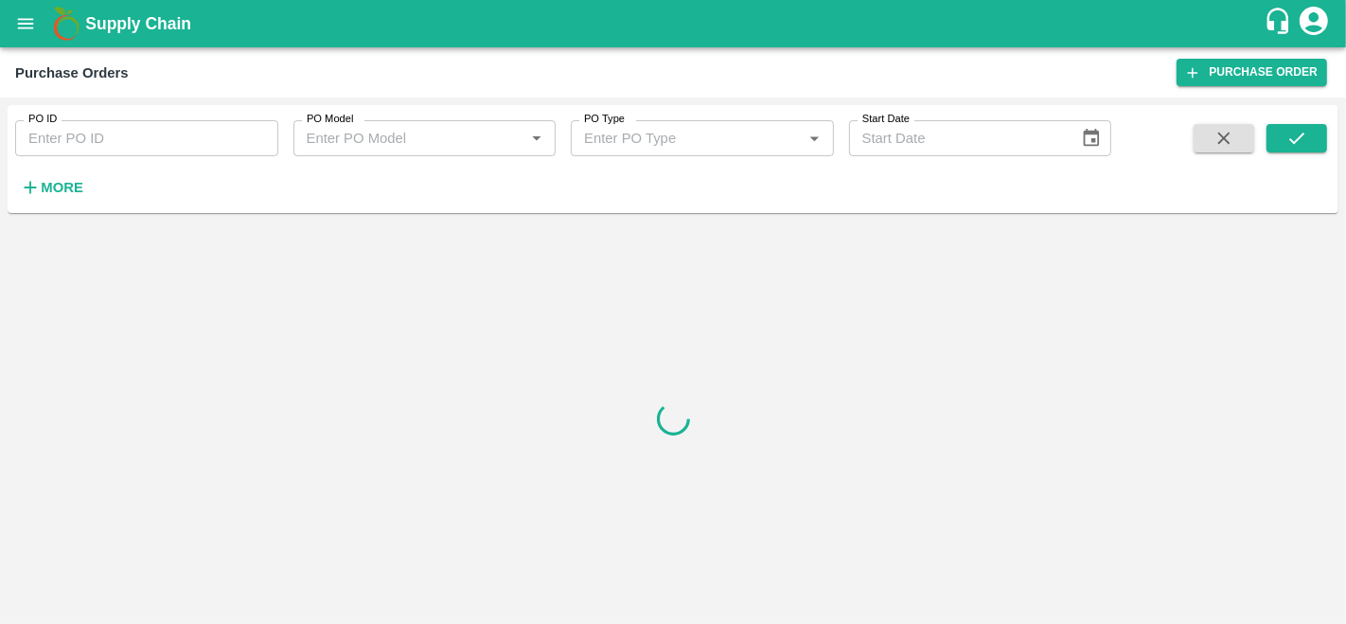
click at [65, 186] on strong "More" at bounding box center [62, 187] width 43 height 15
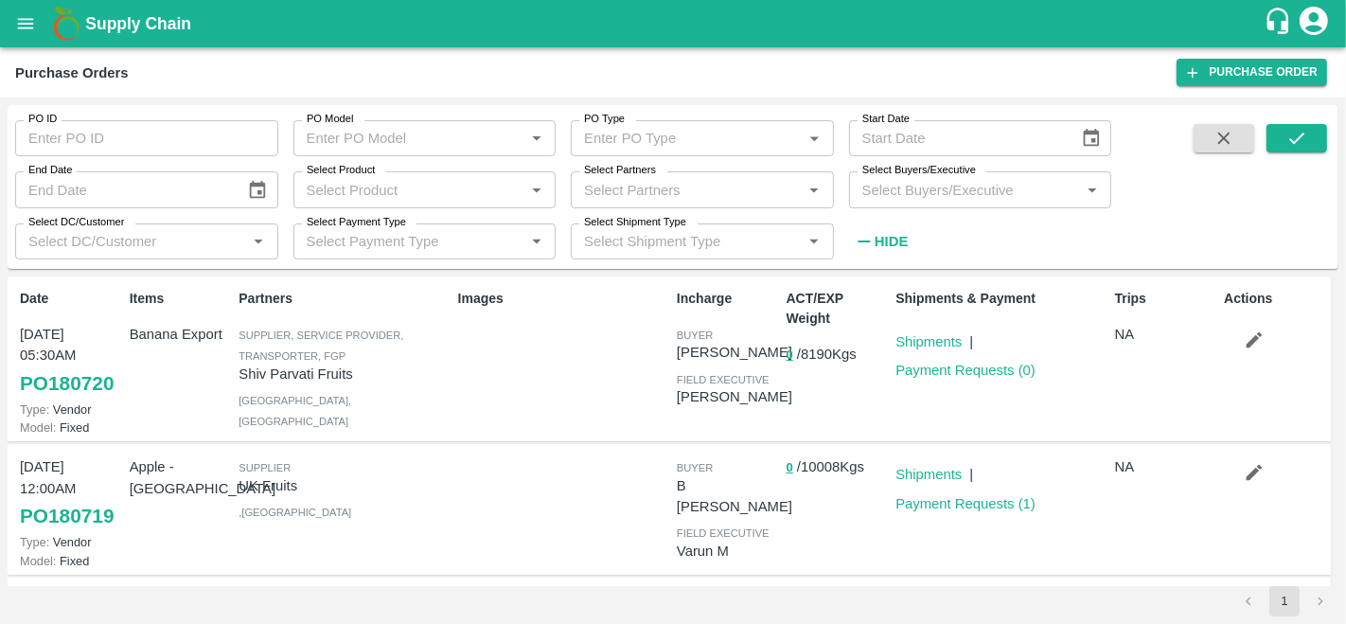
click at [958, 187] on input "Select Buyers/Executive" at bounding box center [965, 189] width 221 height 25
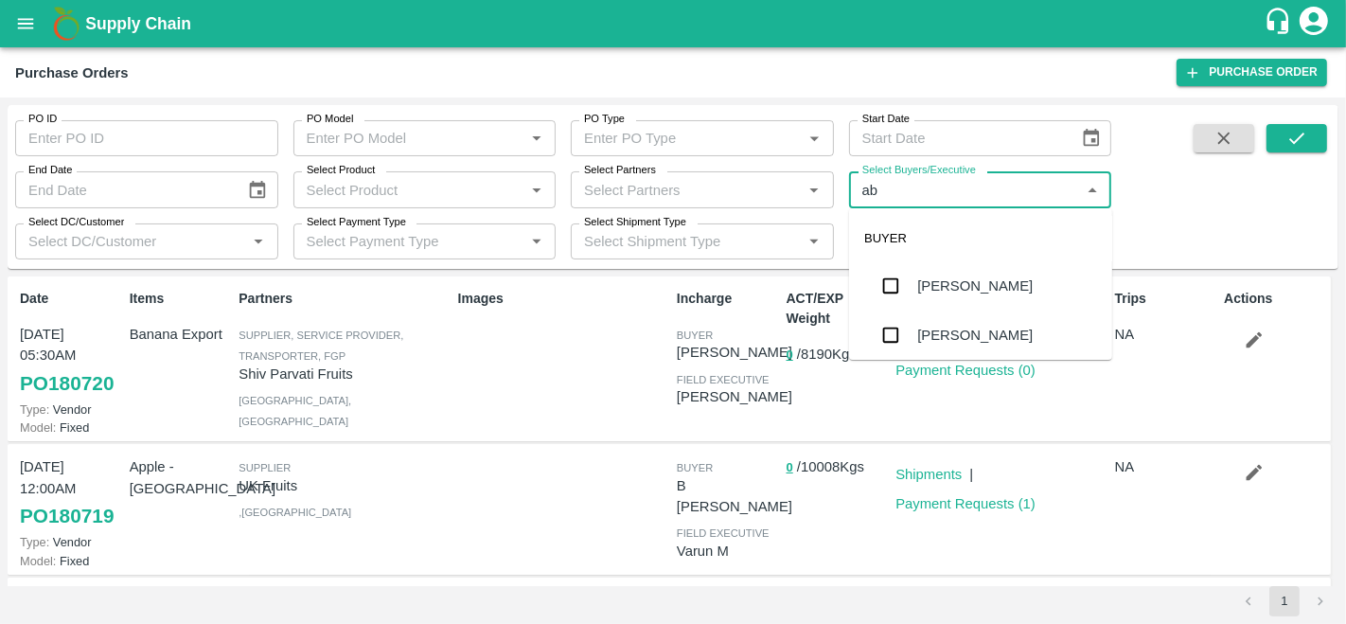
type input "a"
type input "anil"
click at [951, 298] on div "[PERSON_NAME]" at bounding box center [980, 285] width 263 height 49
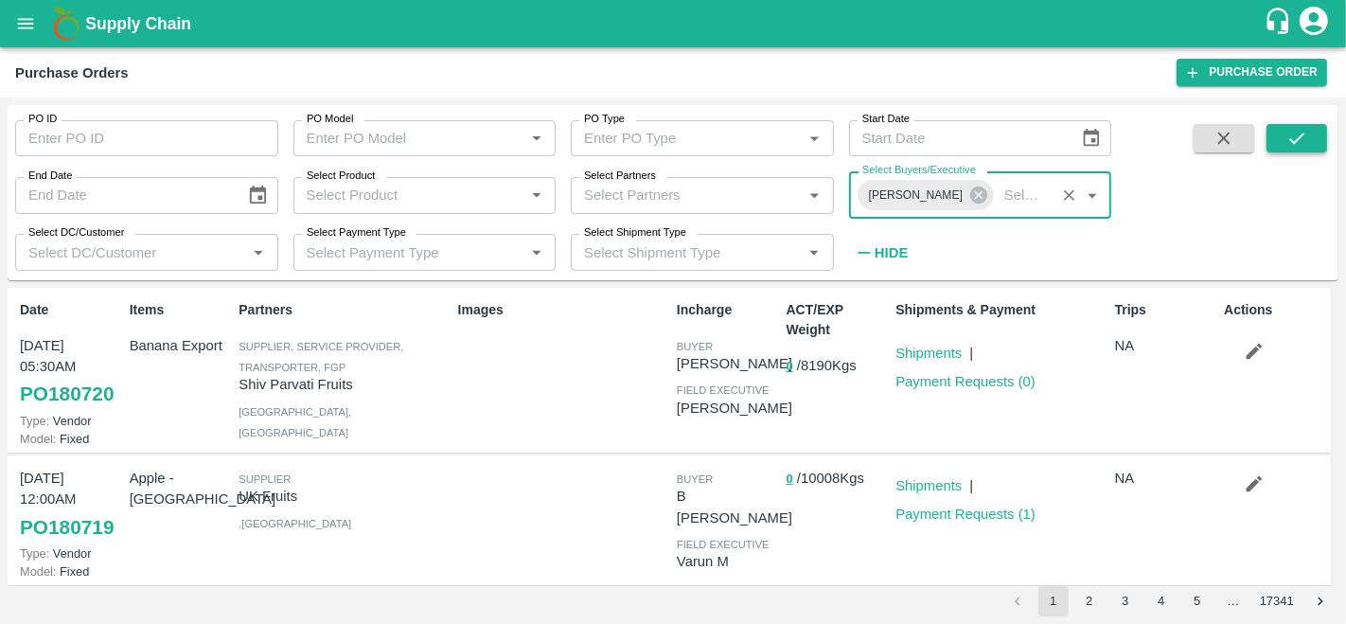
click at [1298, 141] on icon "submit" at bounding box center [1296, 138] width 21 height 21
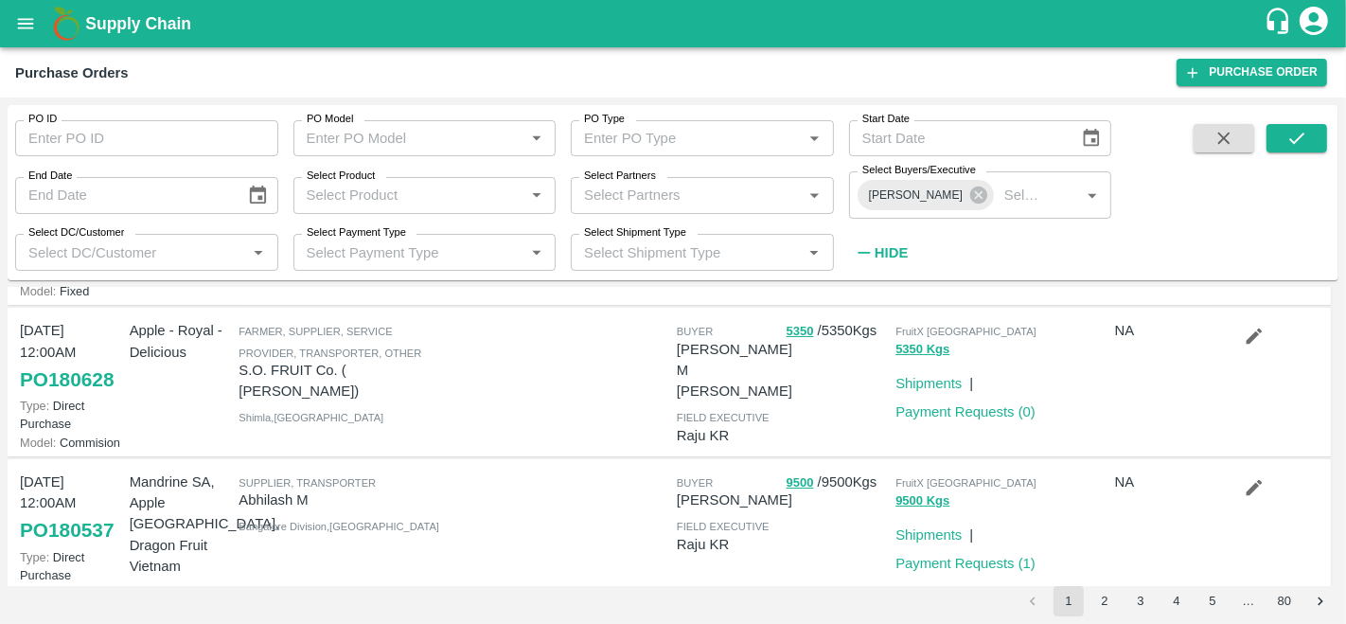
scroll to position [278, 0]
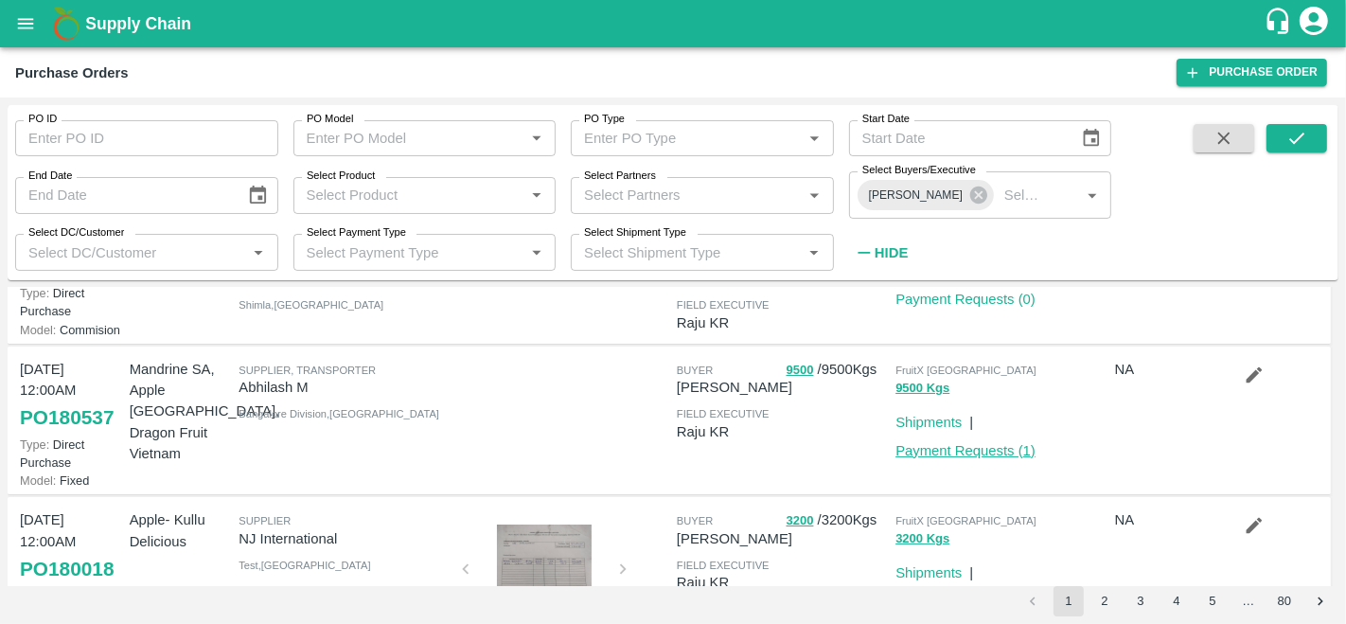
click at [936, 451] on link "Payment Requests ( 1 )" at bounding box center [965, 450] width 140 height 15
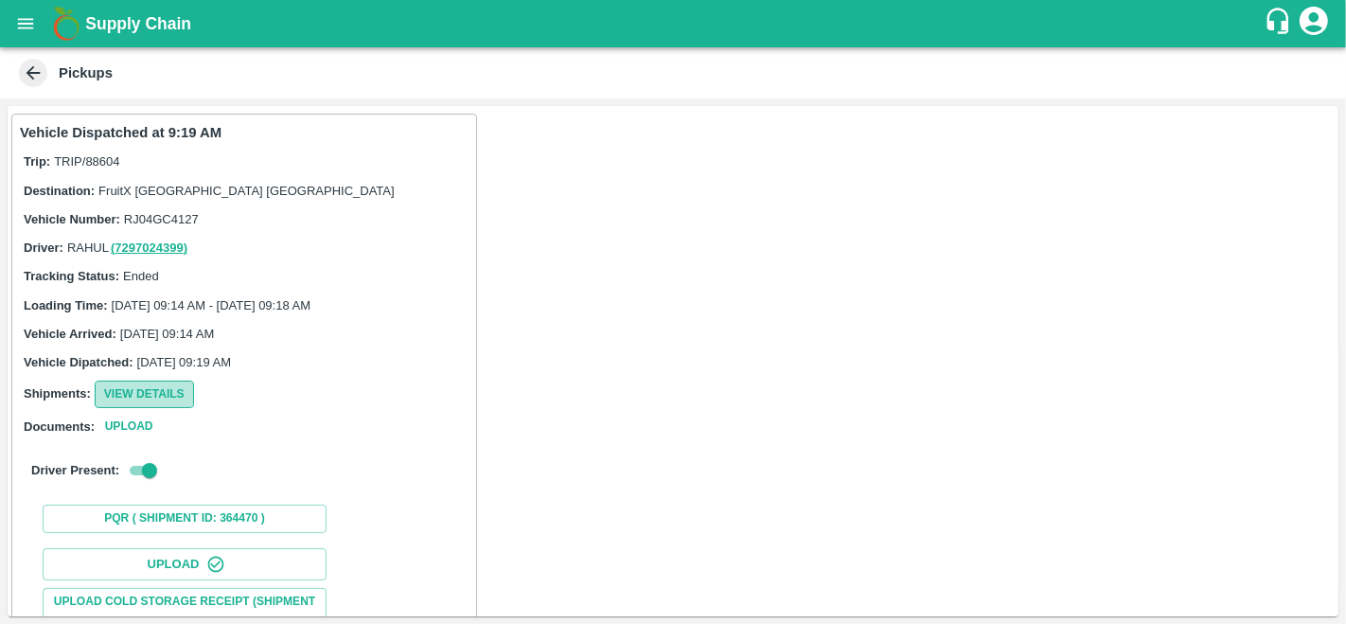
click at [124, 397] on button "View Details" at bounding box center [144, 394] width 99 height 27
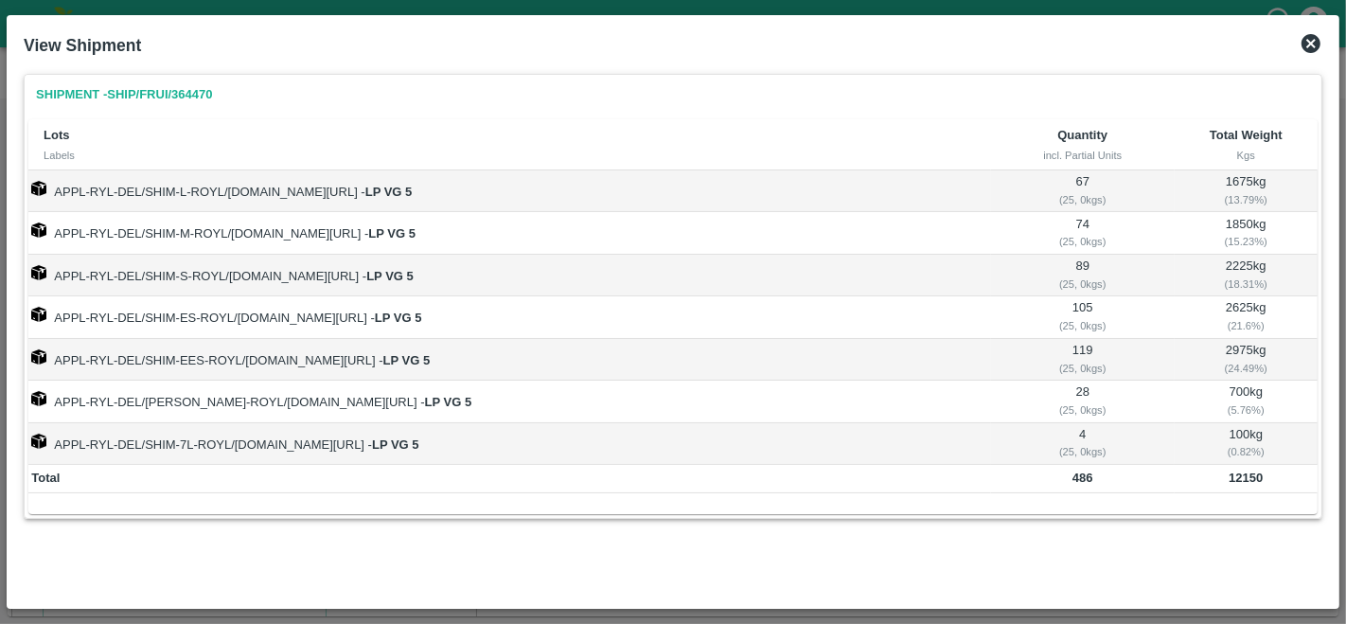
click at [1318, 34] on icon at bounding box center [1311, 43] width 23 height 23
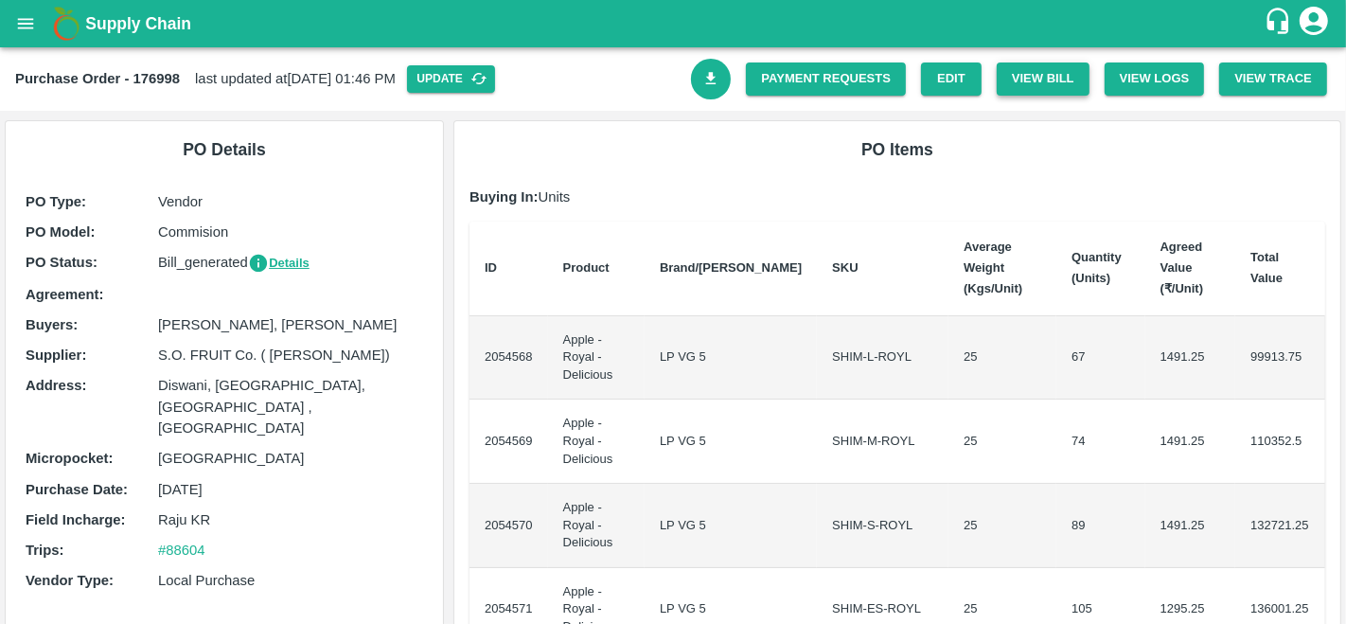
click at [1055, 90] on button "View Bill" at bounding box center [1043, 78] width 93 height 33
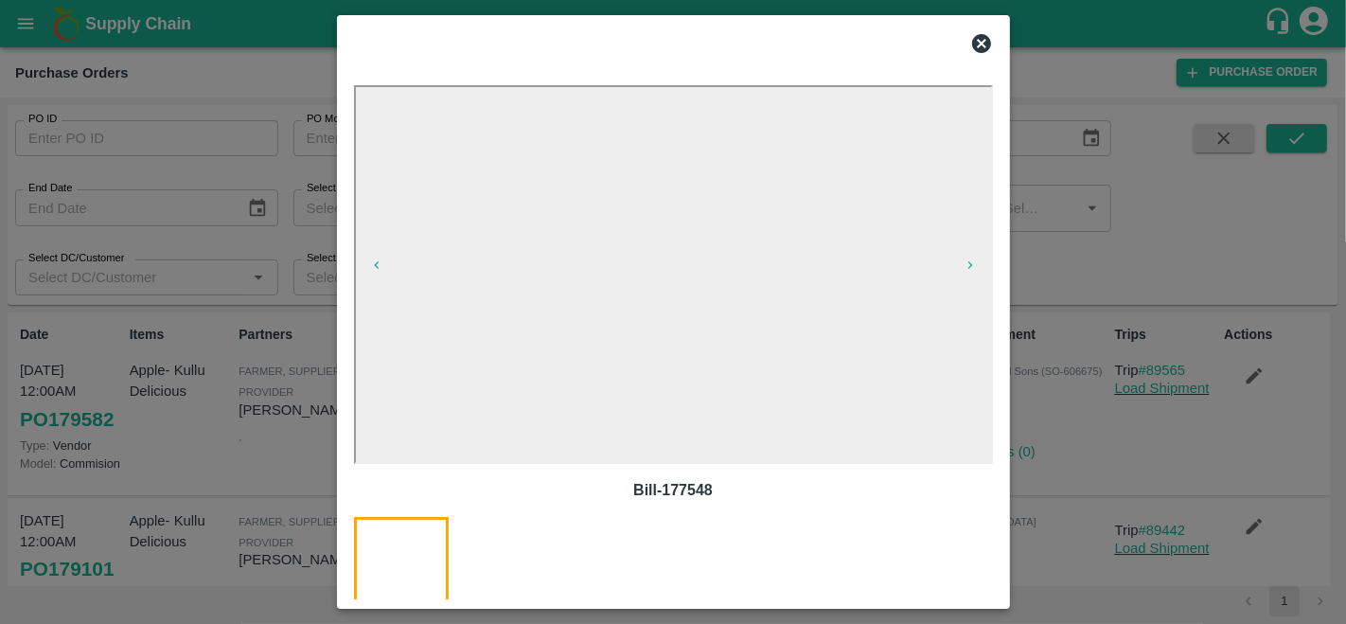
scroll to position [887, 0]
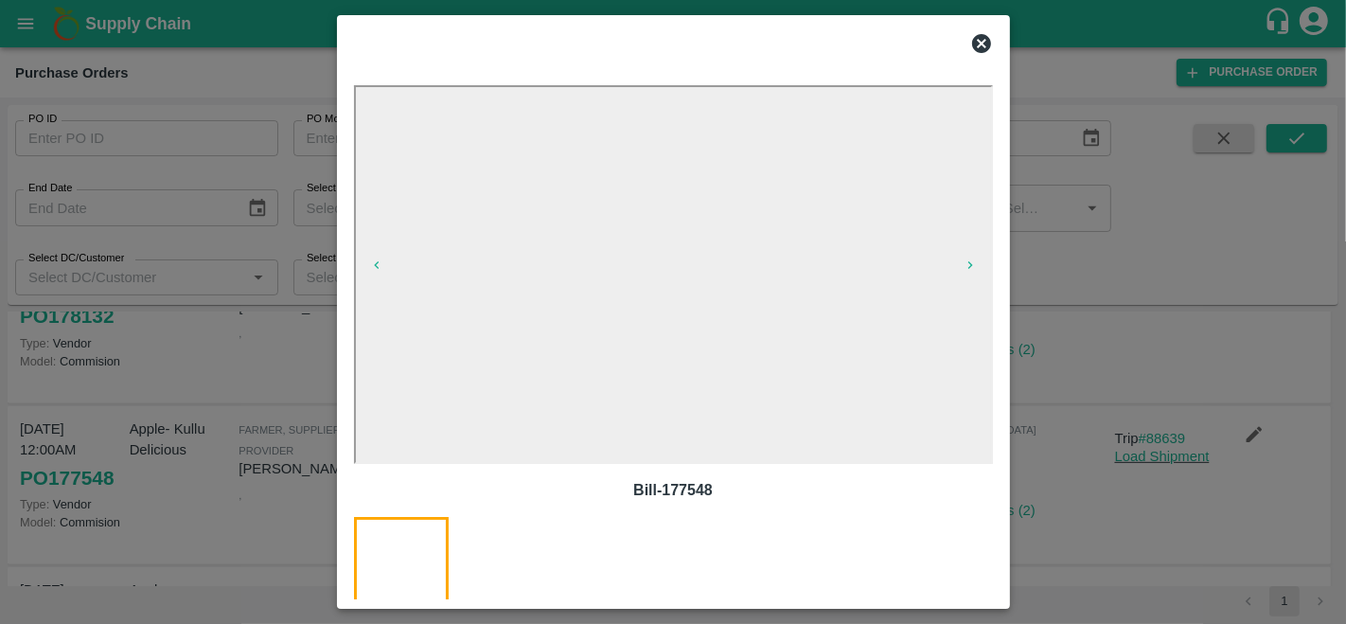
click at [984, 41] on icon at bounding box center [981, 43] width 23 height 23
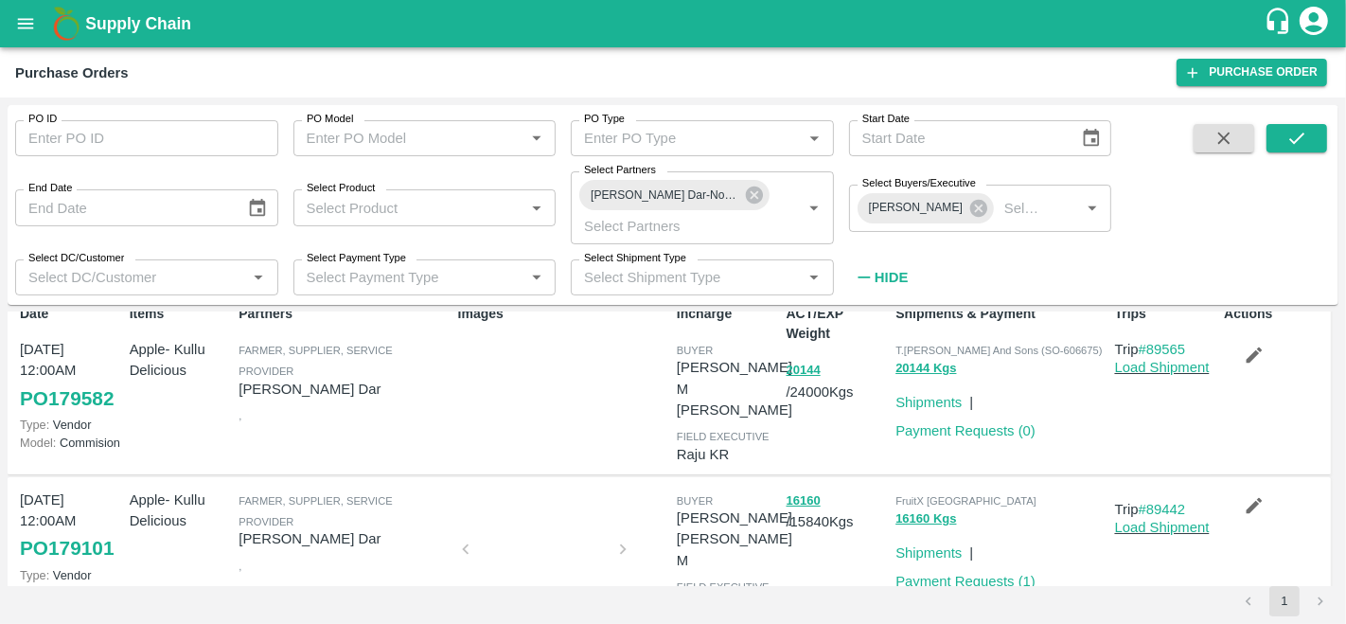
scroll to position [0, 0]
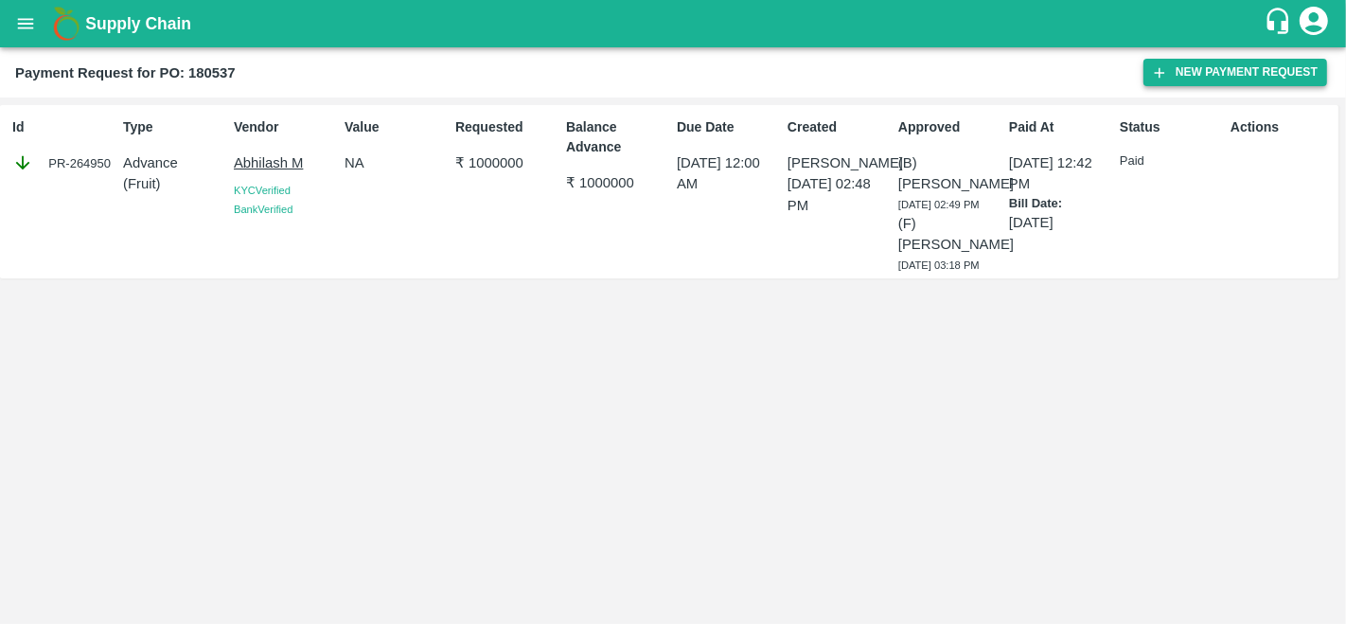
click at [1219, 74] on button "New Payment Request" at bounding box center [1235, 72] width 184 height 27
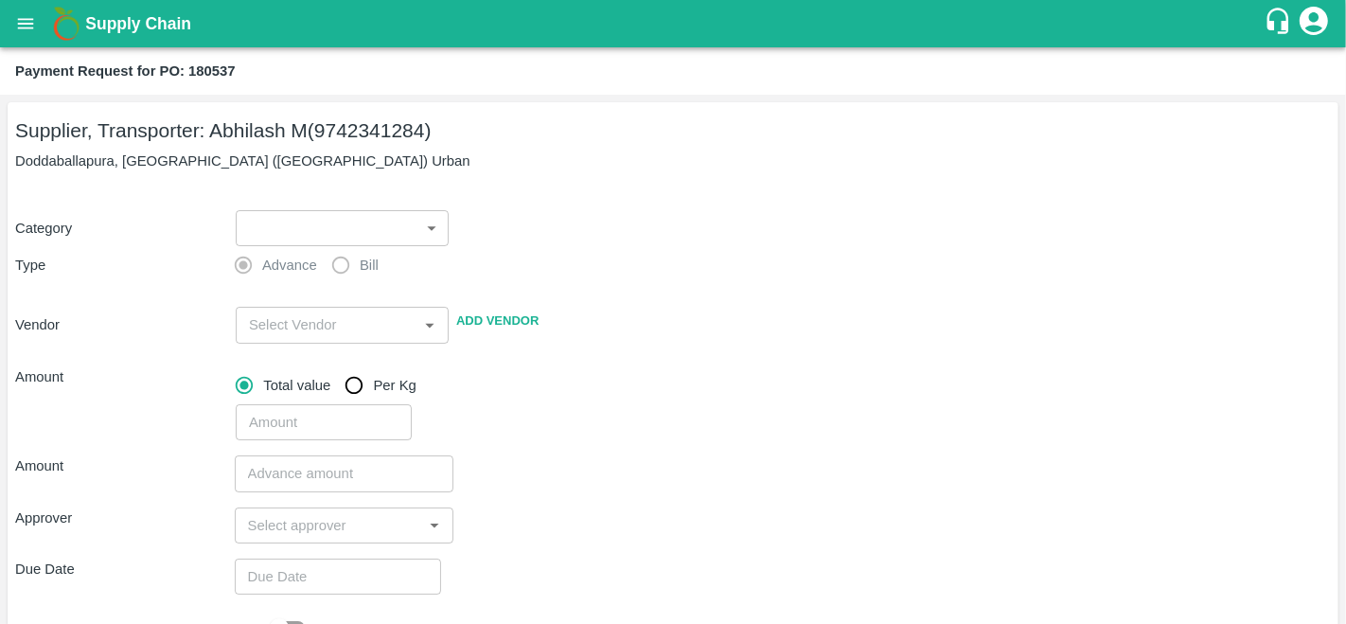
click at [327, 235] on body "Supply Chain Payment Request for PO: 180537 Supplier, Transporter: [PERSON_NAME…" at bounding box center [673, 312] width 1346 height 624
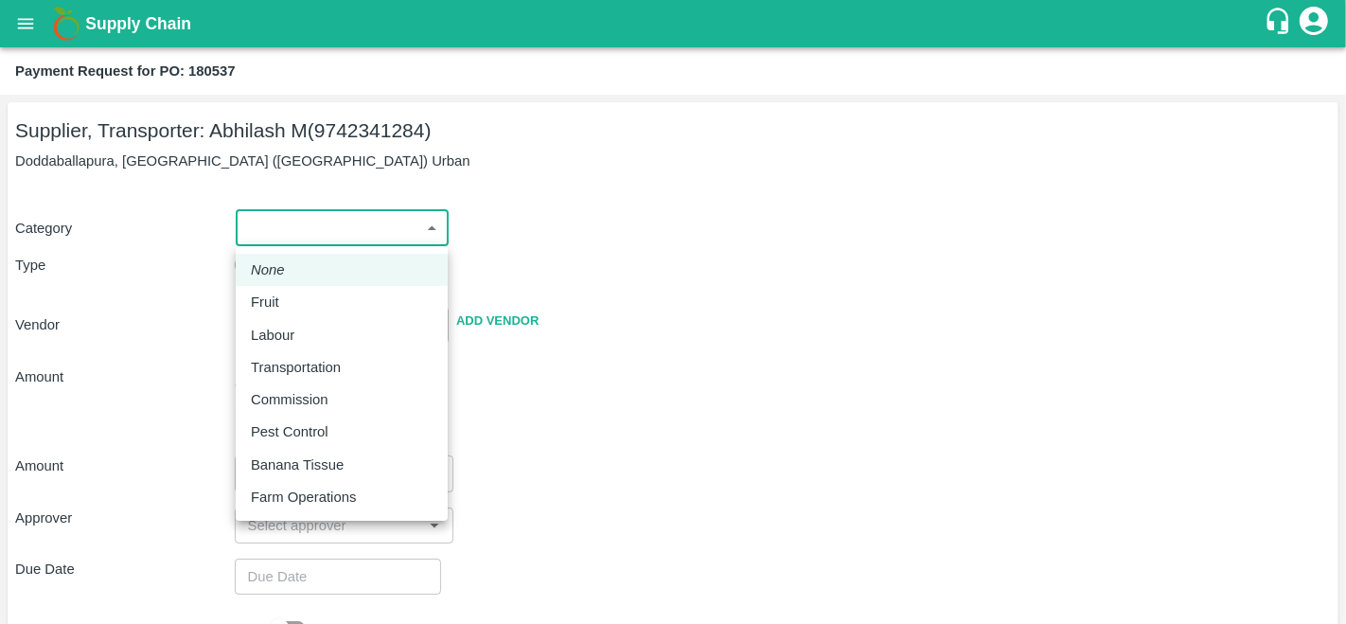
click at [295, 298] on div "Fruit" at bounding box center [342, 302] width 182 height 21
type input "1"
type input "[PERSON_NAME] M - 9742341284(Supplier, Transporter)"
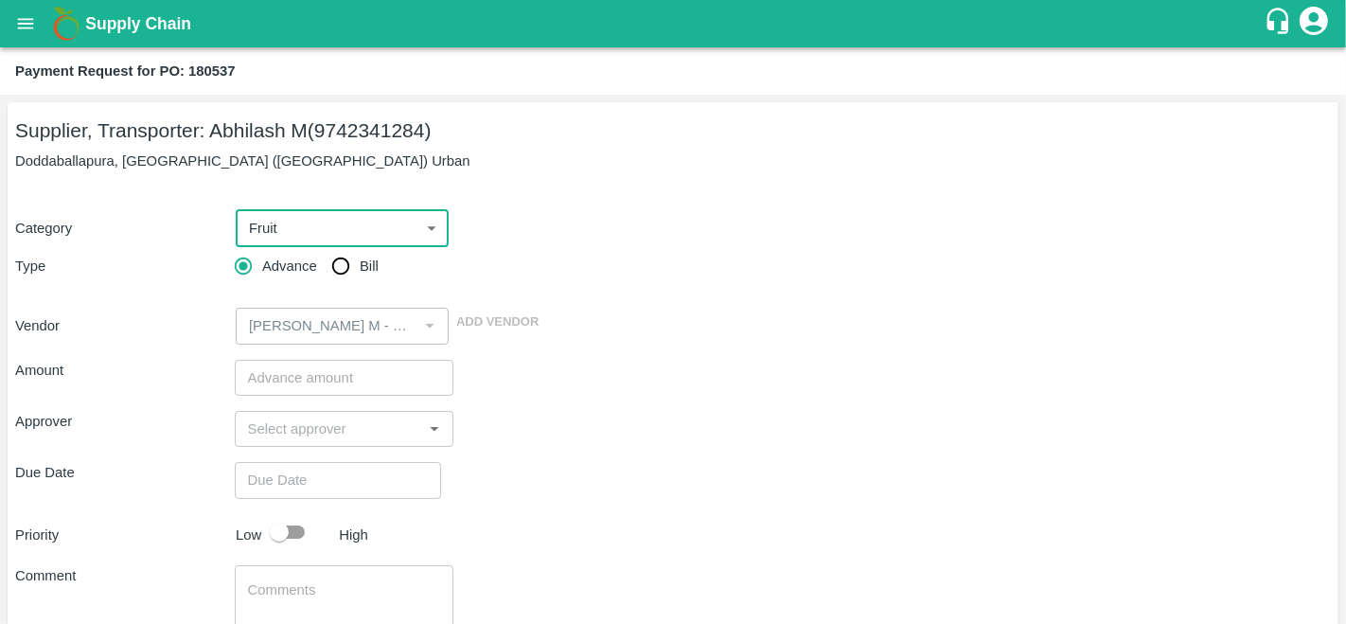
click at [346, 377] on input "number" at bounding box center [345, 378] width 220 height 36
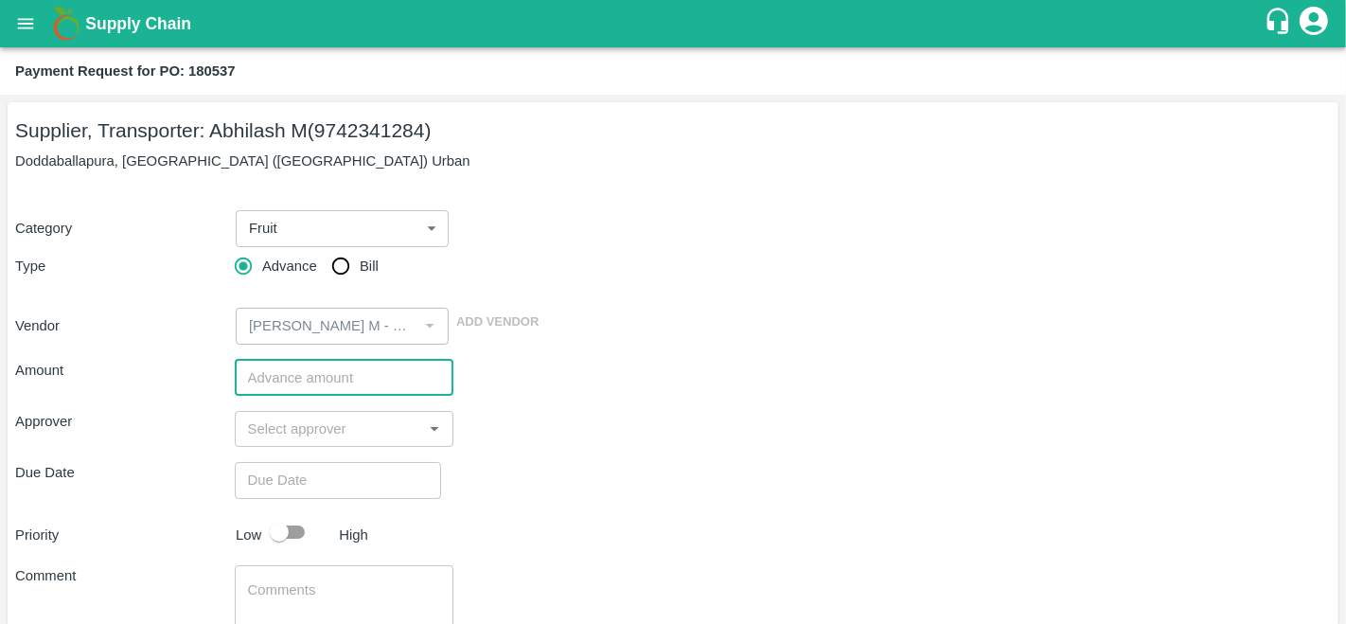
click at [351, 260] on input "Bill" at bounding box center [341, 266] width 38 height 38
radio input "true"
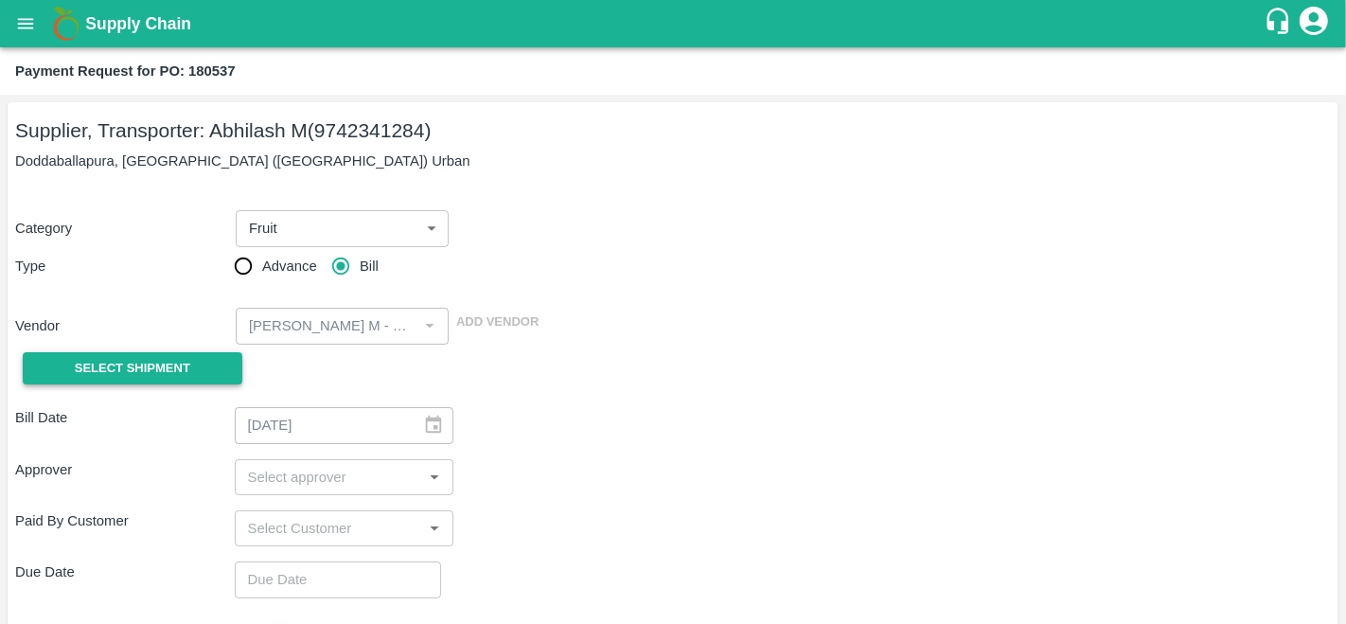
click at [209, 369] on button "Select Shipment" at bounding box center [133, 368] width 220 height 33
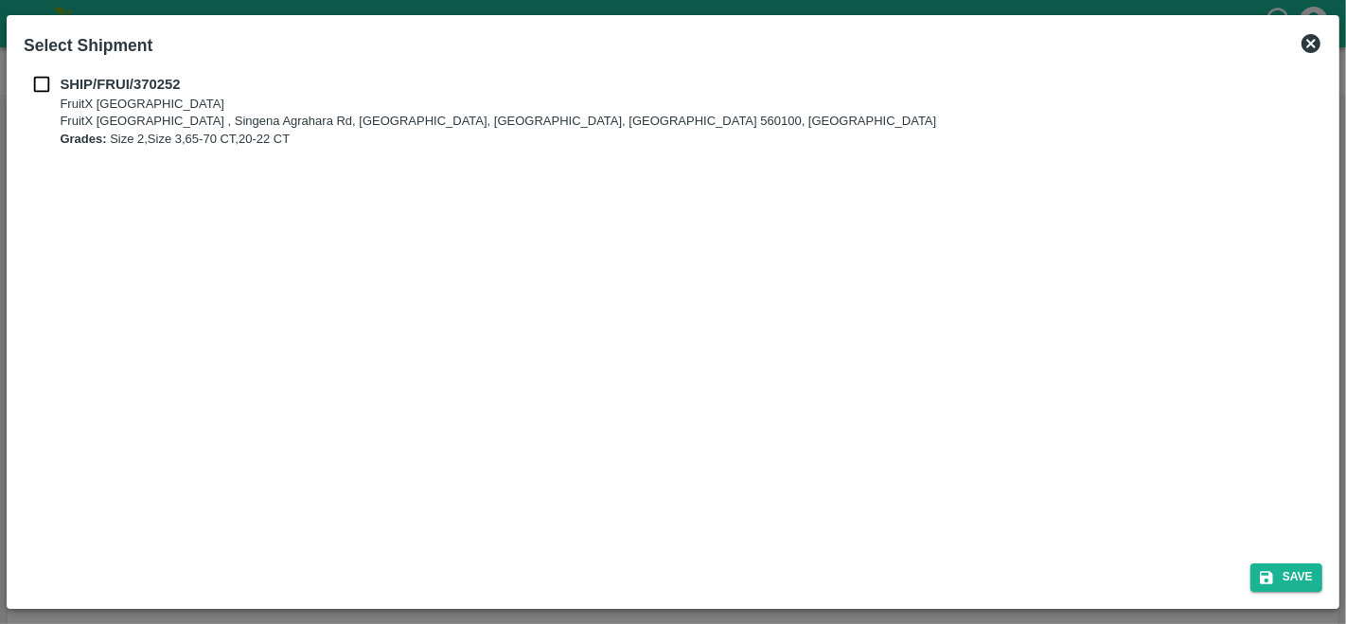
click at [43, 96] on div "SHIP/FRUI/370252 FruitX [GEOGRAPHIC_DATA] FruitX [GEOGRAPHIC_DATA] , Singena Ag…" at bounding box center [673, 111] width 1299 height 74
click at [48, 85] on input "checkbox" at bounding box center [42, 84] width 36 height 21
checkbox input "true"
click at [1271, 576] on icon "submit" at bounding box center [1266, 577] width 13 height 13
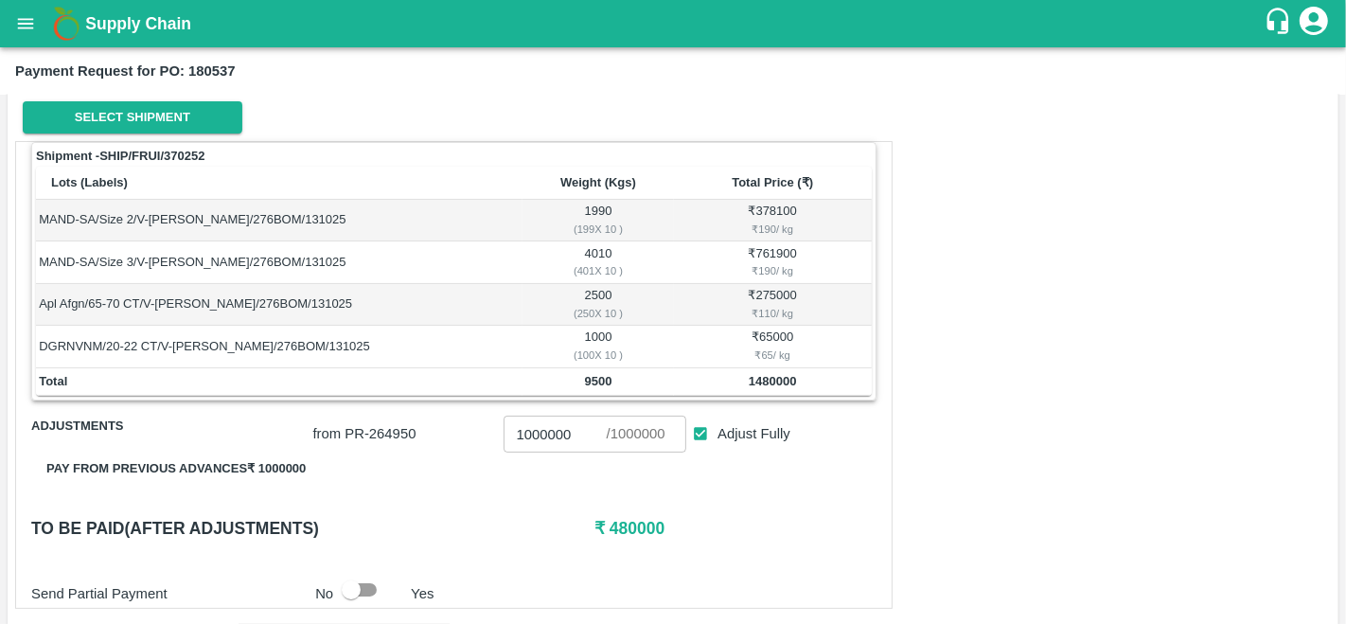
scroll to position [251, 0]
click at [273, 261] on td "MAND-SA/Size 3/V-[PERSON_NAME]/276BOM/131025" at bounding box center [279, 262] width 487 height 42
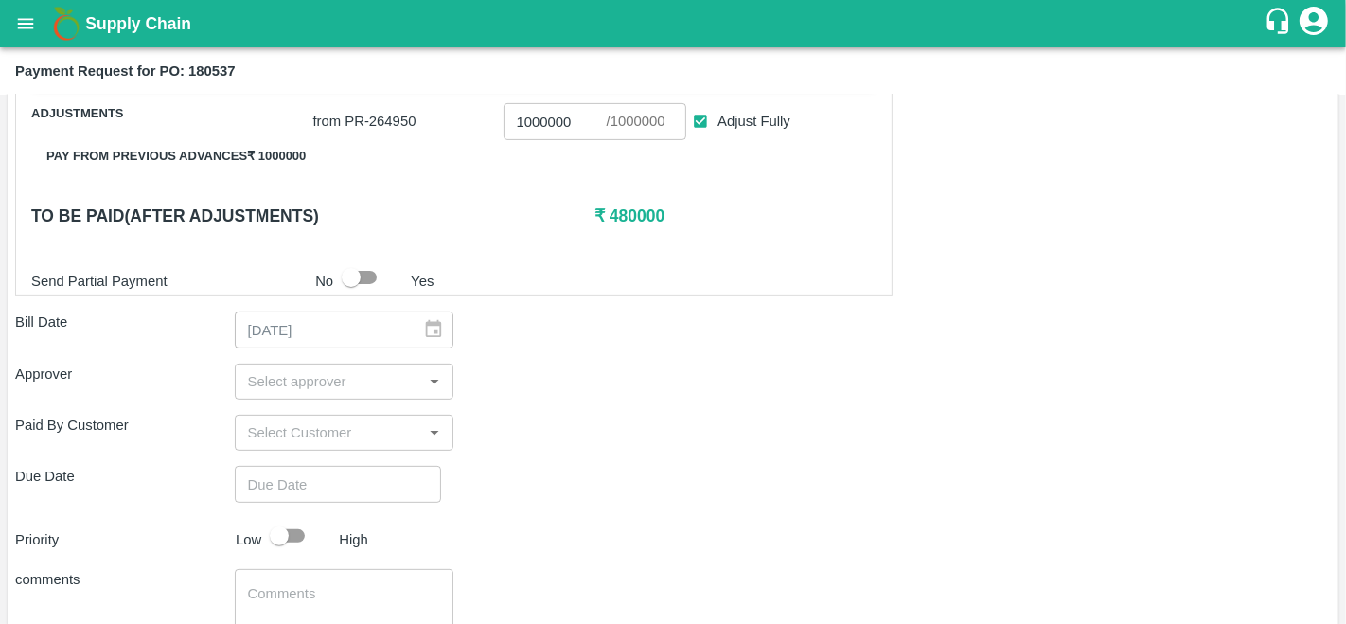
scroll to position [564, 0]
click at [324, 382] on input "input" at bounding box center [328, 380] width 177 height 25
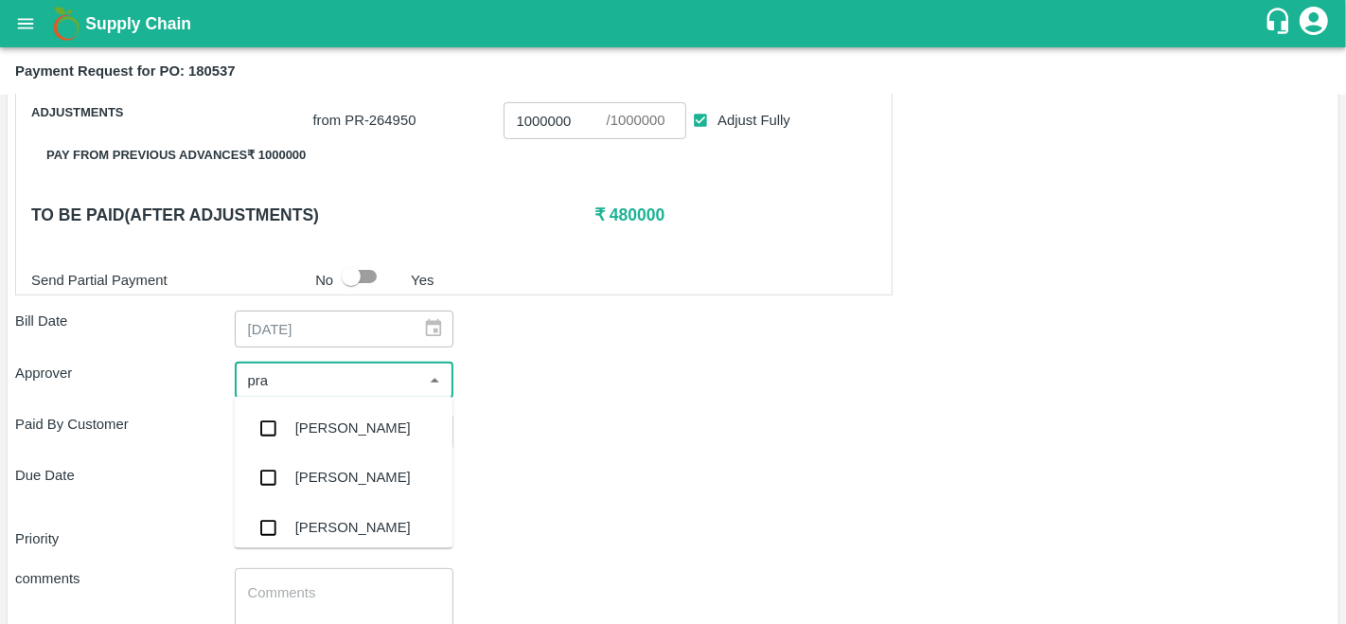
type input "prav"
click at [332, 426] on div "[PERSON_NAME]" at bounding box center [352, 428] width 115 height 21
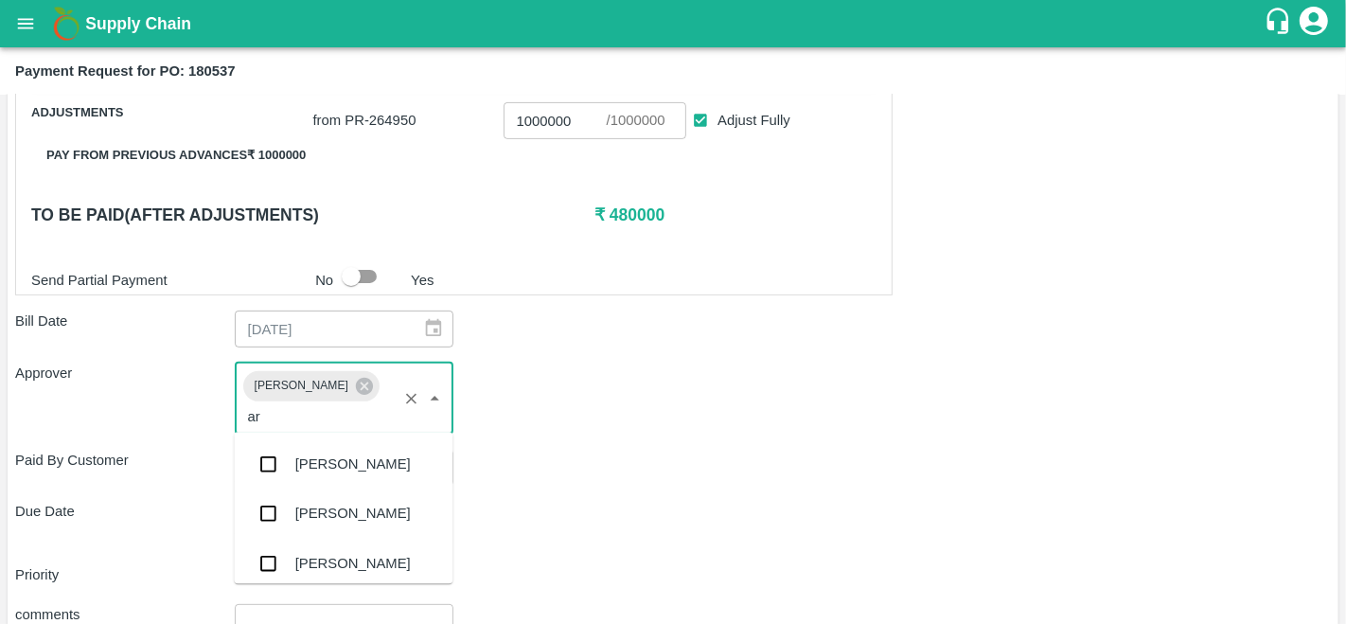
scroll to position [597, 0]
type input "ara"
click at [339, 465] on div "[PERSON_NAME]" at bounding box center [352, 463] width 115 height 21
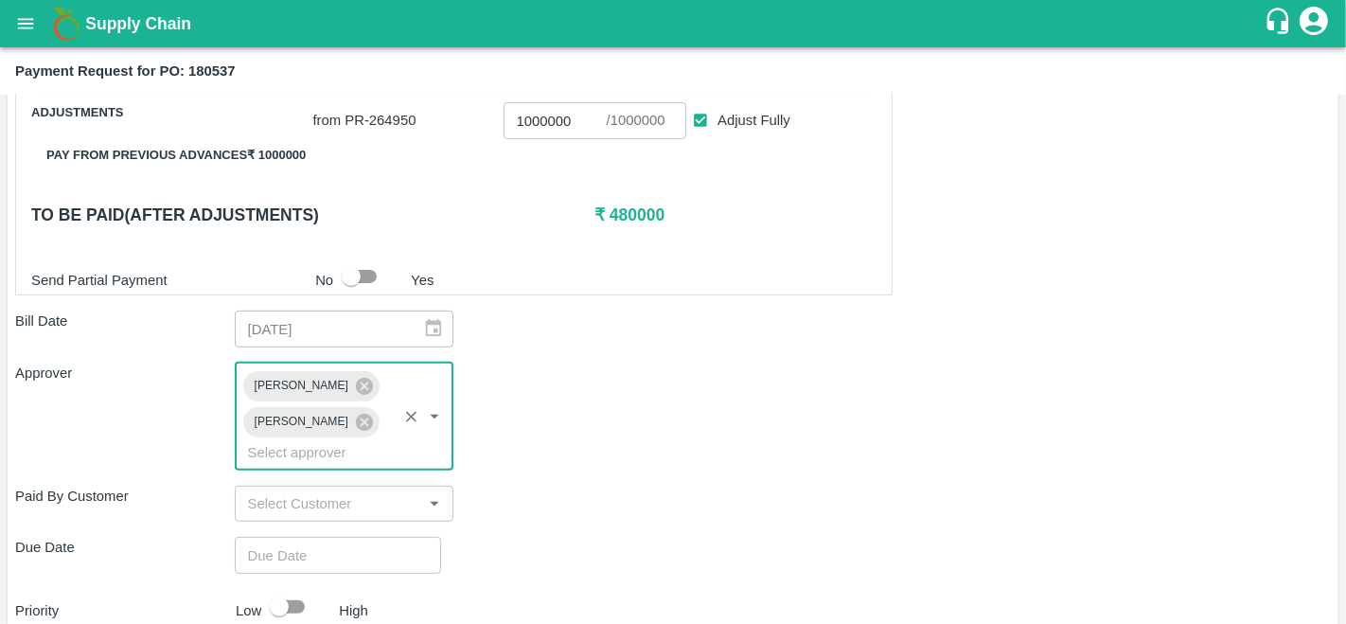
click at [319, 551] on input "Choose date" at bounding box center [331, 555] width 193 height 36
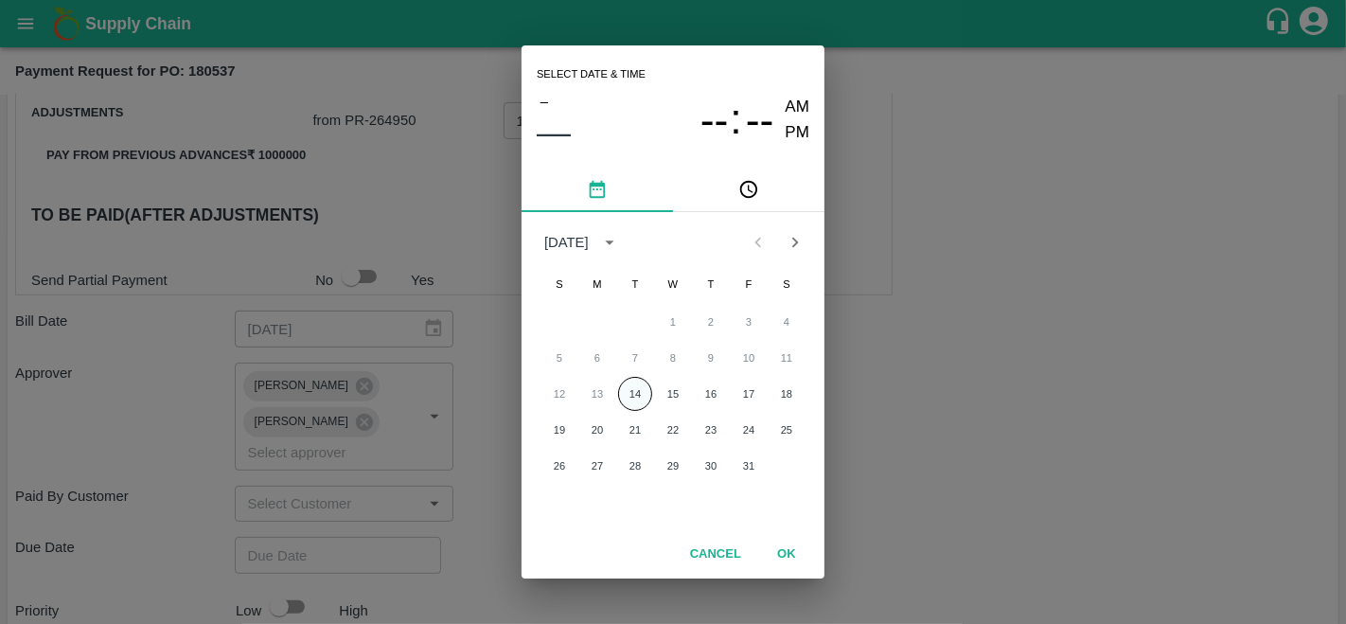
click at [635, 401] on button "14" at bounding box center [635, 394] width 34 height 34
type input "[DATE] 12:00 AM"
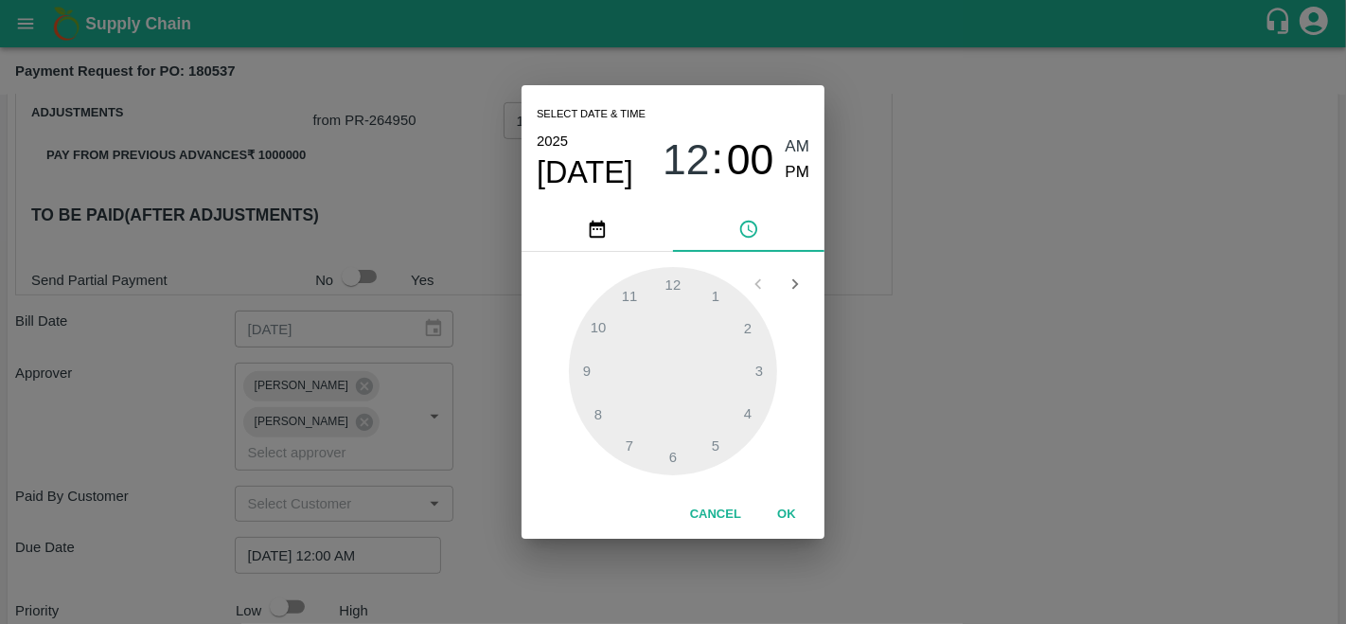
click at [787, 506] on button "OK" at bounding box center [786, 514] width 61 height 33
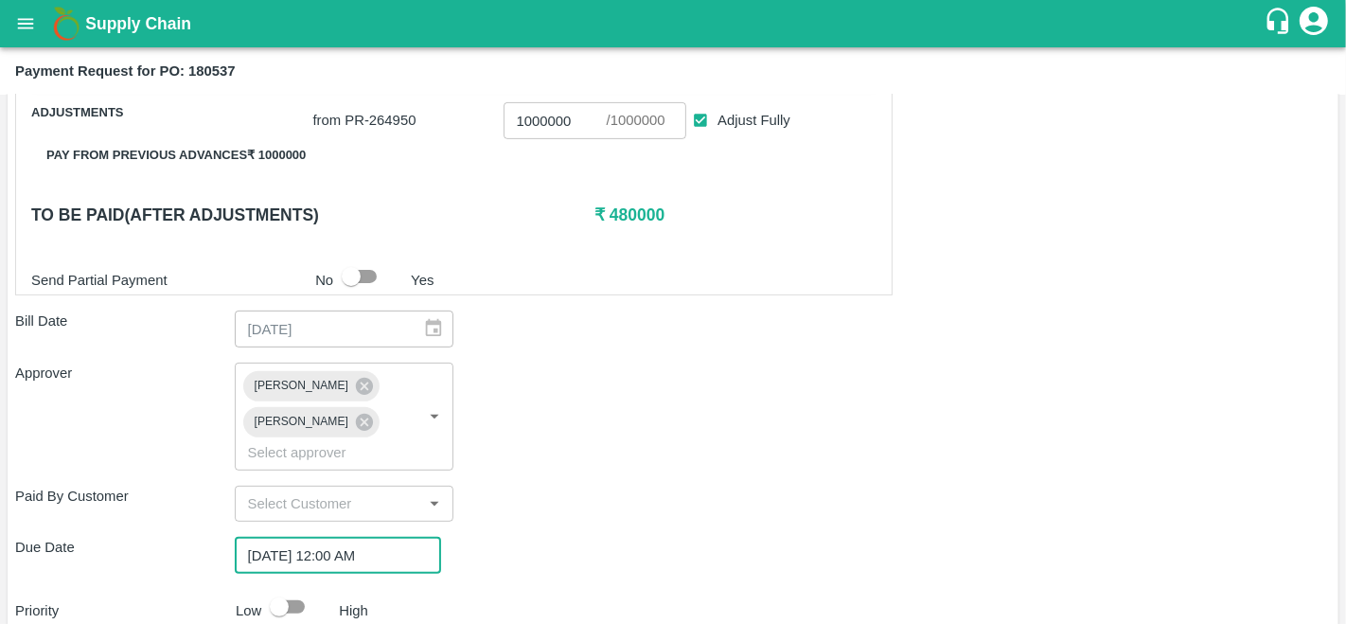
scroll to position [767, 0]
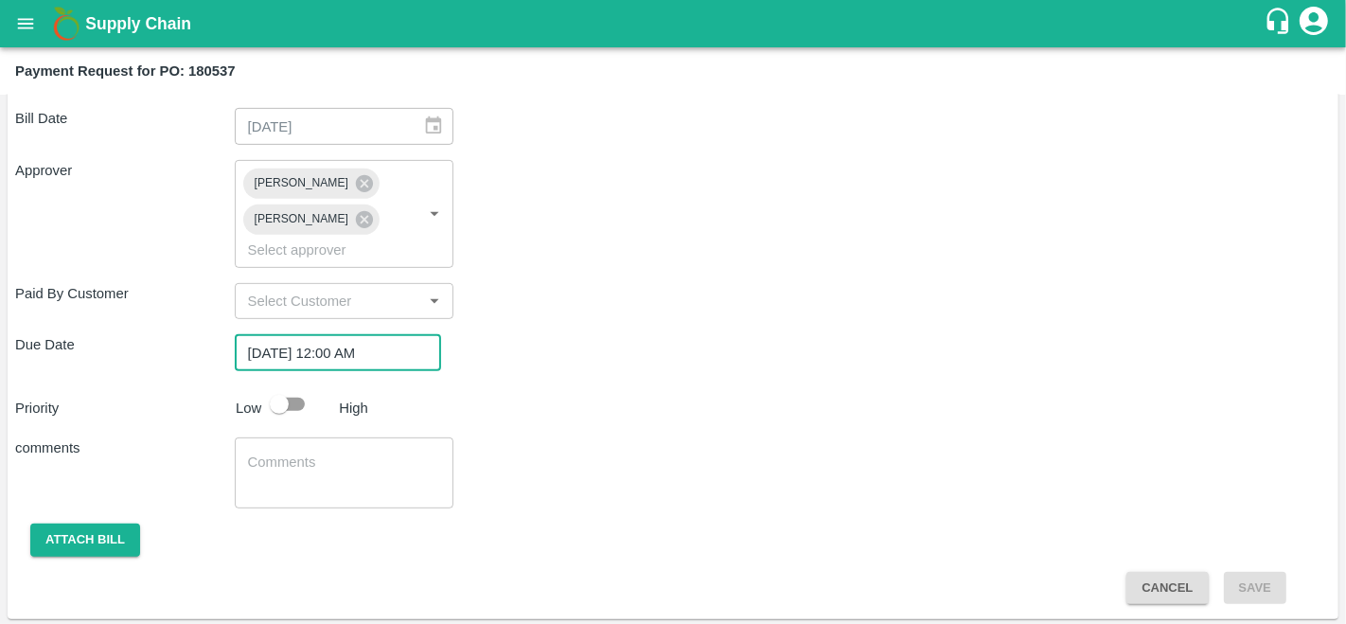
click at [303, 403] on input "checkbox" at bounding box center [279, 404] width 108 height 36
checkbox input "true"
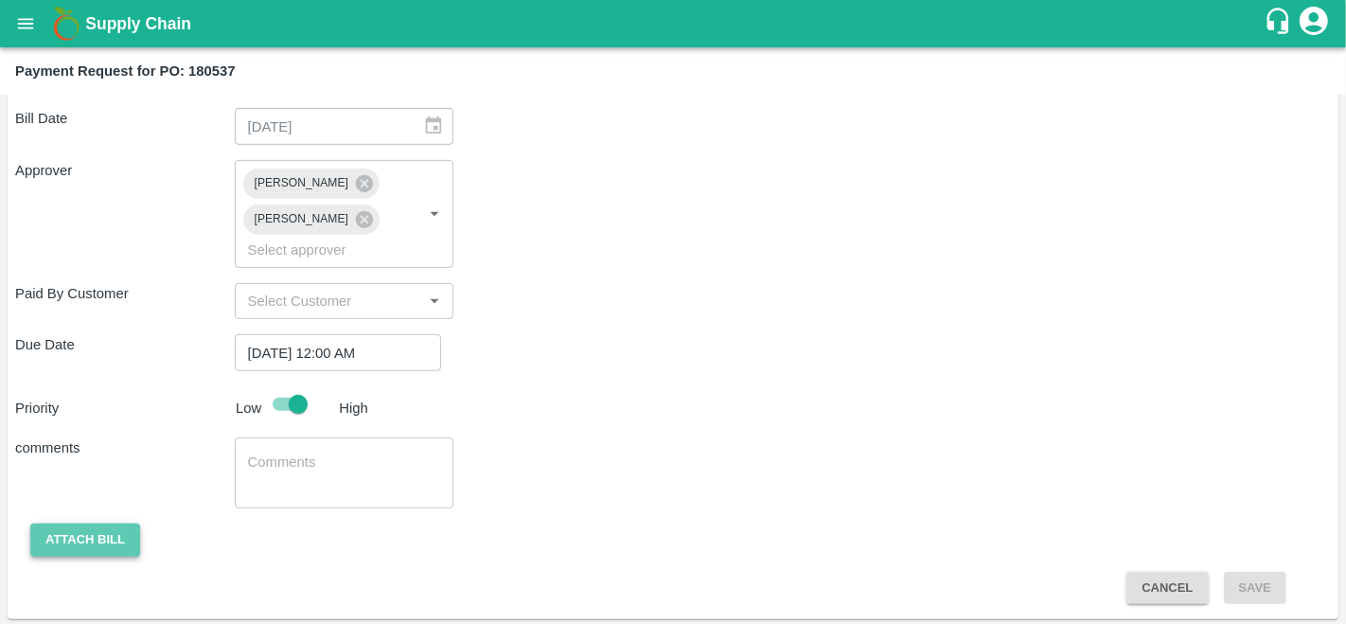
click at [98, 547] on button "Attach bill" at bounding box center [85, 539] width 110 height 33
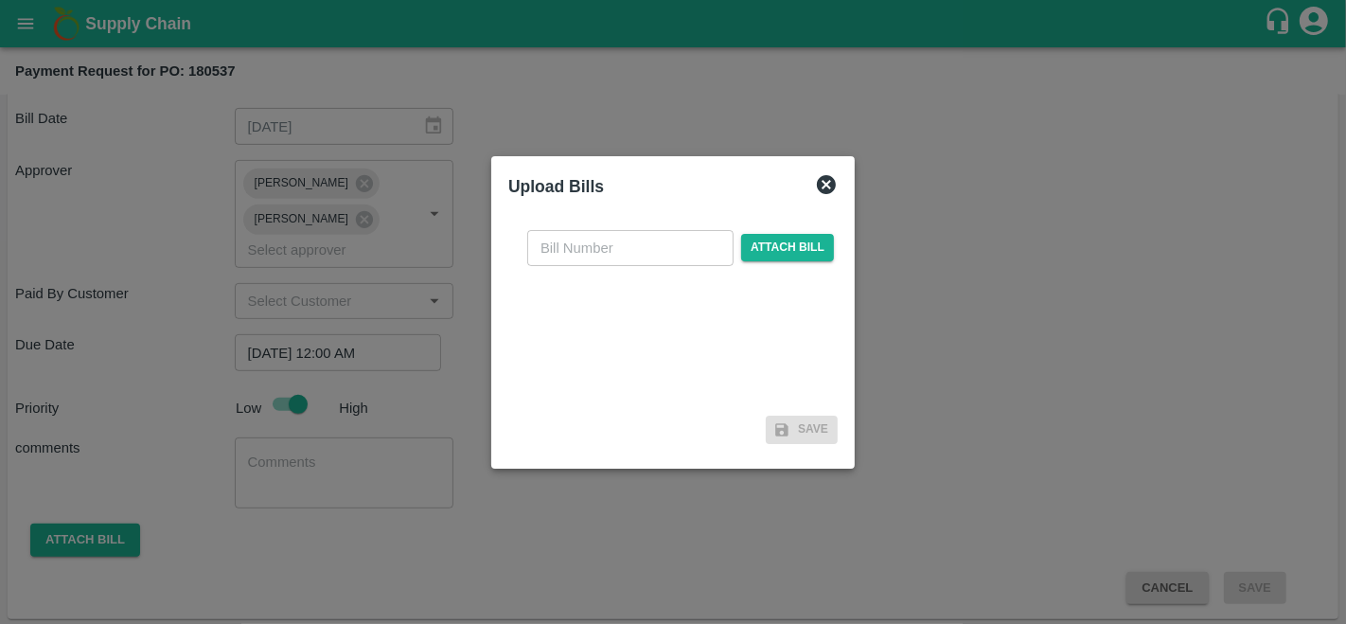
click at [580, 265] on input "text" at bounding box center [630, 248] width 206 height 36
type input "180537"
click at [803, 256] on span "Attach bill" at bounding box center [787, 247] width 93 height 27
click at [0, 0] on input "Attach bill" at bounding box center [0, 0] width 0 height 0
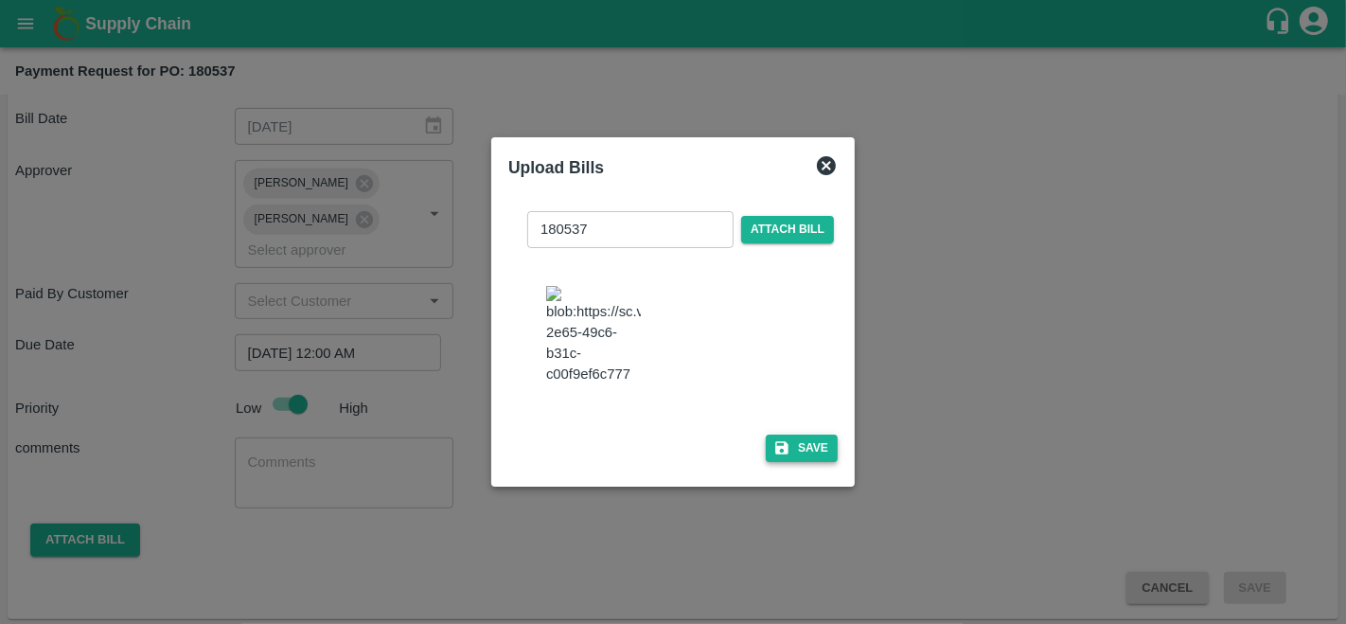
click at [819, 455] on button "Save" at bounding box center [802, 447] width 72 height 27
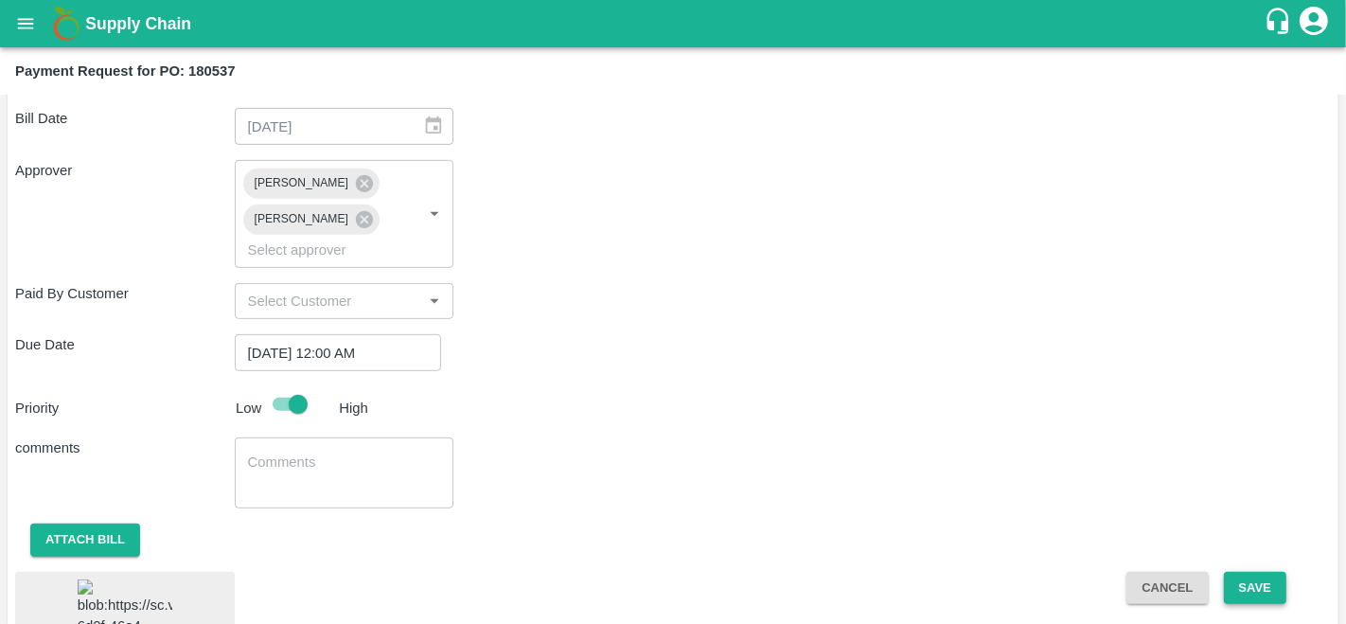
click at [1253, 580] on button "Save" at bounding box center [1255, 588] width 62 height 33
